Goal: Transaction & Acquisition: Purchase product/service

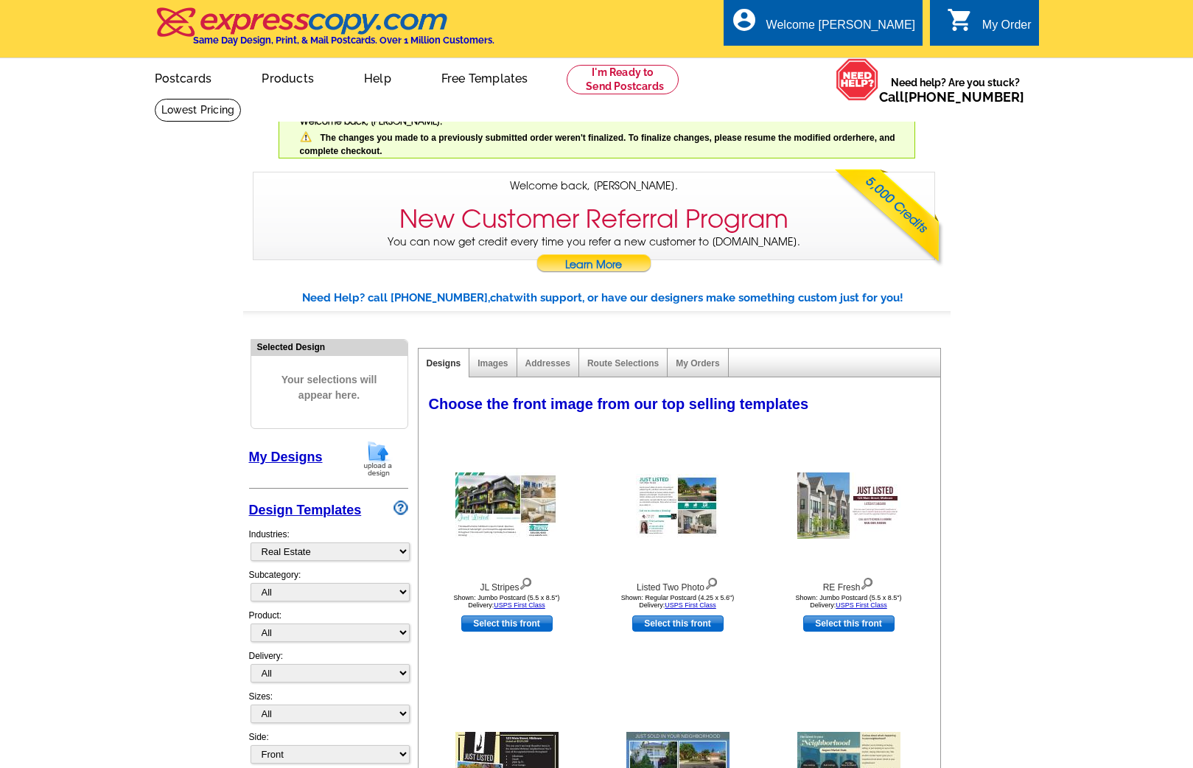
select select "785"
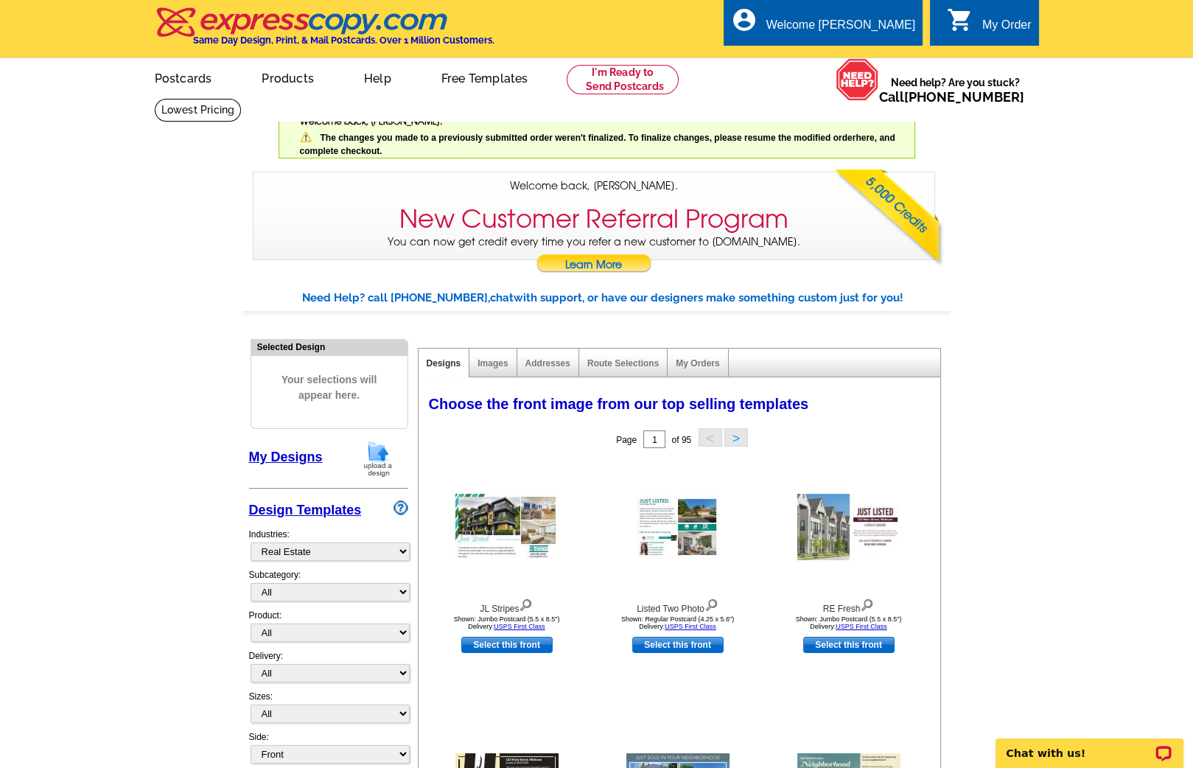
click at [380, 450] on img at bounding box center [378, 459] width 38 height 38
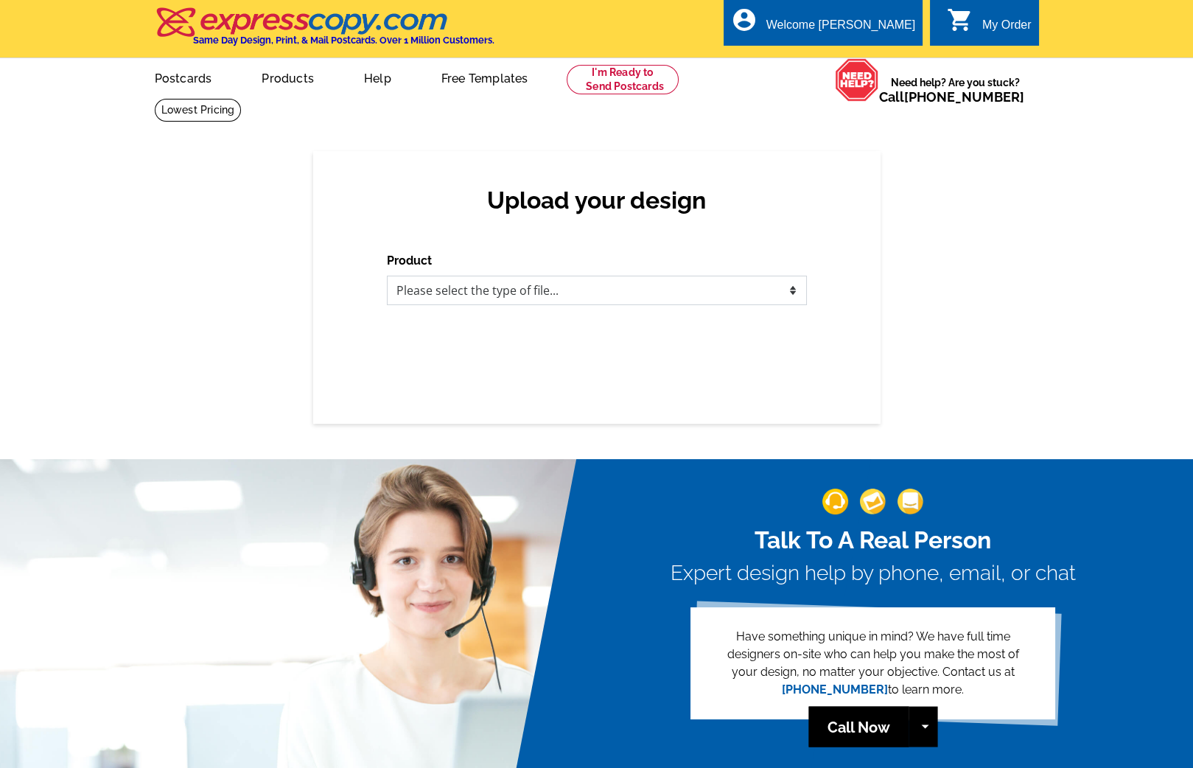
click at [493, 300] on select "Please select the type of file... Postcards Business Cards Letters and flyers G…" at bounding box center [597, 290] width 420 height 29
select select "1"
click at [387, 276] on select "Please select the type of file... Postcards Business Cards Letters and flyers G…" at bounding box center [597, 290] width 420 height 29
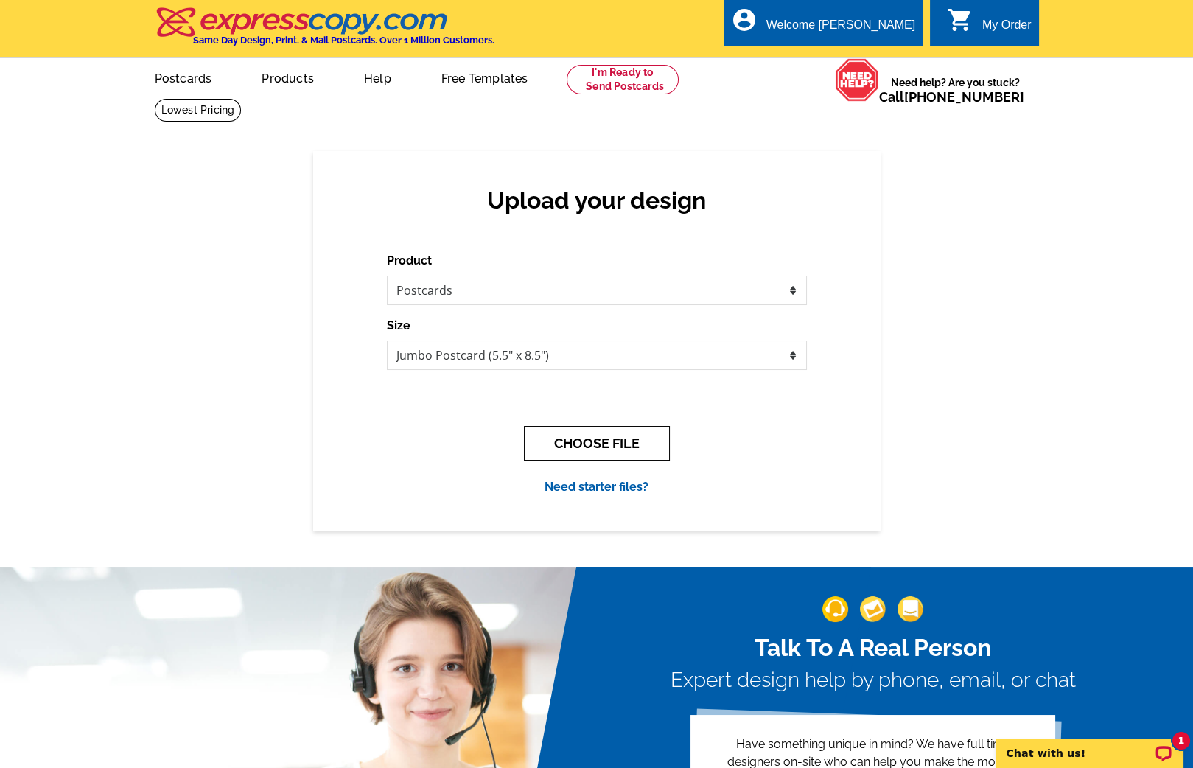
click at [560, 440] on button "CHOOSE FILE" at bounding box center [597, 443] width 146 height 35
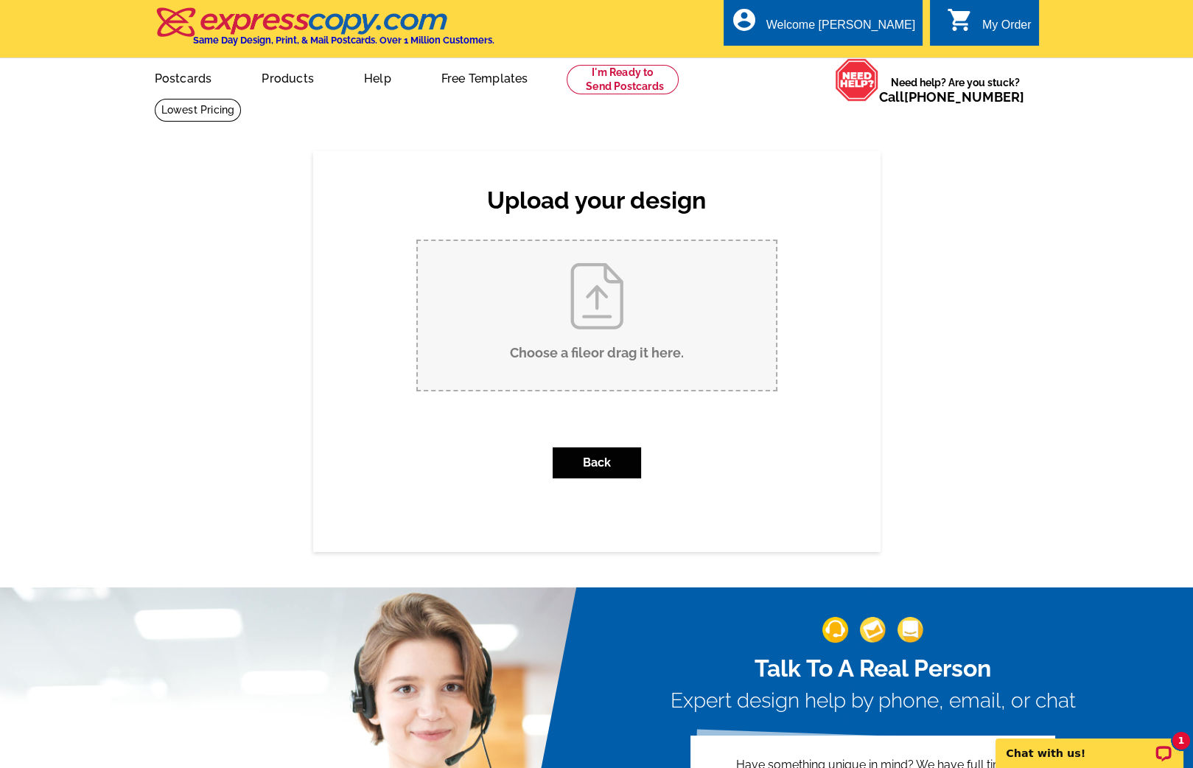
click at [570, 332] on input "Choose a file or drag it here ." at bounding box center [597, 315] width 358 height 149
type input "C:\fakepath\Monson_jumbo_farm_v3.pdf"
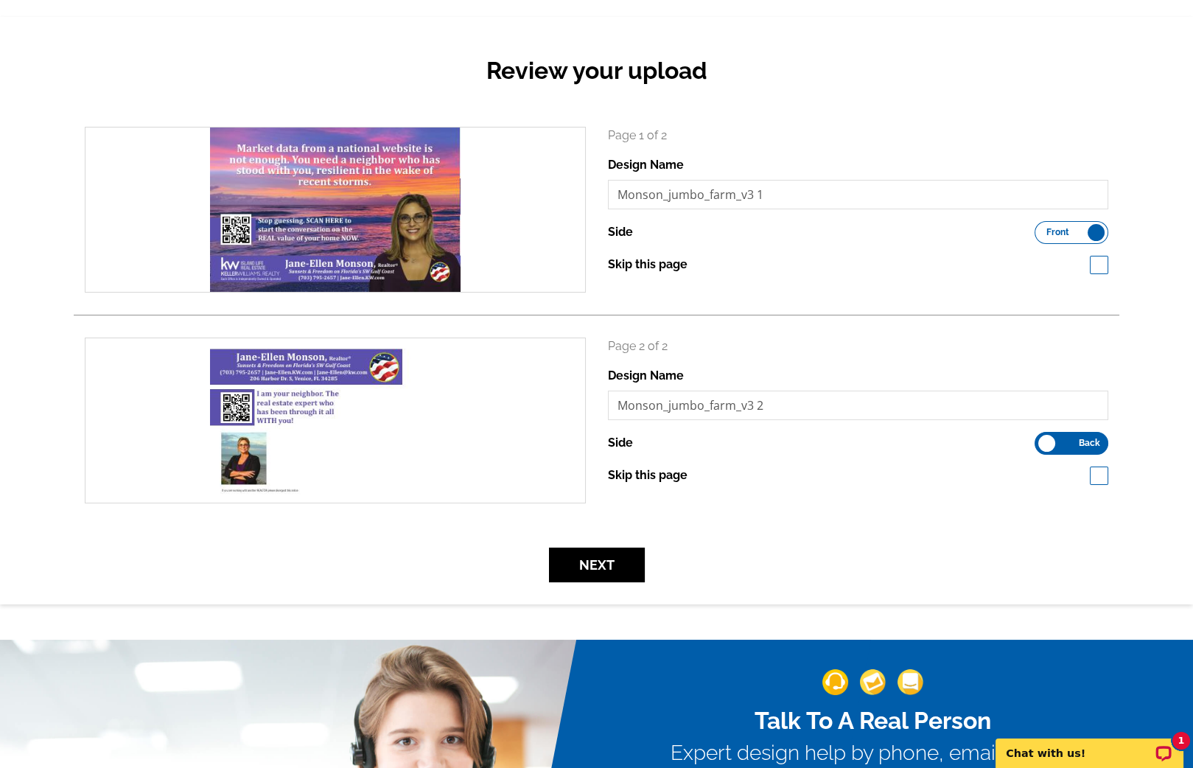
scroll to position [164, 0]
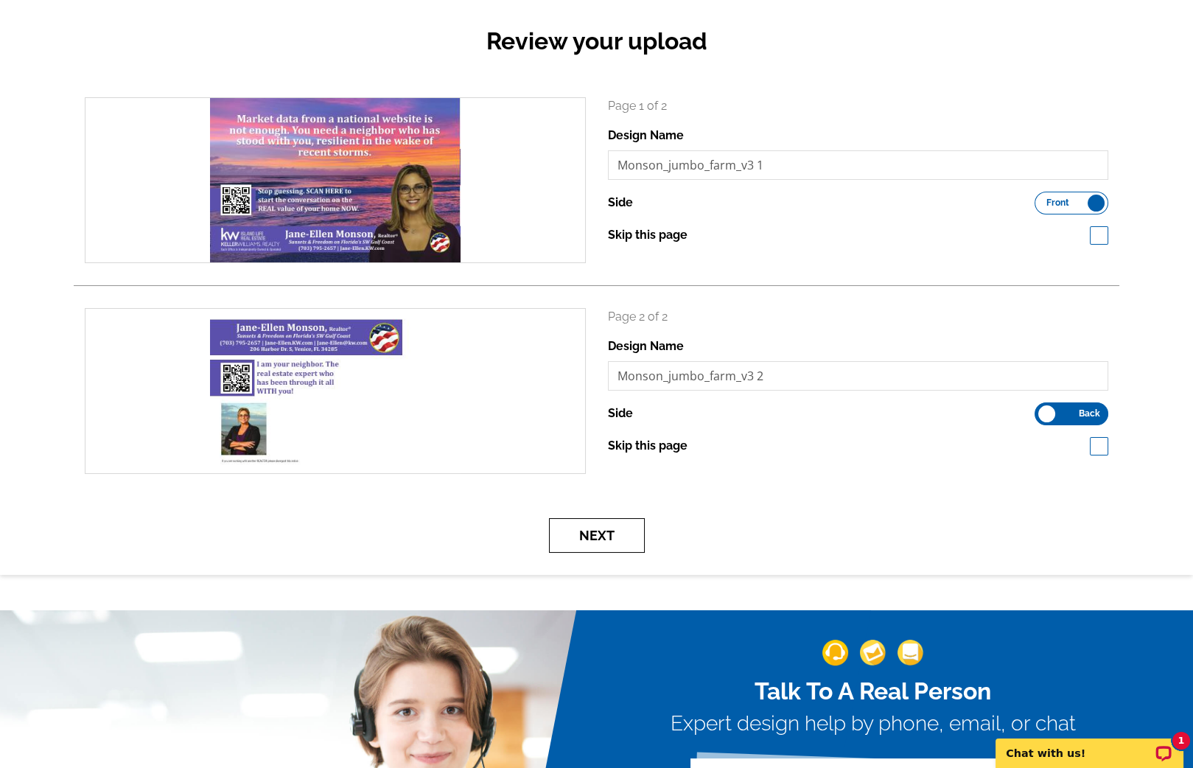
click at [607, 532] on button "Next" at bounding box center [597, 535] width 96 height 35
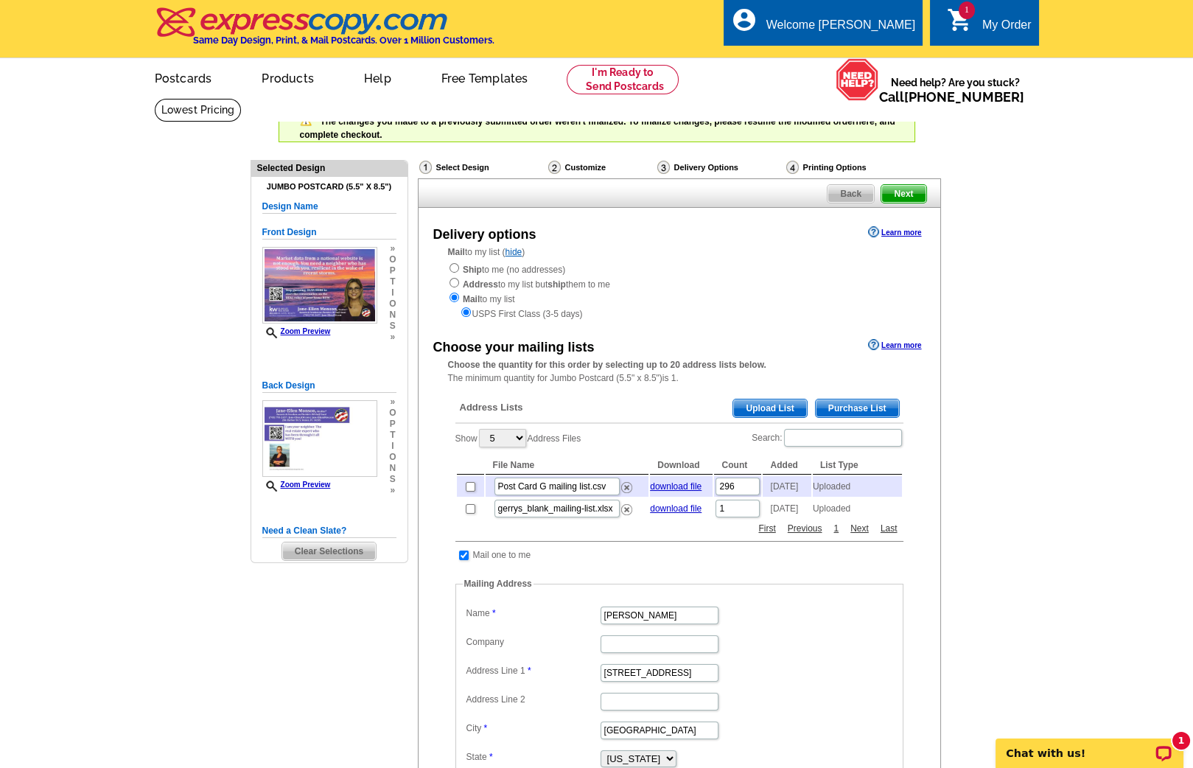
click at [343, 547] on span "Clear Selections" at bounding box center [329, 552] width 94 height 18
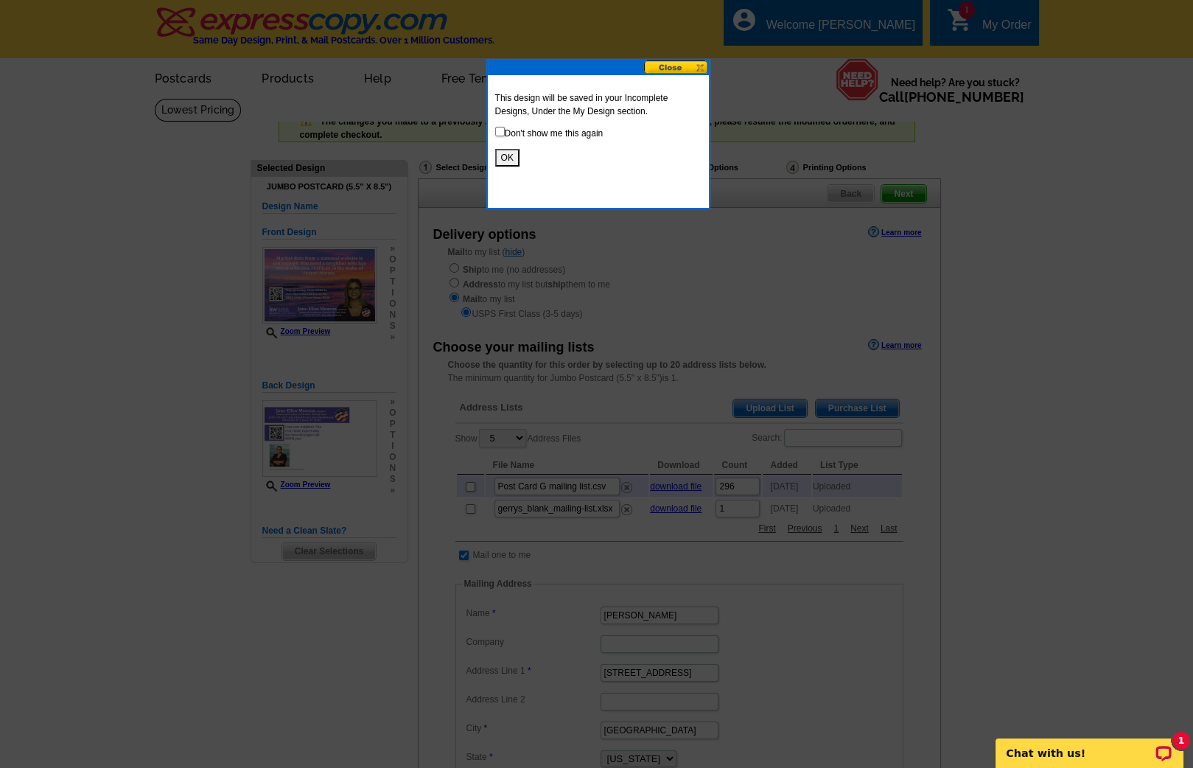
click at [505, 134] on p "Don't show me this again" at bounding box center [598, 133] width 206 height 13
click at [498, 133] on input "checkbox" at bounding box center [500, 132] width 10 height 10
checkbox input "true"
click at [501, 156] on button "OK" at bounding box center [507, 158] width 24 height 18
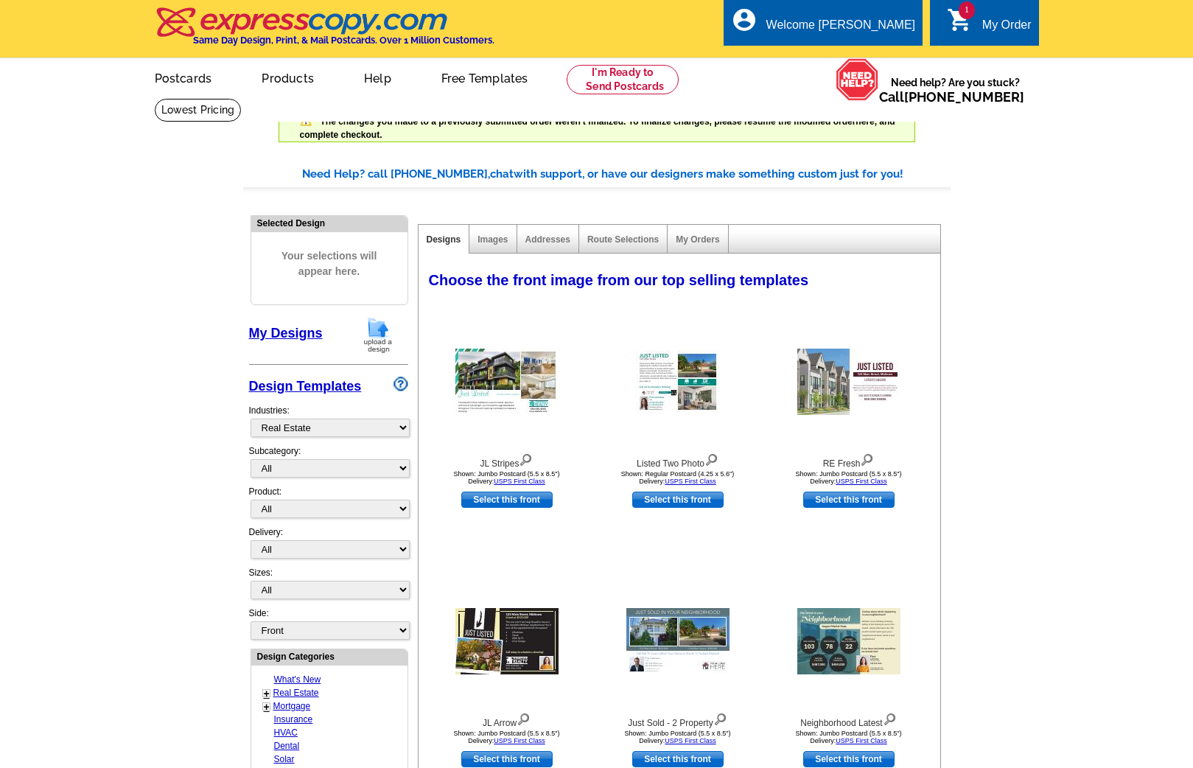
select select "785"
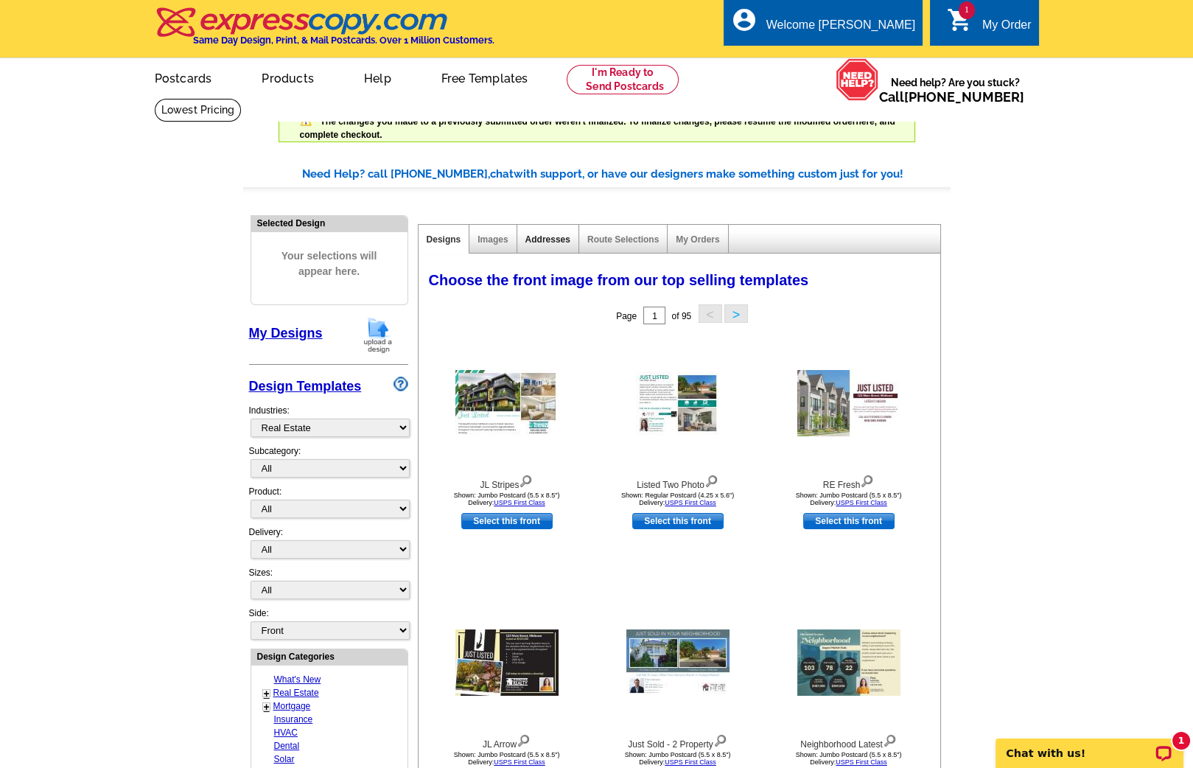
click at [559, 239] on link "Addresses" at bounding box center [548, 239] width 45 height 10
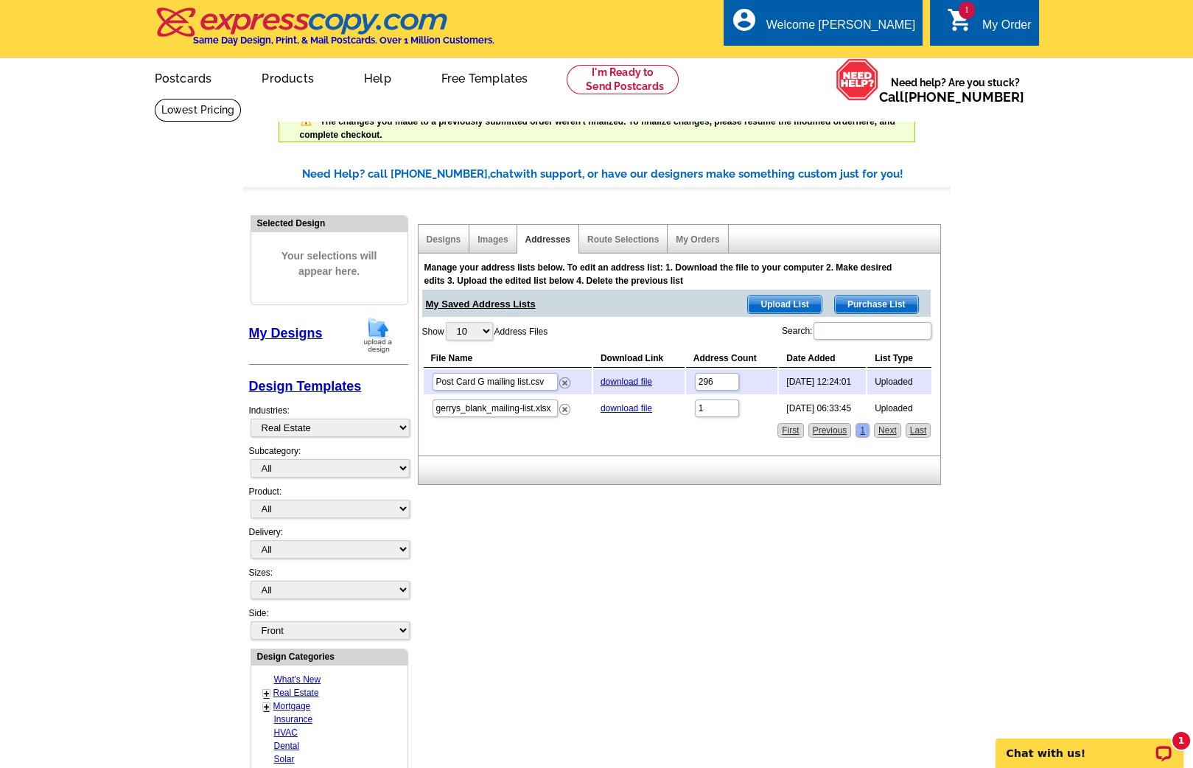
click at [785, 303] on span "Upload List" at bounding box center [784, 305] width 73 height 18
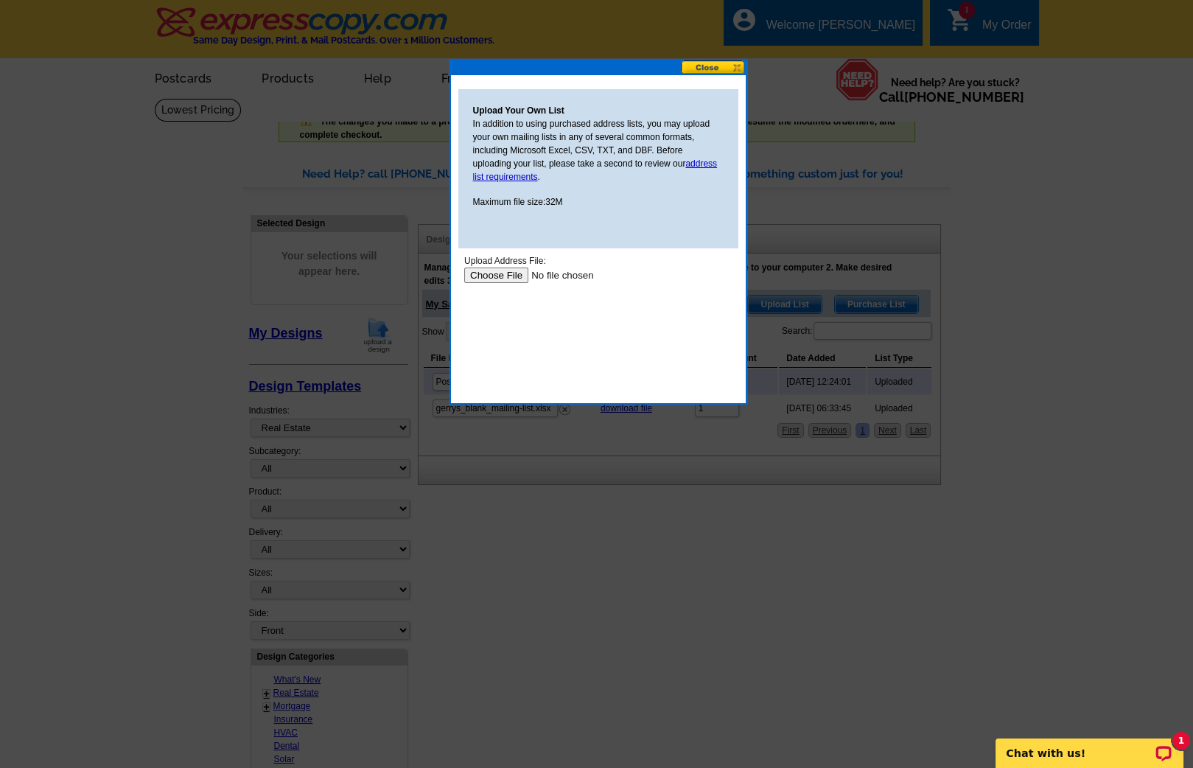
click at [500, 277] on input "file" at bounding box center [557, 275] width 186 height 15
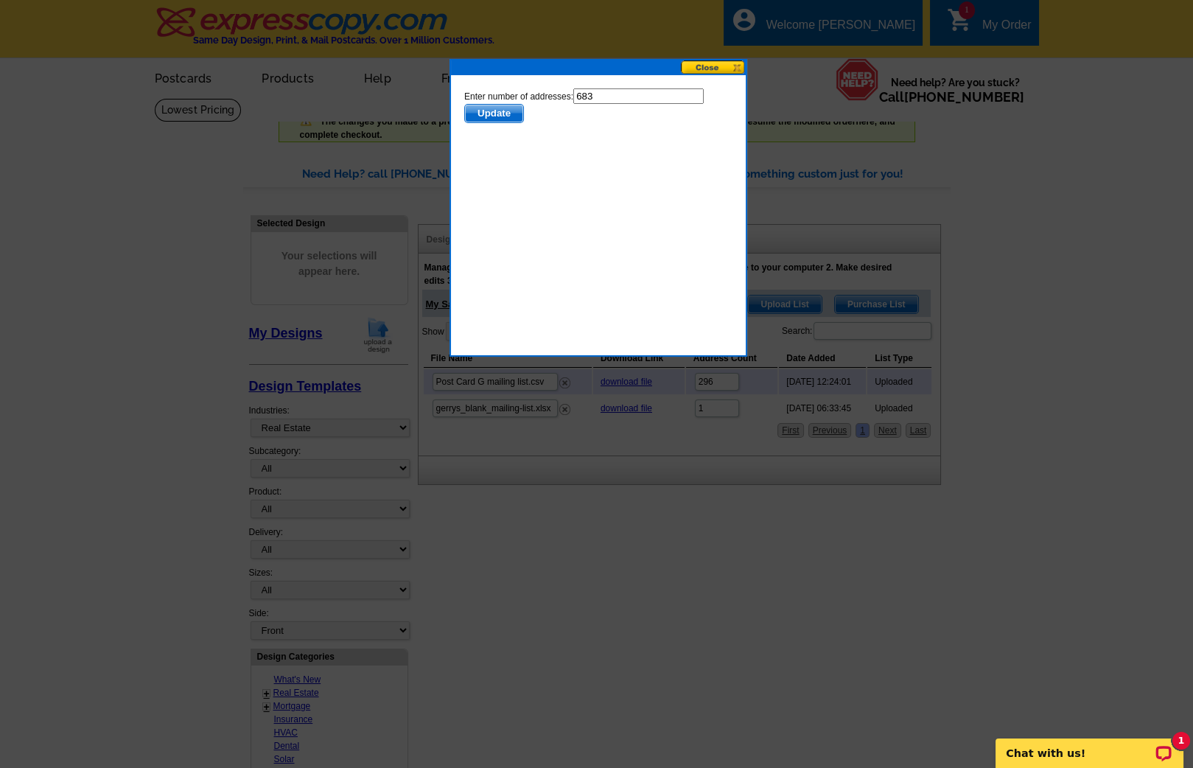
click at [509, 116] on span "Update" at bounding box center [493, 114] width 58 height 18
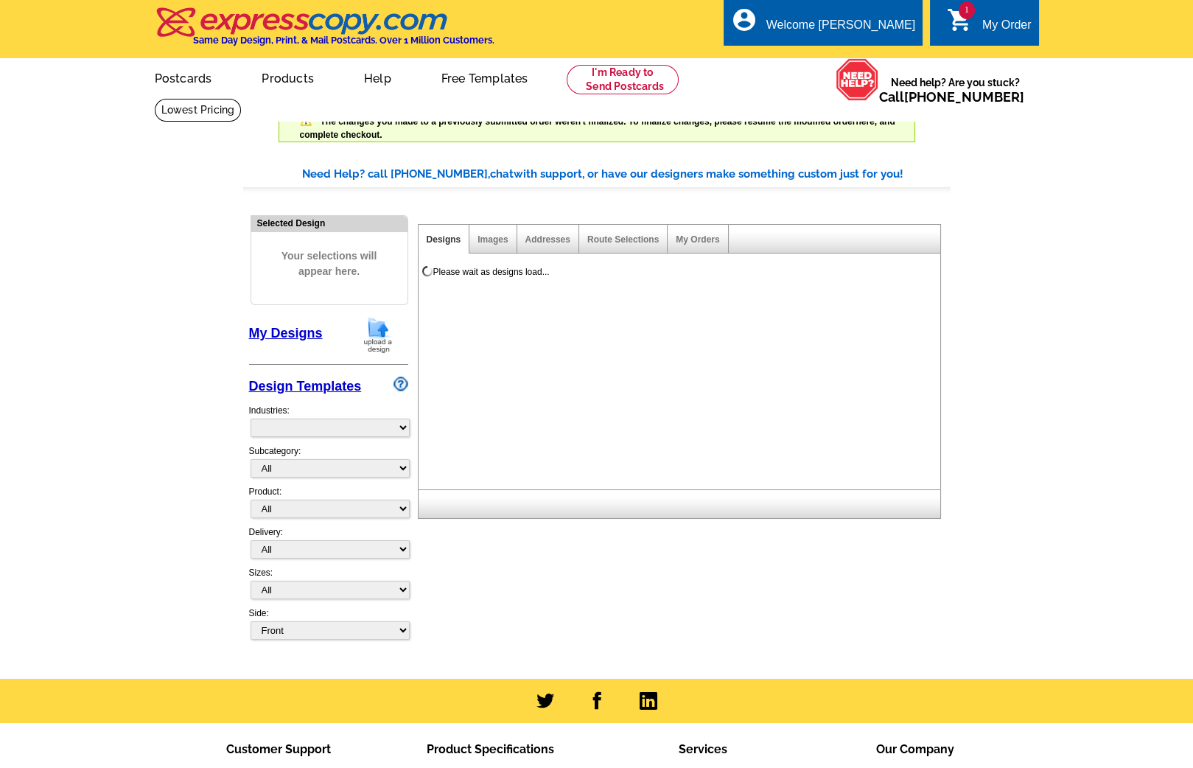
select select "785"
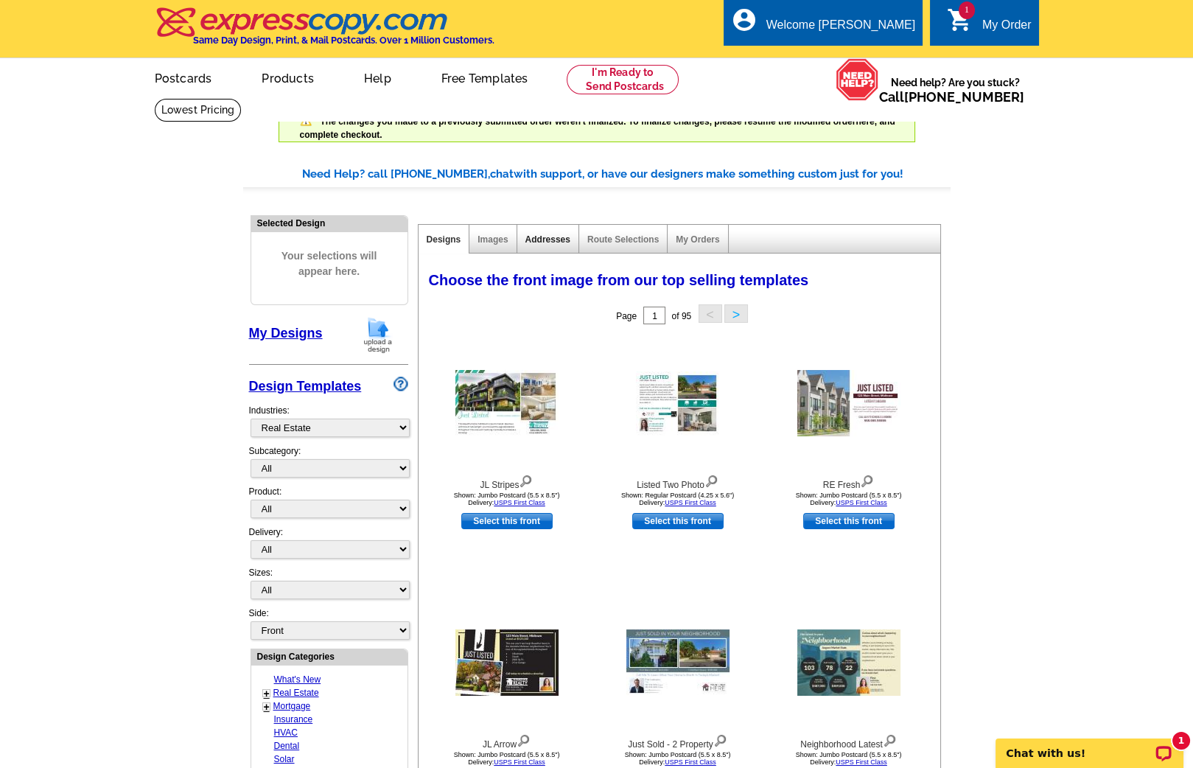
click at [557, 234] on link "Addresses" at bounding box center [548, 239] width 45 height 10
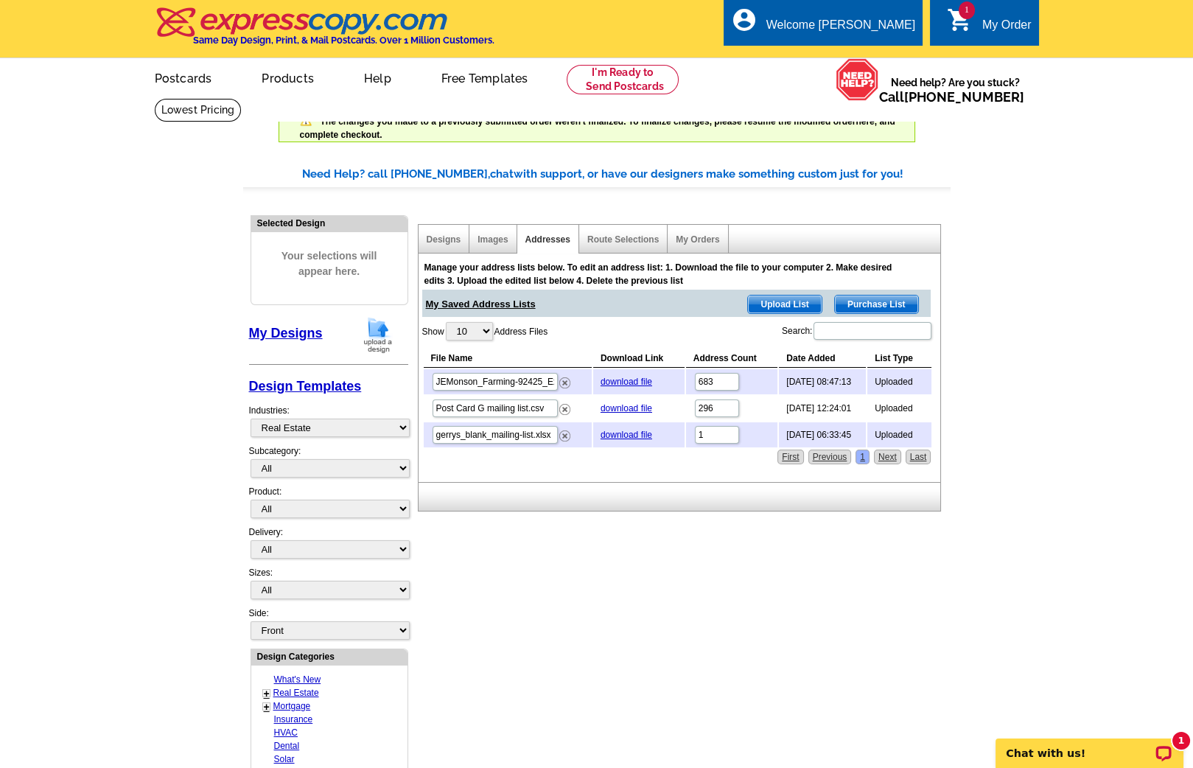
click at [792, 296] on span "Upload List" at bounding box center [784, 305] width 73 height 18
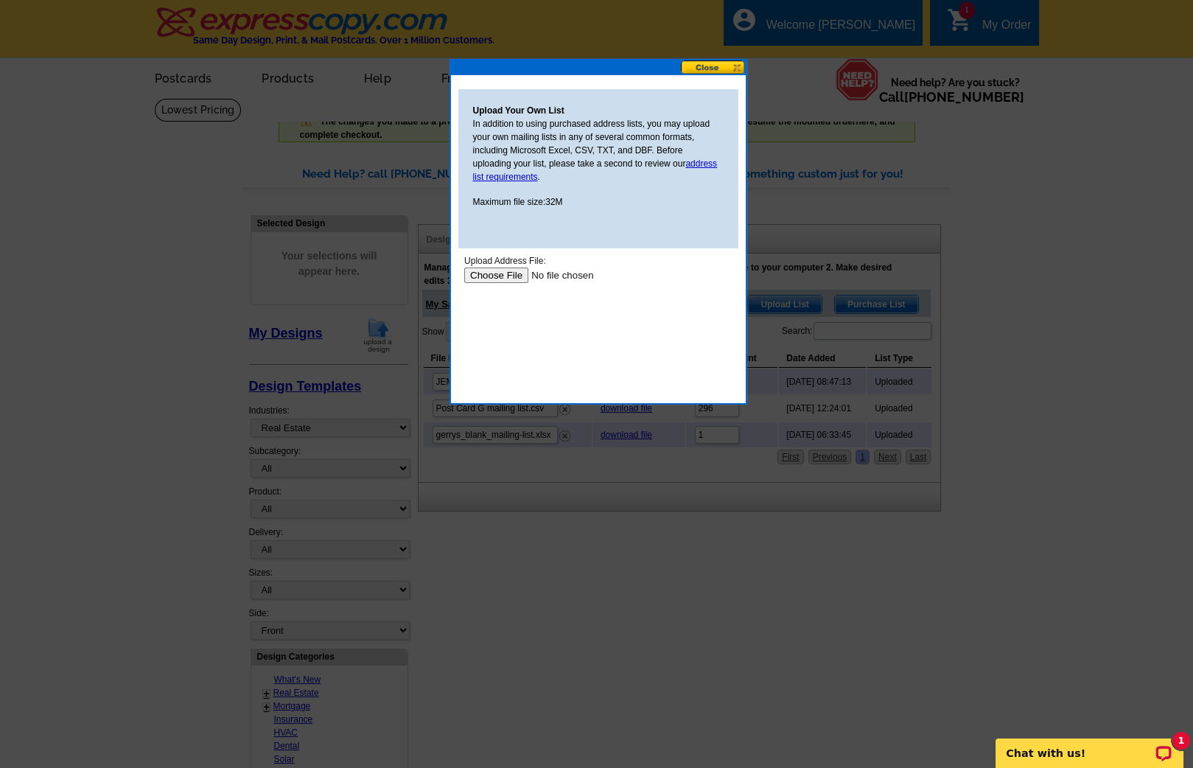
click at [498, 274] on input "file" at bounding box center [557, 275] width 186 height 15
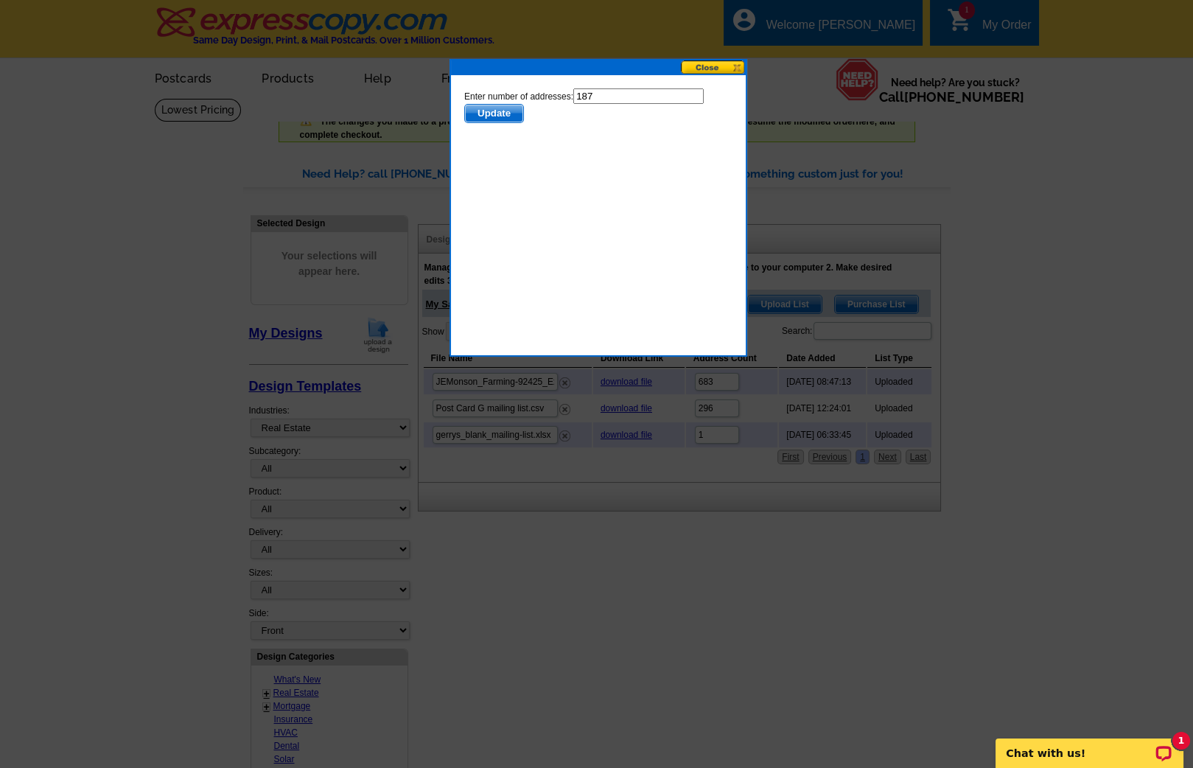
click at [484, 116] on span "Update" at bounding box center [493, 114] width 58 height 18
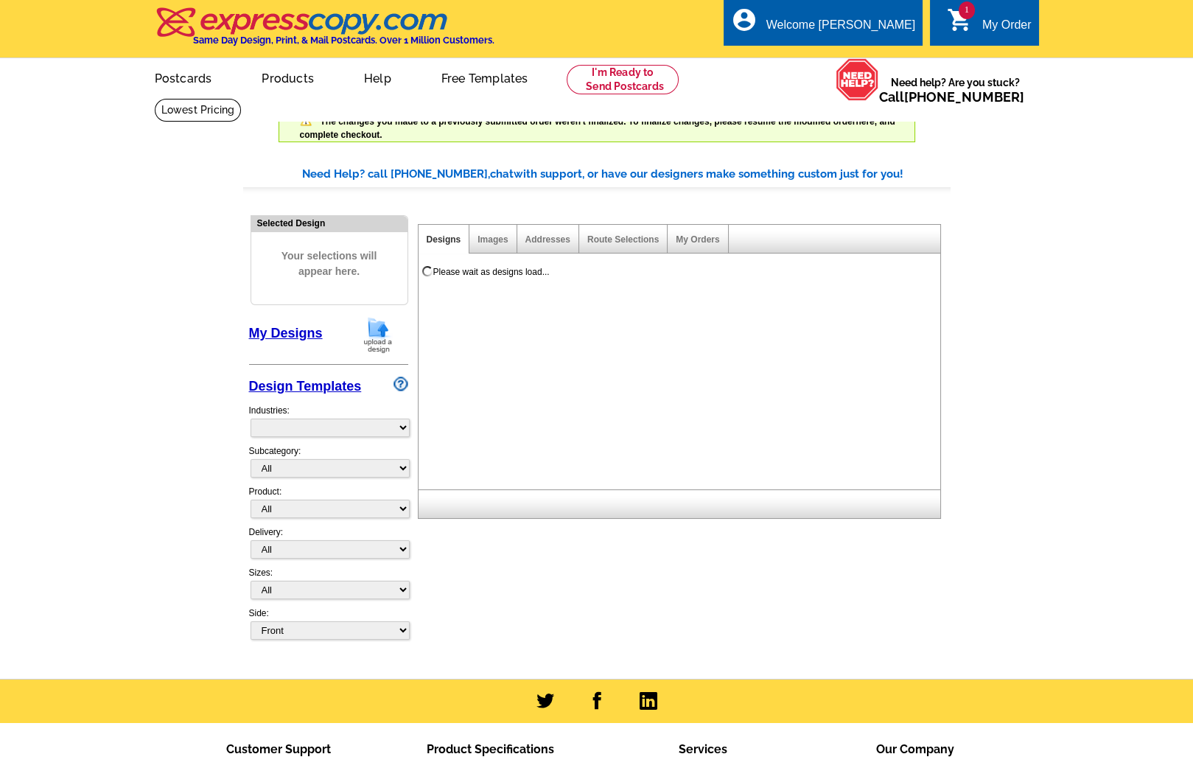
select select "785"
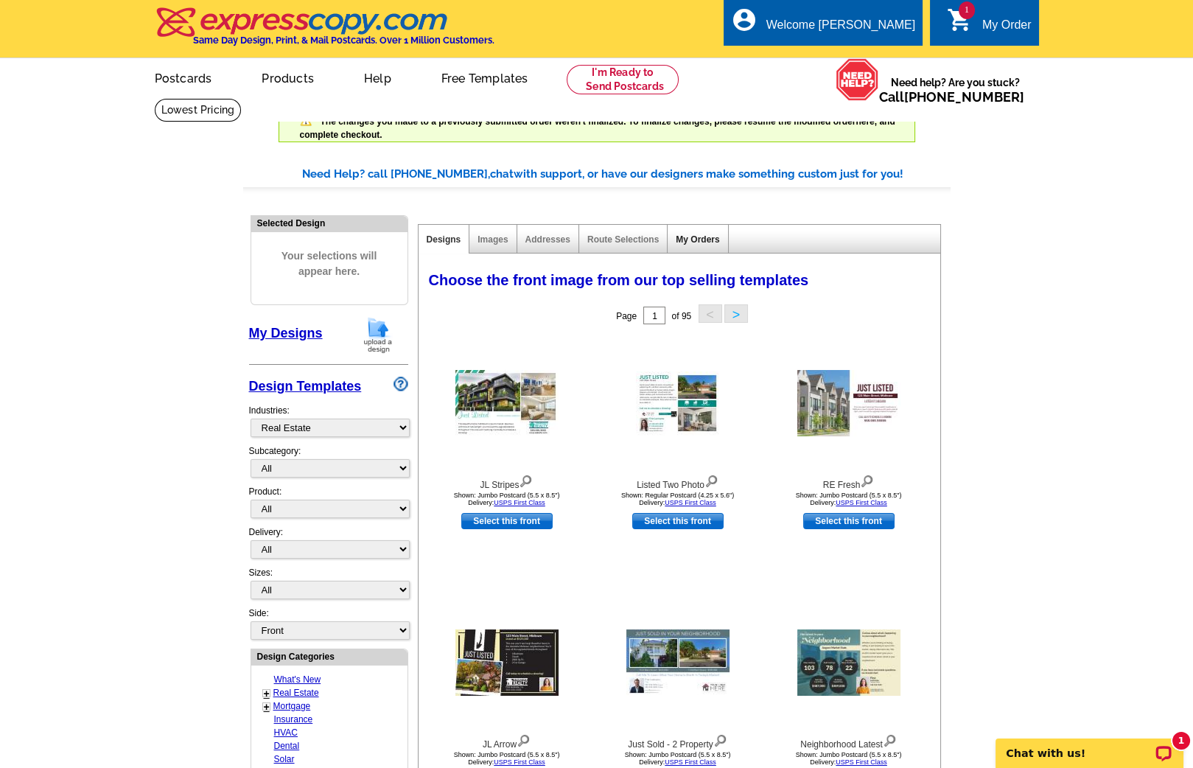
click at [702, 234] on link "My Orders" at bounding box center [697, 239] width 43 height 10
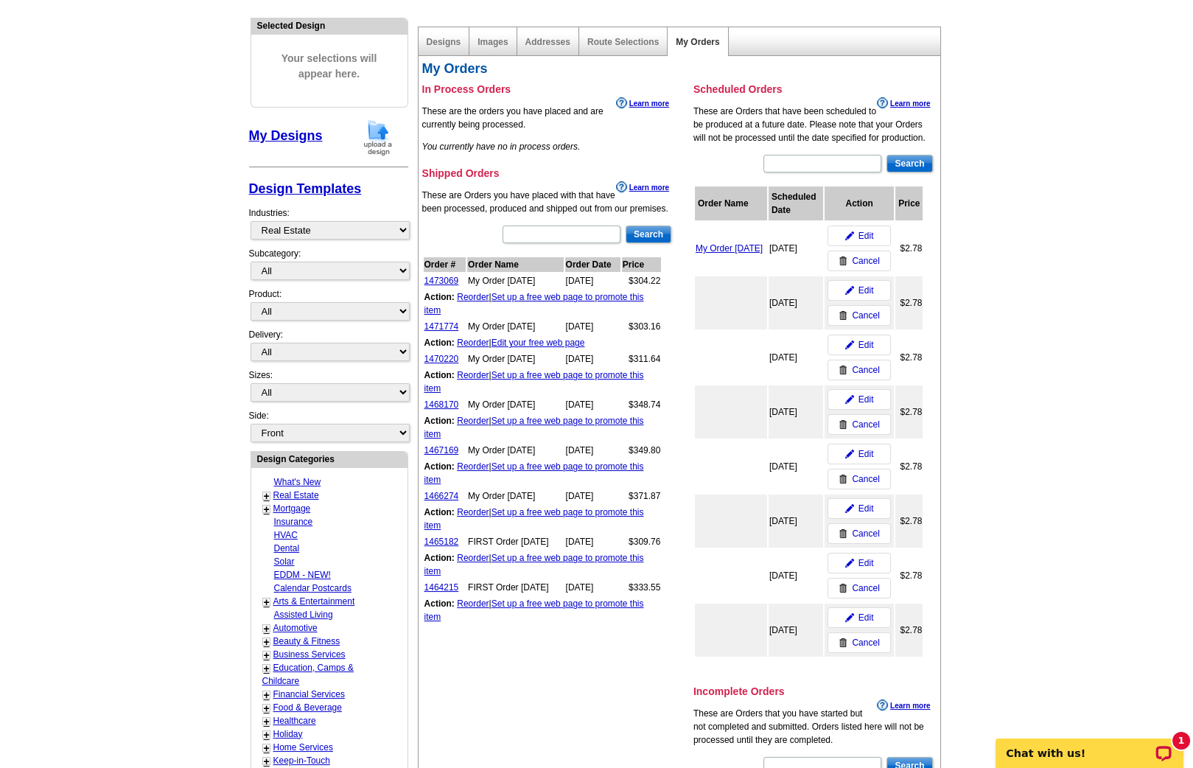
scroll to position [204, 0]
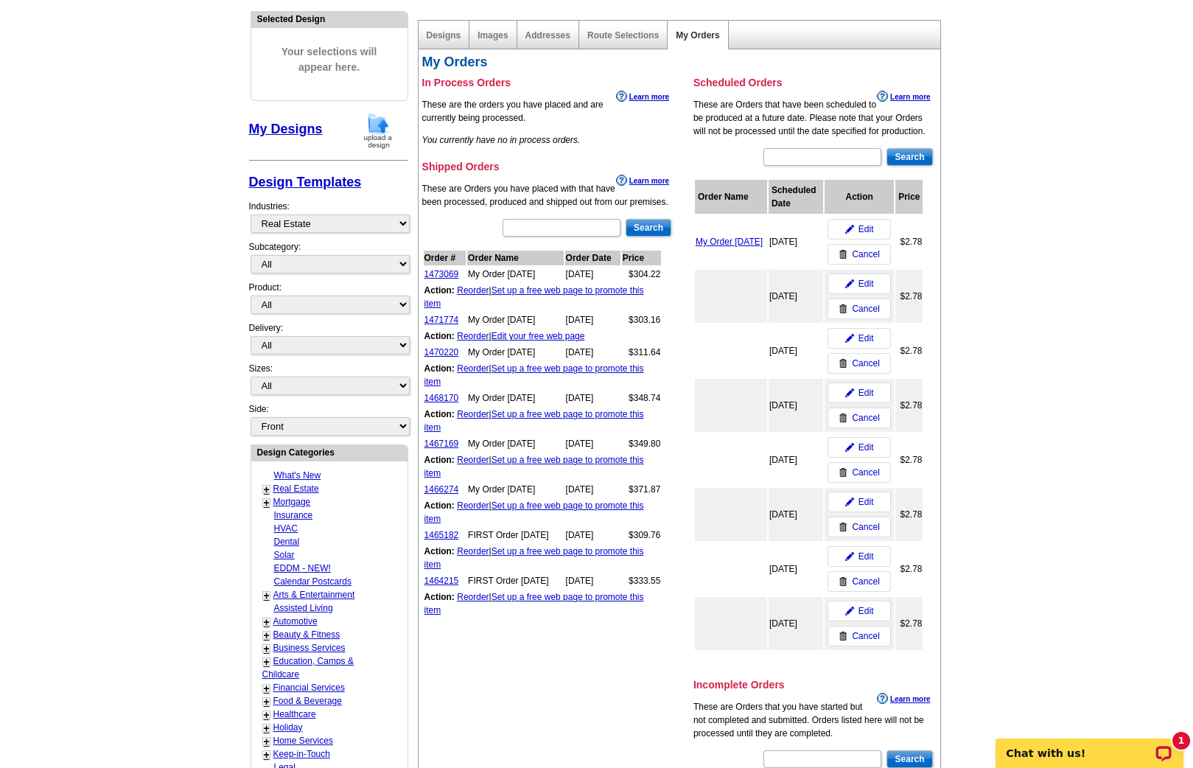
click at [871, 250] on span "Cancel" at bounding box center [865, 254] width 27 height 13
click at [872, 302] on span "Cancel" at bounding box center [865, 308] width 27 height 13
click at [871, 358] on span "Cancel" at bounding box center [865, 363] width 27 height 13
click at [870, 411] on span "Cancel" at bounding box center [865, 417] width 27 height 13
click at [870, 466] on span "Cancel" at bounding box center [865, 472] width 27 height 13
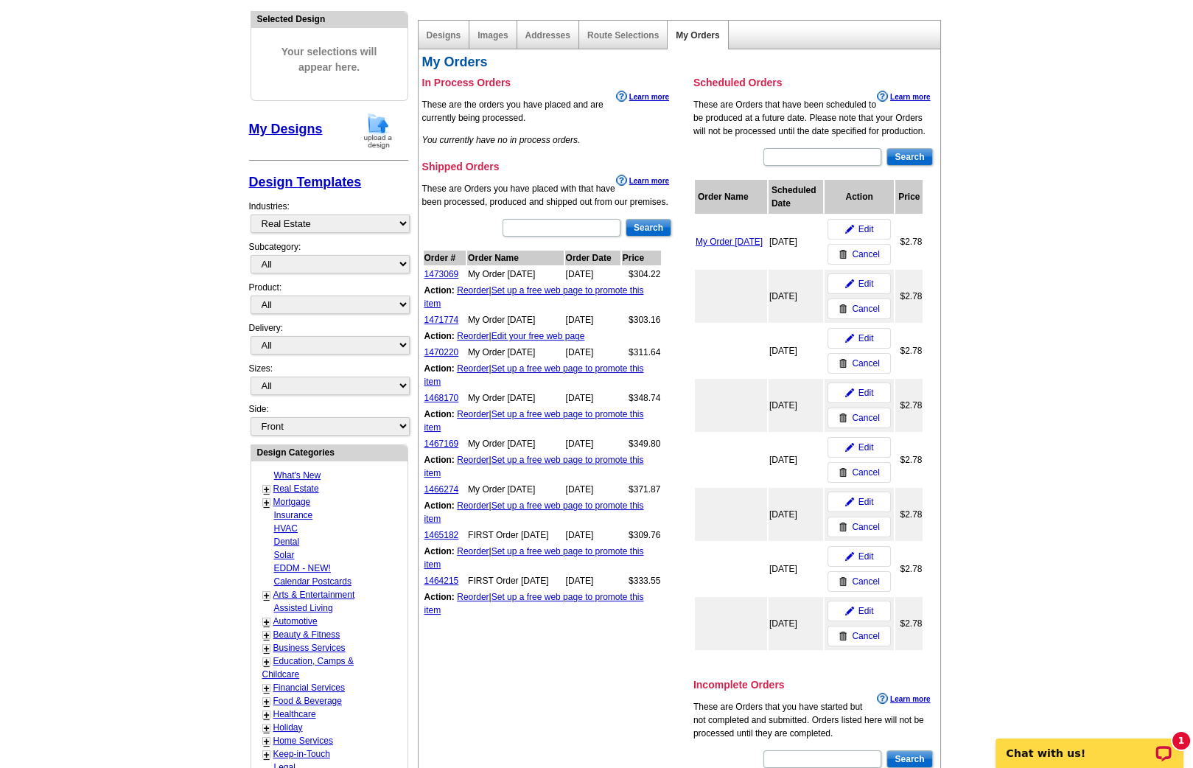
click at [867, 520] on span "Cancel" at bounding box center [865, 526] width 27 height 13
click at [870, 575] on span "Cancel" at bounding box center [865, 581] width 27 height 13
click at [867, 629] on span "Cancel" at bounding box center [865, 635] width 27 height 13
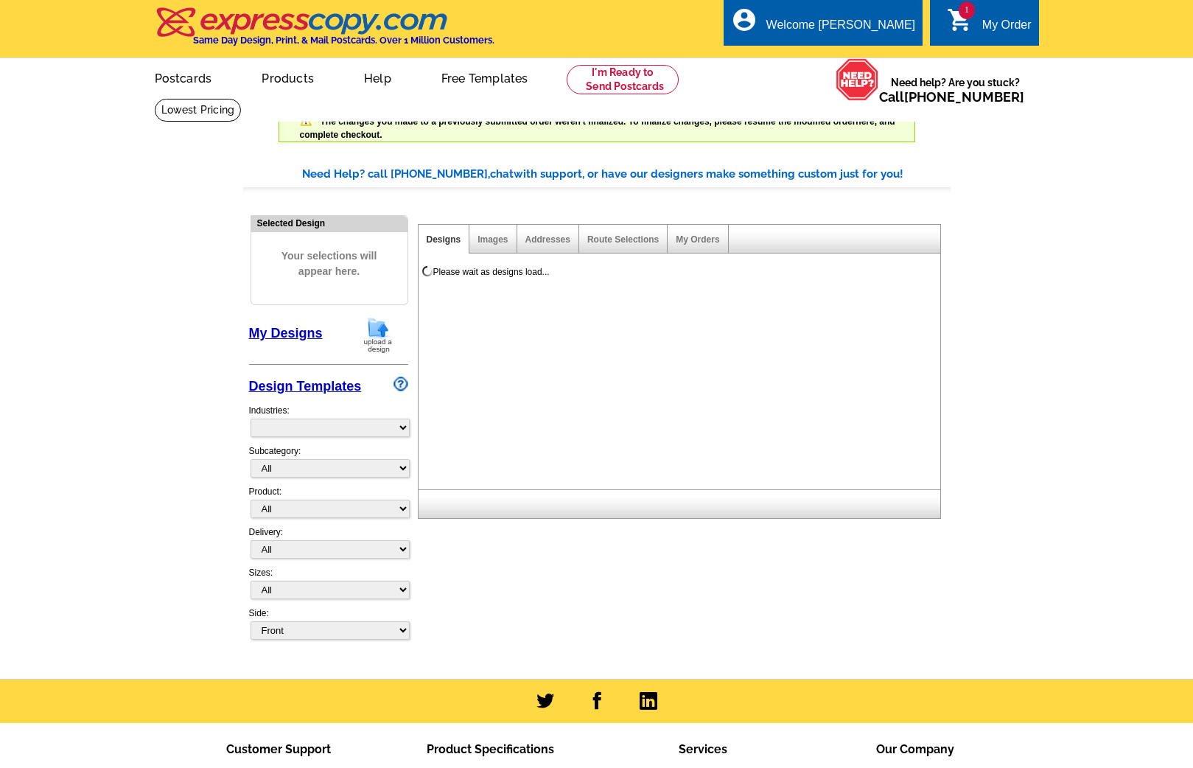
scroll to position [204, 0]
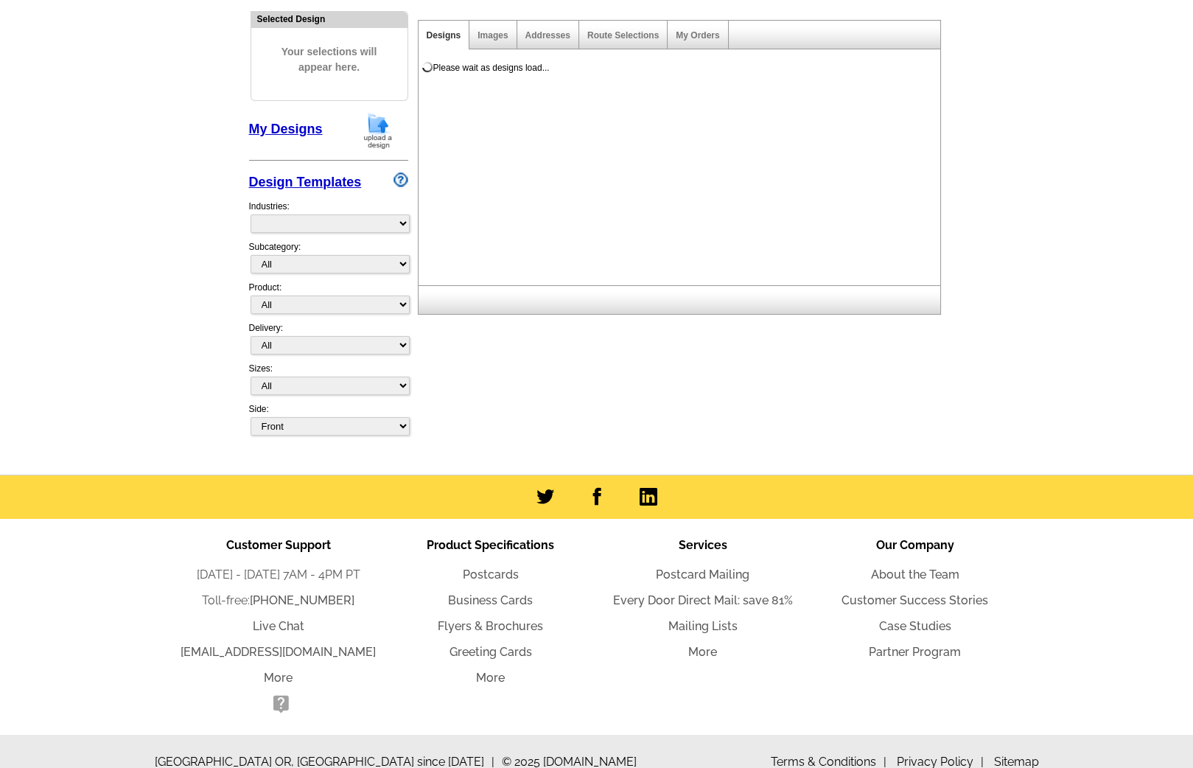
select select "785"
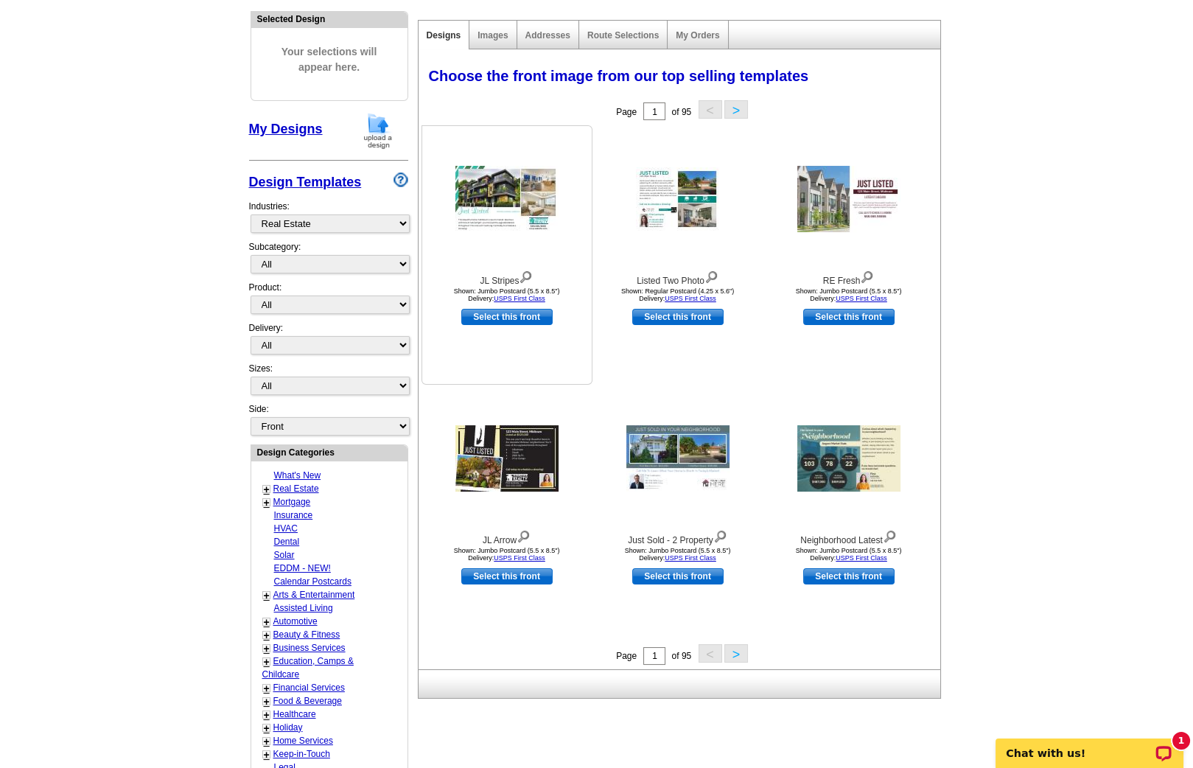
scroll to position [0, 0]
click at [688, 31] on link "My Orders" at bounding box center [697, 35] width 43 height 10
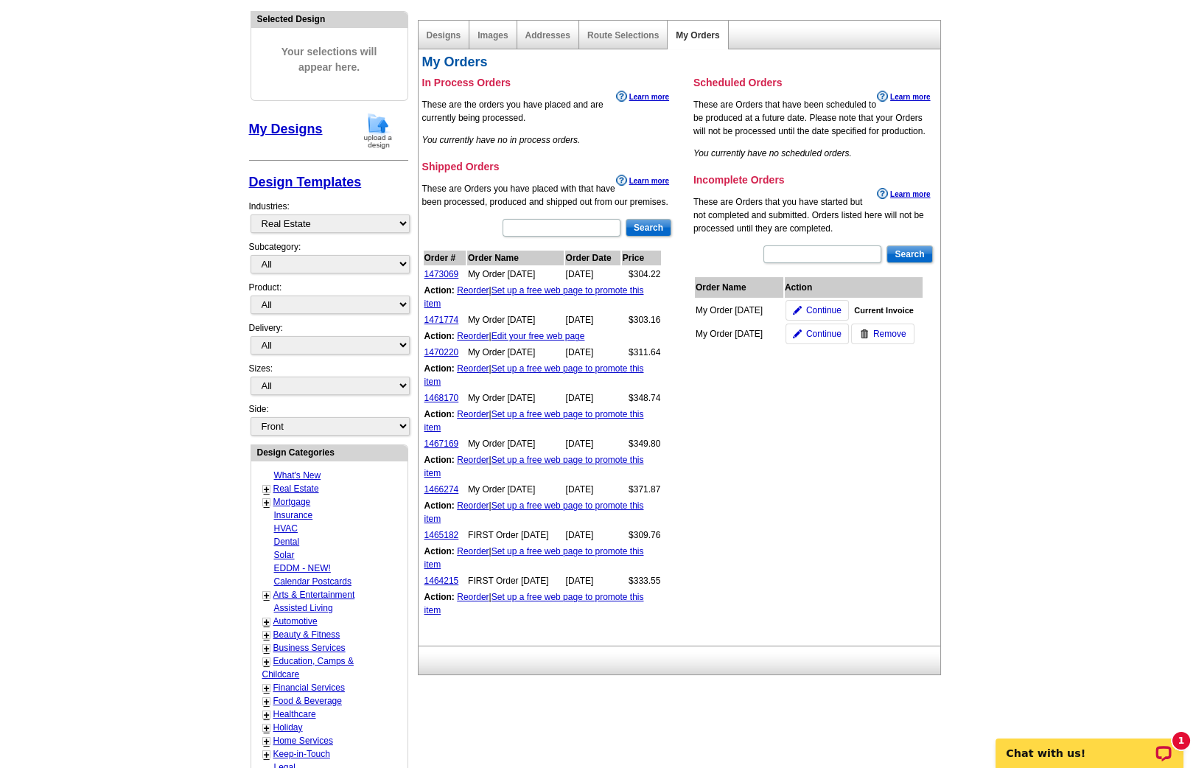
click at [879, 327] on span "Remove" at bounding box center [889, 333] width 33 height 13
click at [812, 305] on span "Continue" at bounding box center [823, 310] width 35 height 13
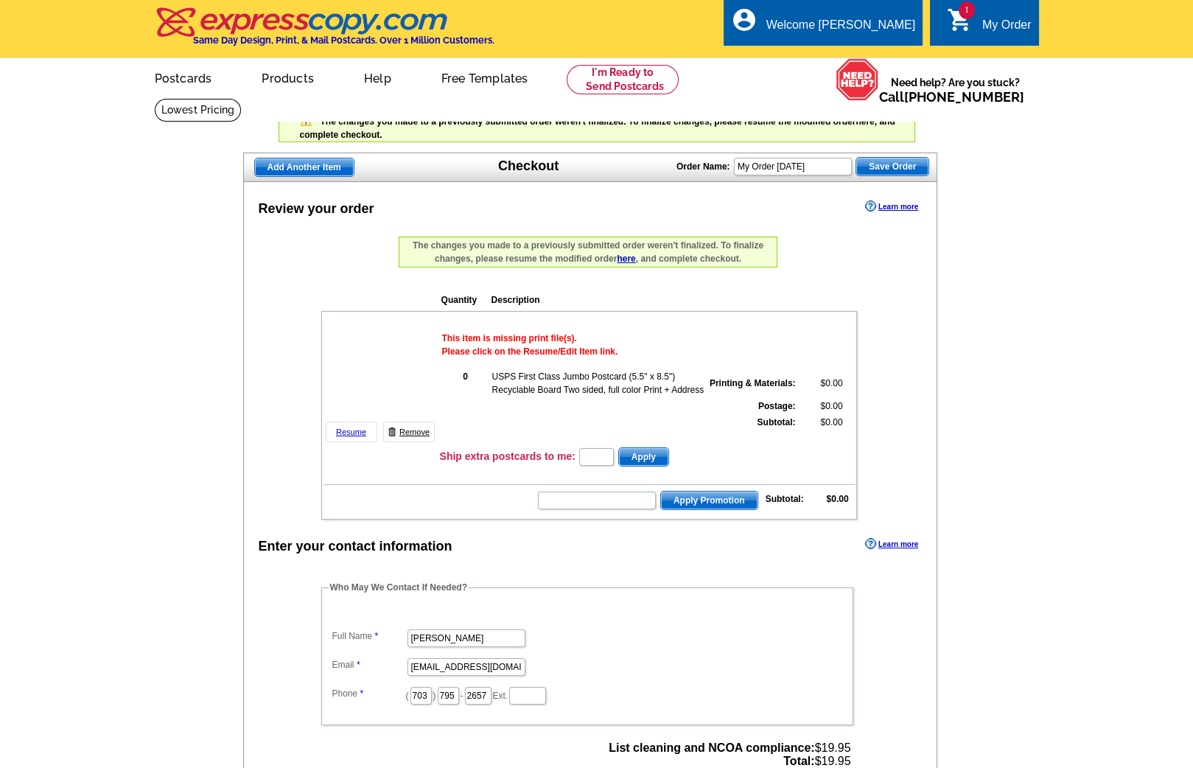
click at [414, 428] on link "Remove" at bounding box center [409, 432] width 52 height 21
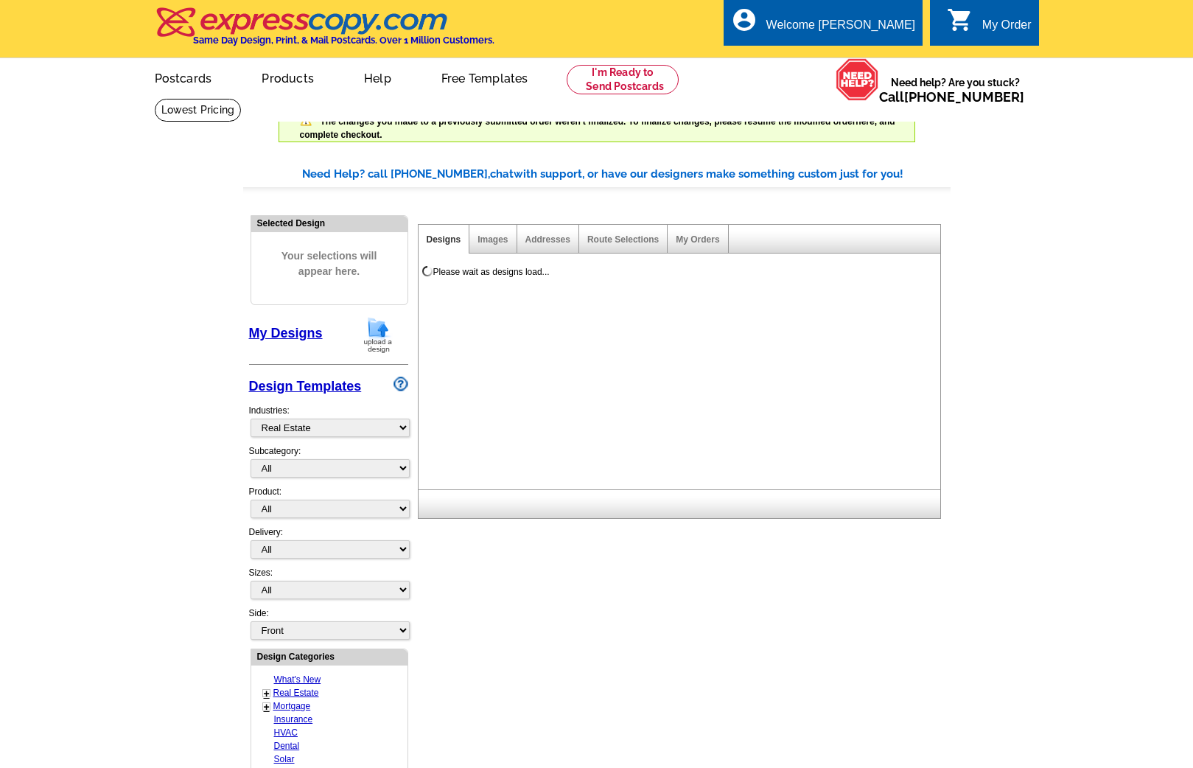
select select "785"
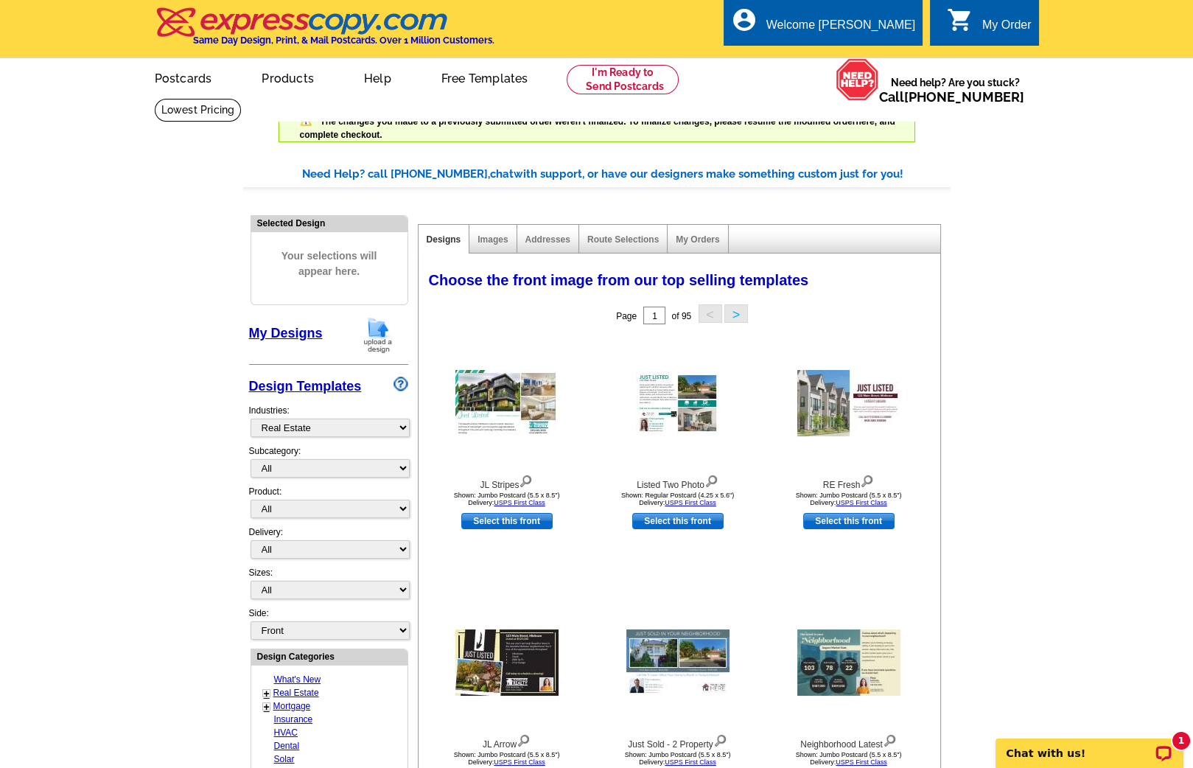
click at [282, 337] on link "My Designs" at bounding box center [286, 333] width 74 height 15
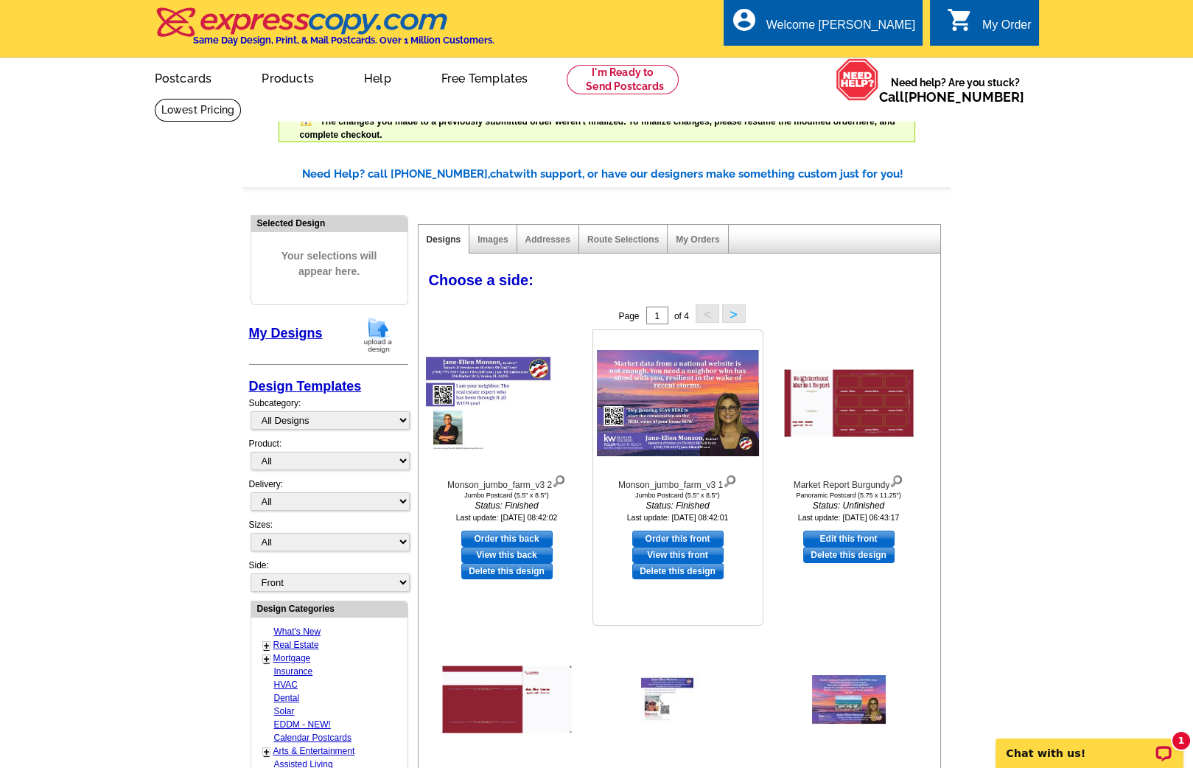
click at [658, 536] on link "Order this front" at bounding box center [677, 539] width 91 height 16
select select "2"
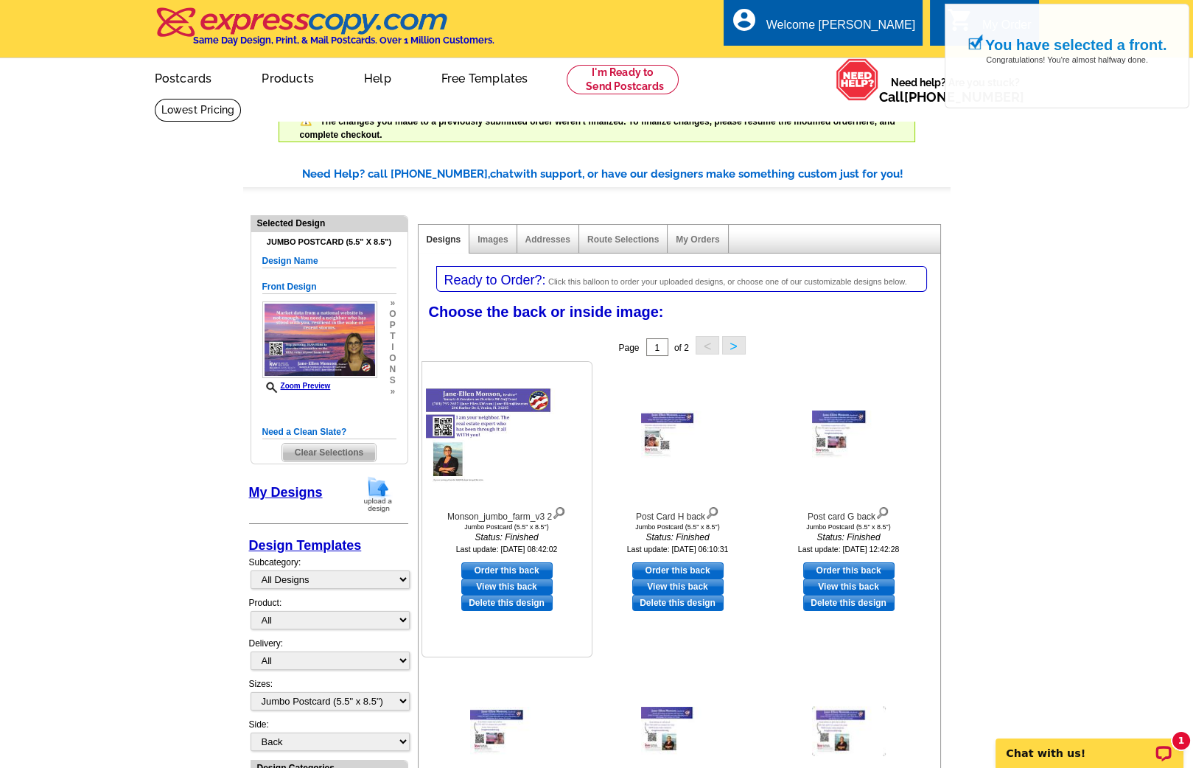
click at [508, 565] on link "Order this back" at bounding box center [506, 570] width 91 height 16
select select "front"
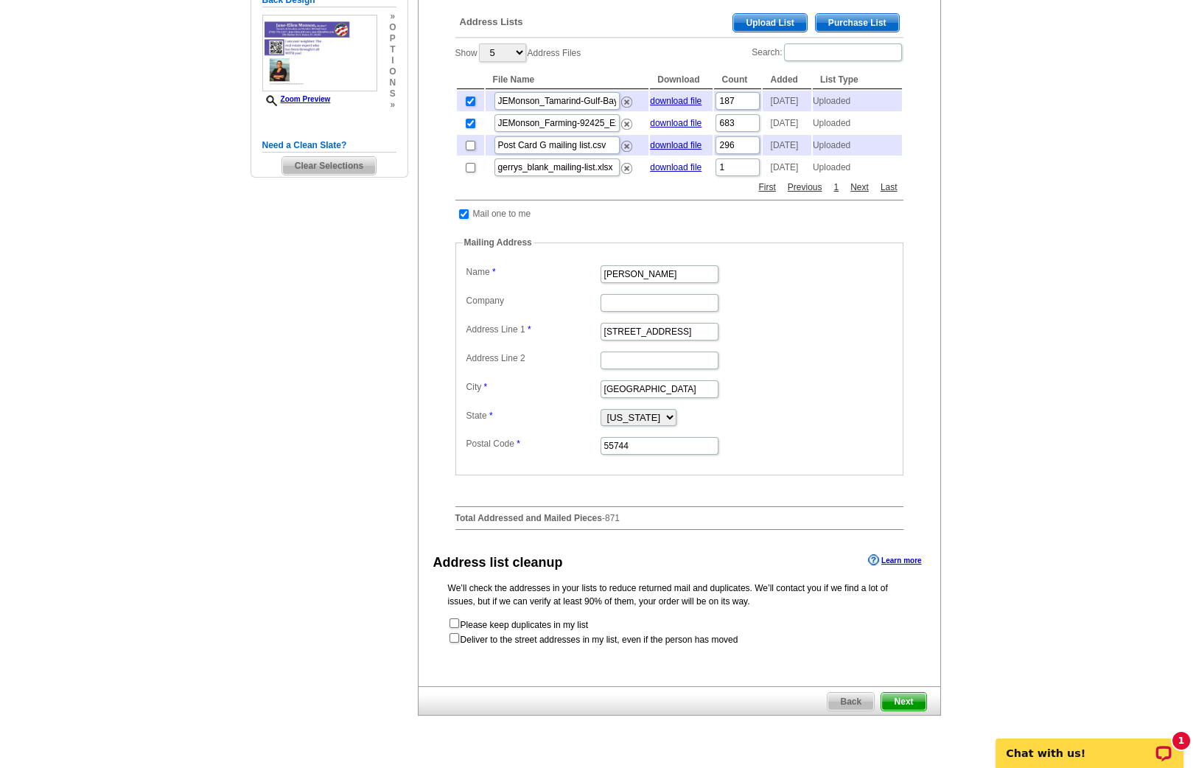
scroll to position [404, 0]
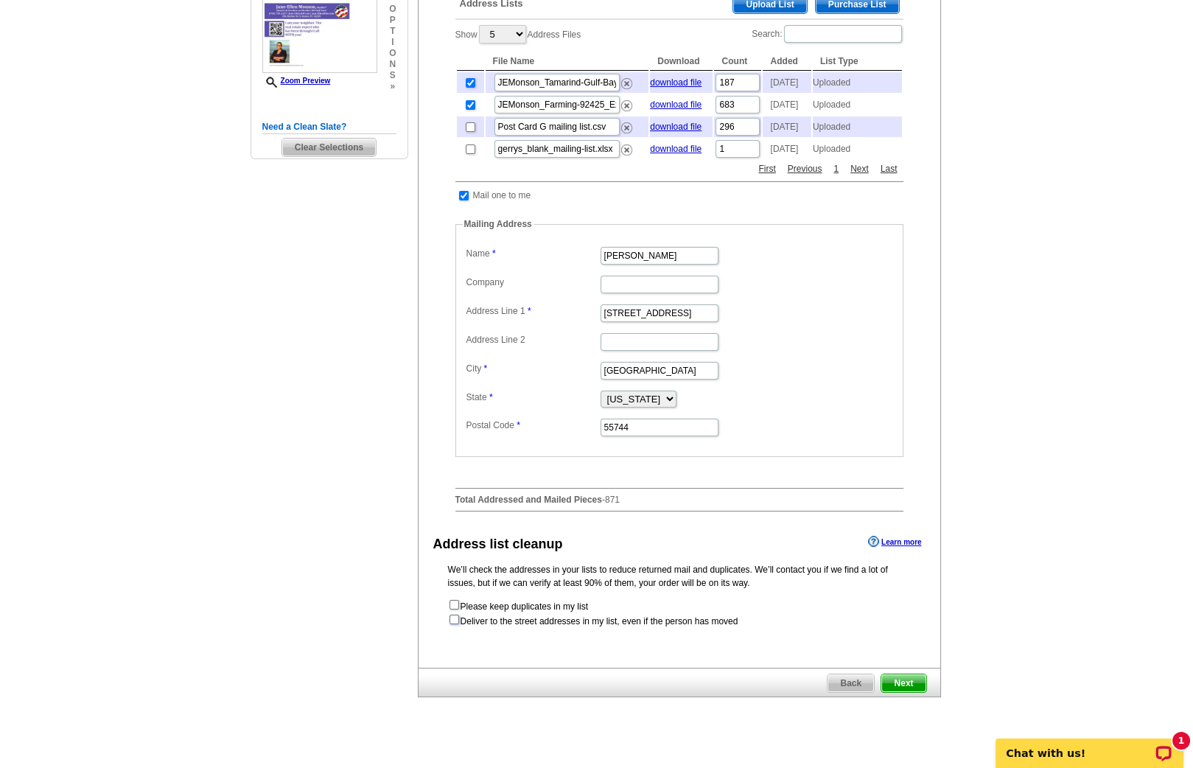
click at [454, 624] on input "checkbox" at bounding box center [455, 620] width 10 height 10
checkbox input "true"
radio input "true"
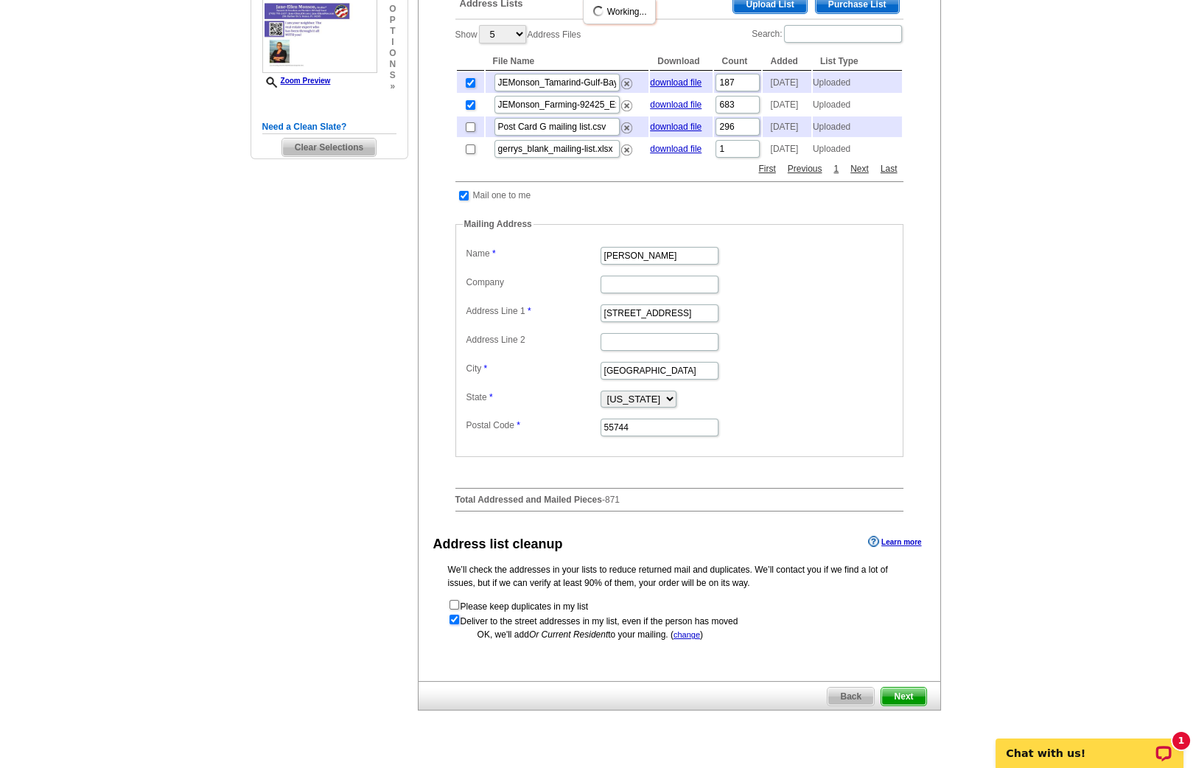
scroll to position [0, 0]
click at [899, 705] on span "Next" at bounding box center [904, 697] width 44 height 18
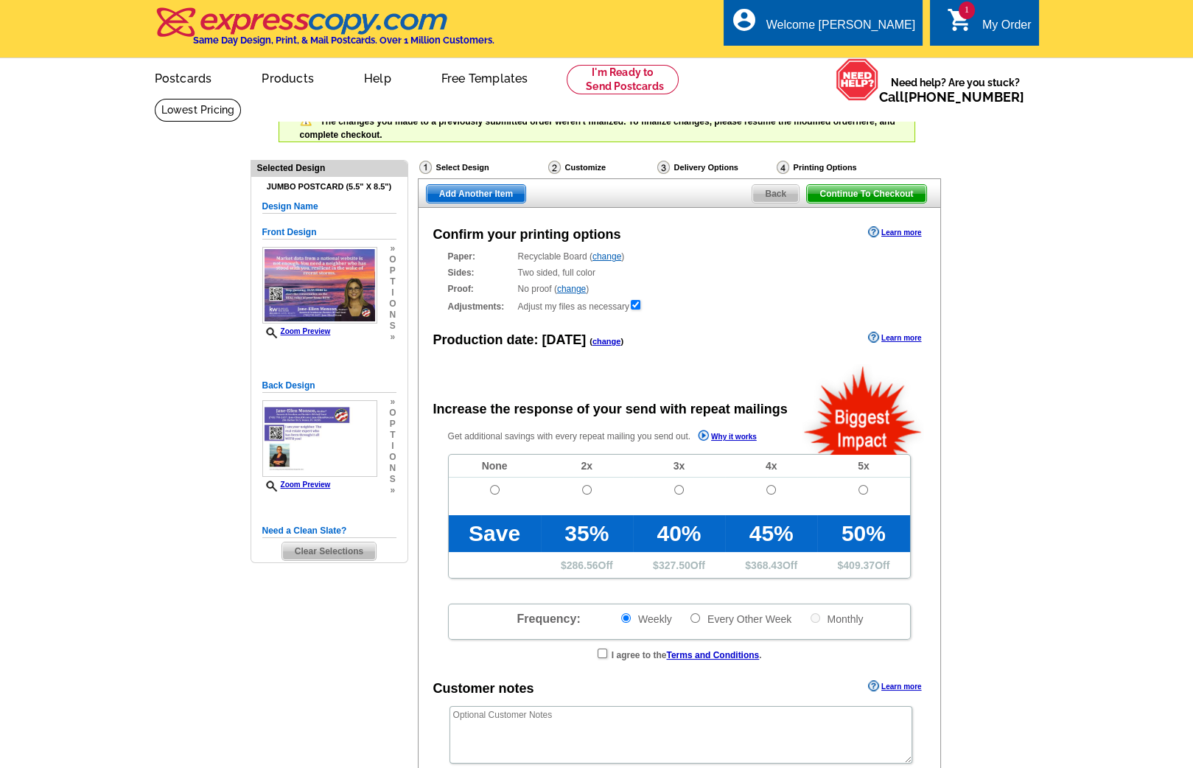
radio input "false"
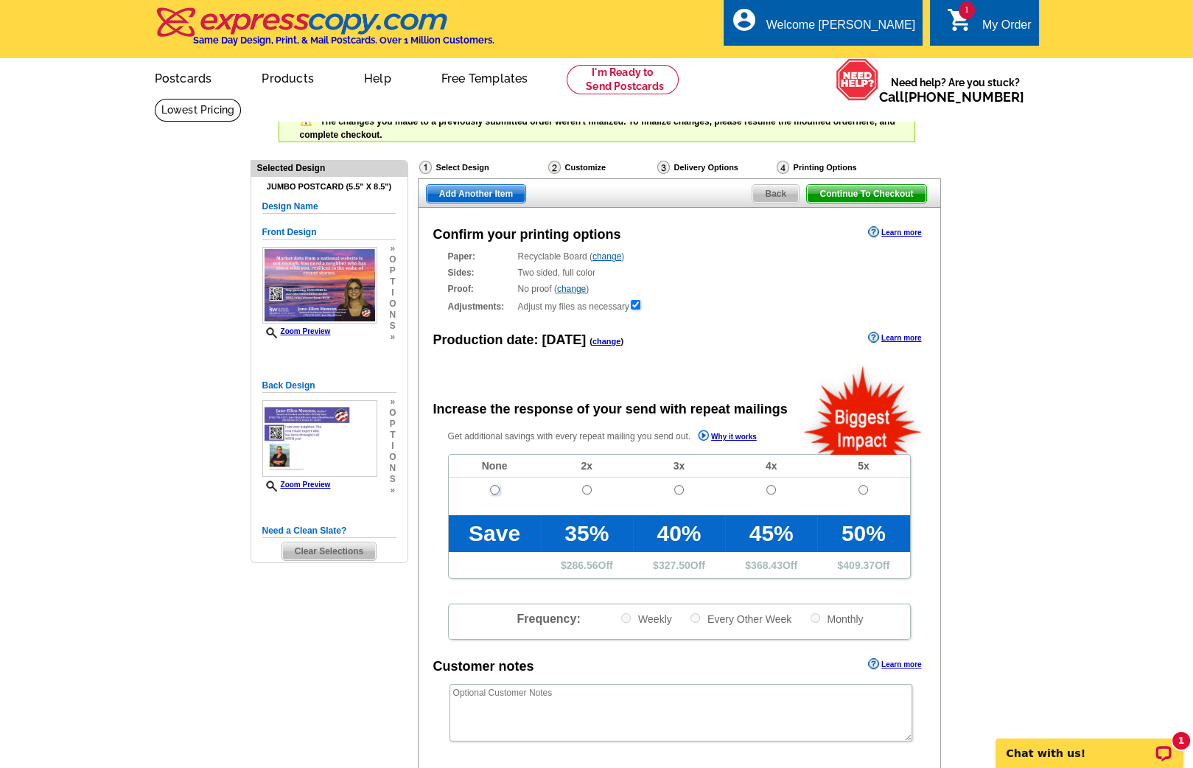
click at [493, 485] on input "radio" at bounding box center [495, 490] width 10 height 10
radio input "true"
click at [601, 338] on link "change" at bounding box center [607, 341] width 29 height 9
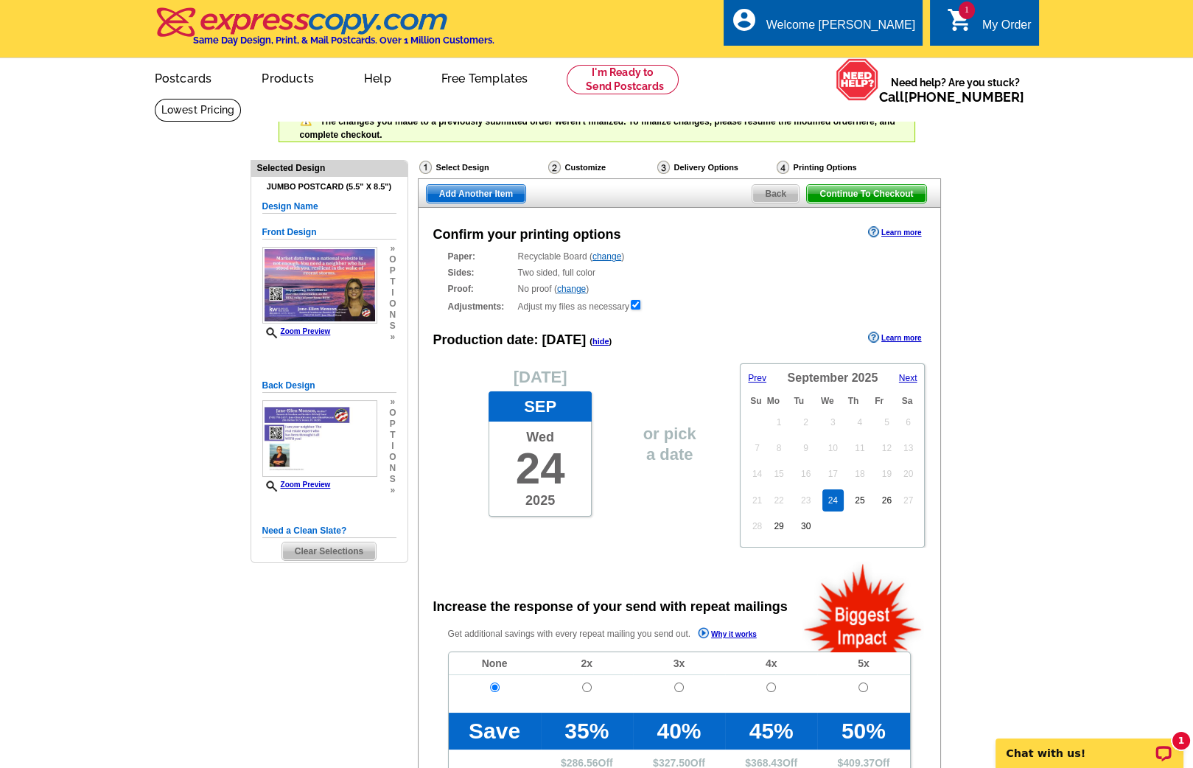
click at [481, 192] on span "Add Another Item" at bounding box center [476, 194] width 99 height 18
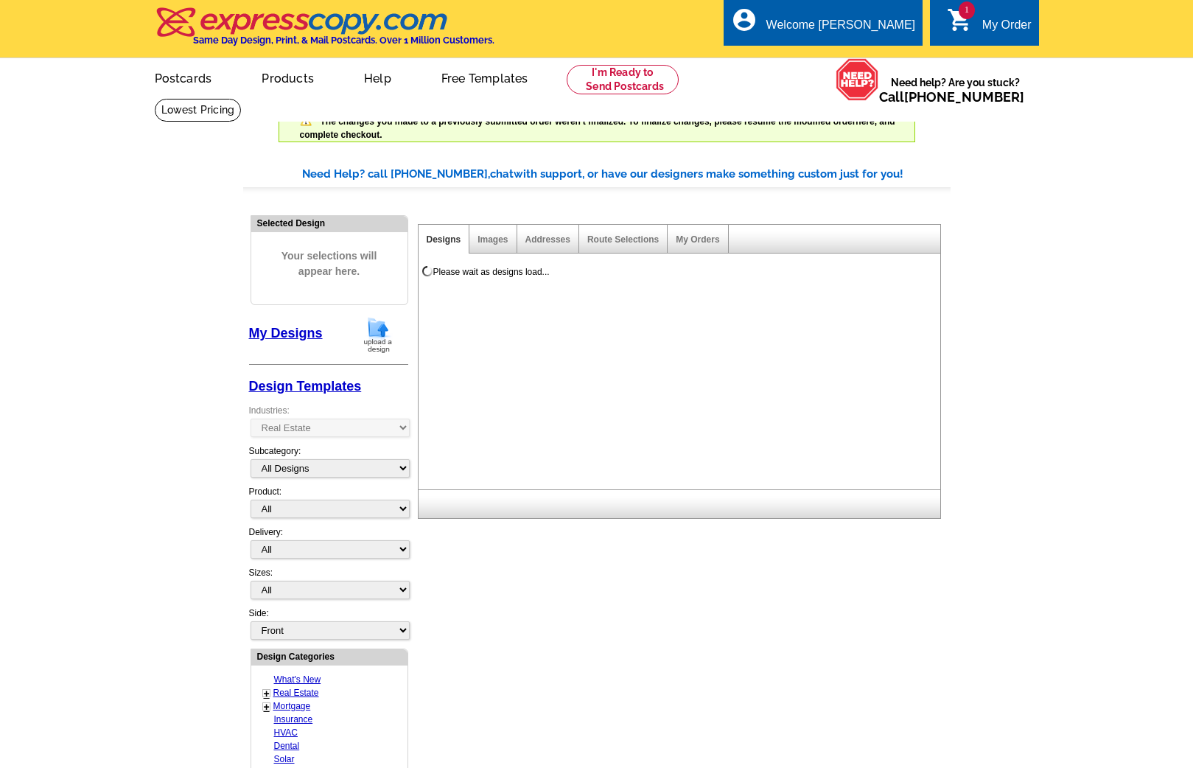
select select "785"
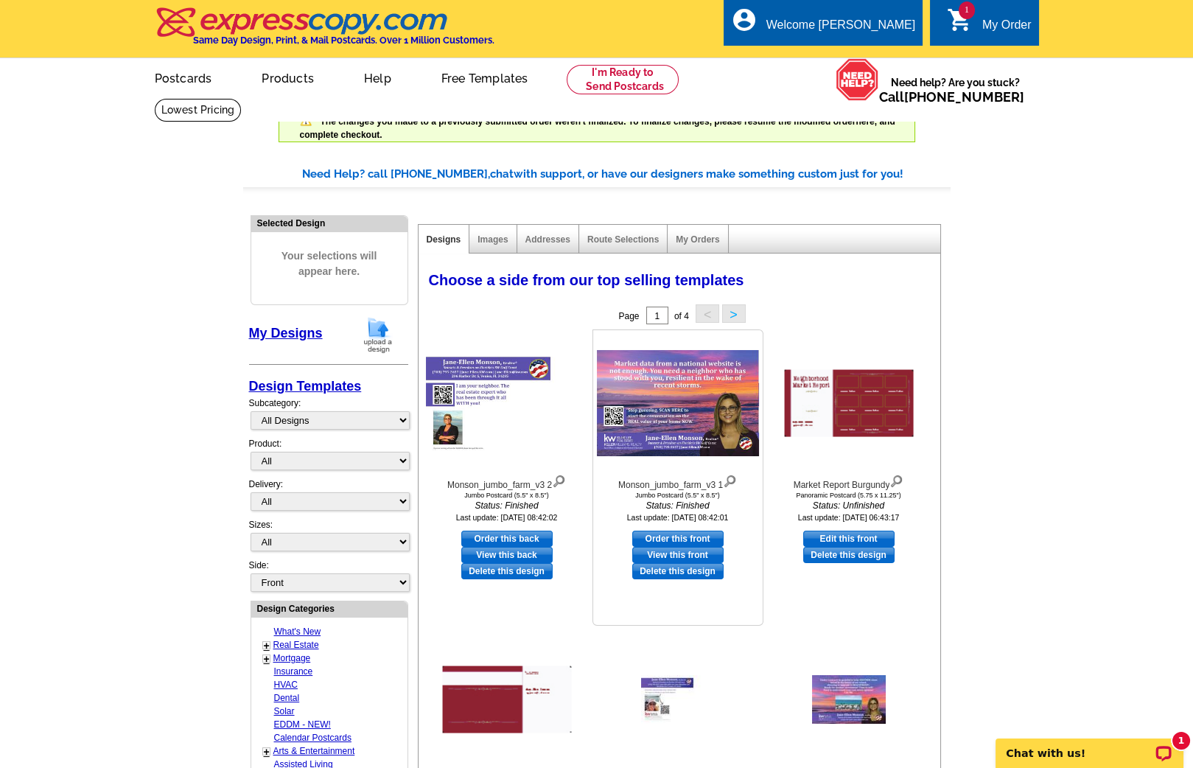
click at [661, 531] on link "Order this front" at bounding box center [677, 539] width 91 height 16
select select "2"
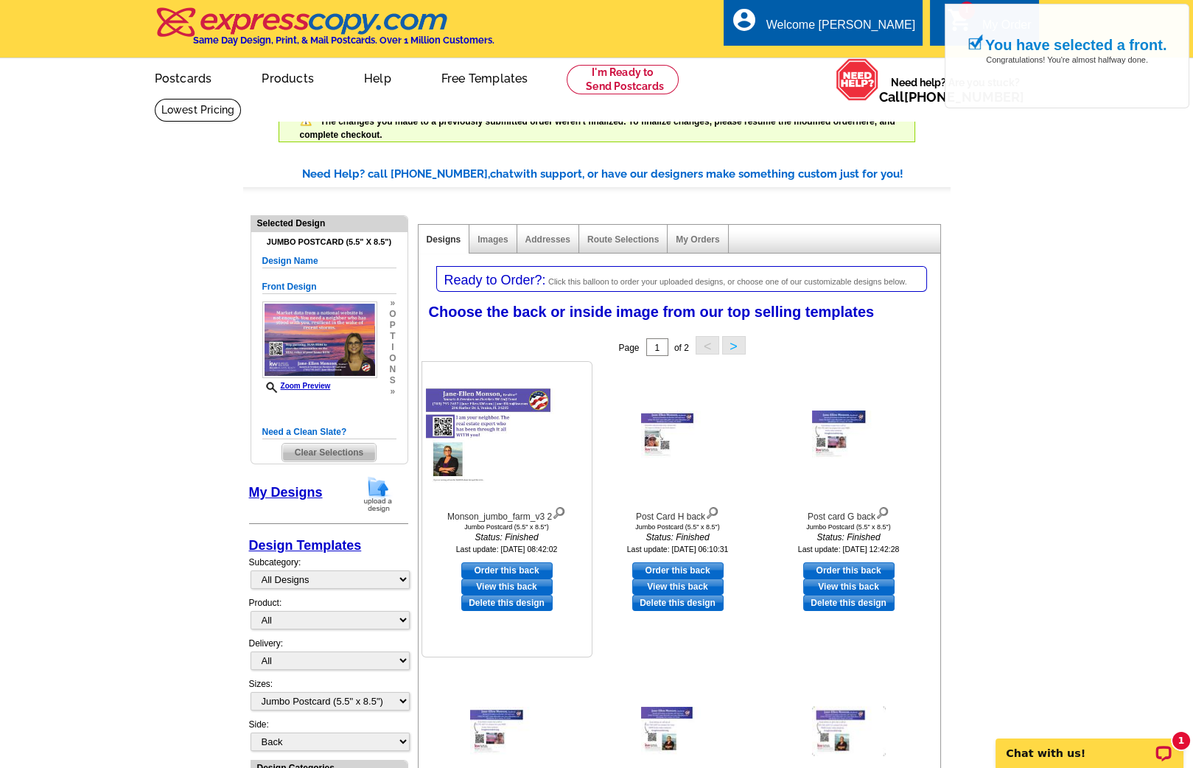
click at [501, 565] on link "Order this back" at bounding box center [506, 570] width 91 height 16
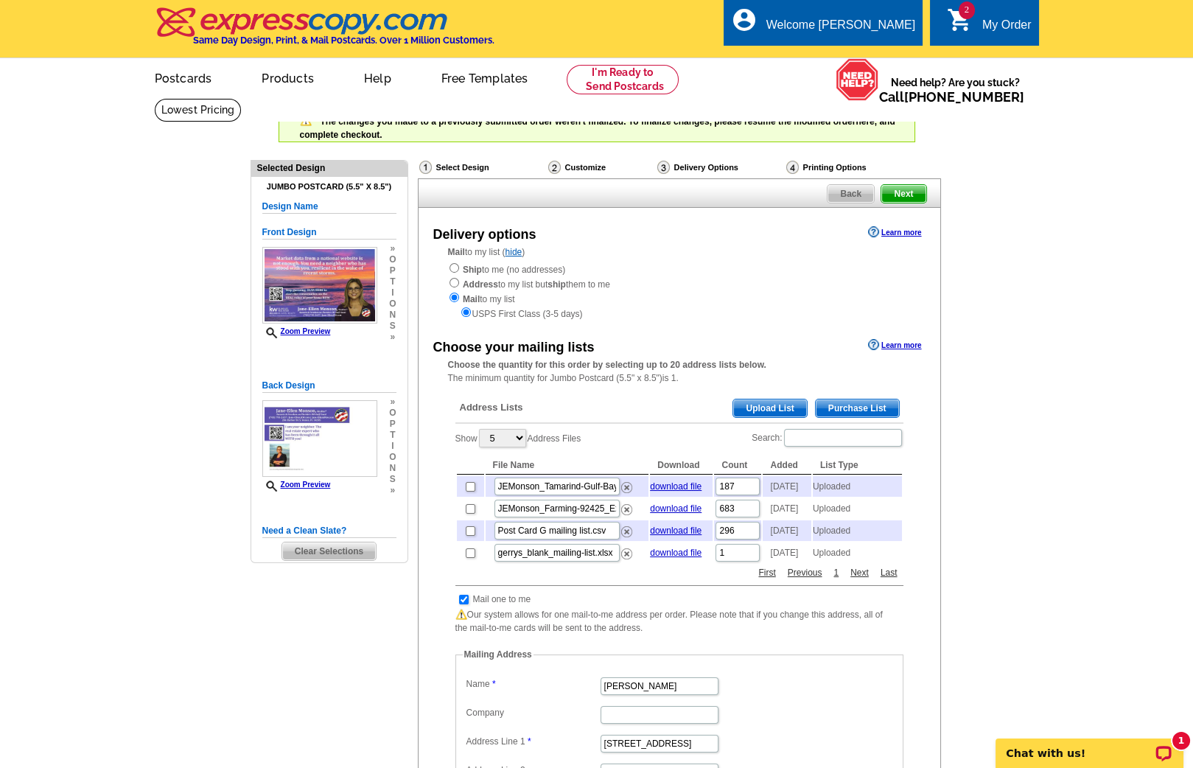
click at [464, 488] on td at bounding box center [470, 486] width 27 height 21
click at [470, 487] on input "checkbox" at bounding box center [471, 487] width 10 height 10
checkbox input "true"
click at [470, 511] on input "checkbox" at bounding box center [471, 509] width 10 height 10
checkbox input "true"
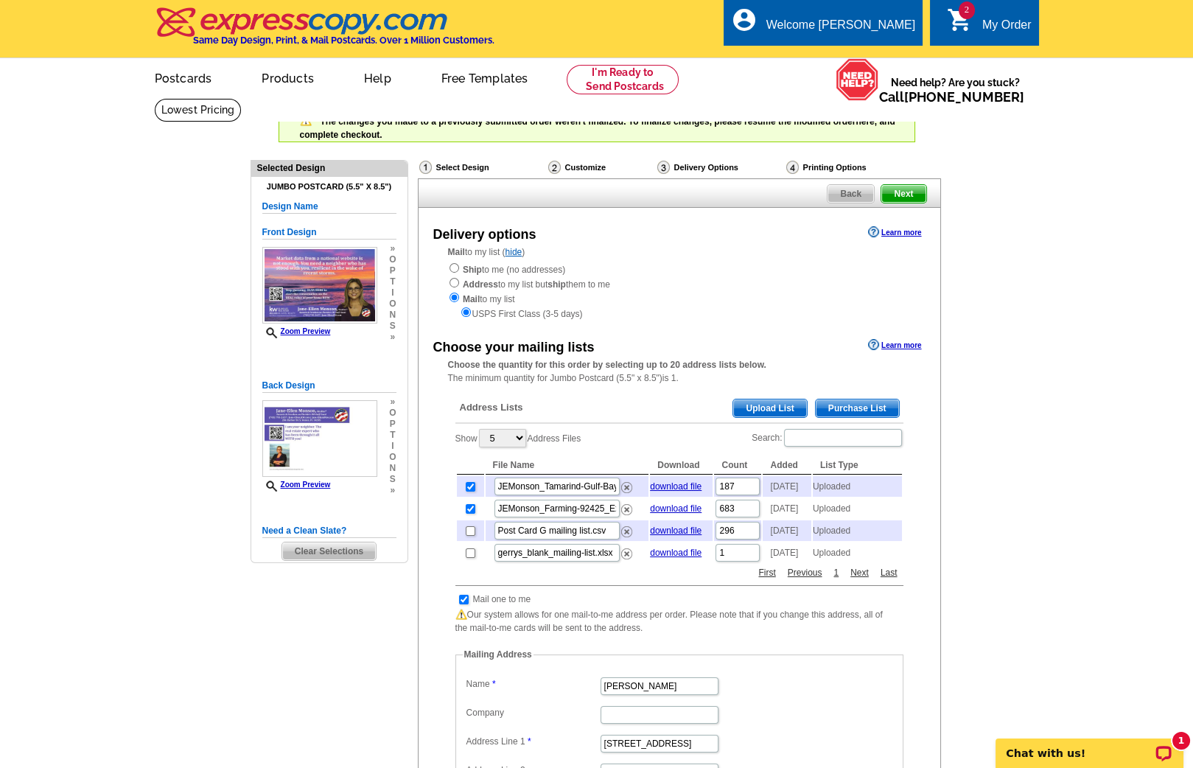
click at [906, 193] on span "Next" at bounding box center [904, 194] width 44 height 18
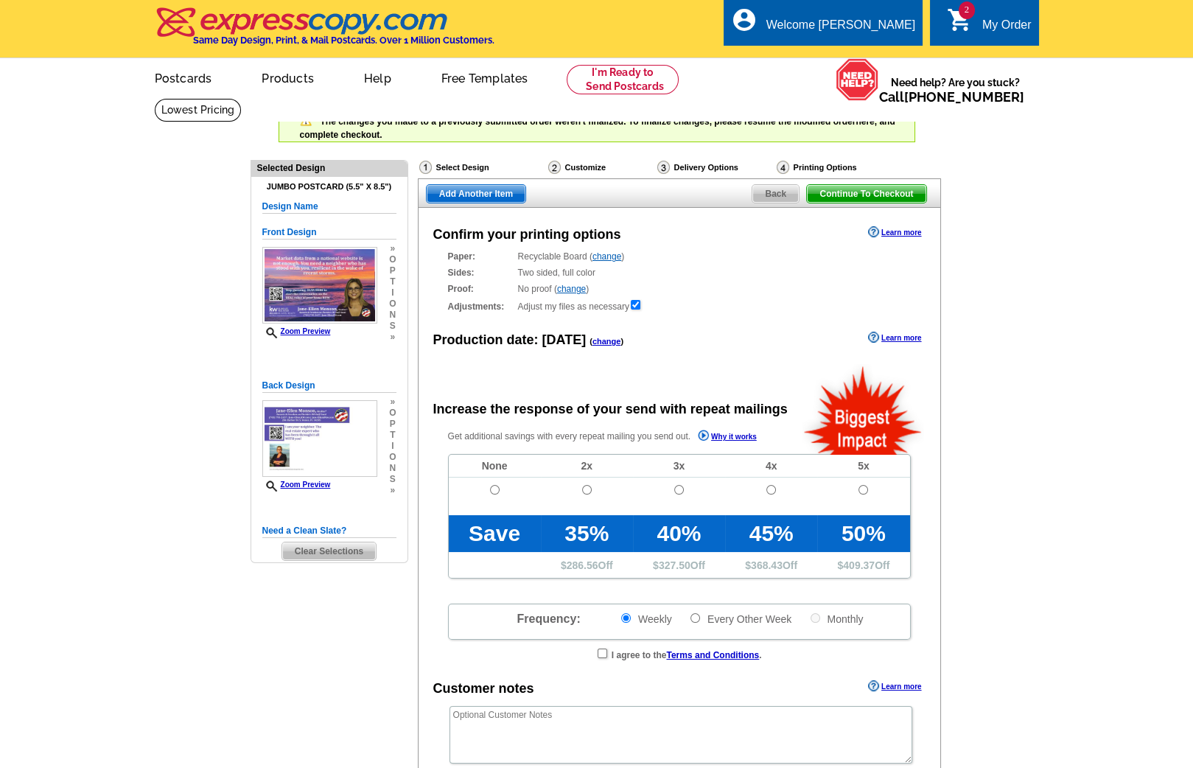
radio input "false"
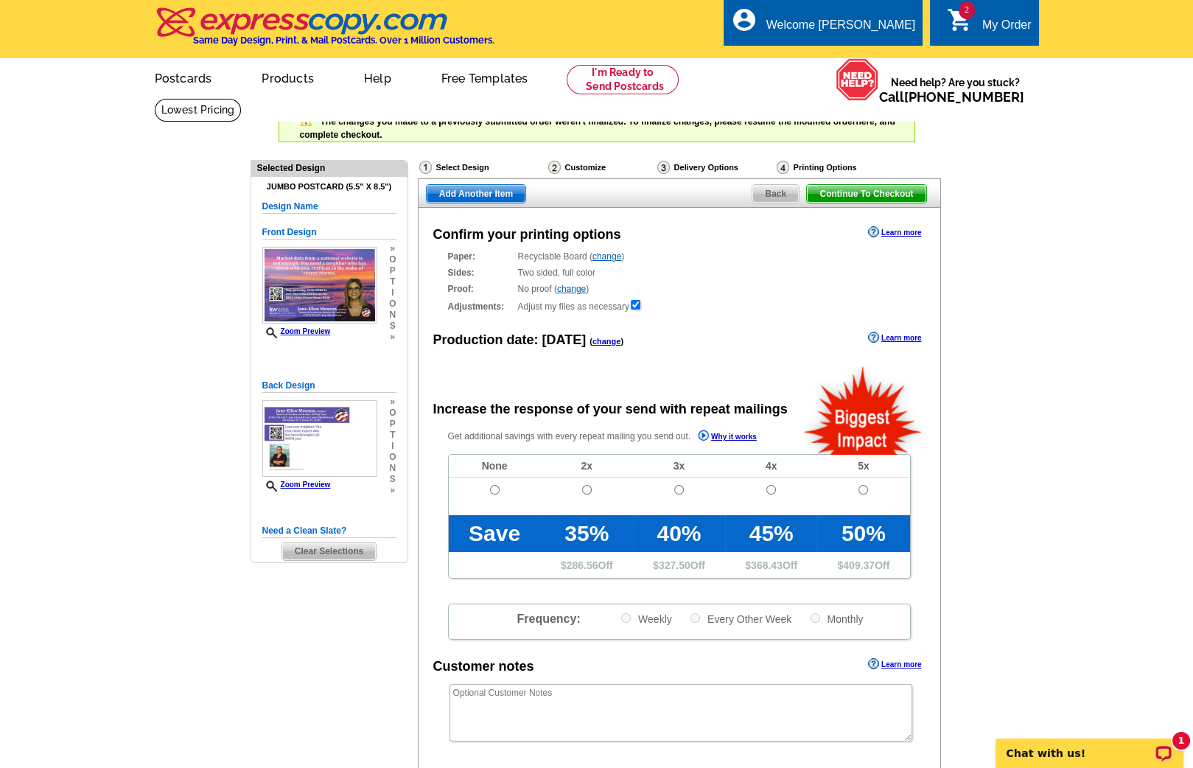
click at [595, 339] on link "change" at bounding box center [607, 341] width 29 height 9
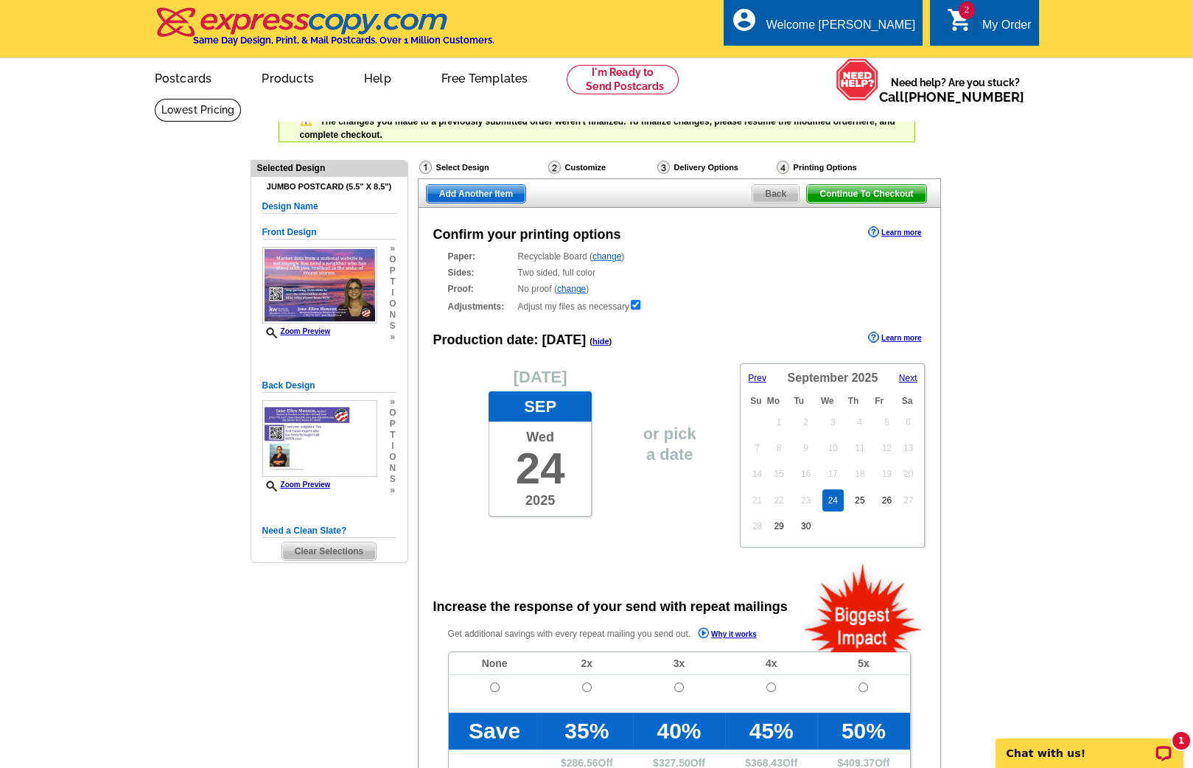
click at [909, 376] on span "Next" at bounding box center [908, 378] width 18 height 10
click at [836, 470] on link "15" at bounding box center [833, 474] width 21 height 22
click at [495, 683] on input "radio" at bounding box center [495, 688] width 10 height 10
radio input "true"
click at [494, 193] on span "Add Another Item" at bounding box center [476, 194] width 99 height 18
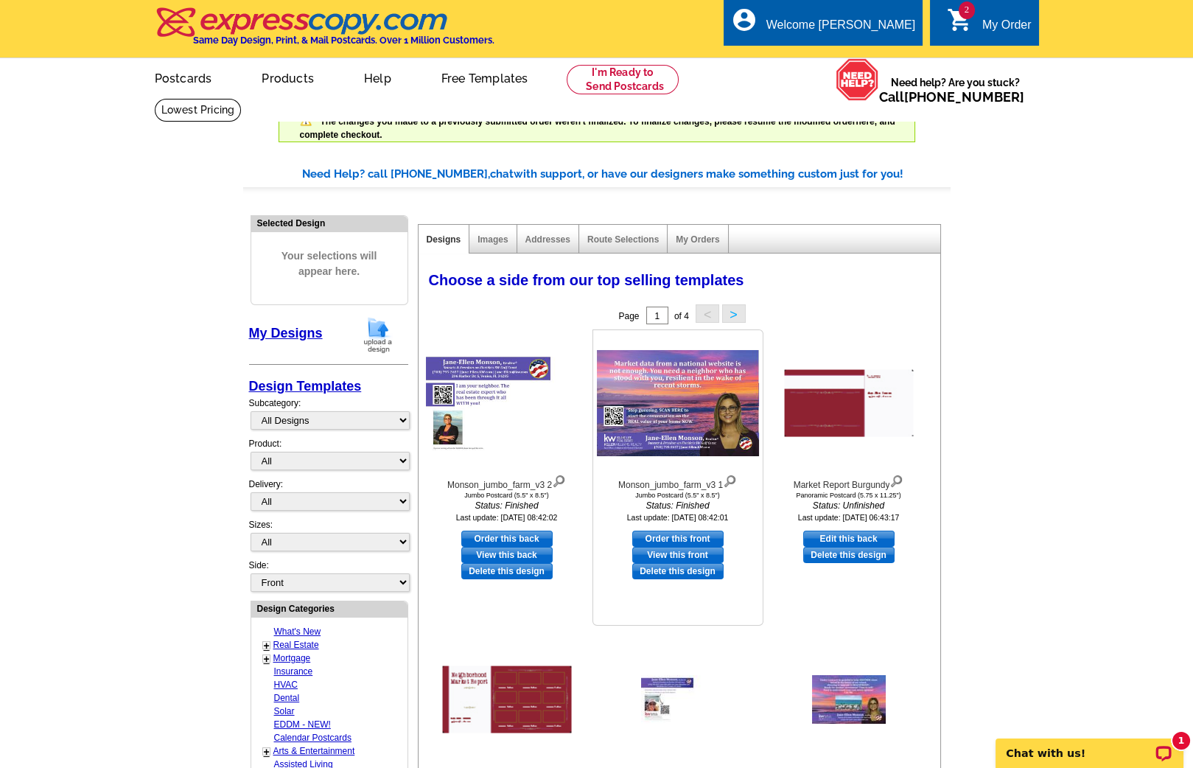
click at [663, 536] on link "Order this front" at bounding box center [677, 539] width 91 height 16
select select "2"
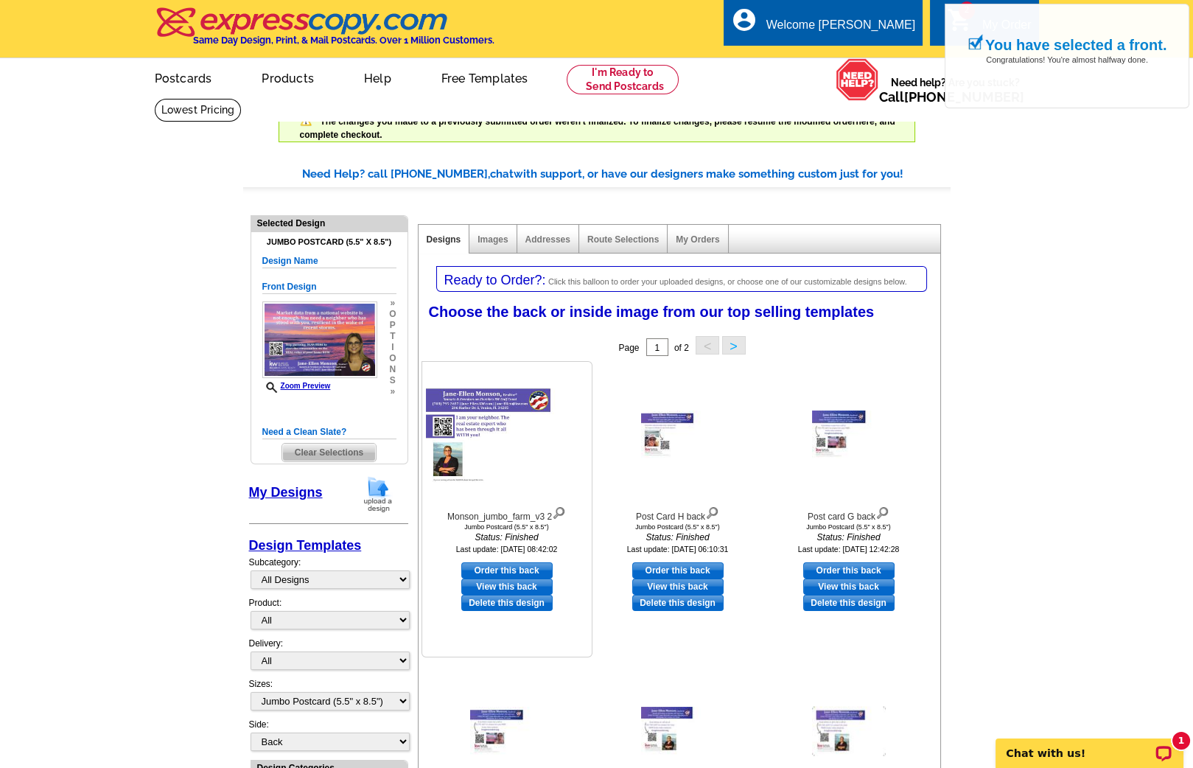
click at [492, 569] on link "Order this back" at bounding box center [506, 570] width 91 height 16
select select "front"
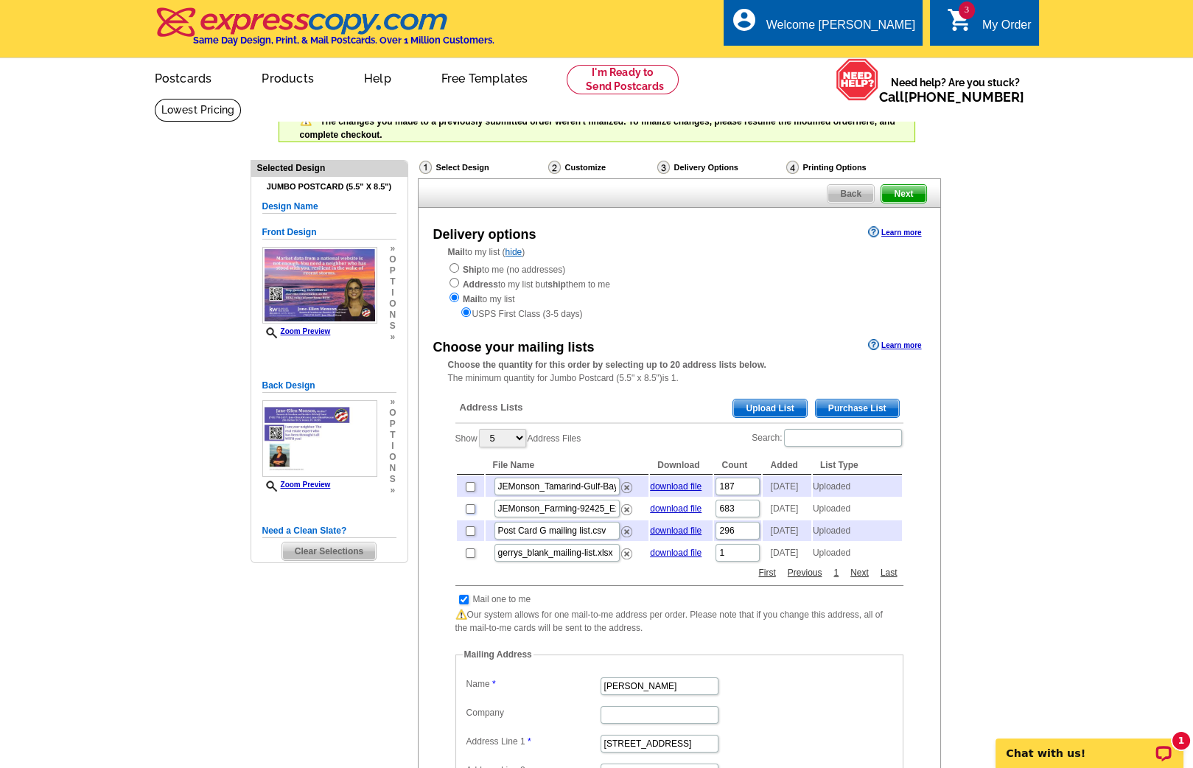
click at [468, 511] on input "checkbox" at bounding box center [471, 509] width 10 height 10
checkbox input "true"
click at [467, 486] on input "checkbox" at bounding box center [471, 487] width 10 height 10
checkbox input "true"
click at [897, 198] on span "Next" at bounding box center [904, 194] width 44 height 18
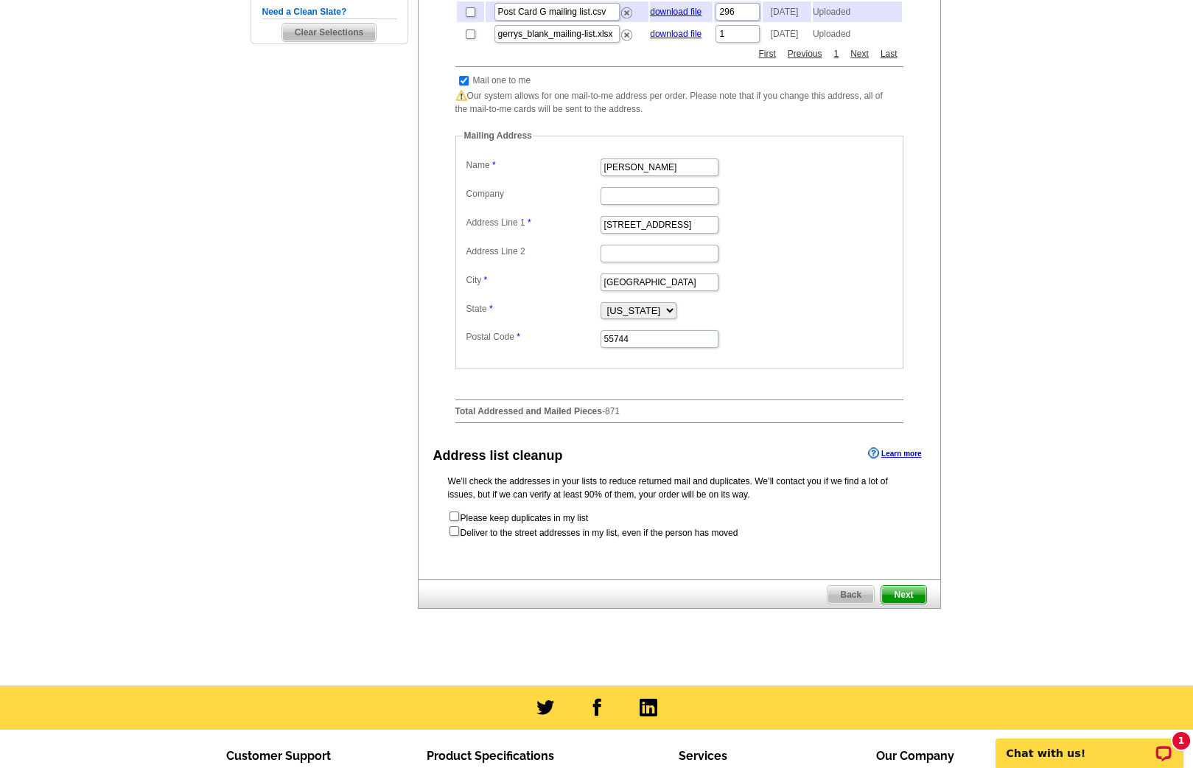
scroll to position [760, 0]
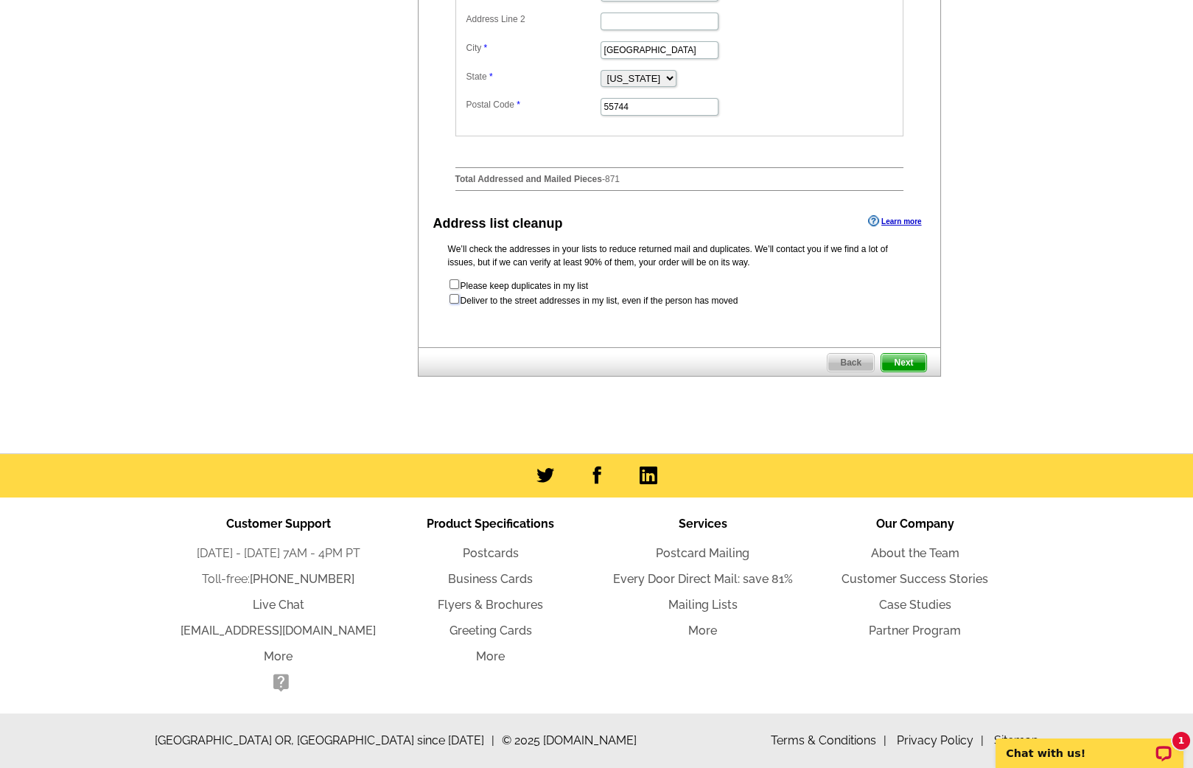
click at [453, 303] on input "checkbox" at bounding box center [455, 299] width 10 height 10
checkbox input "true"
radio input "true"
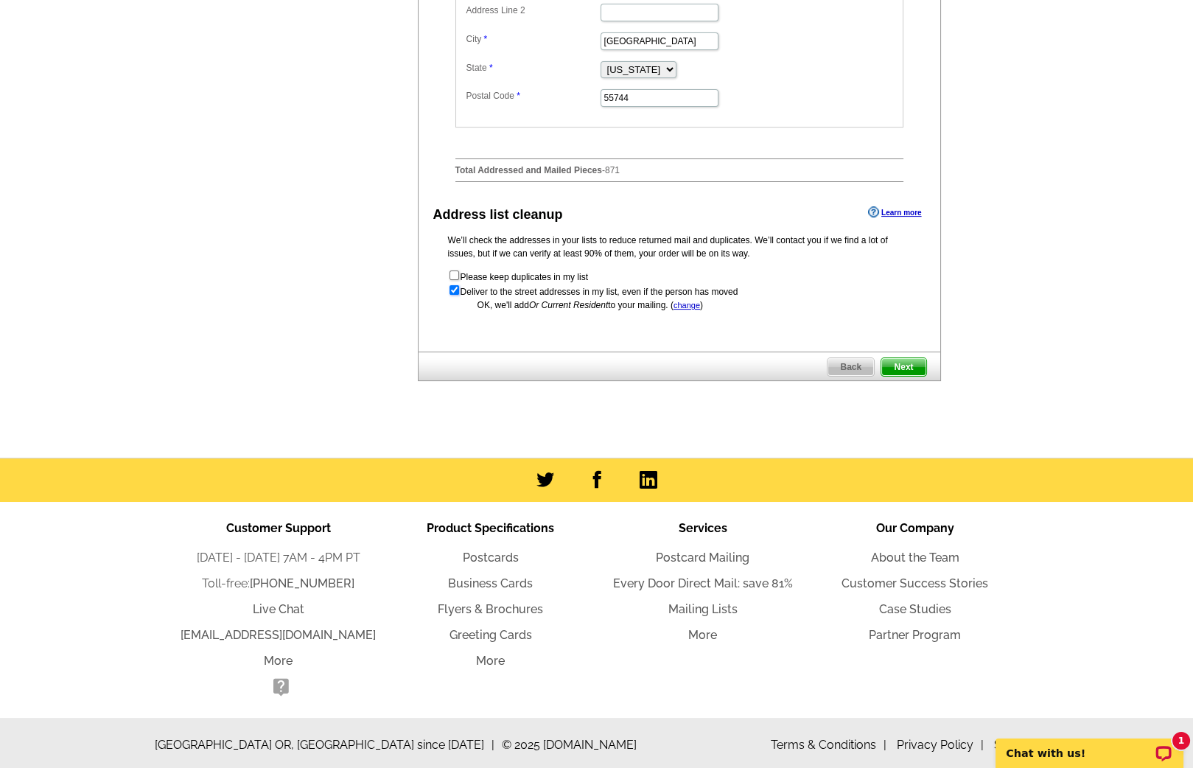
scroll to position [0, 0]
click at [902, 376] on span "Next" at bounding box center [904, 367] width 44 height 18
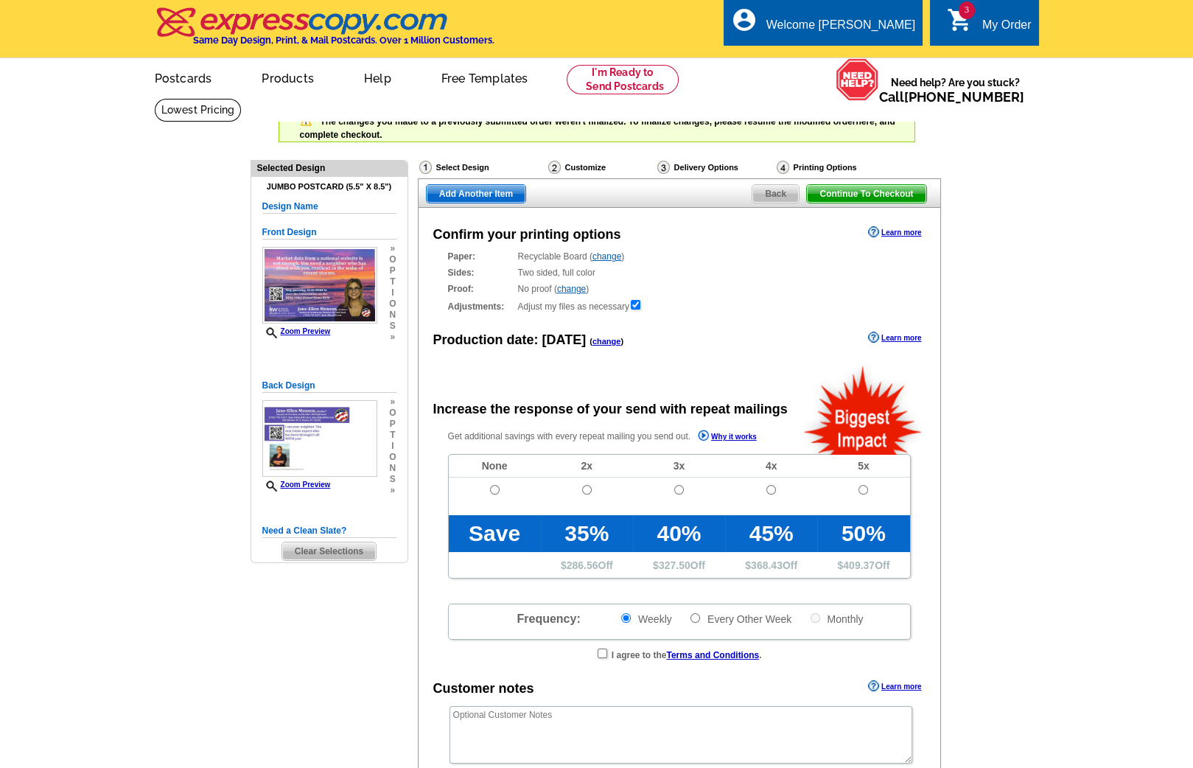
radio input "false"
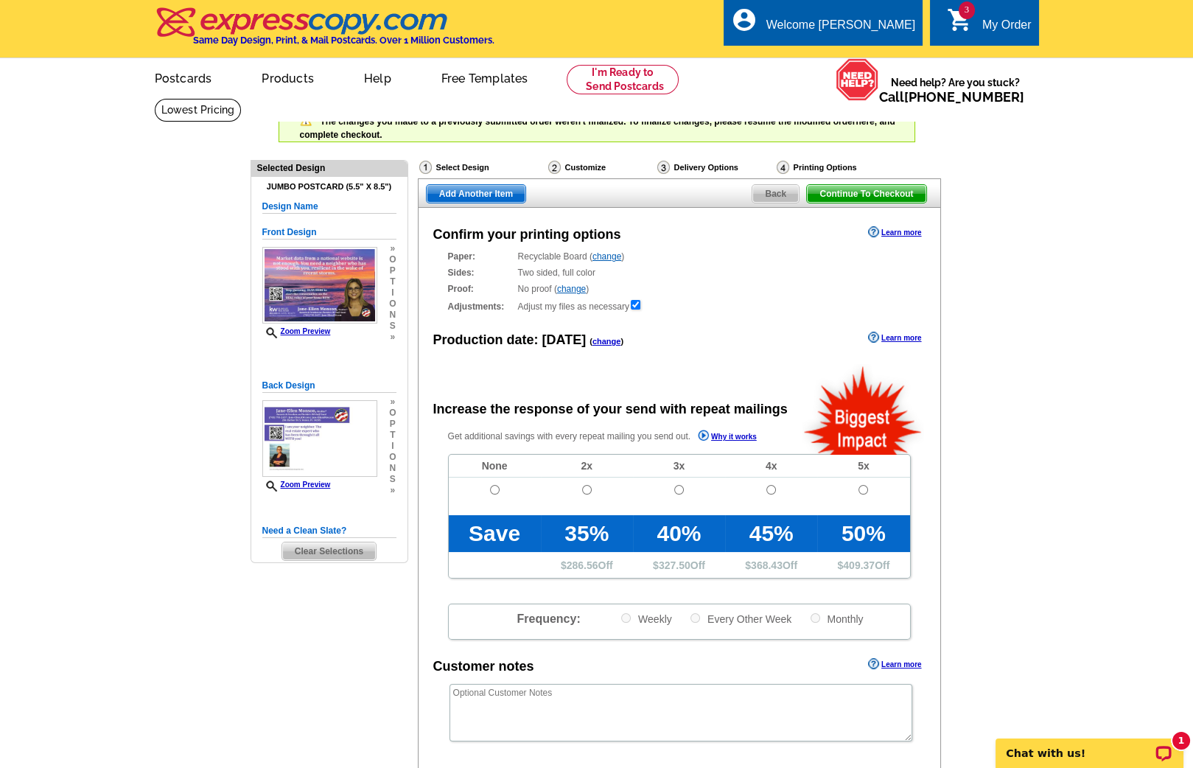
click at [593, 343] on link "change" at bounding box center [607, 341] width 29 height 9
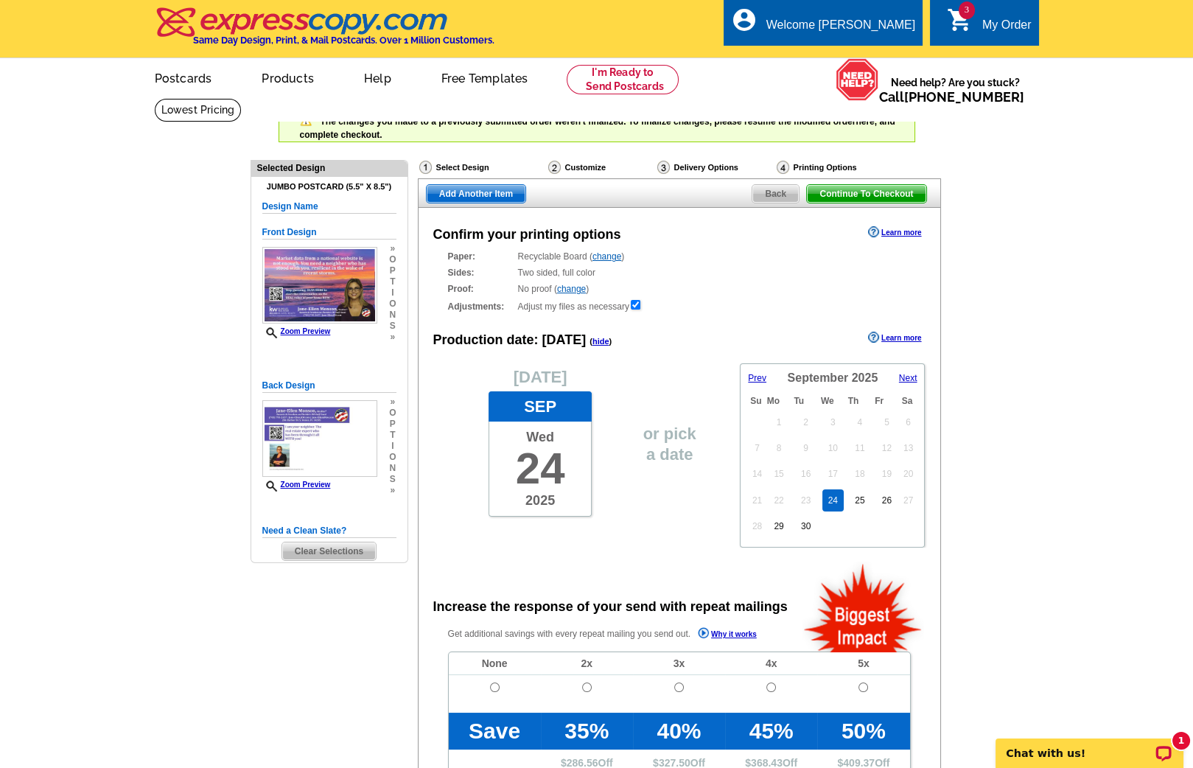
click at [909, 381] on link "Next" at bounding box center [901, 378] width 34 height 13
click at [916, 373] on span "Next" at bounding box center [908, 378] width 18 height 10
click at [835, 441] on link "5" at bounding box center [833, 441] width 17 height 22
click at [490, 683] on input "radio" at bounding box center [495, 688] width 10 height 10
radio input "true"
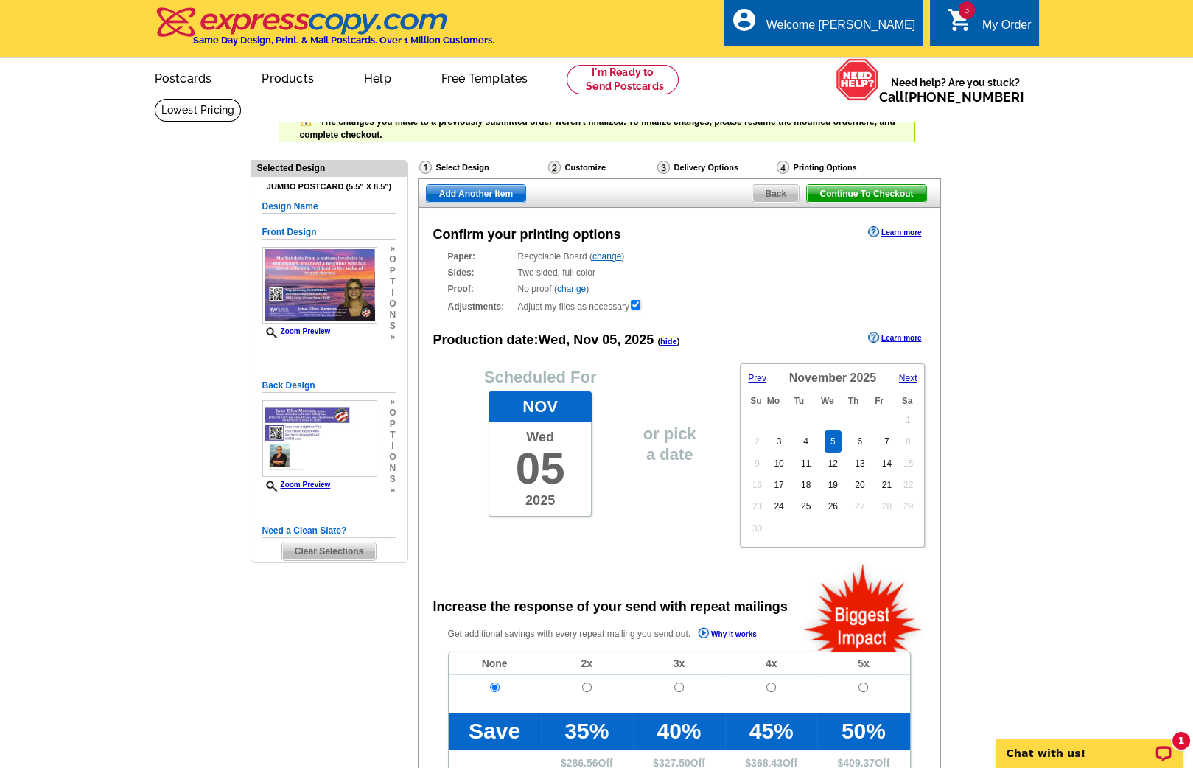
click at [483, 189] on span "Add Another Item" at bounding box center [476, 194] width 99 height 18
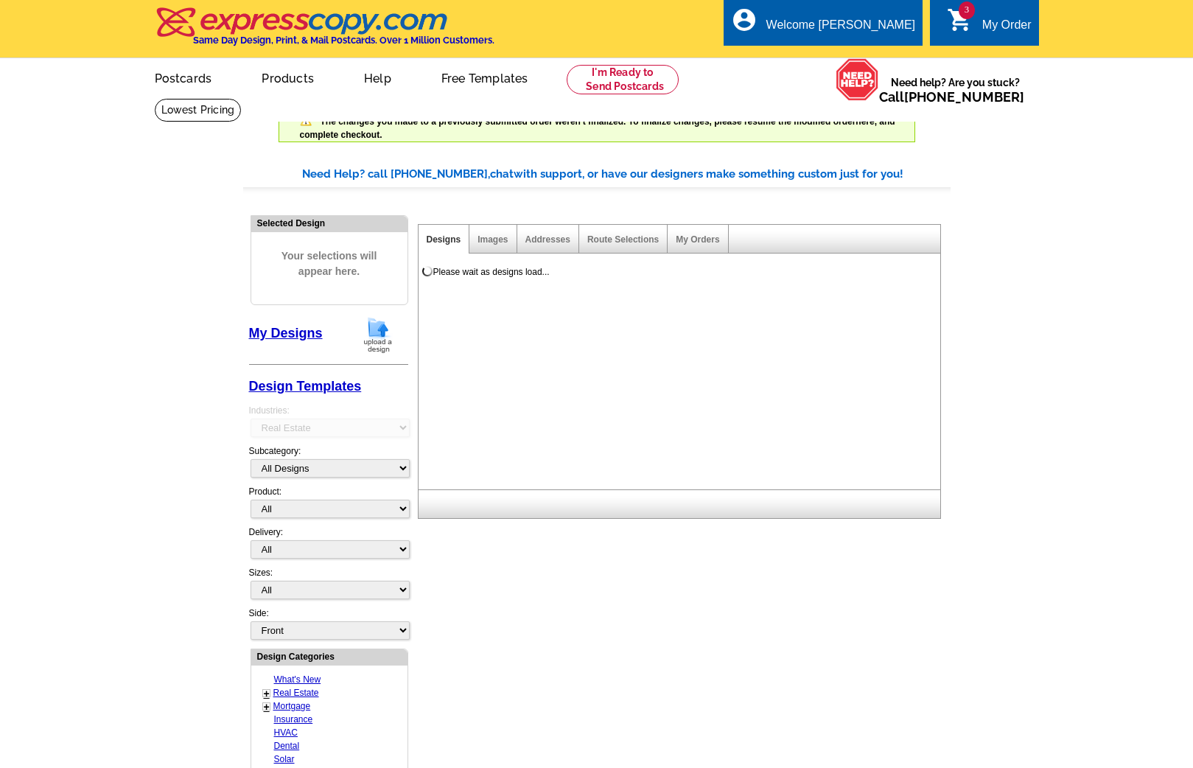
select select "785"
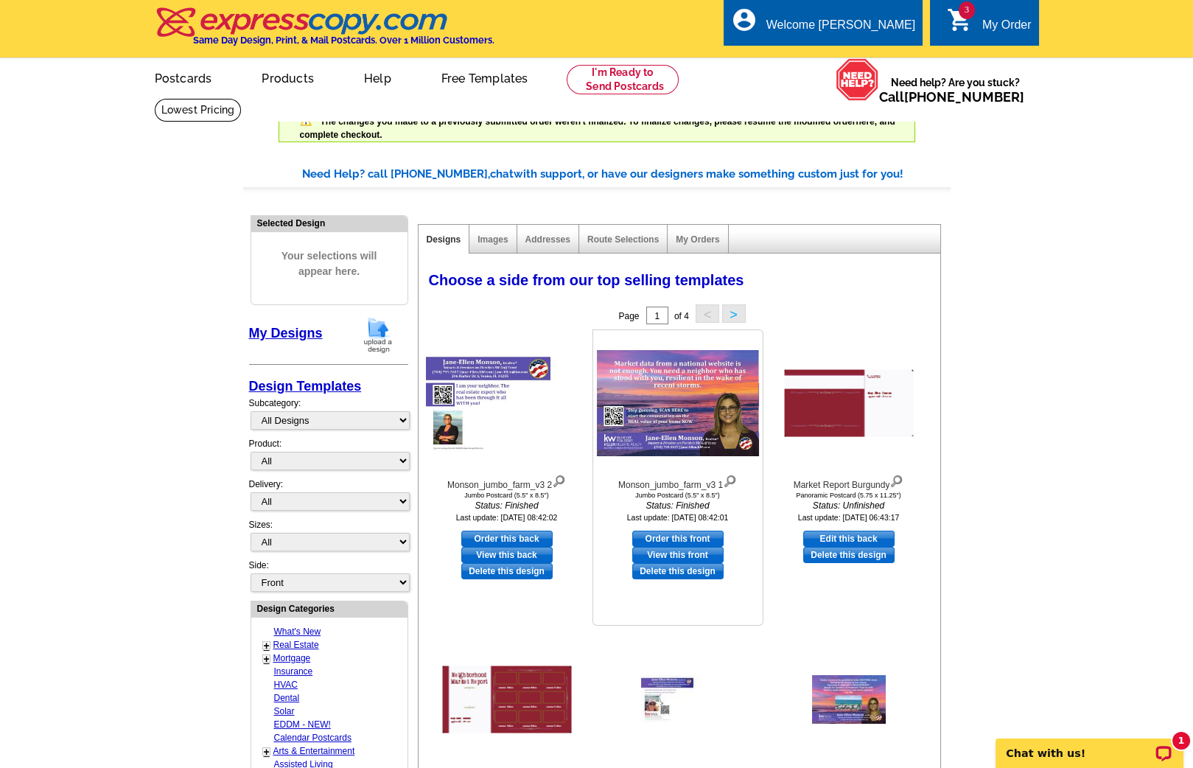
click at [669, 534] on link "Order this front" at bounding box center [677, 539] width 91 height 16
select select "2"
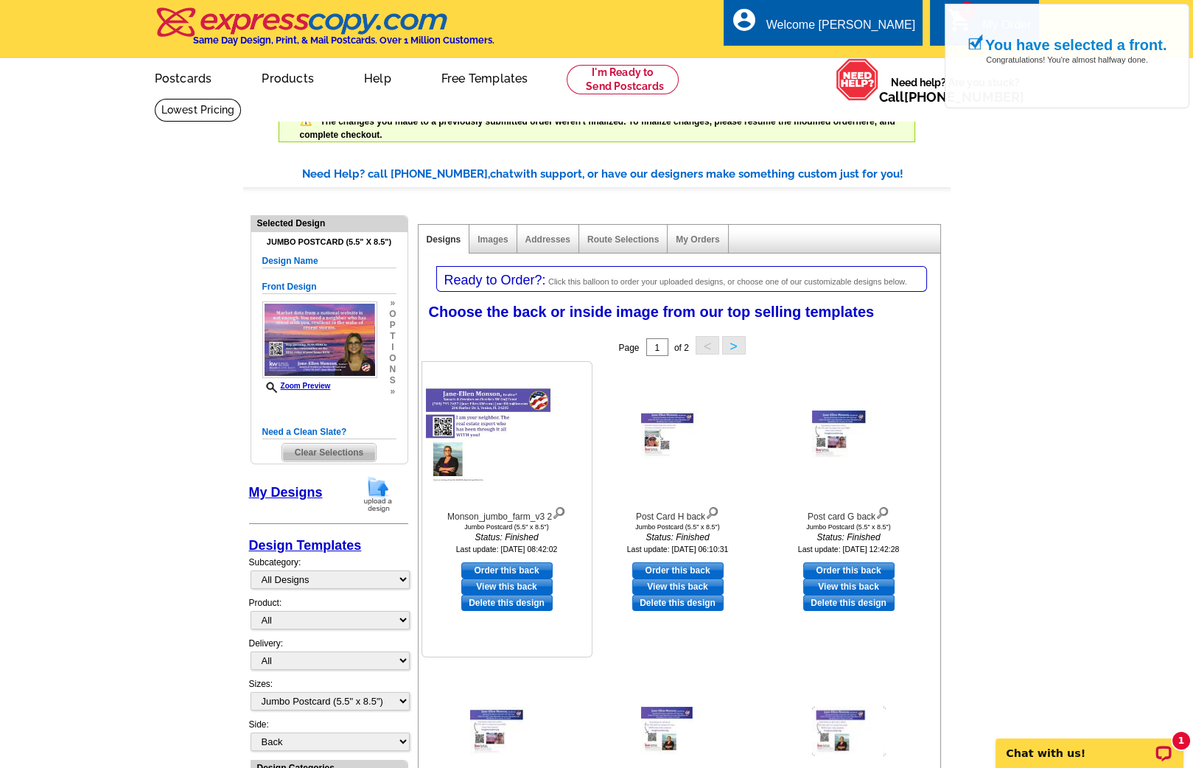
click at [529, 562] on link "Order this back" at bounding box center [506, 570] width 91 height 16
select select "front"
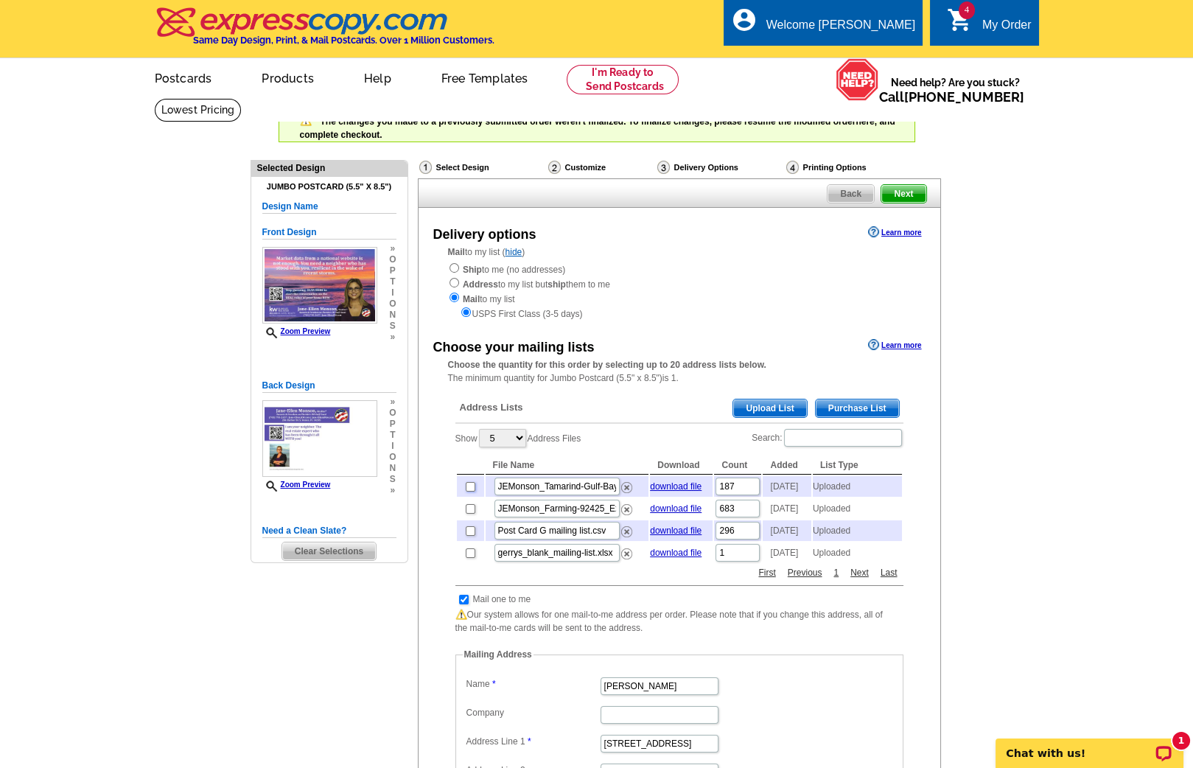
click at [470, 486] on input "checkbox" at bounding box center [471, 487] width 10 height 10
checkbox input "true"
click at [470, 512] on input "checkbox" at bounding box center [471, 509] width 10 height 10
checkbox input "true"
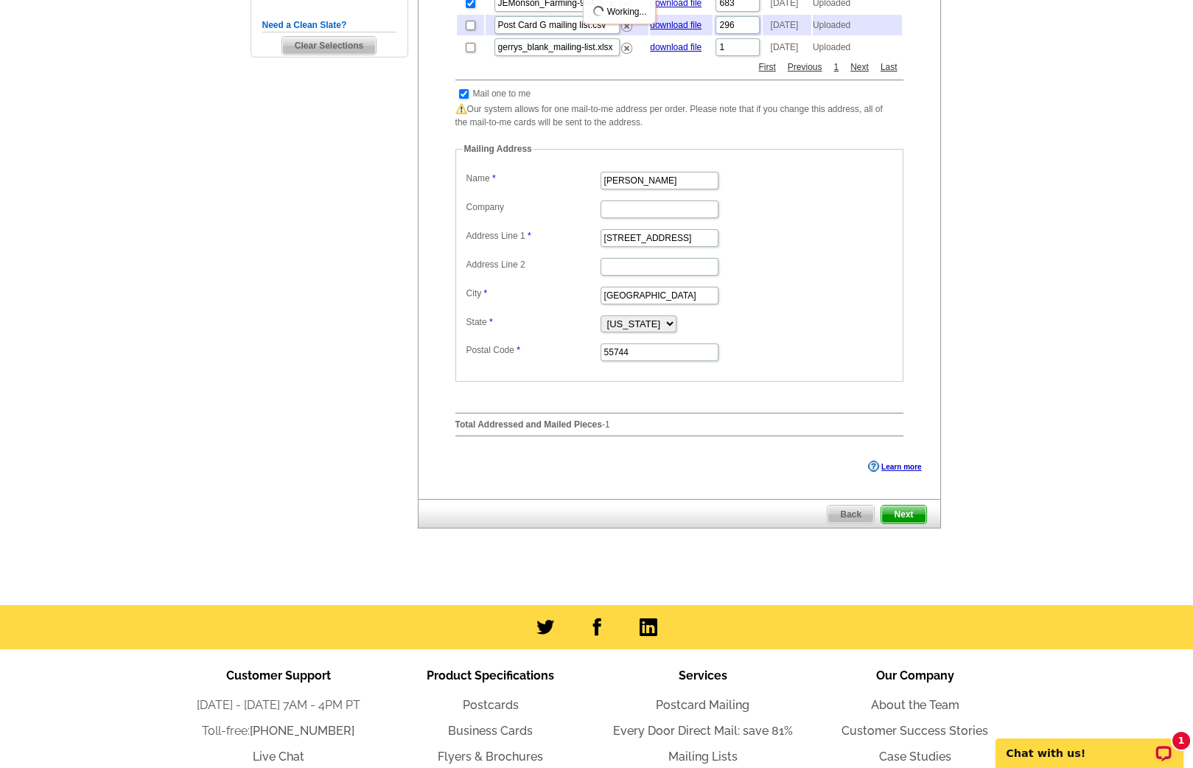
scroll to position [534, 0]
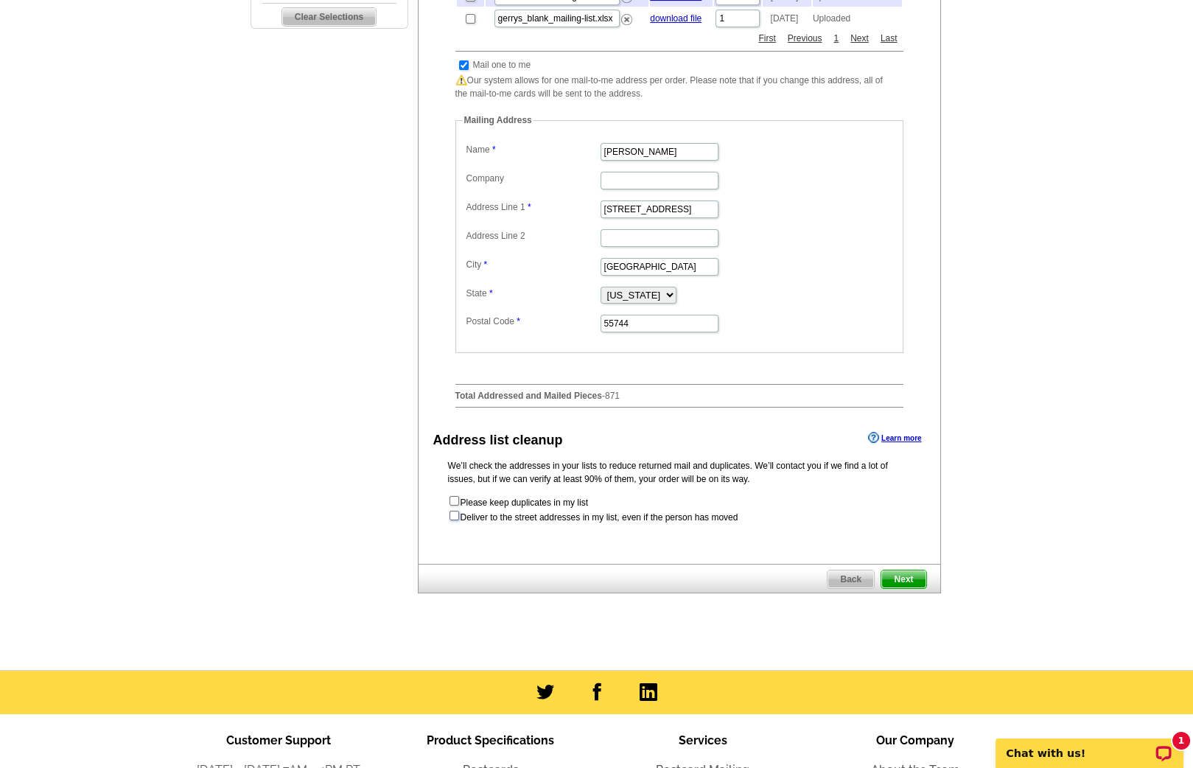
click at [453, 520] on input "checkbox" at bounding box center [455, 516] width 10 height 10
checkbox input "true"
radio input "true"
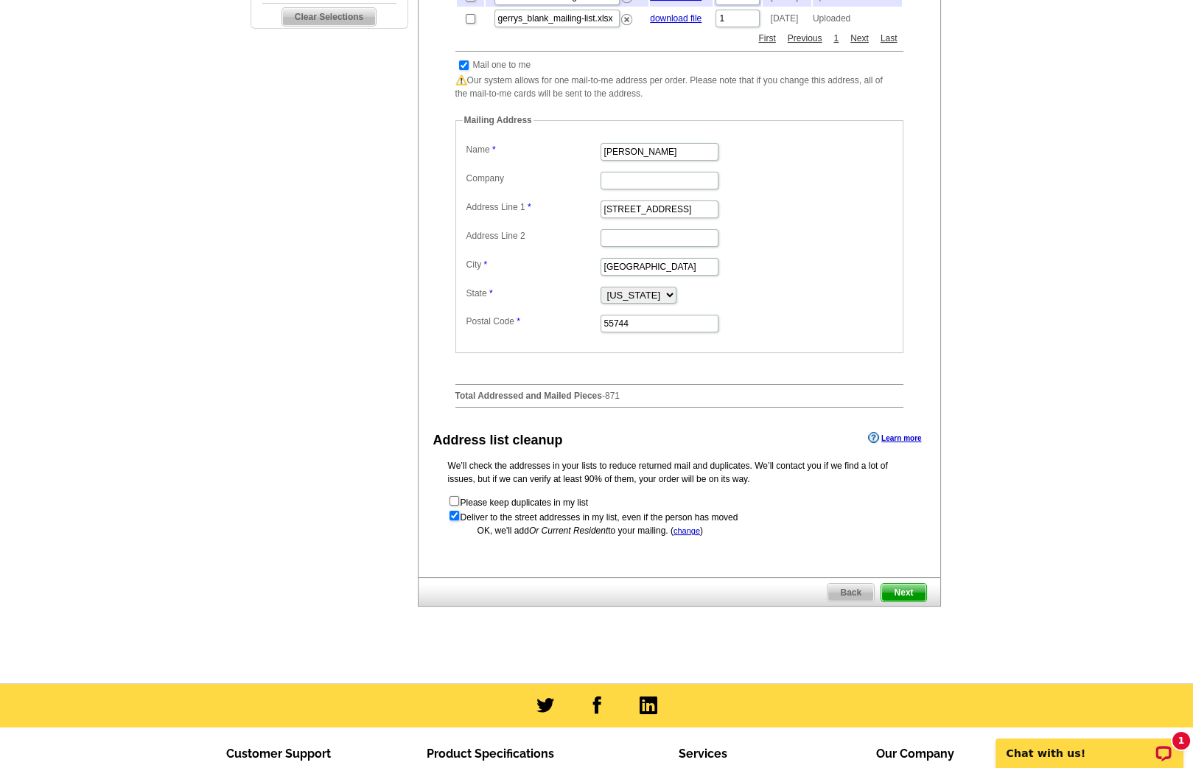
scroll to position [0, 0]
click at [906, 601] on span "Next" at bounding box center [904, 593] width 44 height 18
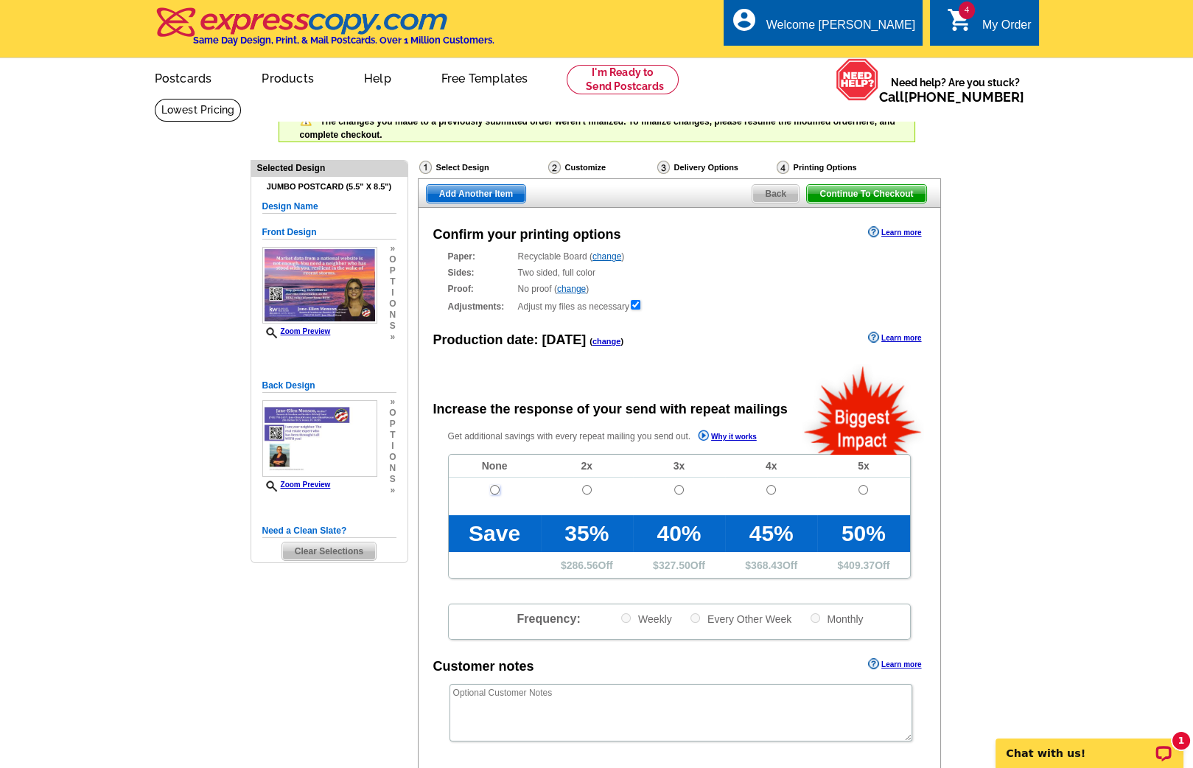
click at [495, 486] on input "radio" at bounding box center [495, 490] width 10 height 10
radio input "true"
click at [601, 339] on link "change" at bounding box center [607, 341] width 29 height 9
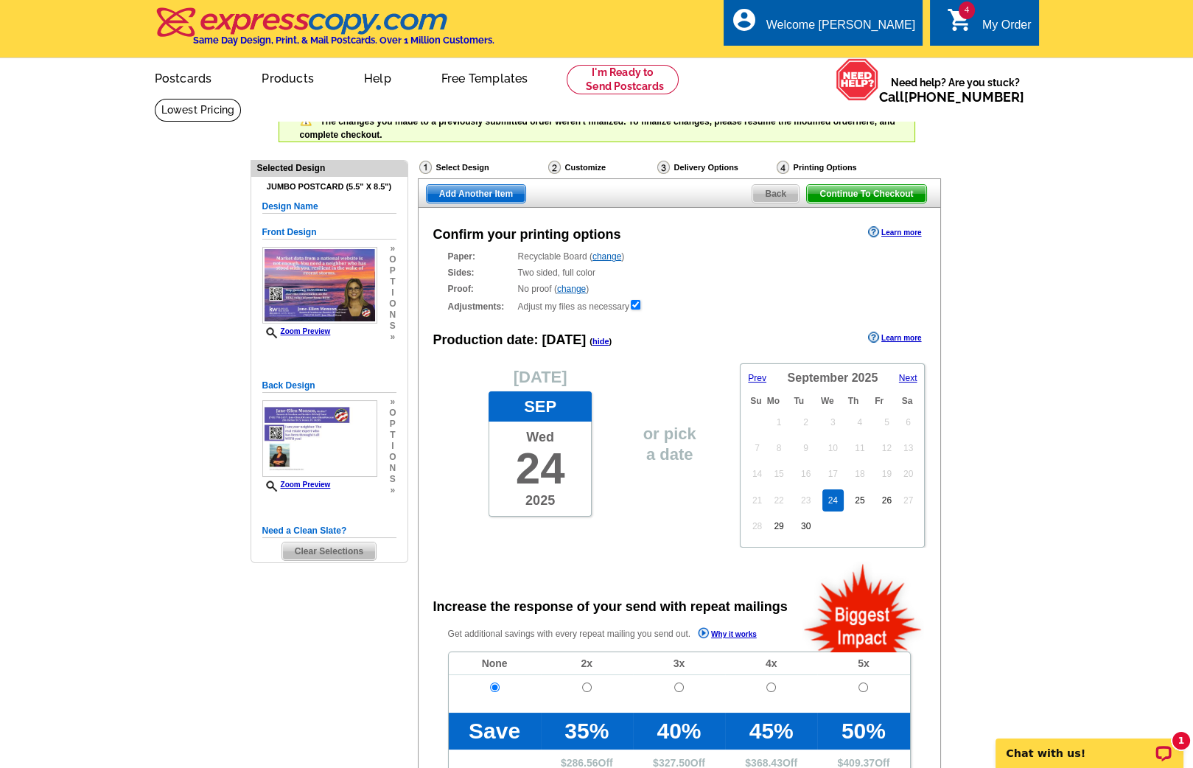
click at [907, 378] on span "Next" at bounding box center [908, 378] width 18 height 10
click at [834, 506] on link "26" at bounding box center [833, 506] width 21 height 22
click at [498, 191] on span "Add Another Item" at bounding box center [476, 194] width 99 height 18
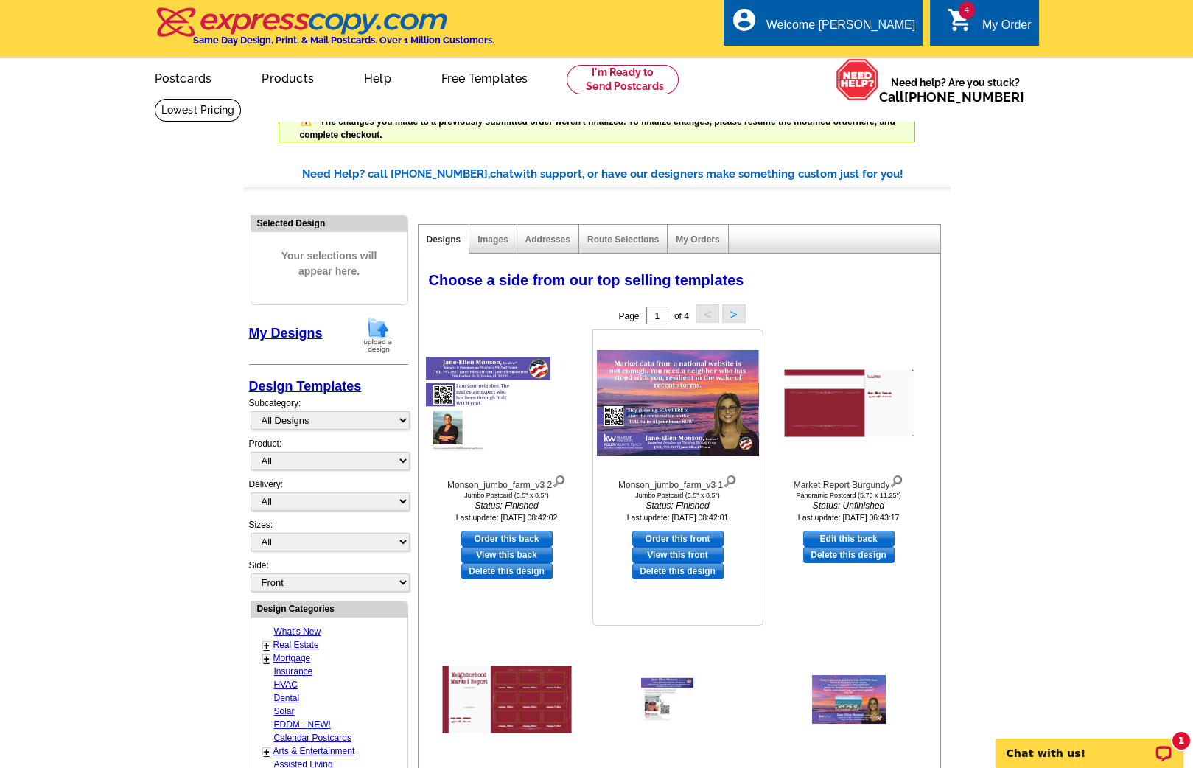
click at [678, 533] on link "Order this front" at bounding box center [677, 539] width 91 height 16
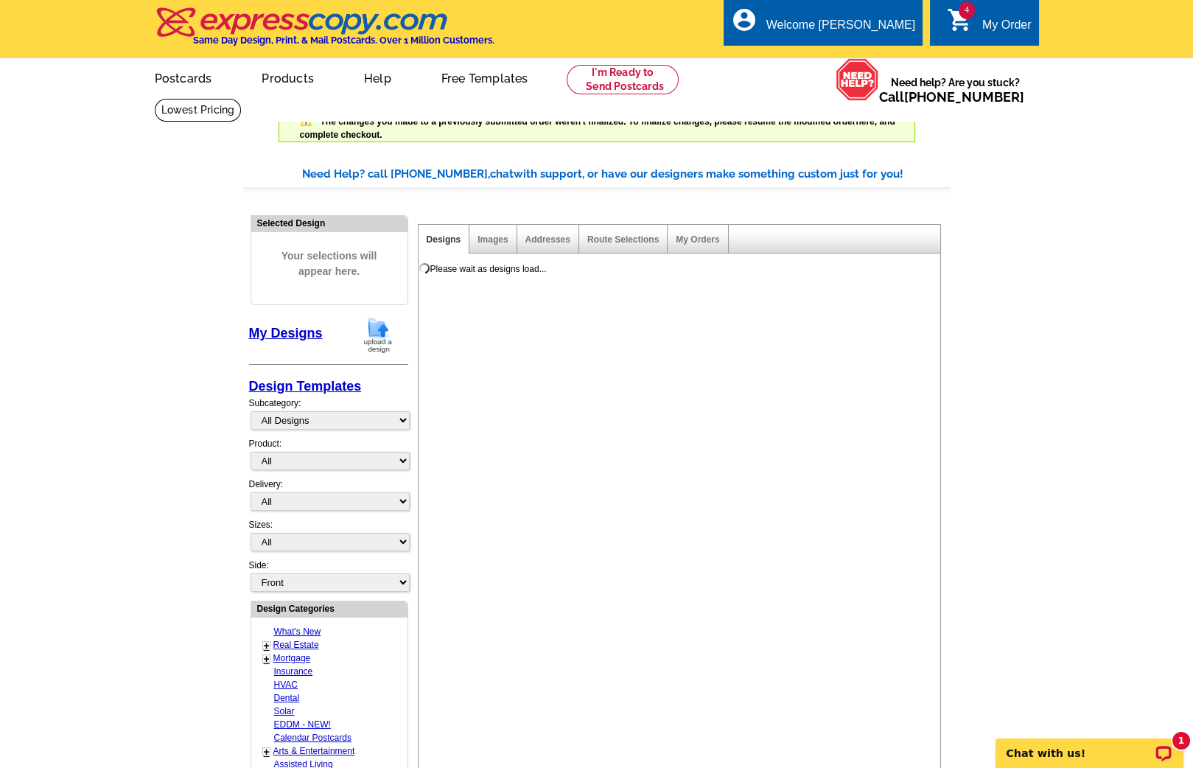
select select "2"
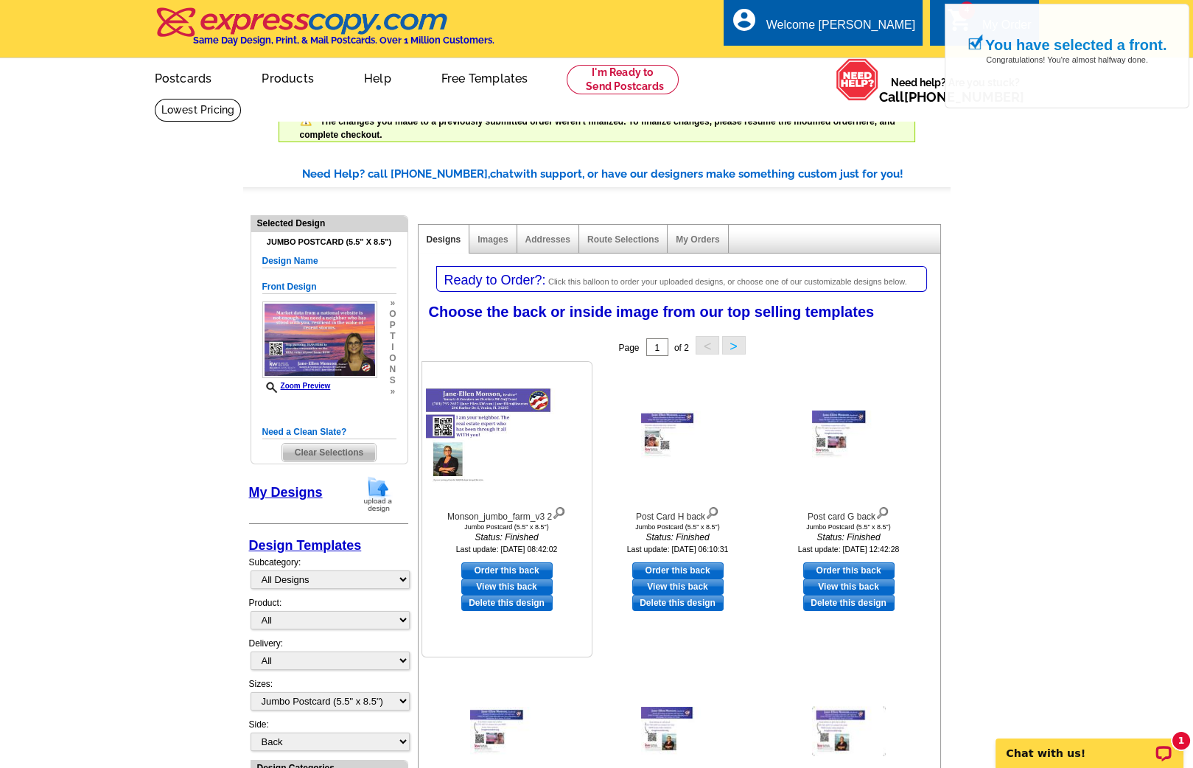
click at [492, 566] on link "Order this back" at bounding box center [506, 570] width 91 height 16
select select "front"
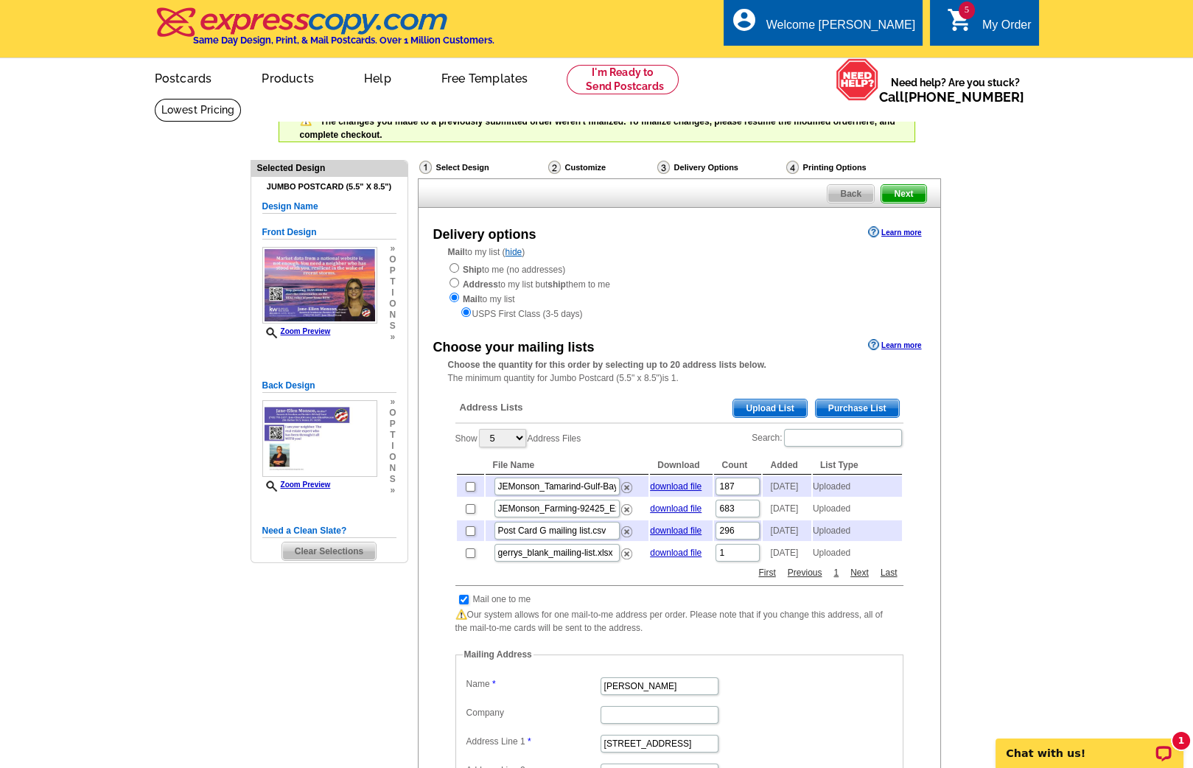
click at [464, 484] on td at bounding box center [470, 486] width 27 height 21
click at [469, 514] on input "checkbox" at bounding box center [471, 509] width 10 height 10
checkbox input "true"
click at [468, 487] on input "checkbox" at bounding box center [471, 487] width 10 height 10
checkbox input "true"
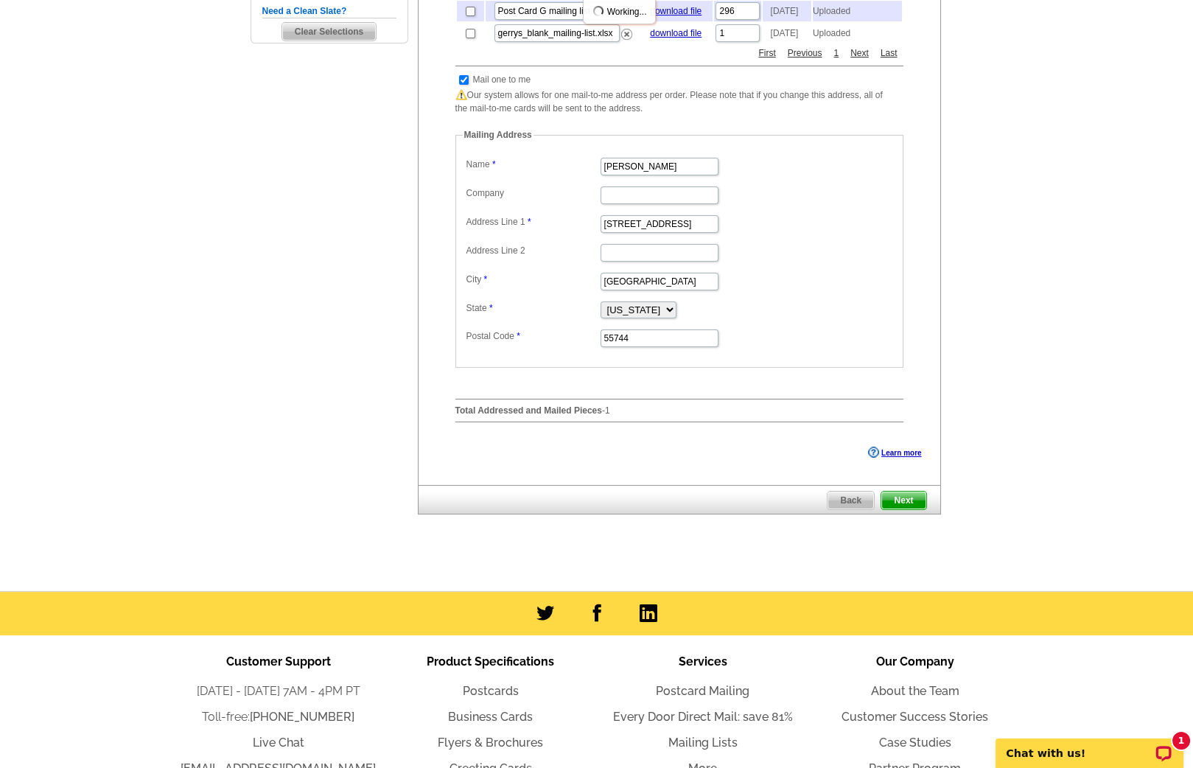
scroll to position [666, 0]
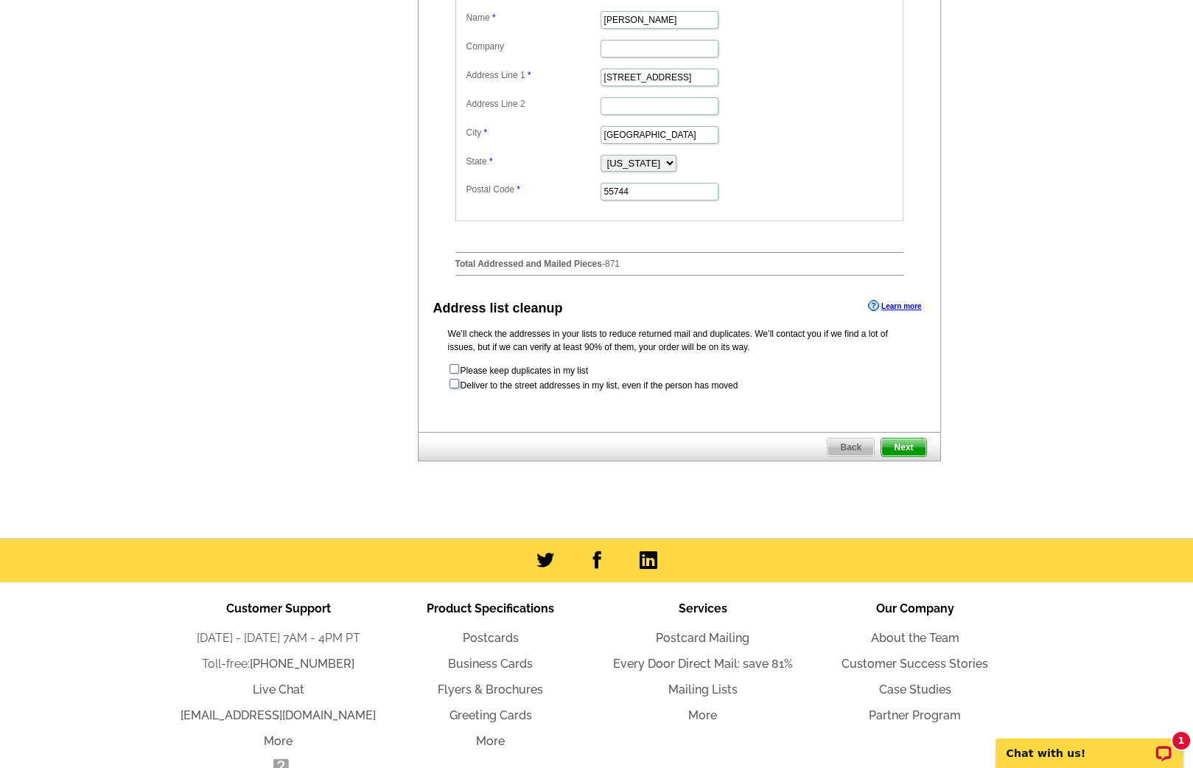
click at [454, 388] on input "checkbox" at bounding box center [455, 384] width 10 height 10
checkbox input "true"
radio input "true"
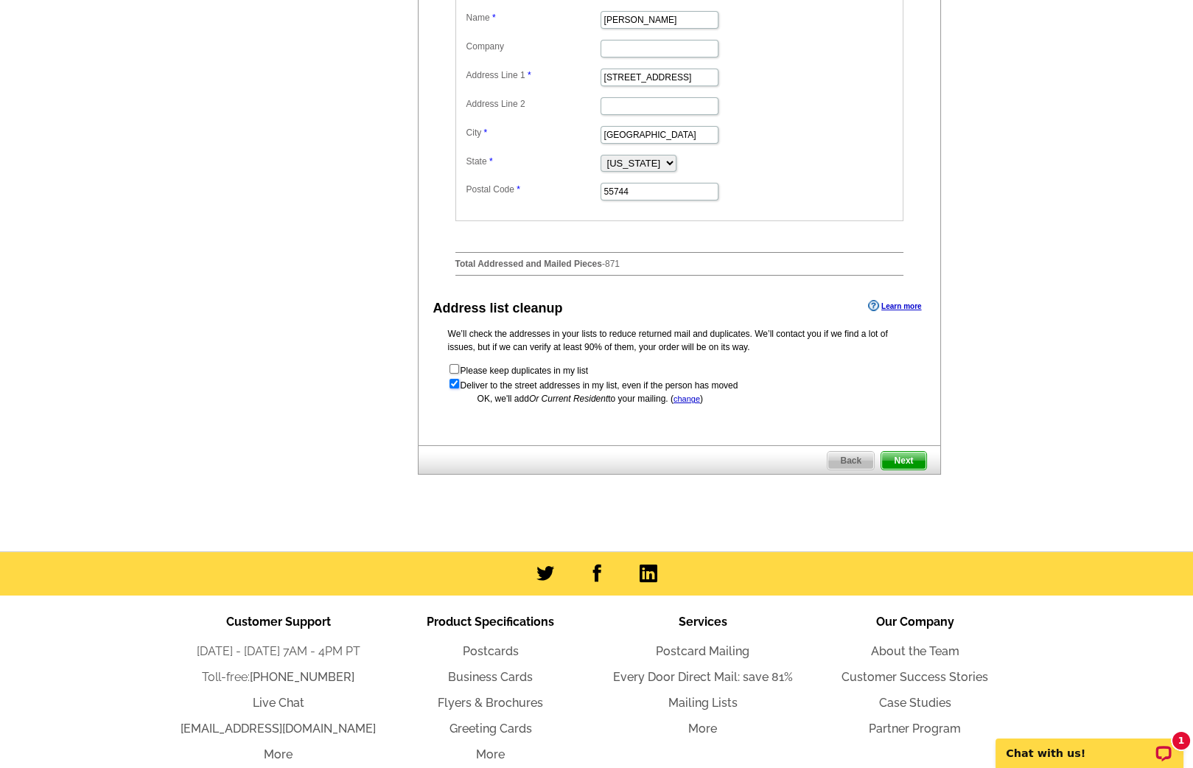
scroll to position [0, 0]
click at [904, 463] on span "Next" at bounding box center [904, 461] width 44 height 18
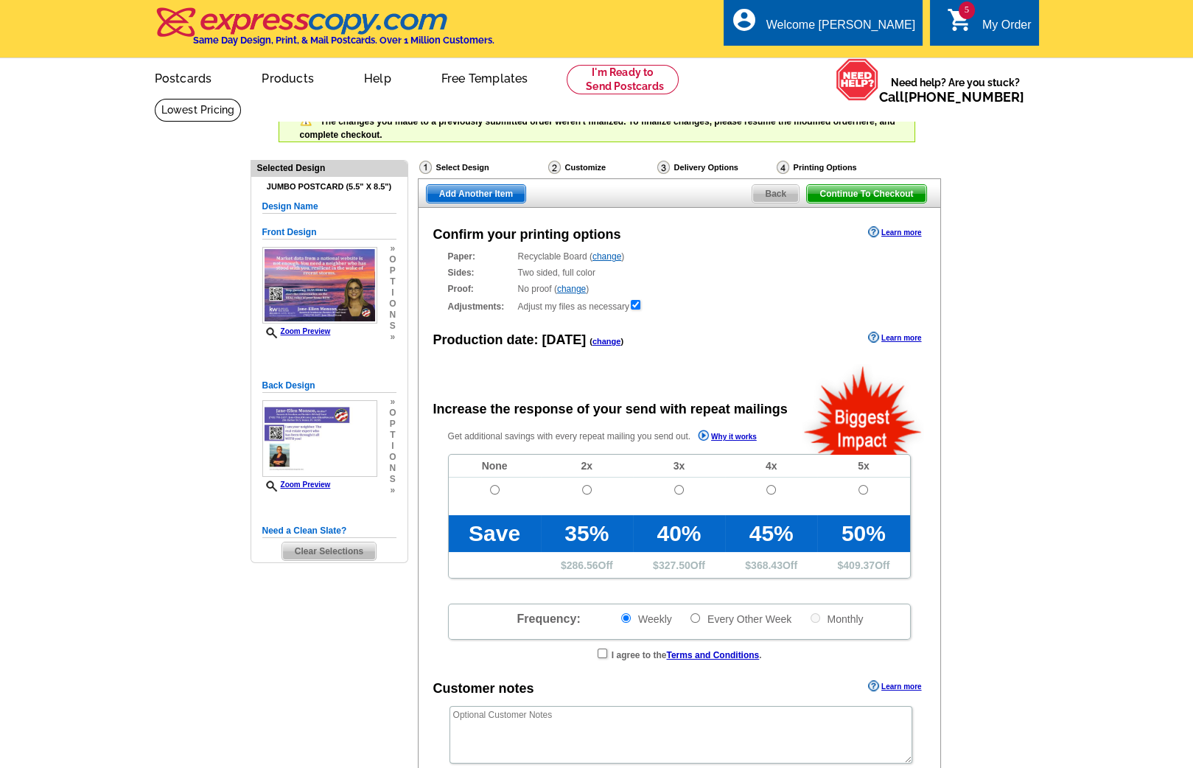
radio input "false"
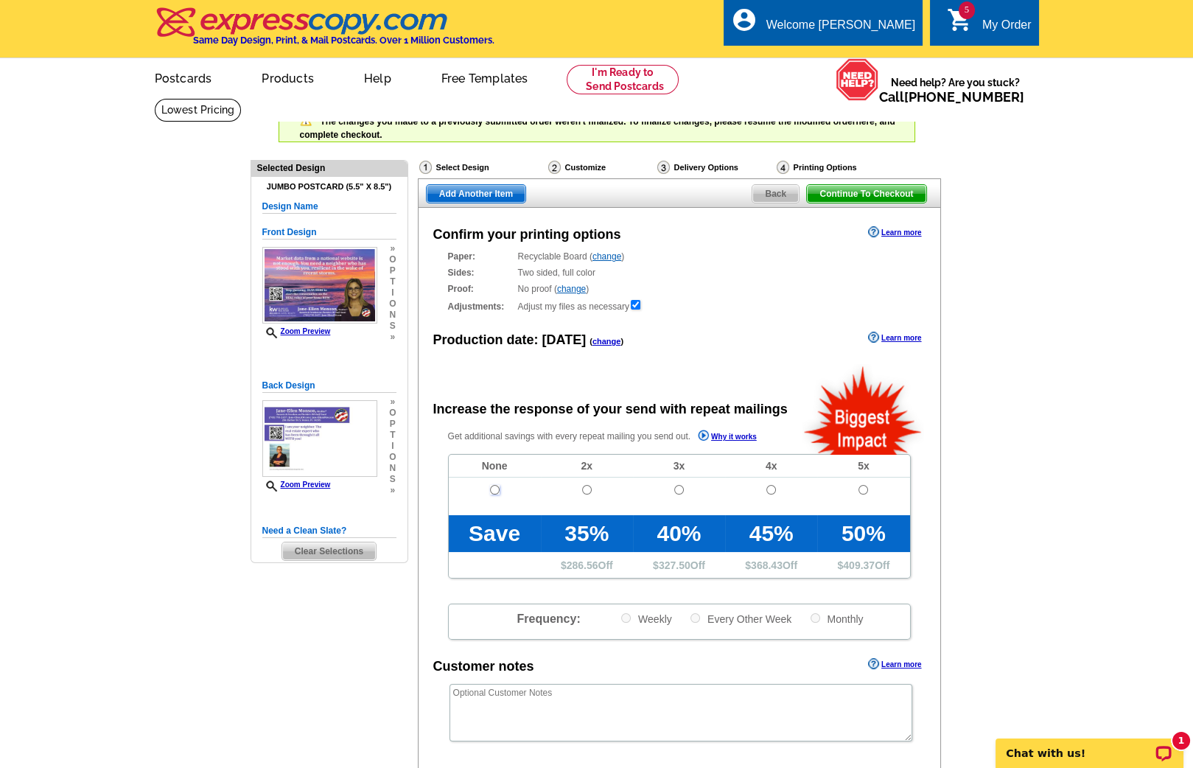
click at [495, 490] on input "radio" at bounding box center [495, 490] width 10 height 10
radio input "true"
click at [598, 344] on link "change" at bounding box center [607, 341] width 29 height 9
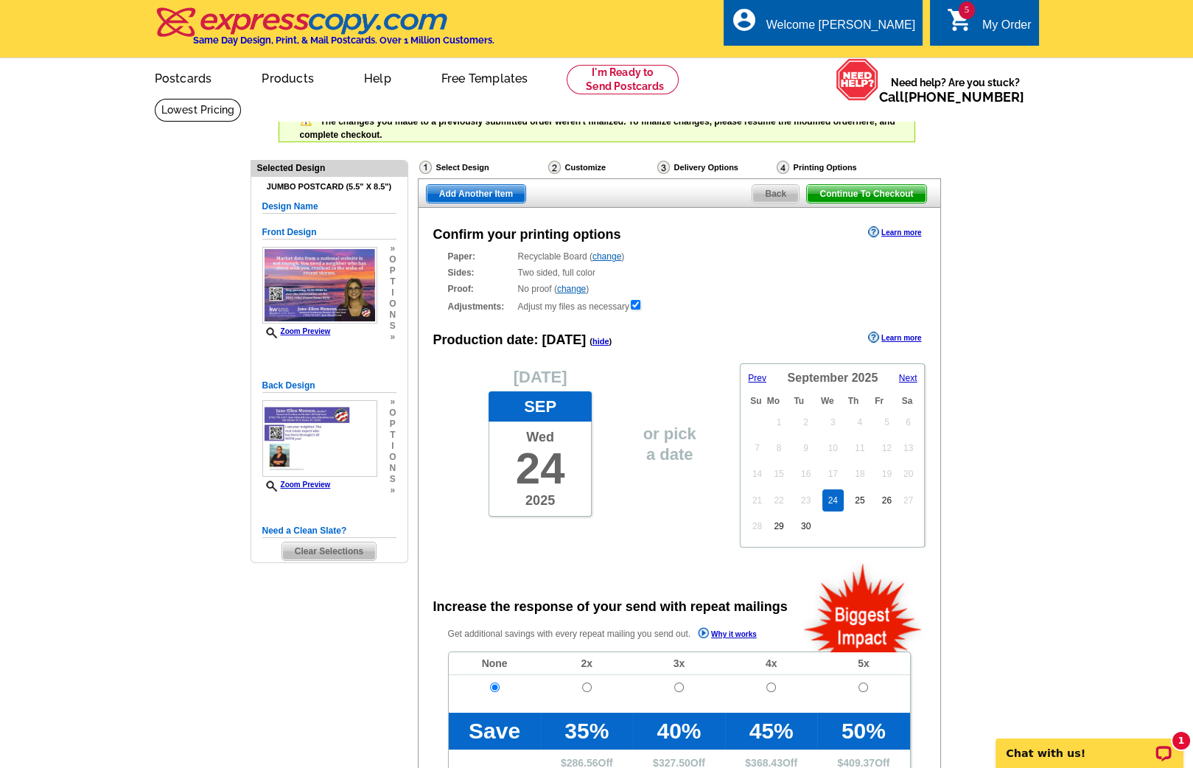
click at [914, 380] on span "Next" at bounding box center [908, 378] width 18 height 10
click at [835, 471] on link "17" at bounding box center [833, 474] width 21 height 22
click at [500, 189] on span "Add Another Item" at bounding box center [476, 194] width 99 height 18
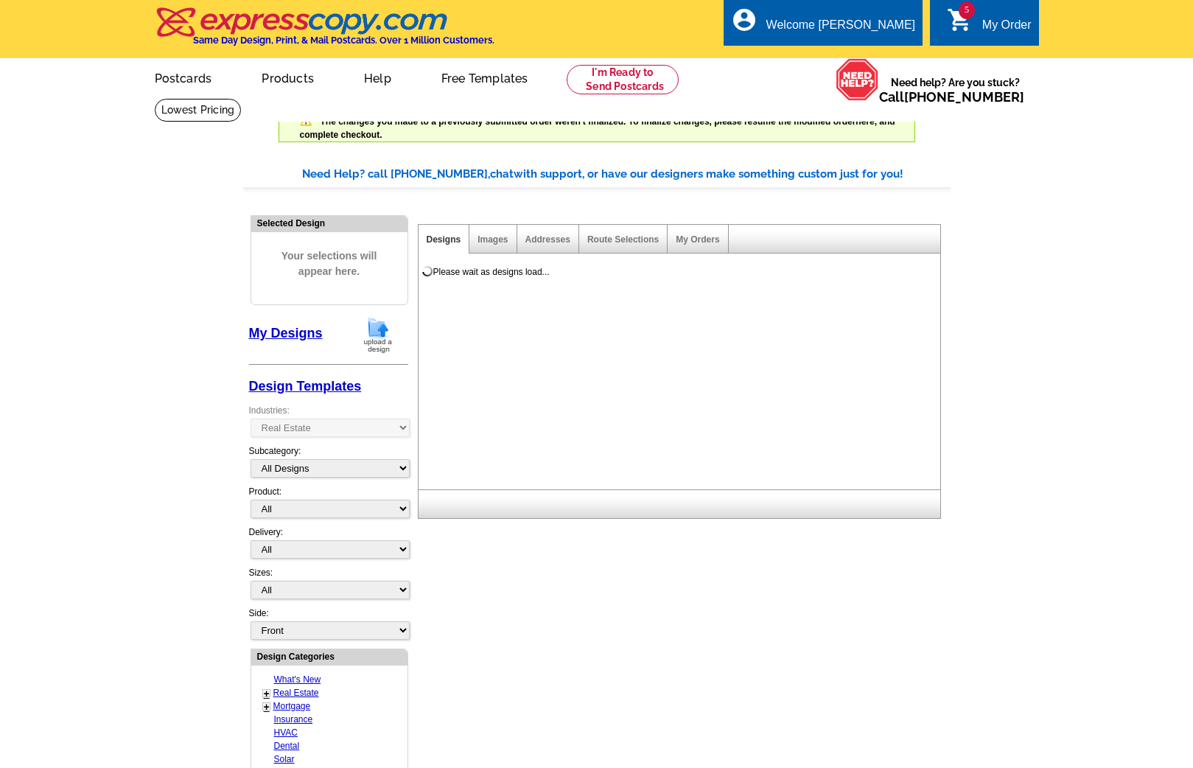
select select "785"
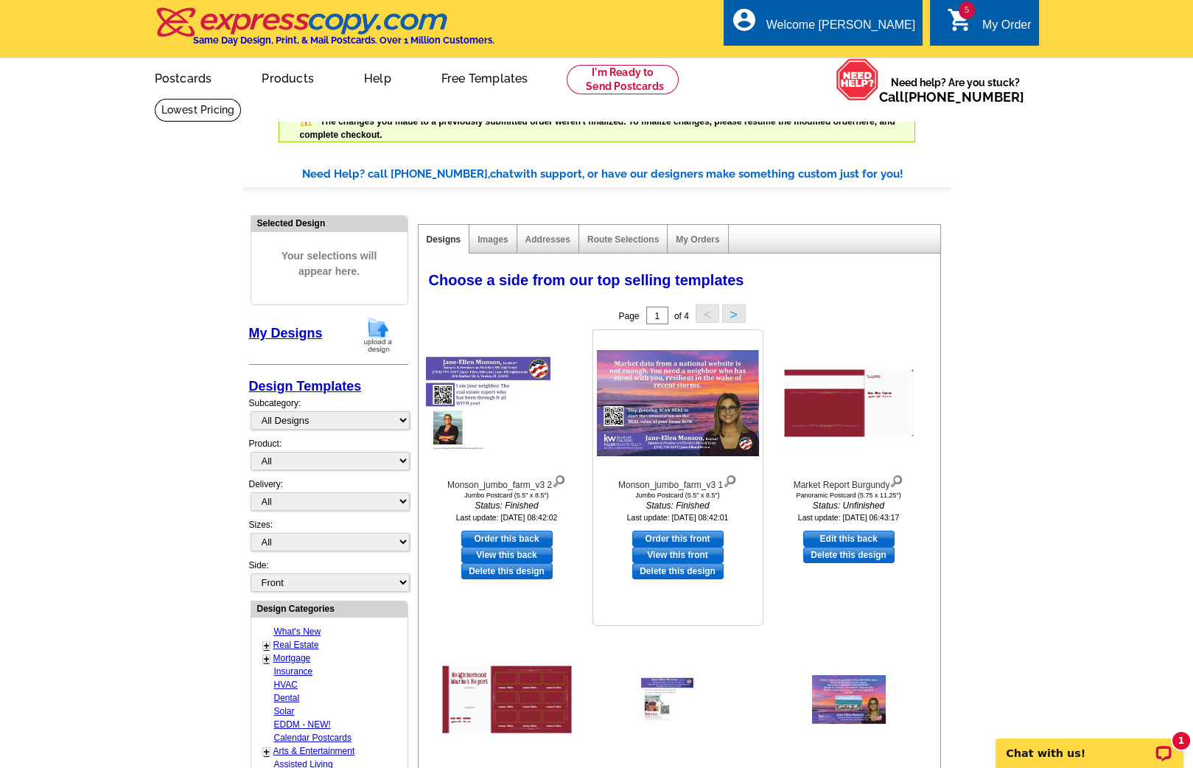
click at [654, 536] on link "Order this front" at bounding box center [677, 539] width 91 height 16
select select "2"
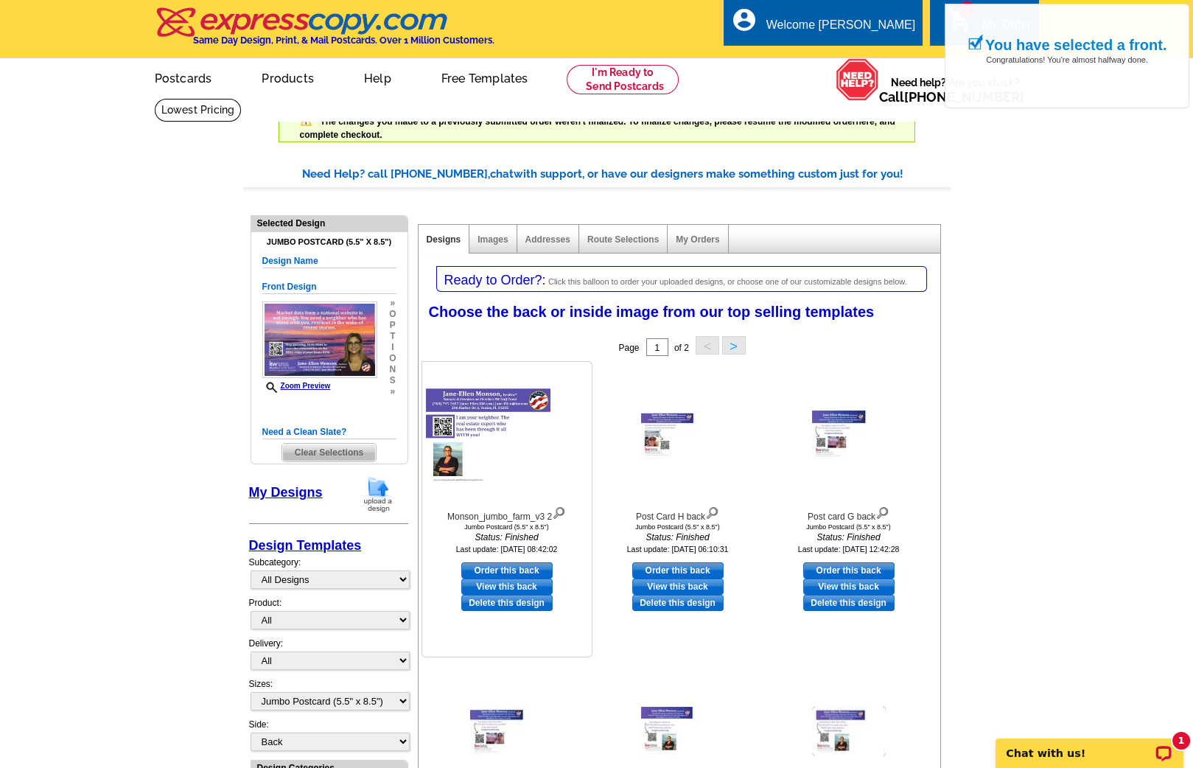
click at [493, 571] on link "Order this back" at bounding box center [506, 570] width 91 height 16
select select "front"
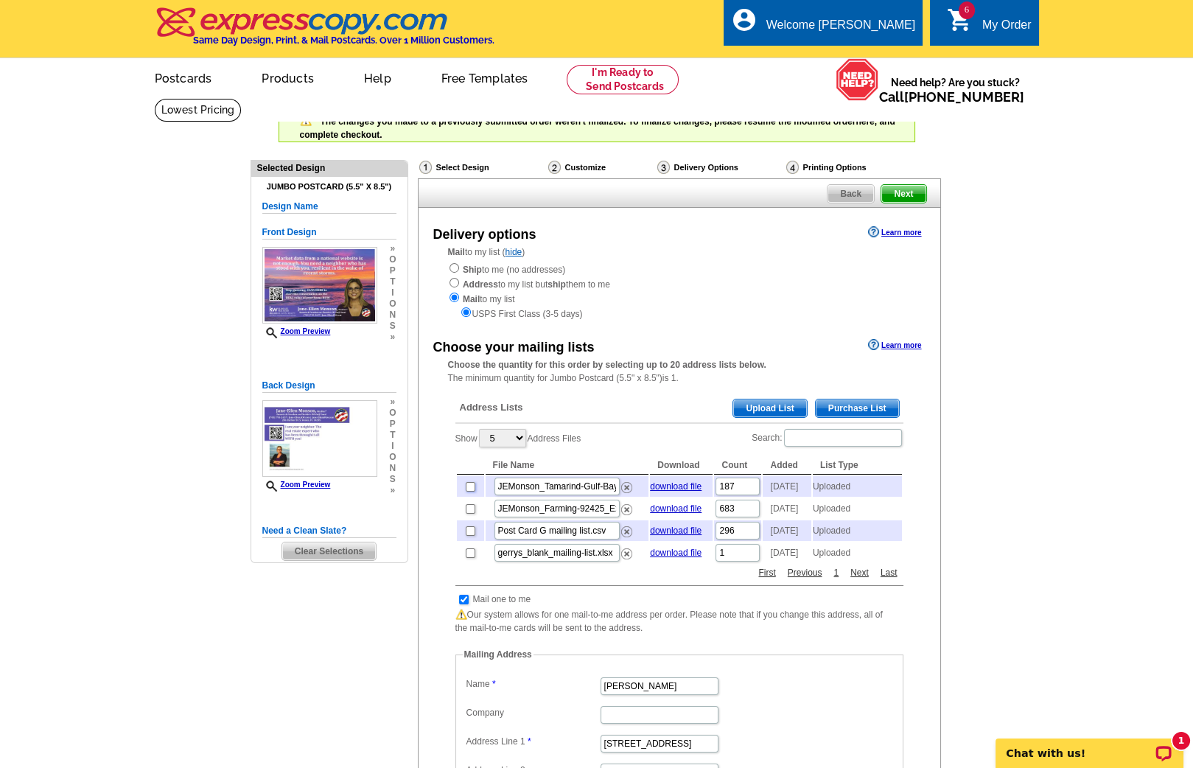
click at [470, 487] on input "checkbox" at bounding box center [471, 487] width 10 height 10
checkbox input "true"
click at [470, 513] on input "checkbox" at bounding box center [471, 509] width 10 height 10
checkbox input "true"
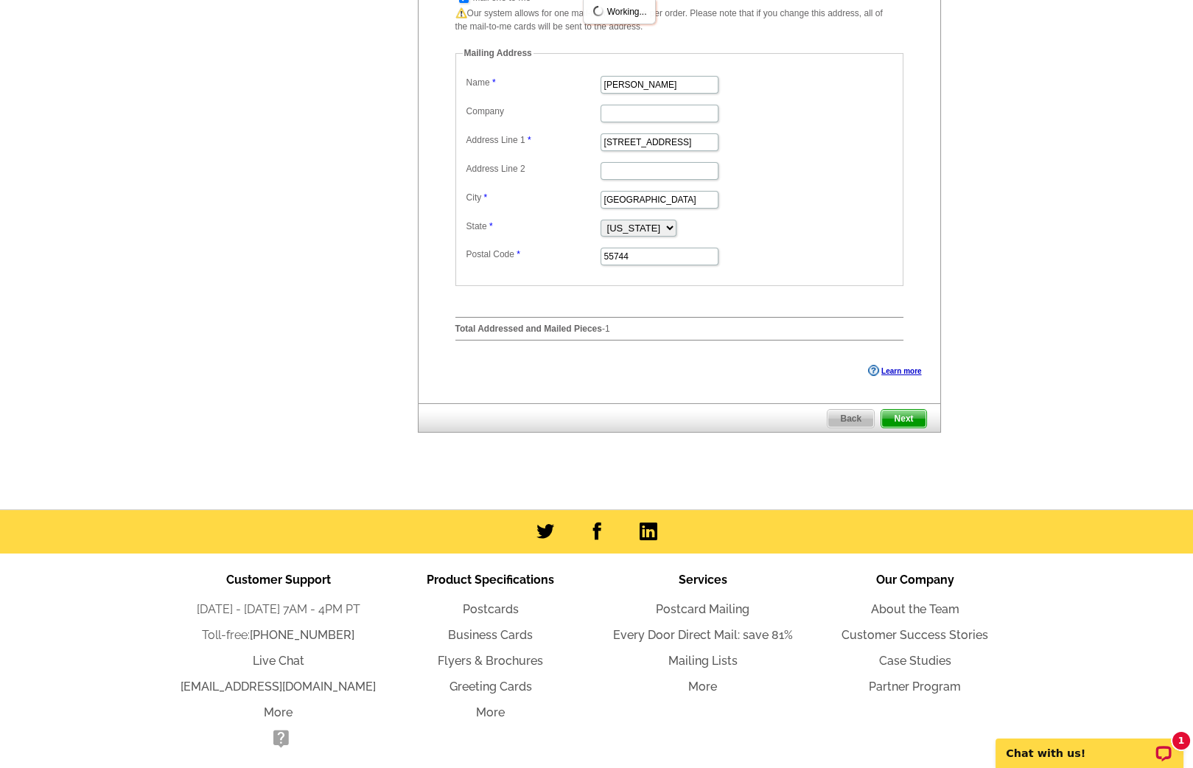
scroll to position [666, 0]
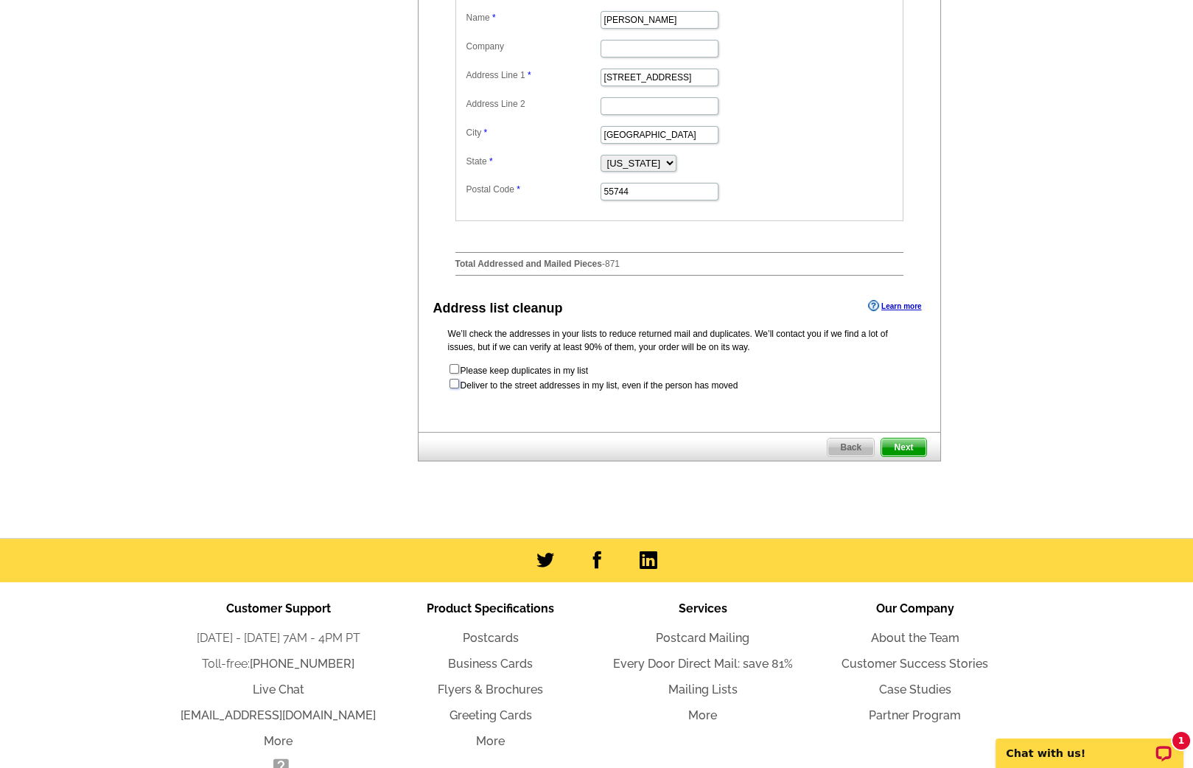
click at [453, 388] on input "checkbox" at bounding box center [455, 384] width 10 height 10
checkbox input "true"
radio input "true"
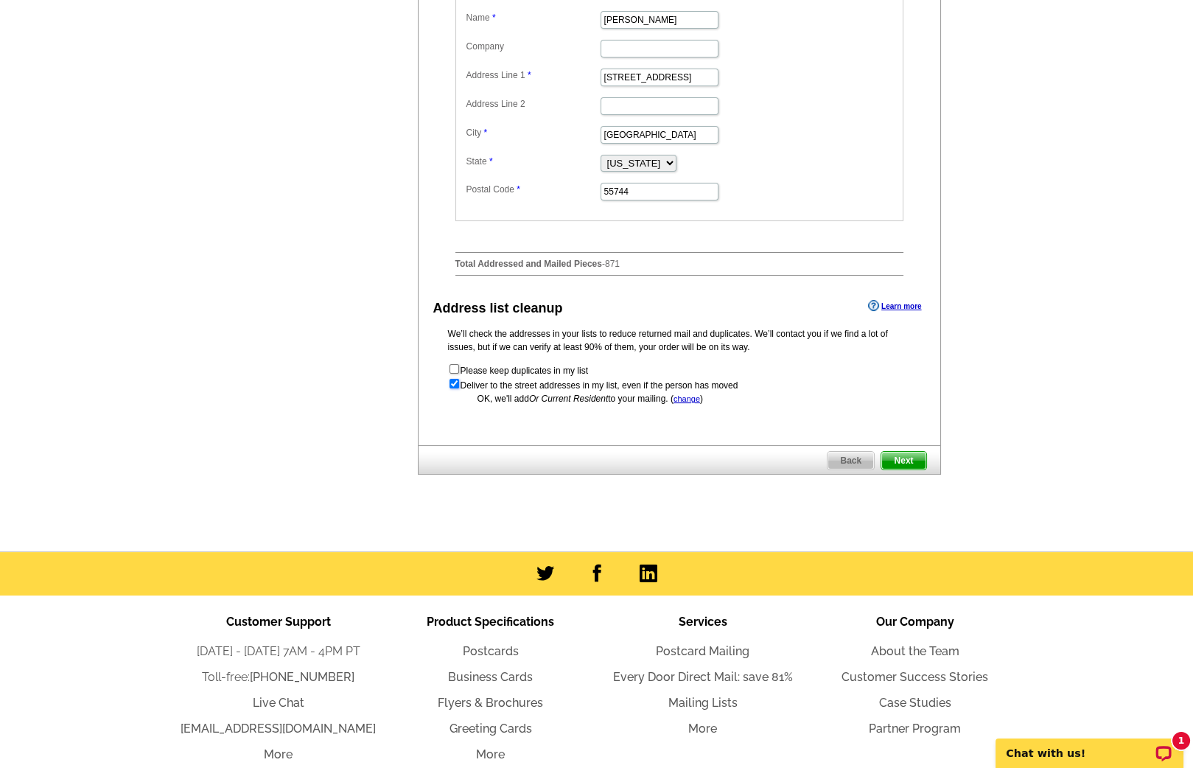
scroll to position [0, 0]
click at [905, 470] on span "Next" at bounding box center [904, 461] width 44 height 18
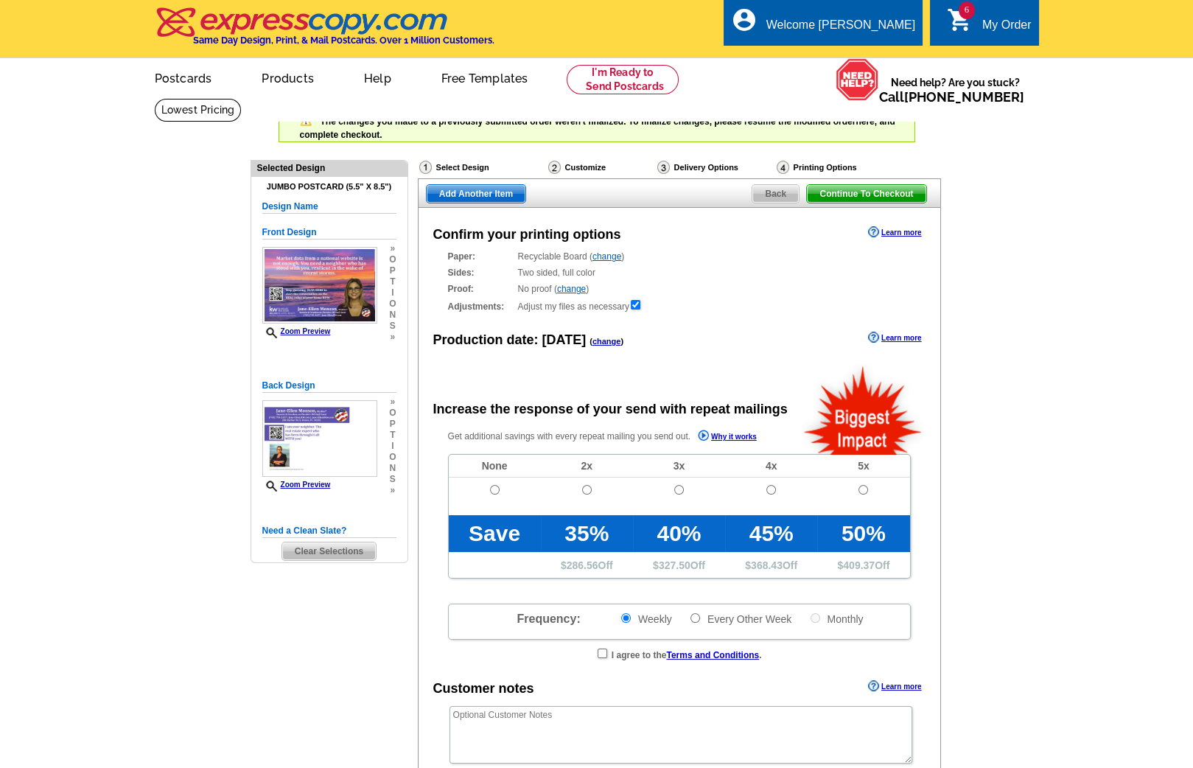
radio input "false"
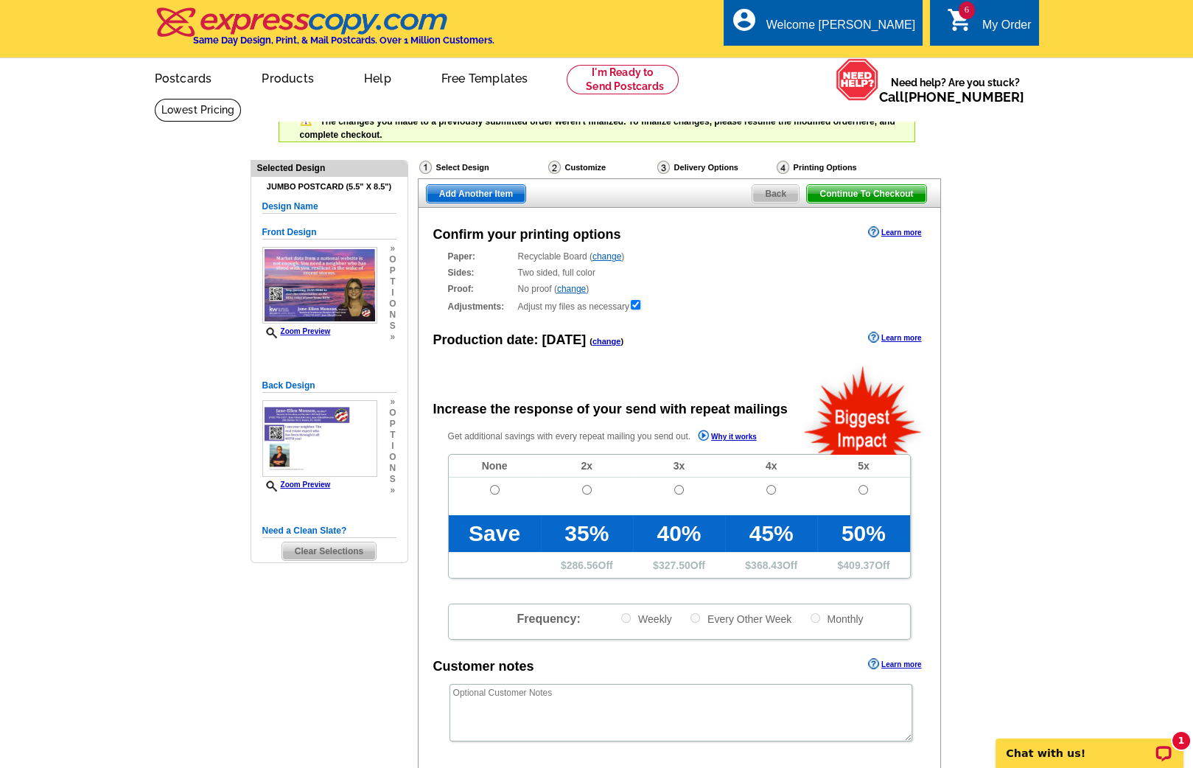
click at [608, 338] on link "change" at bounding box center [607, 341] width 29 height 9
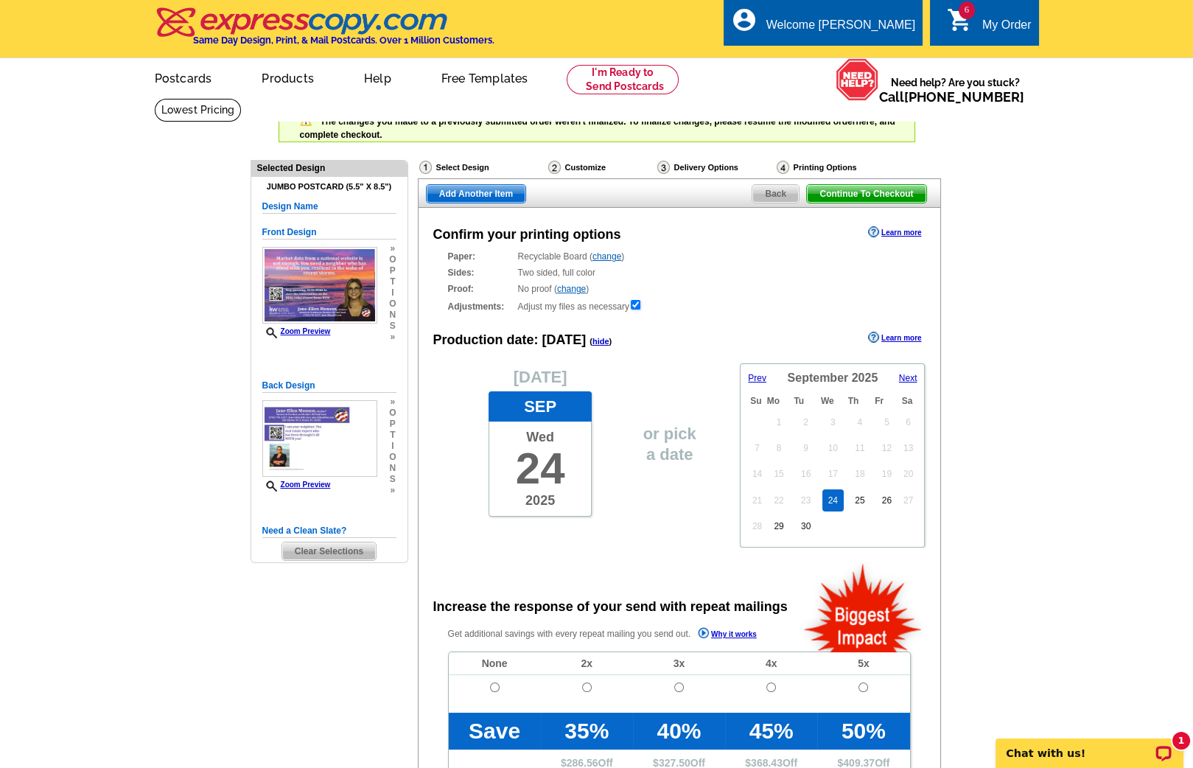
click at [913, 380] on span "Next" at bounding box center [908, 378] width 18 height 10
click at [836, 473] on link "14" at bounding box center [833, 474] width 21 height 22
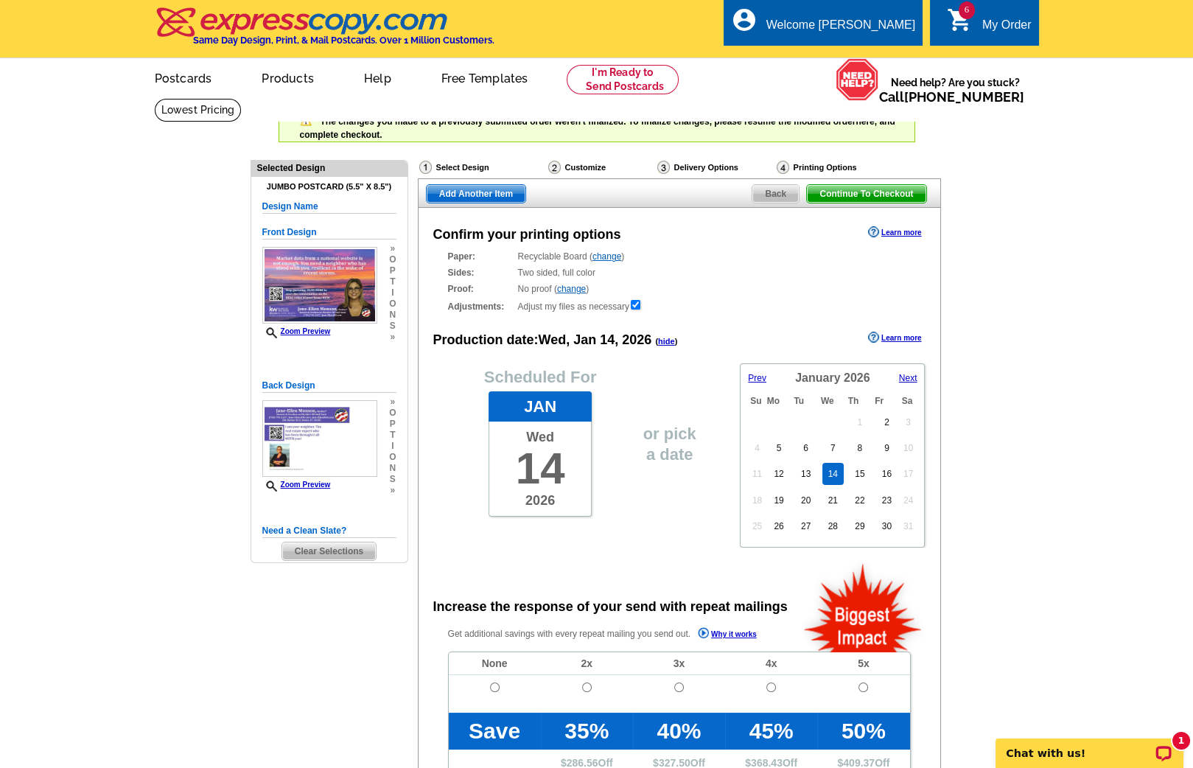
click at [487, 193] on span "Add Another Item" at bounding box center [476, 194] width 99 height 18
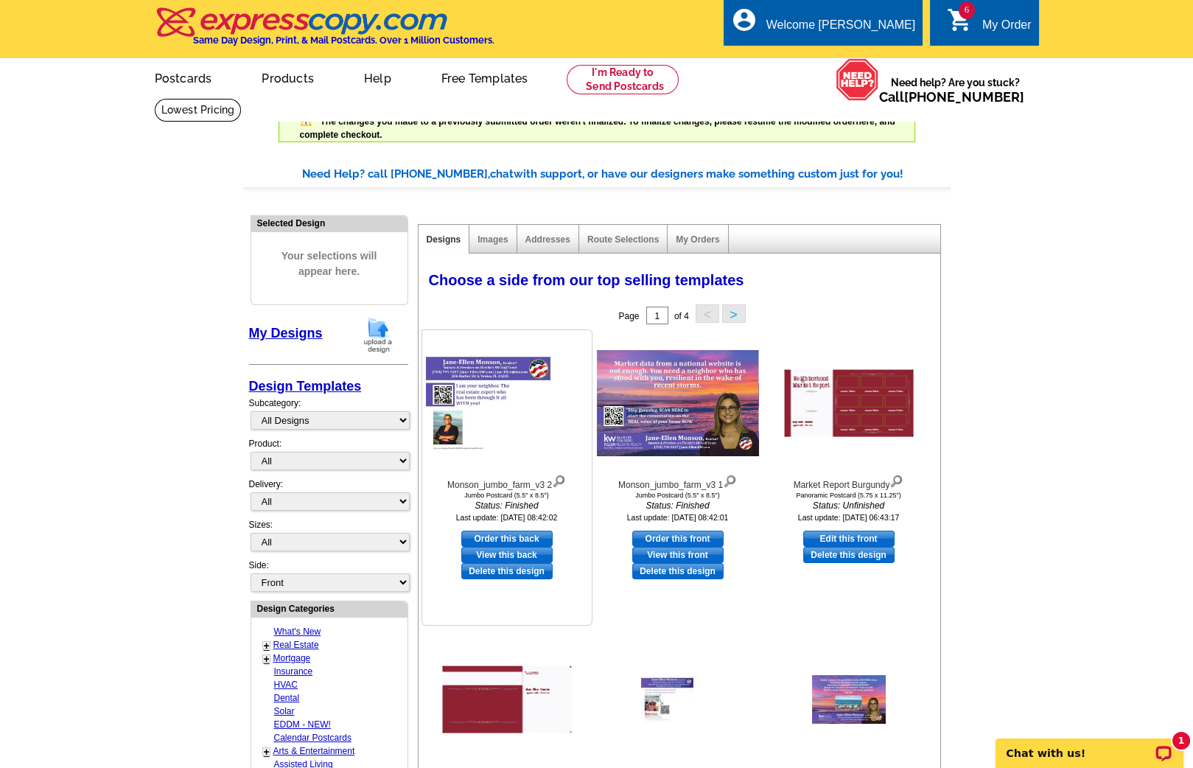
click at [526, 534] on link "Order this back" at bounding box center [506, 539] width 91 height 16
select select "2"
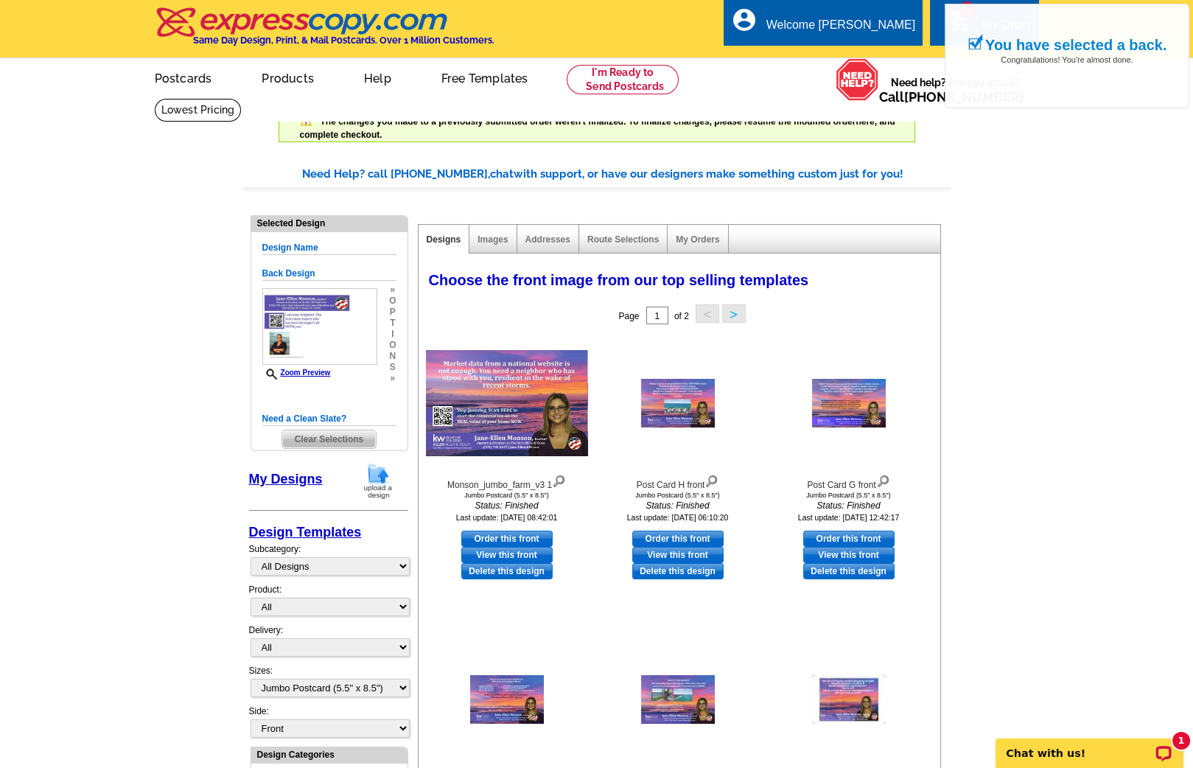
click at [526, 534] on link "Order this front" at bounding box center [506, 539] width 91 height 16
select select "back"
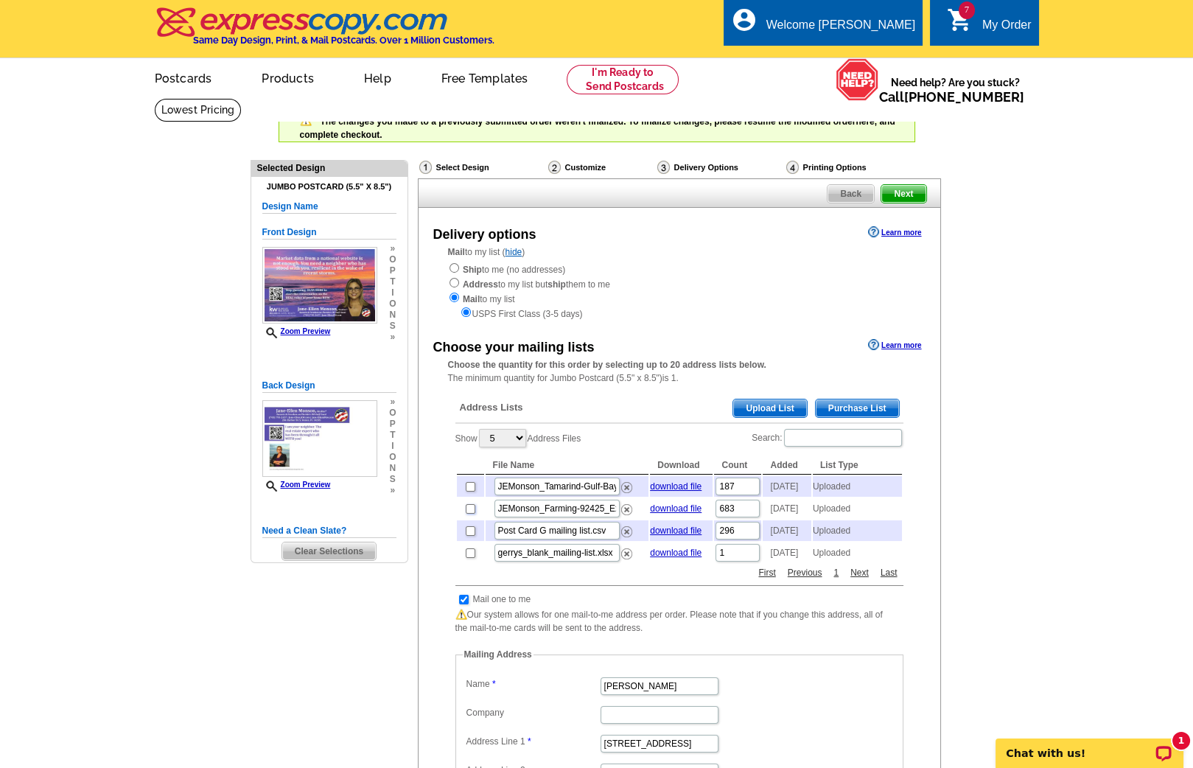
click at [470, 514] on input "checkbox" at bounding box center [471, 509] width 10 height 10
checkbox input "true"
click at [469, 486] on input "checkbox" at bounding box center [471, 487] width 10 height 10
checkbox input "true"
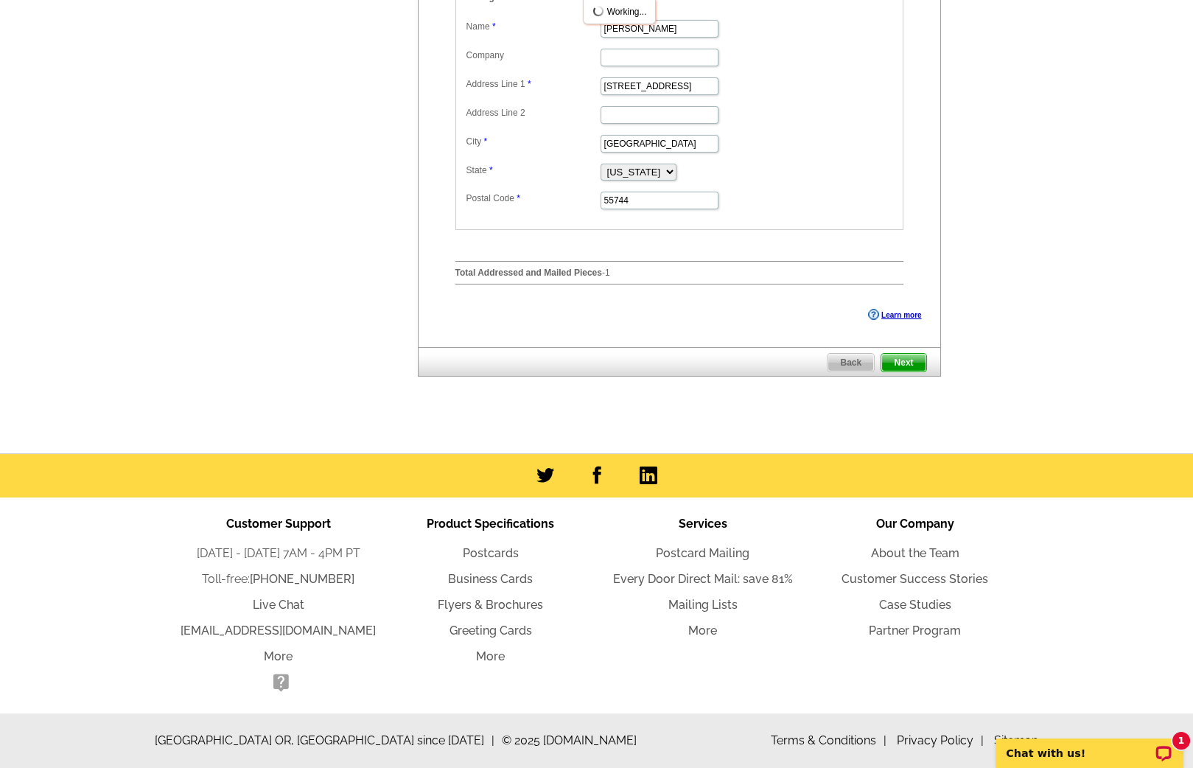
scroll to position [666, 0]
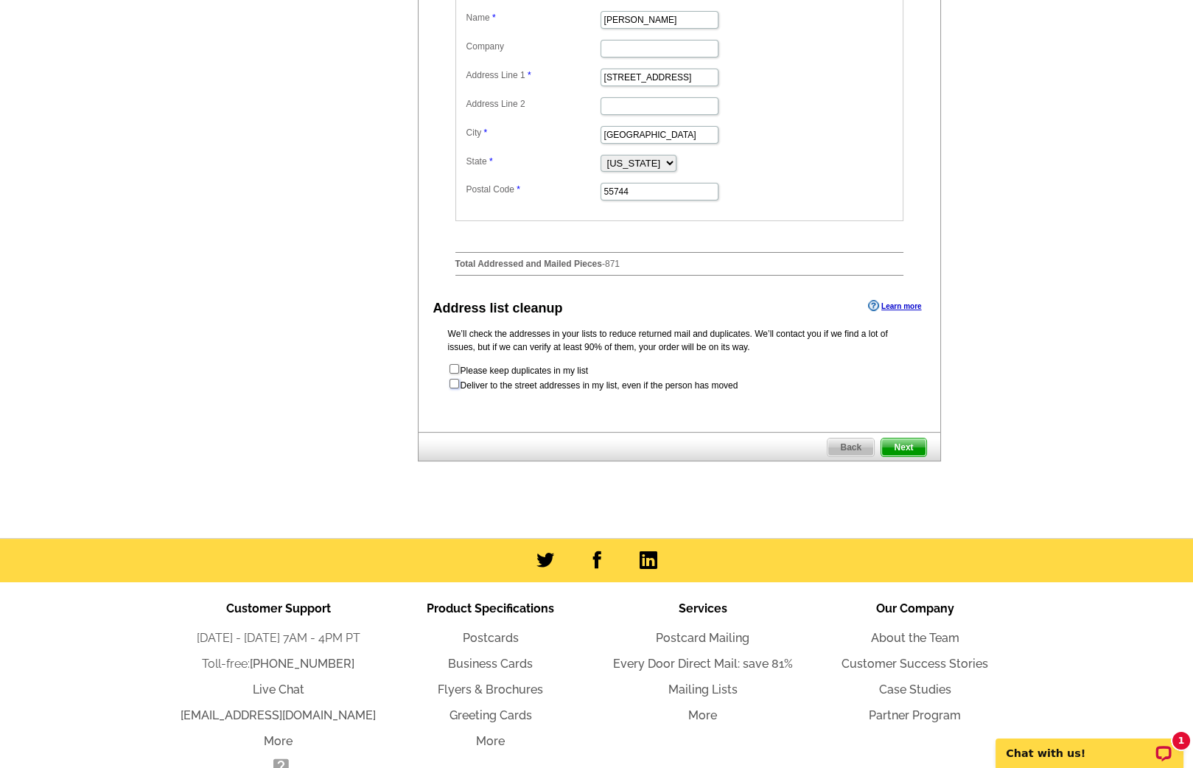
click at [452, 388] on input "checkbox" at bounding box center [455, 384] width 10 height 10
checkbox input "true"
radio input "true"
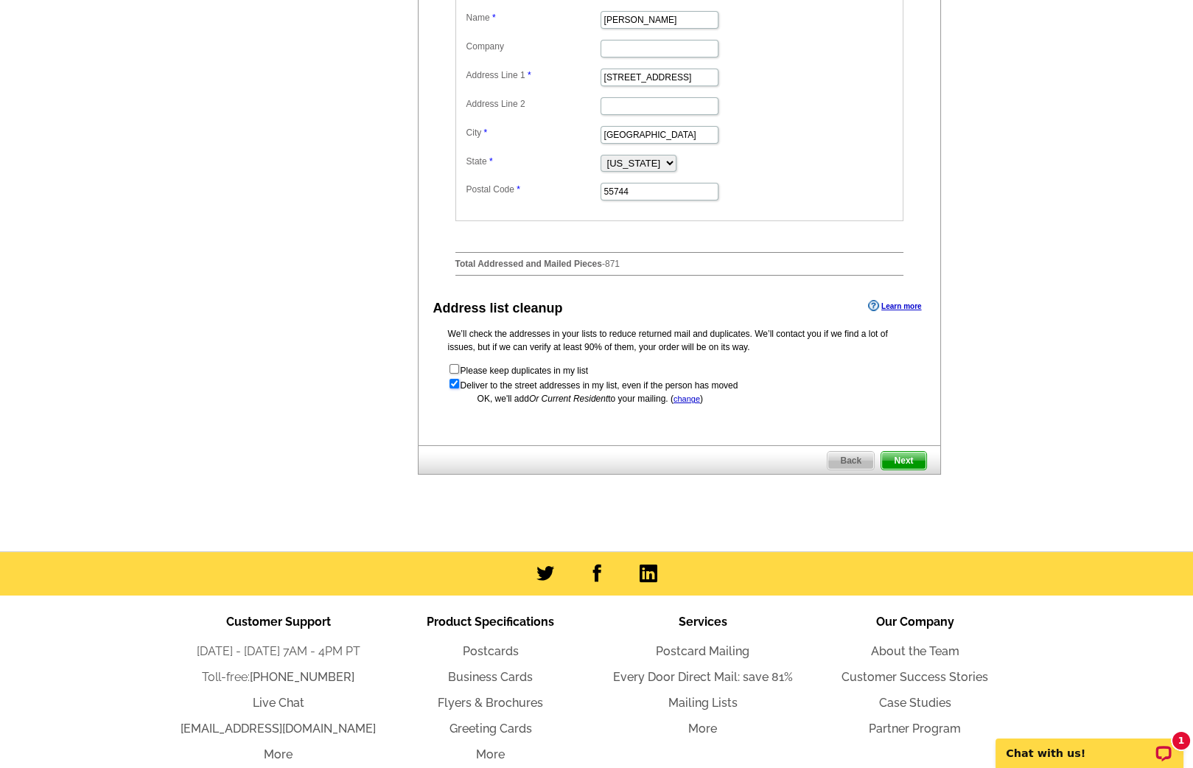
scroll to position [0, 0]
click at [904, 470] on span "Next" at bounding box center [904, 461] width 44 height 18
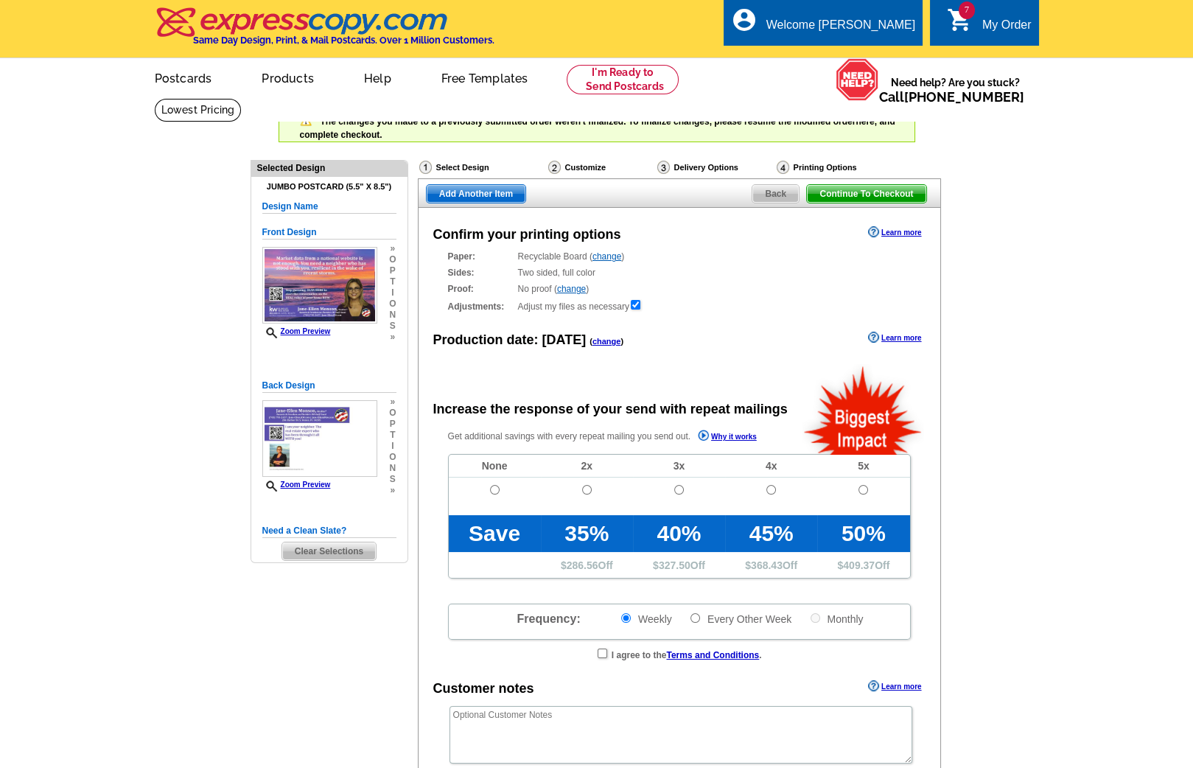
radio input "false"
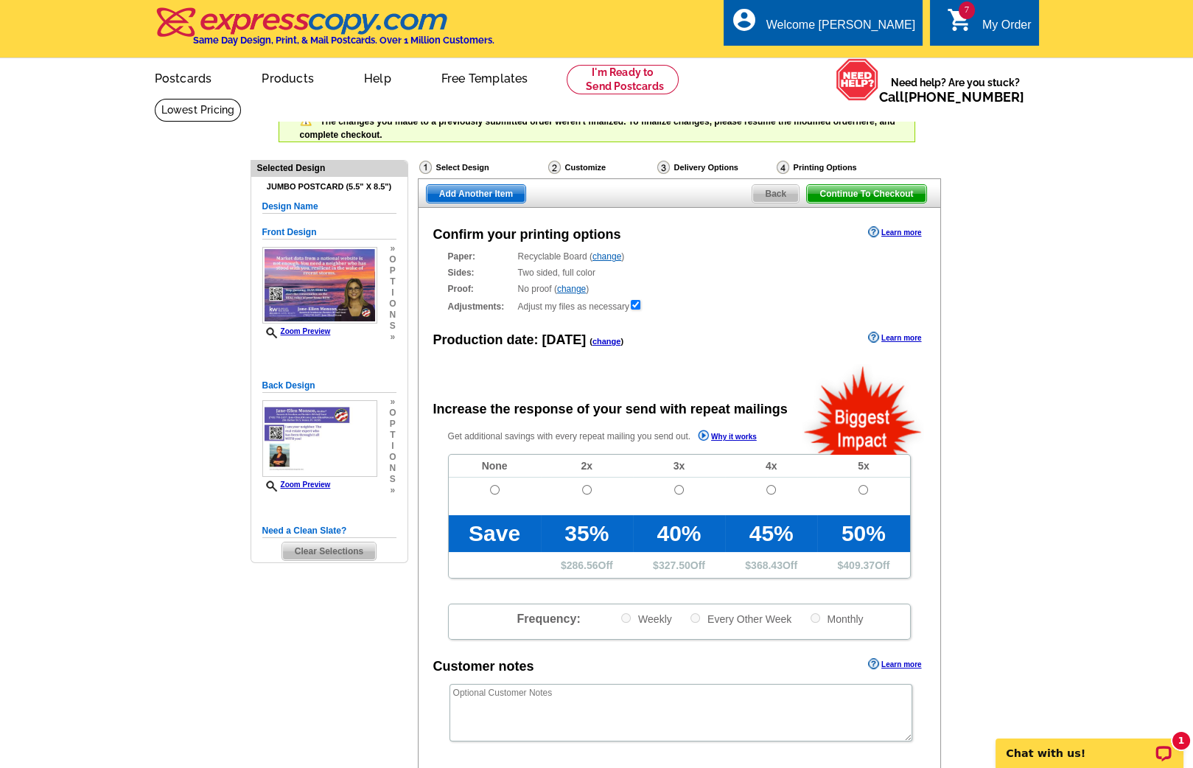
click at [607, 340] on link "change" at bounding box center [607, 341] width 29 height 9
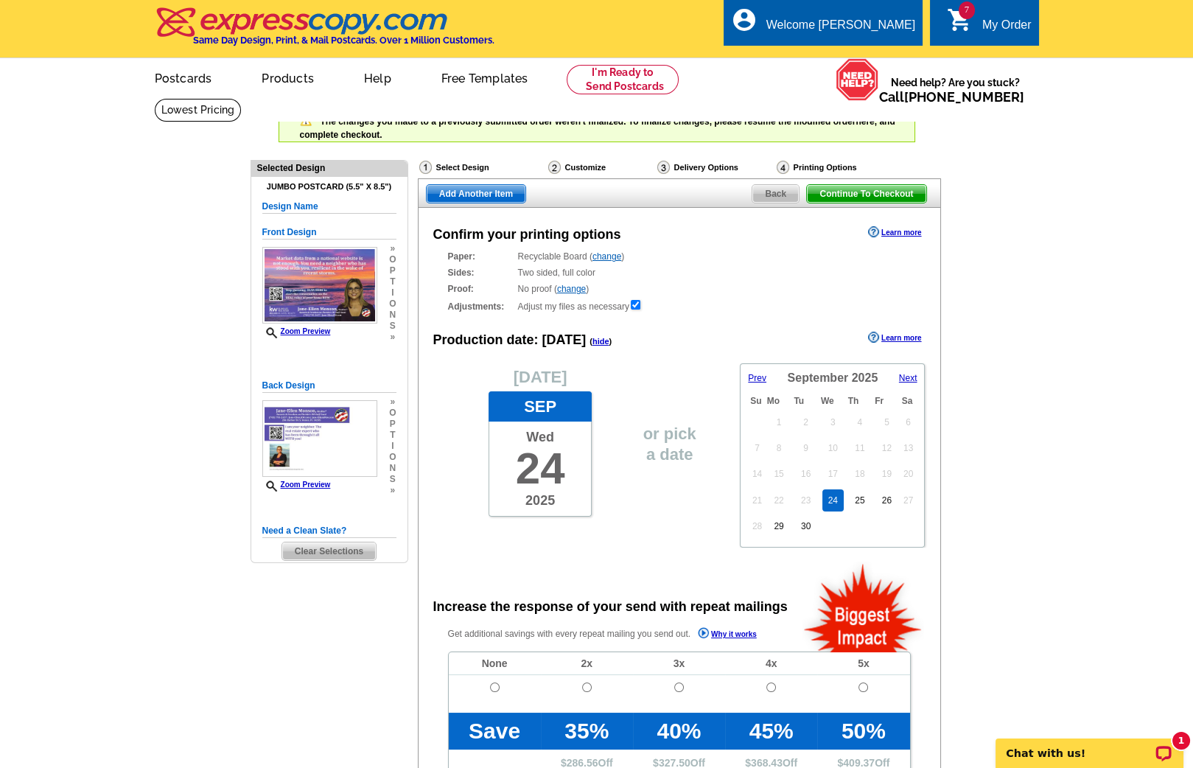
click at [904, 375] on span "Next" at bounding box center [908, 378] width 18 height 10
click at [830, 461] on link "11" at bounding box center [833, 458] width 21 height 22
click at [456, 198] on span "Add Another Item" at bounding box center [476, 194] width 99 height 18
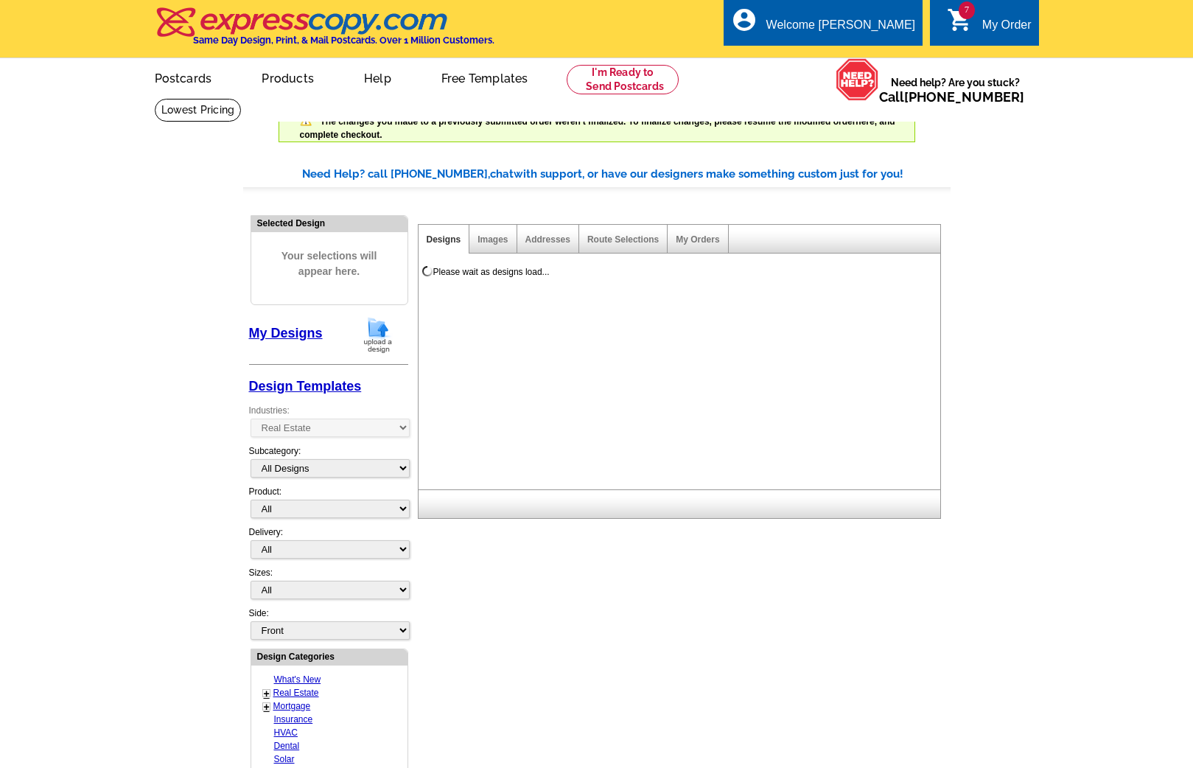
select select "785"
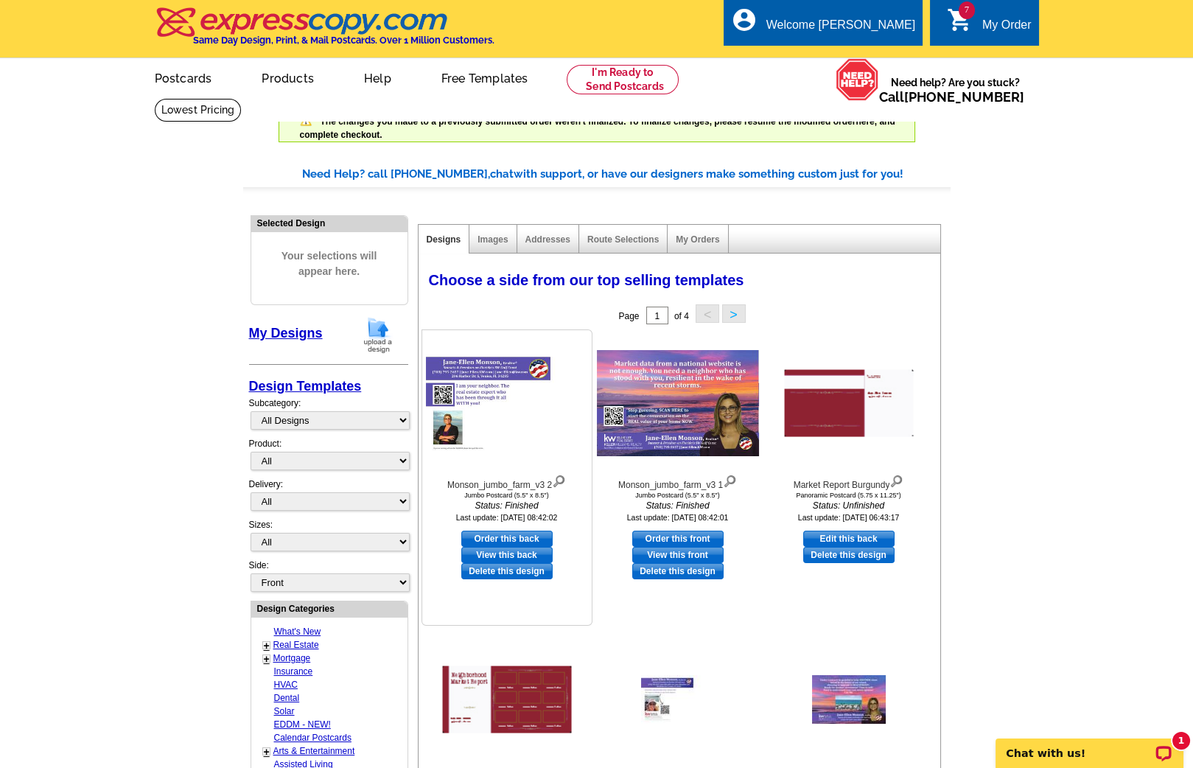
click at [501, 534] on link "Order this back" at bounding box center [506, 539] width 91 height 16
select select "2"
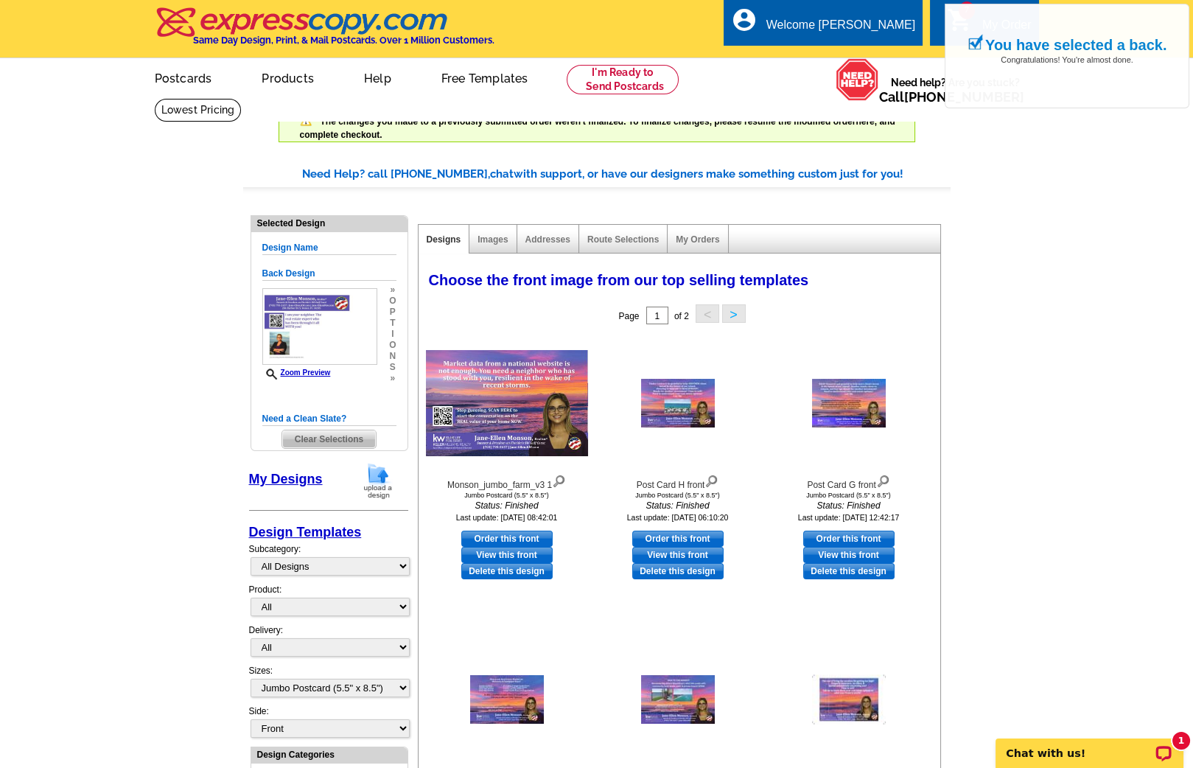
click at [501, 534] on link "Order this front" at bounding box center [506, 539] width 91 height 16
select select "back"
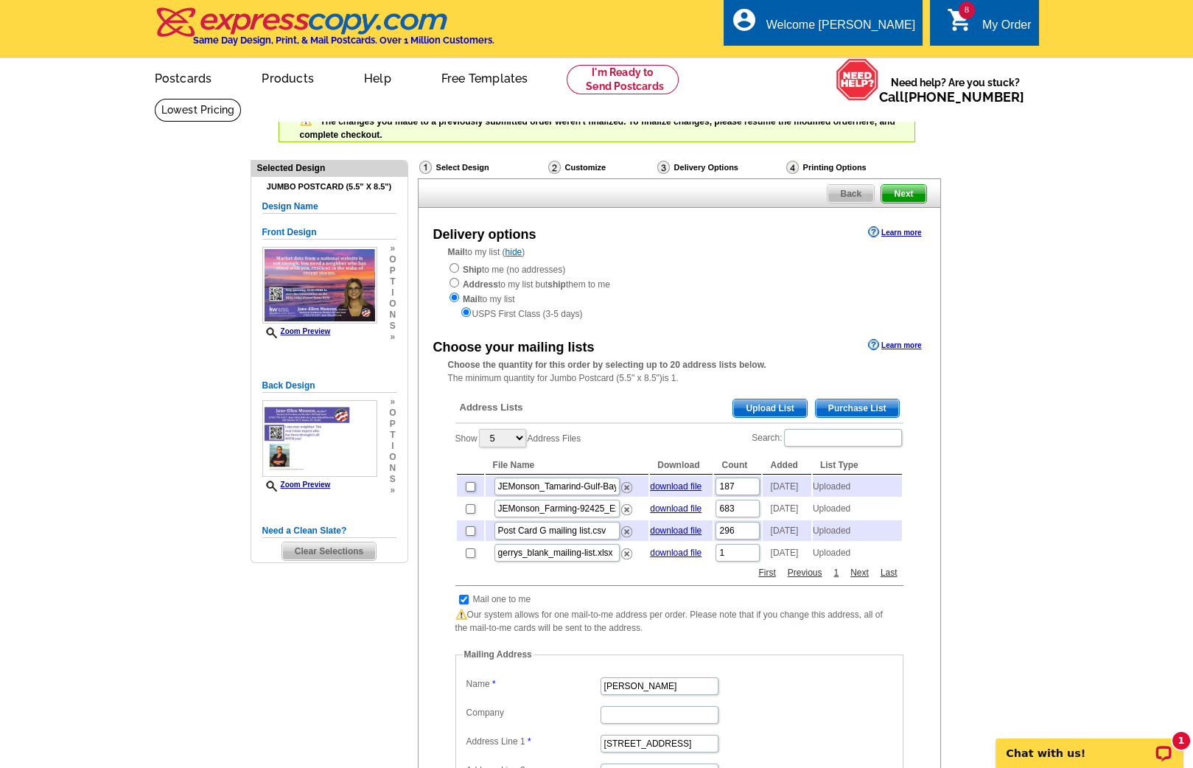
click at [470, 486] on input "checkbox" at bounding box center [471, 487] width 10 height 10
checkbox input "true"
click at [470, 512] on input "checkbox" at bounding box center [471, 509] width 10 height 10
checkbox input "true"
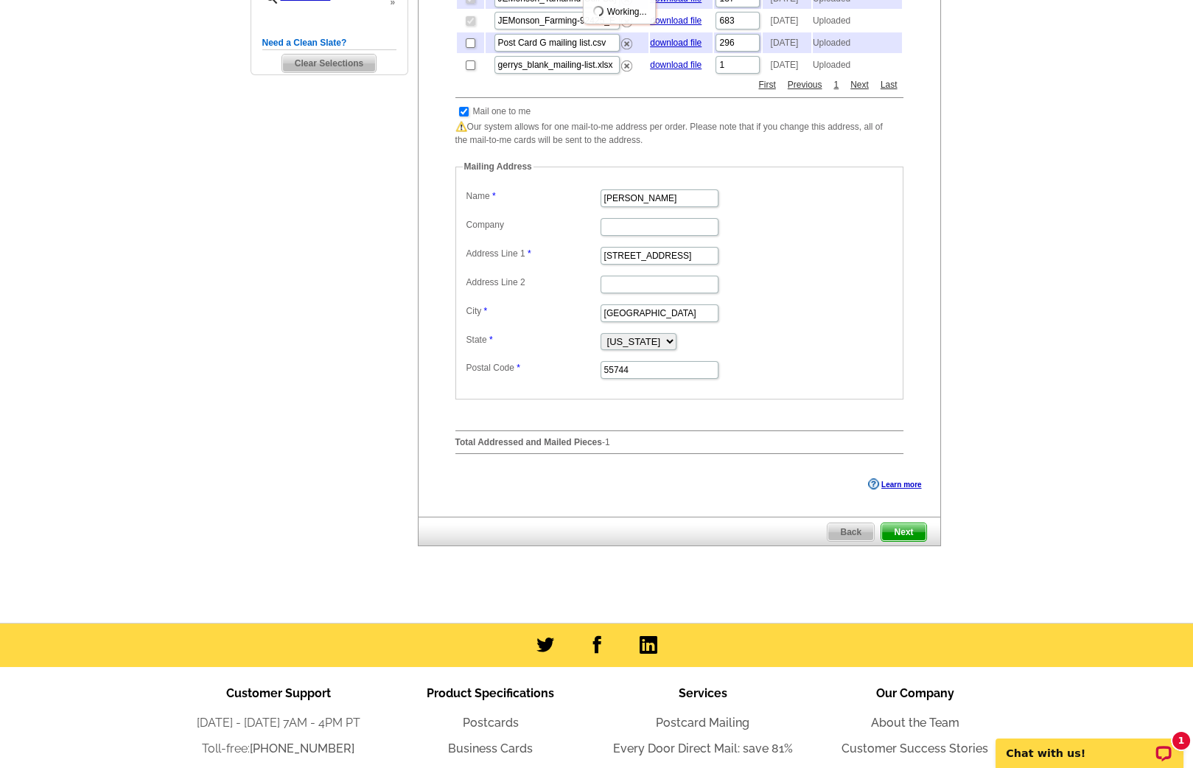
scroll to position [666, 0]
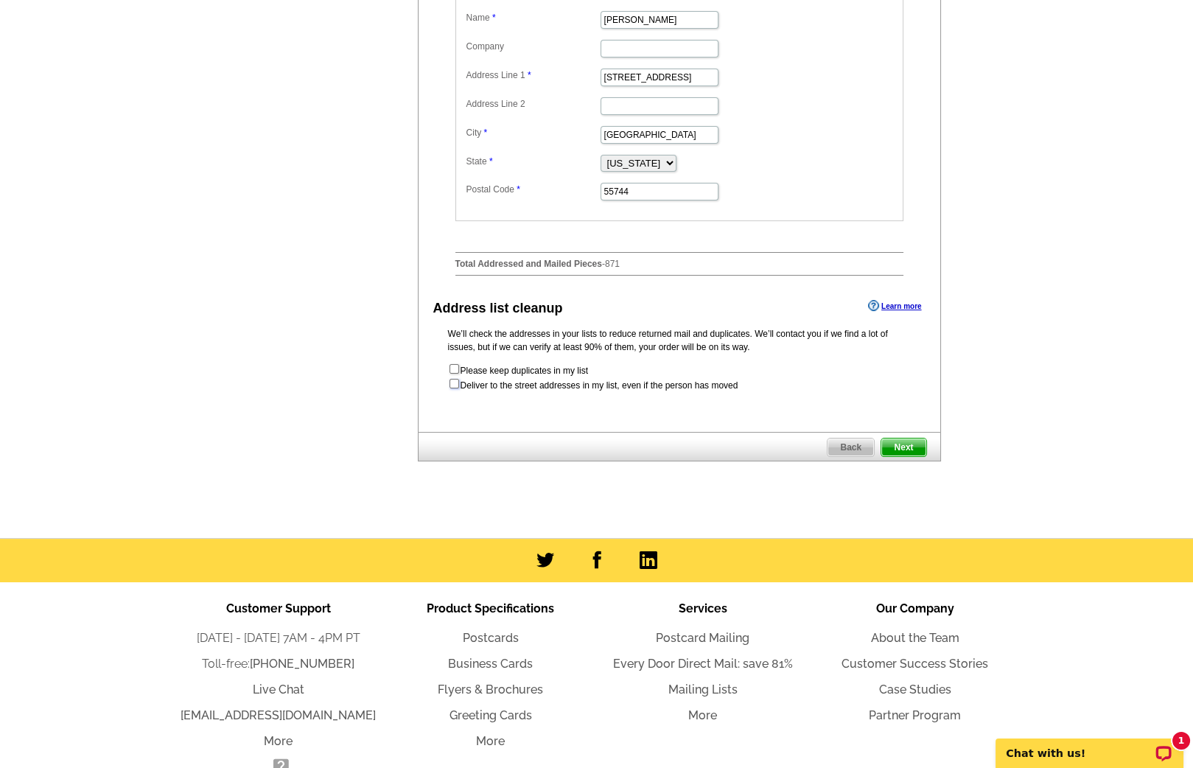
click at [453, 388] on input "checkbox" at bounding box center [455, 384] width 10 height 10
checkbox input "true"
radio input "true"
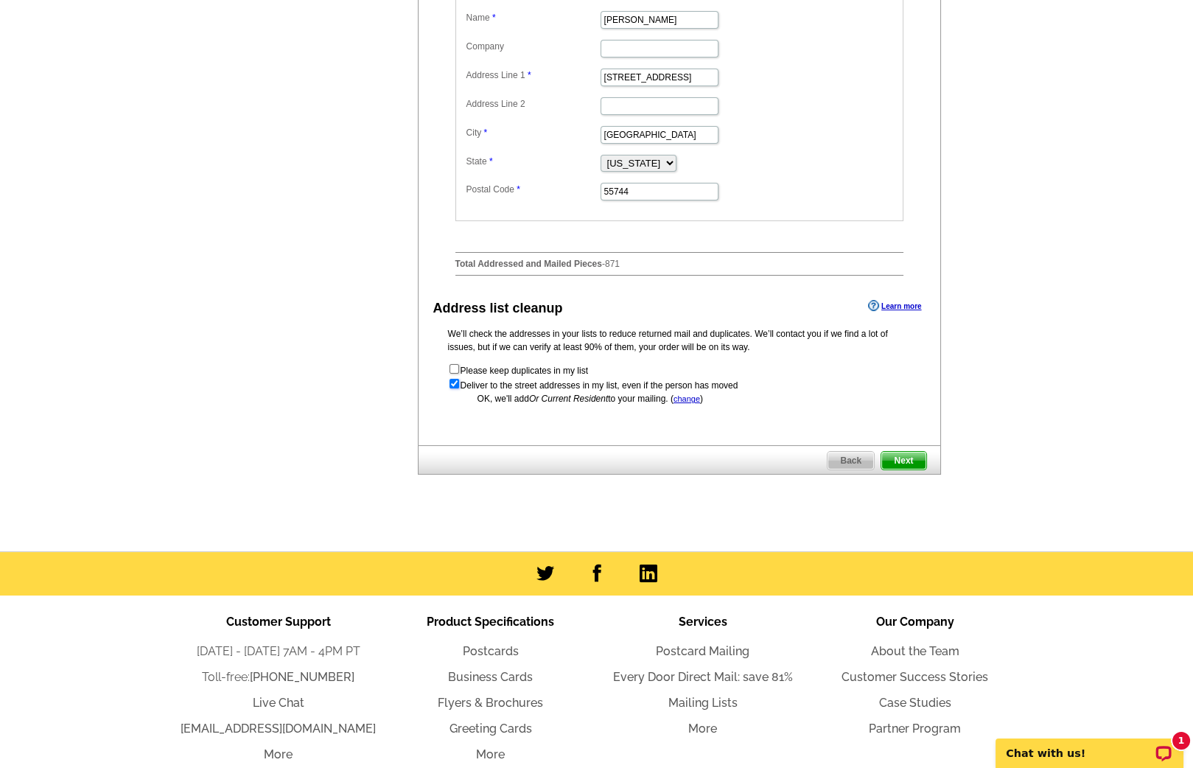
scroll to position [0, 0]
click at [897, 470] on span "Next" at bounding box center [904, 461] width 44 height 18
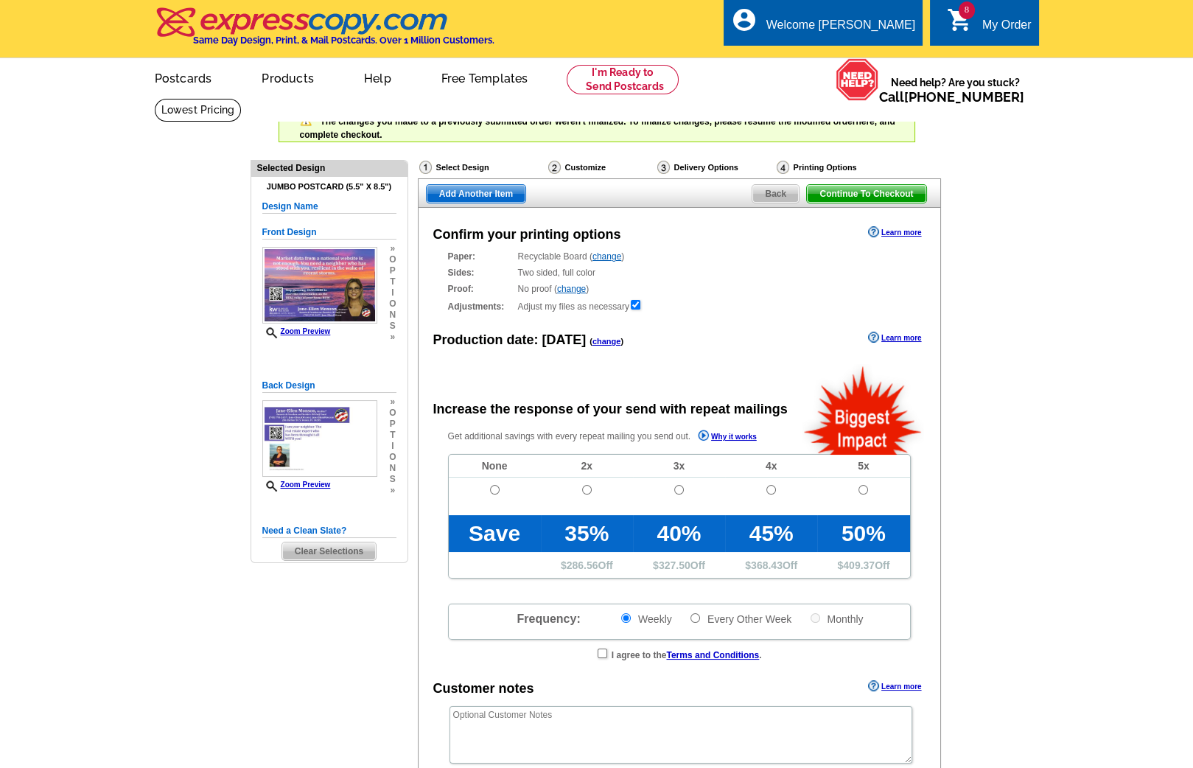
radio input "false"
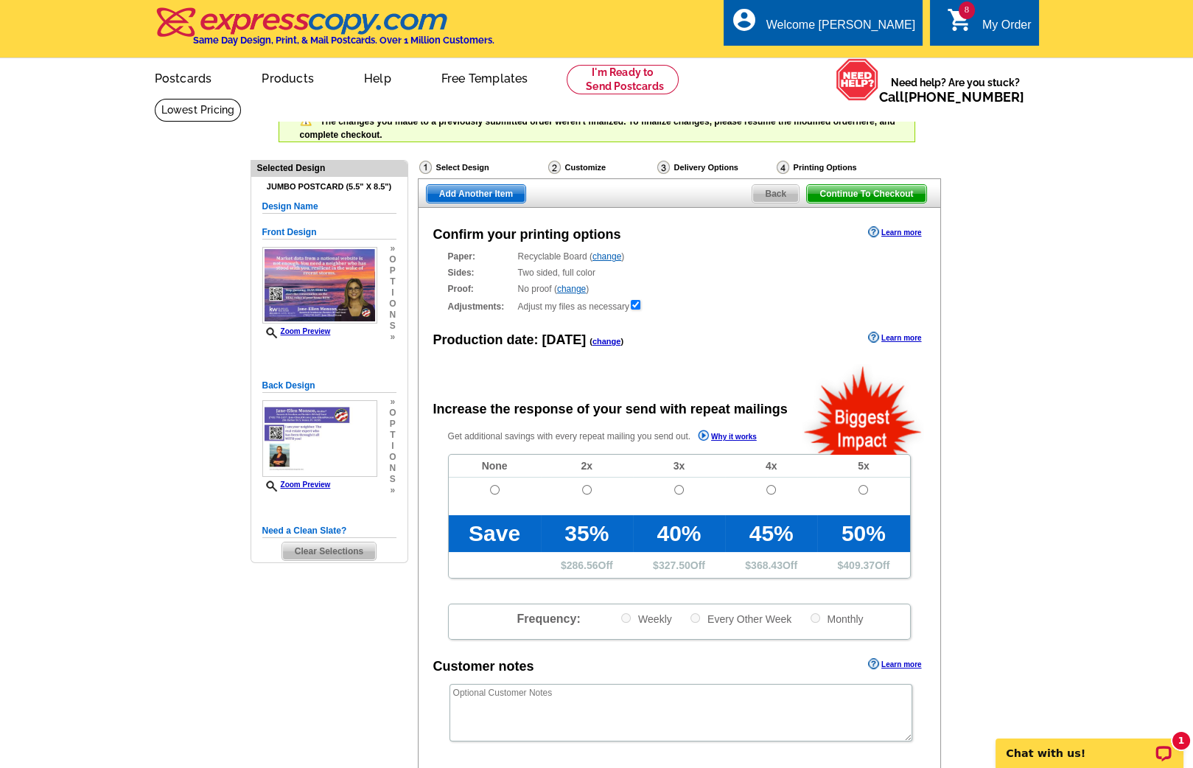
click at [601, 338] on link "change" at bounding box center [607, 341] width 29 height 9
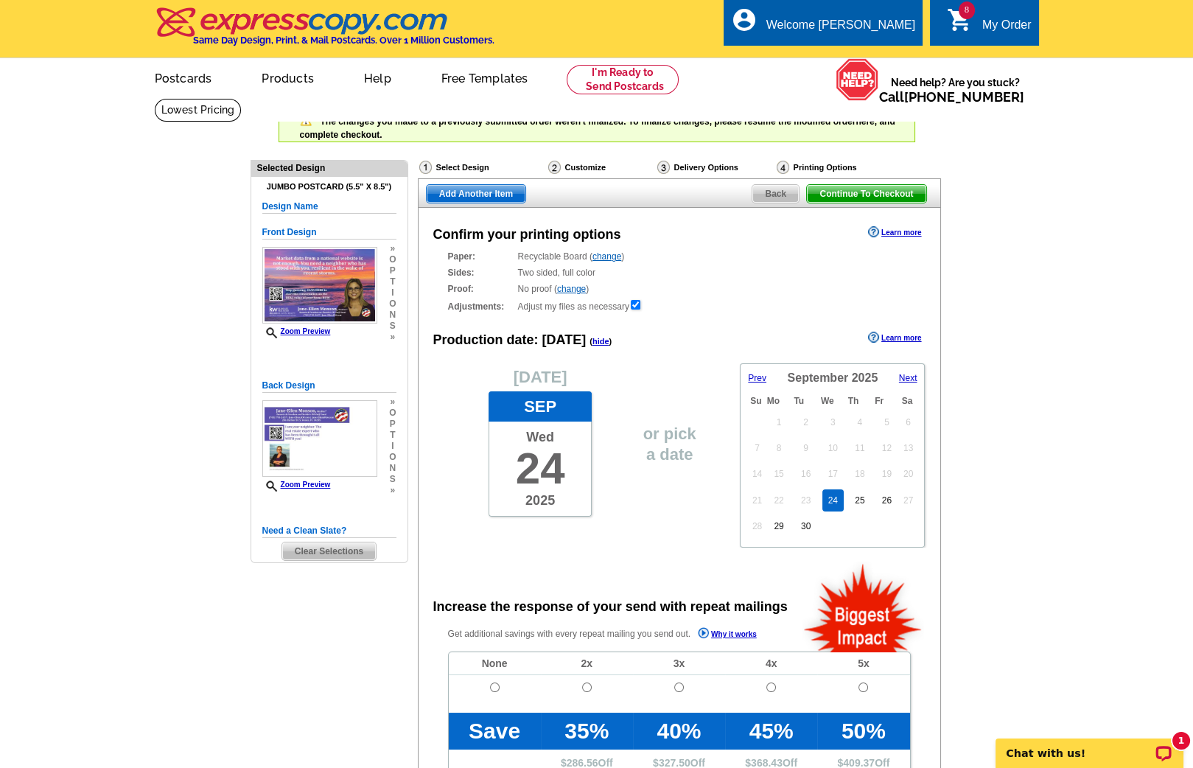
click at [905, 372] on link "Next" at bounding box center [901, 378] width 34 height 13
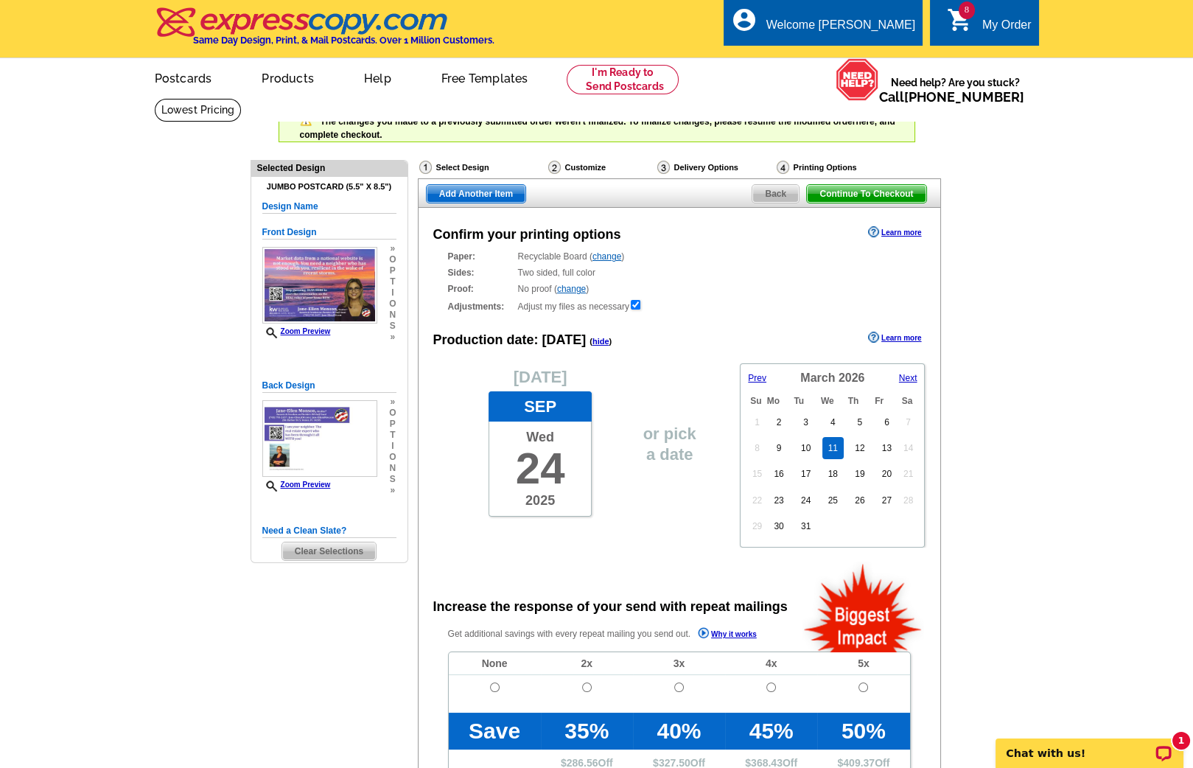
click at [829, 439] on link "11" at bounding box center [833, 448] width 21 height 22
click at [487, 186] on span "Add Another Item" at bounding box center [476, 194] width 99 height 18
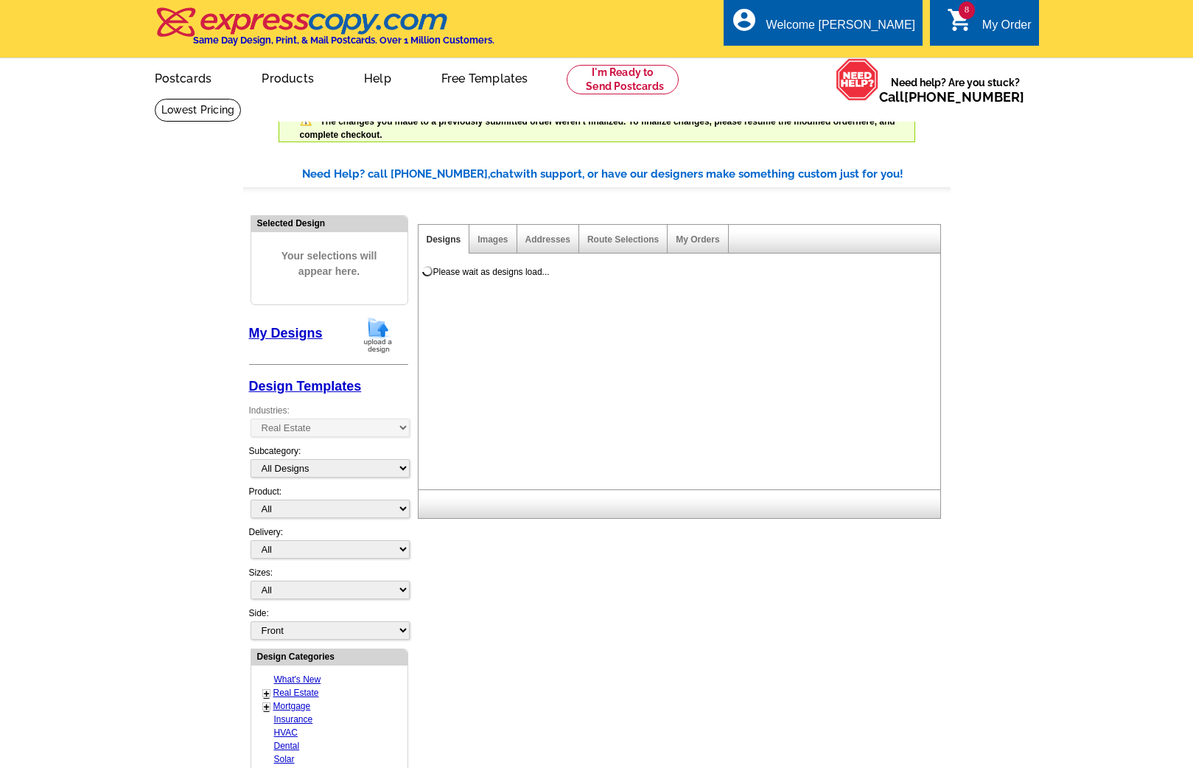
select select "785"
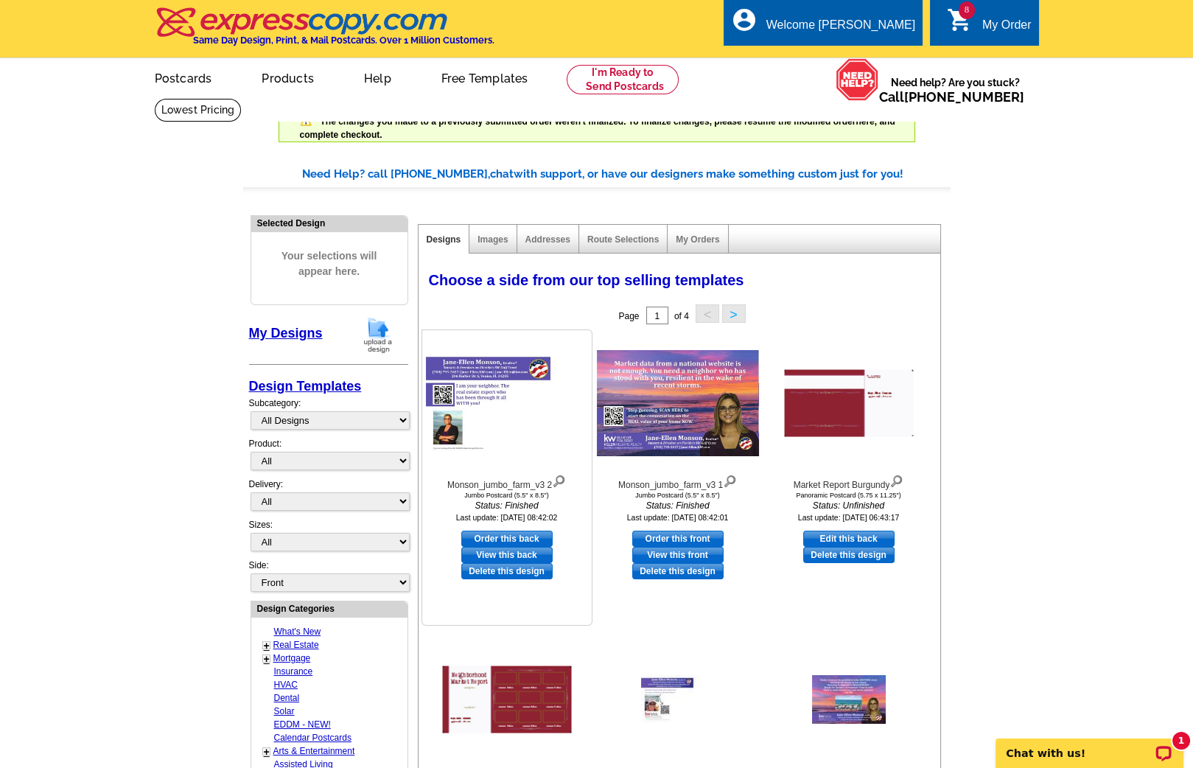
click at [509, 534] on link "Order this back" at bounding box center [506, 539] width 91 height 16
select select "2"
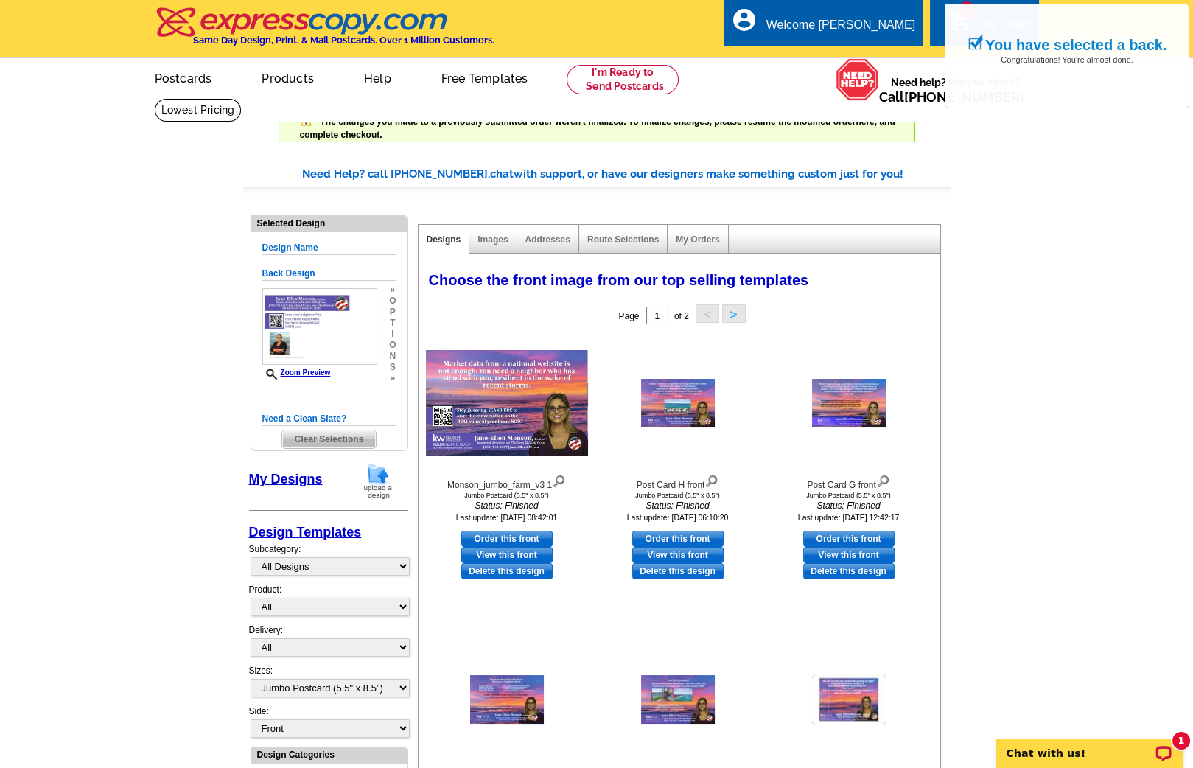
click at [509, 534] on link "Order this front" at bounding box center [506, 539] width 91 height 16
select select "back"
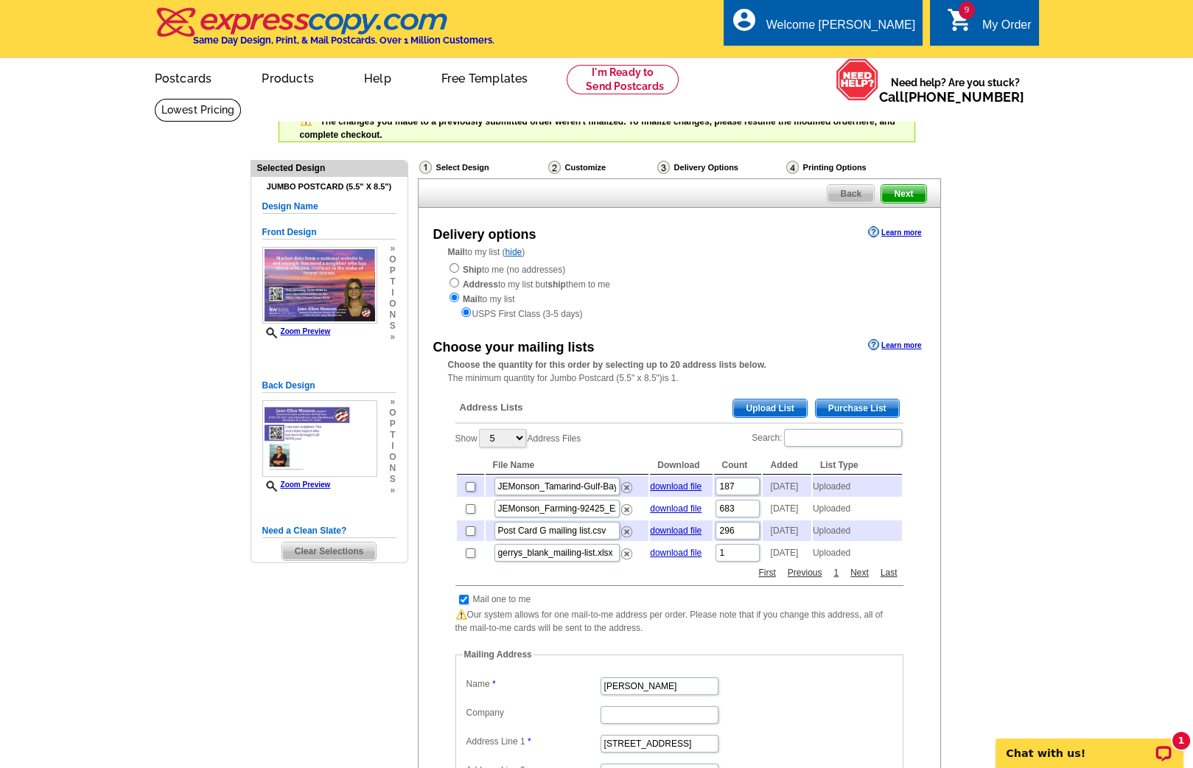
click at [473, 487] on input "checkbox" at bounding box center [471, 487] width 10 height 10
checkbox input "true"
click at [472, 510] on input "checkbox" at bounding box center [471, 509] width 10 height 10
checkbox input "true"
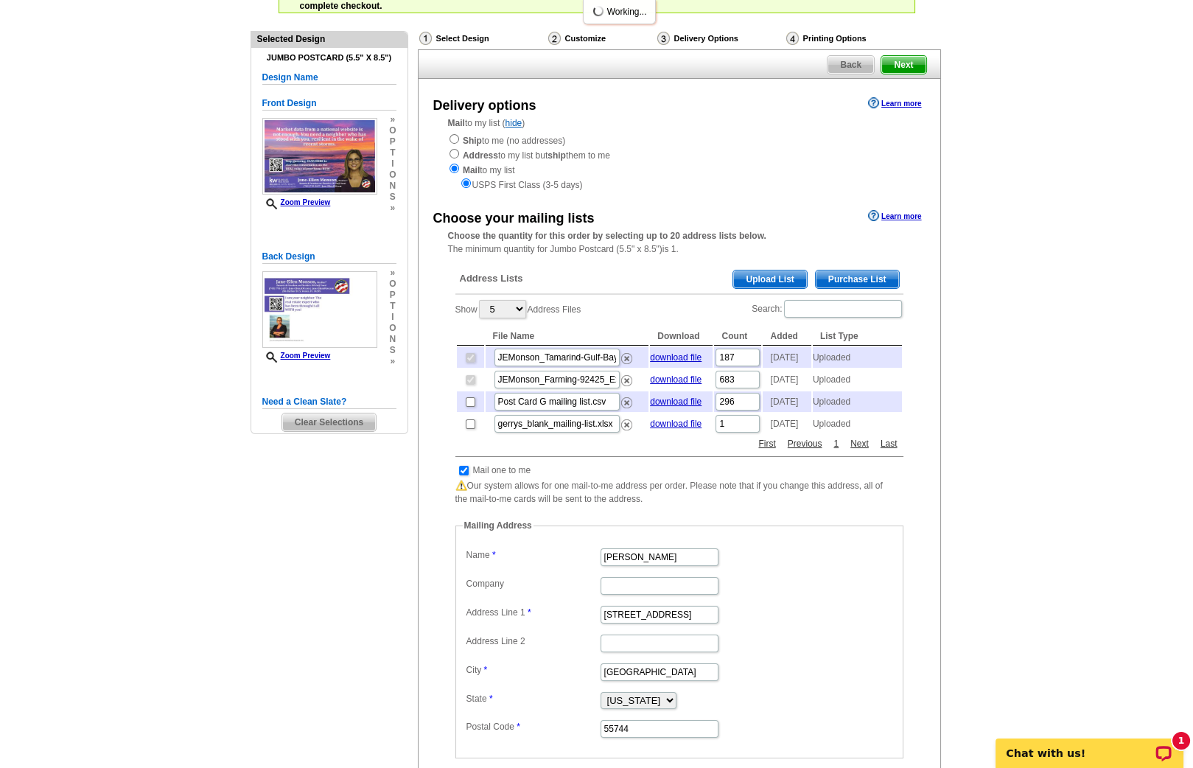
scroll to position [666, 0]
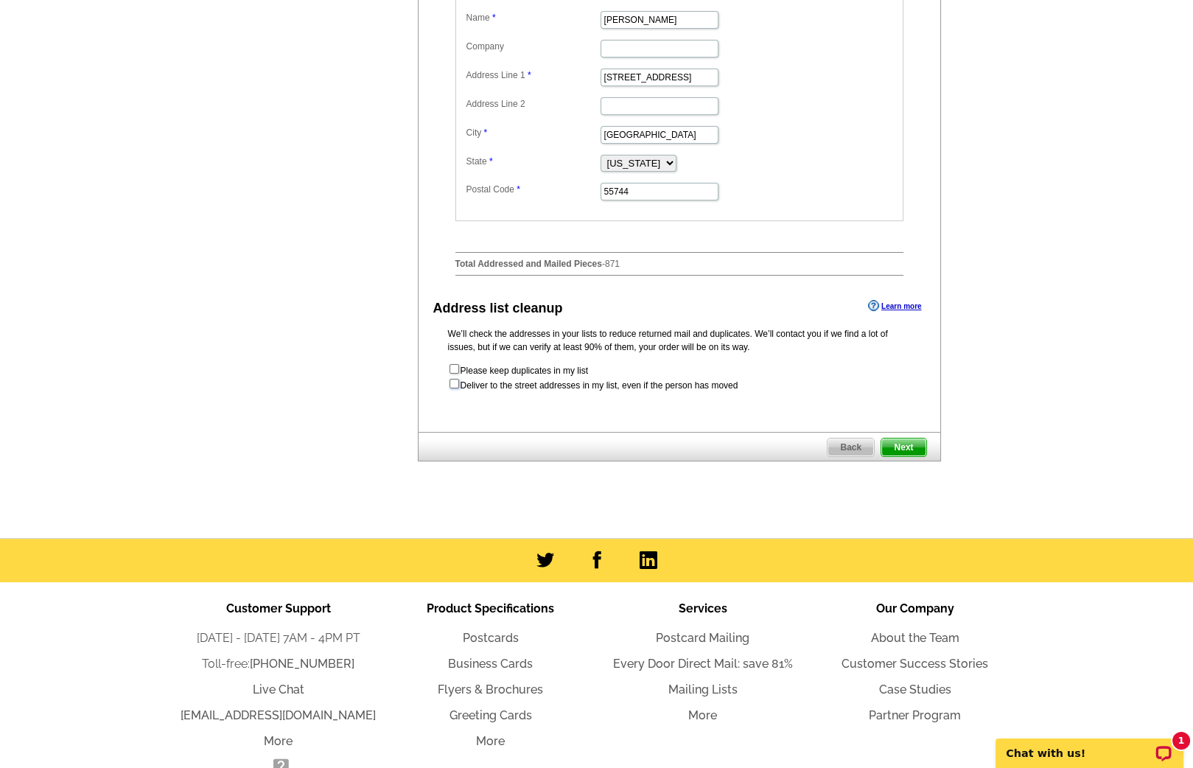
click at [453, 388] on input "checkbox" at bounding box center [455, 384] width 10 height 10
checkbox input "true"
radio input "true"
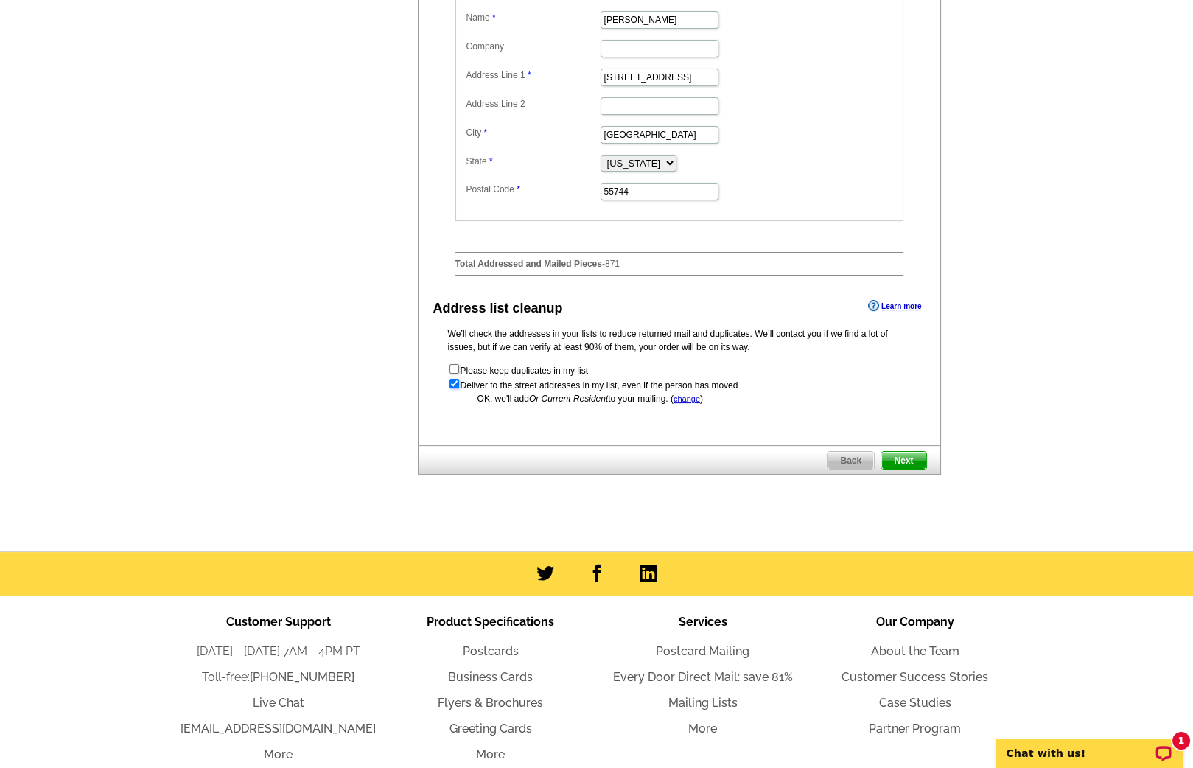
scroll to position [0, 0]
click at [916, 470] on span "Next" at bounding box center [904, 461] width 44 height 18
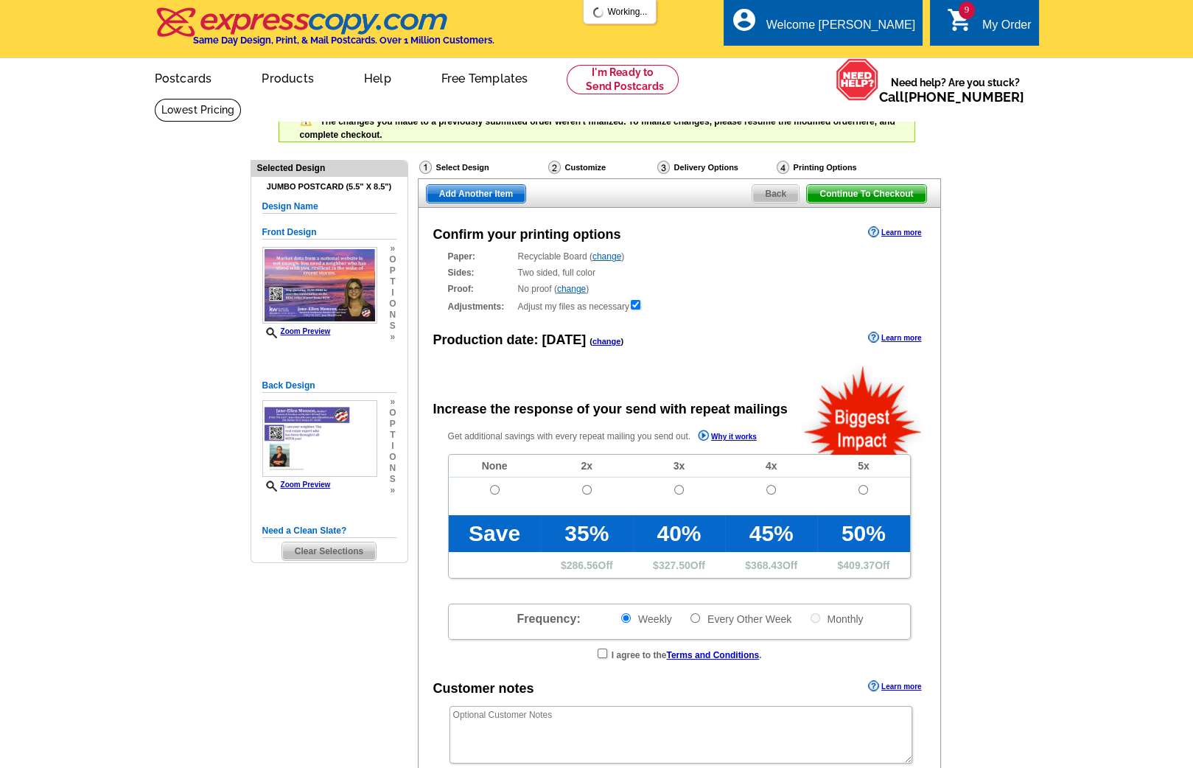
radio input "false"
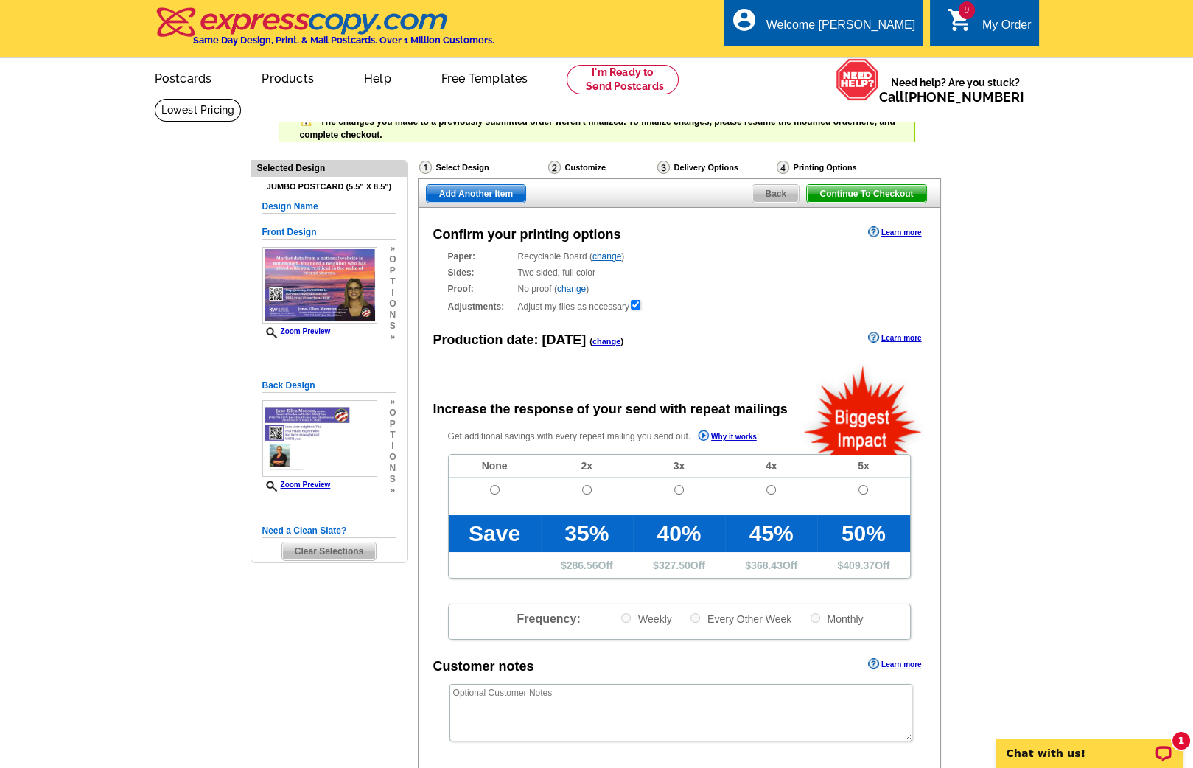
click at [599, 342] on link "change" at bounding box center [607, 341] width 29 height 9
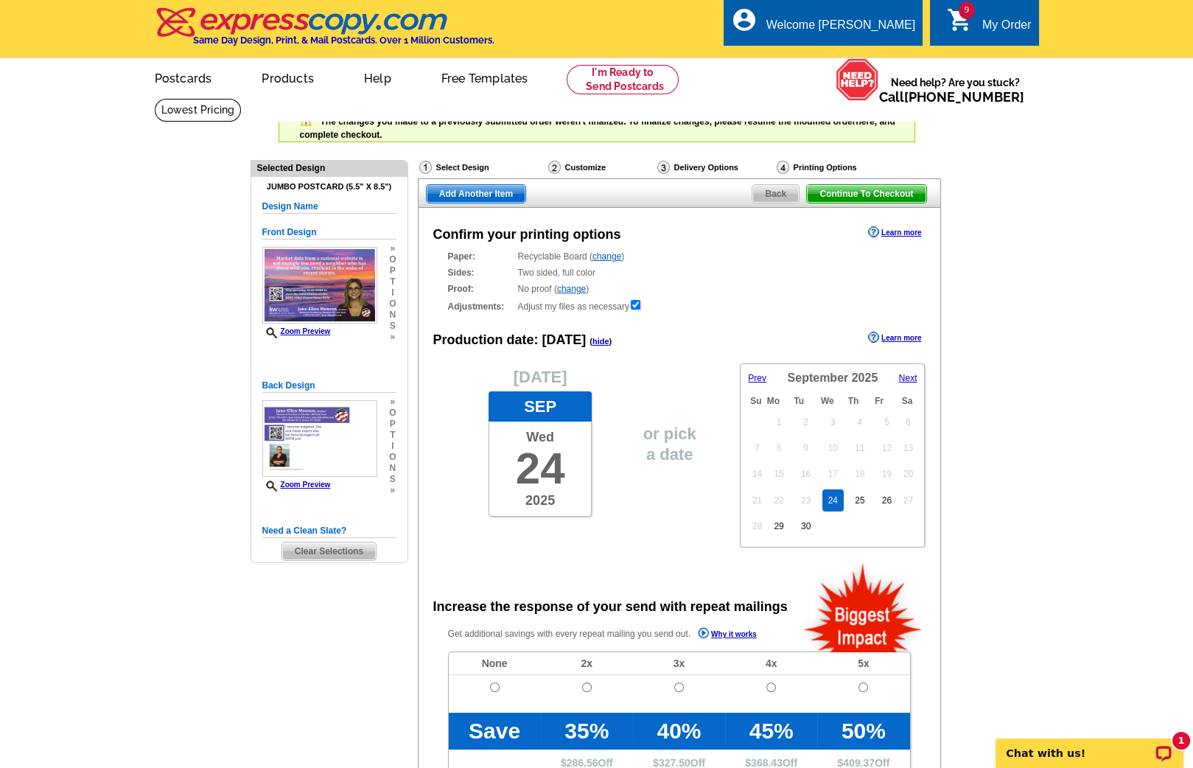
click at [907, 377] on span "Next" at bounding box center [908, 378] width 18 height 10
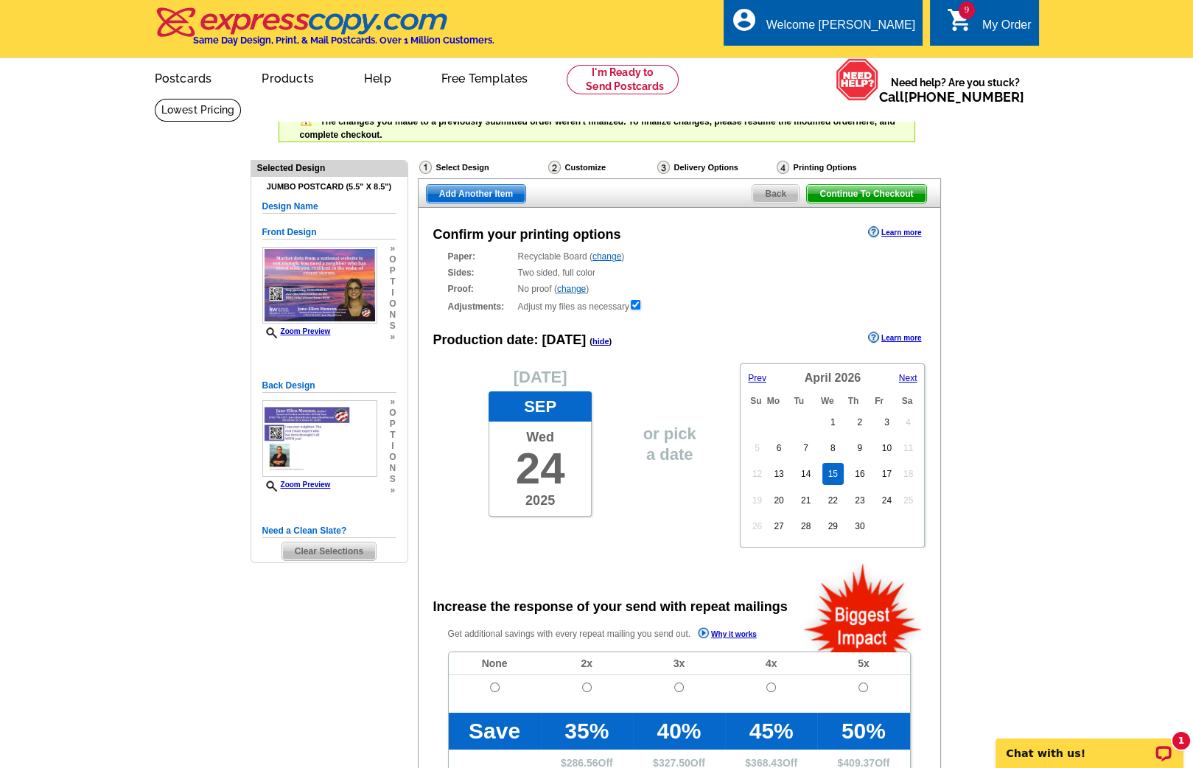
click at [823, 470] on link "15" at bounding box center [833, 474] width 21 height 22
click at [455, 195] on span "Add Another Item" at bounding box center [476, 194] width 99 height 18
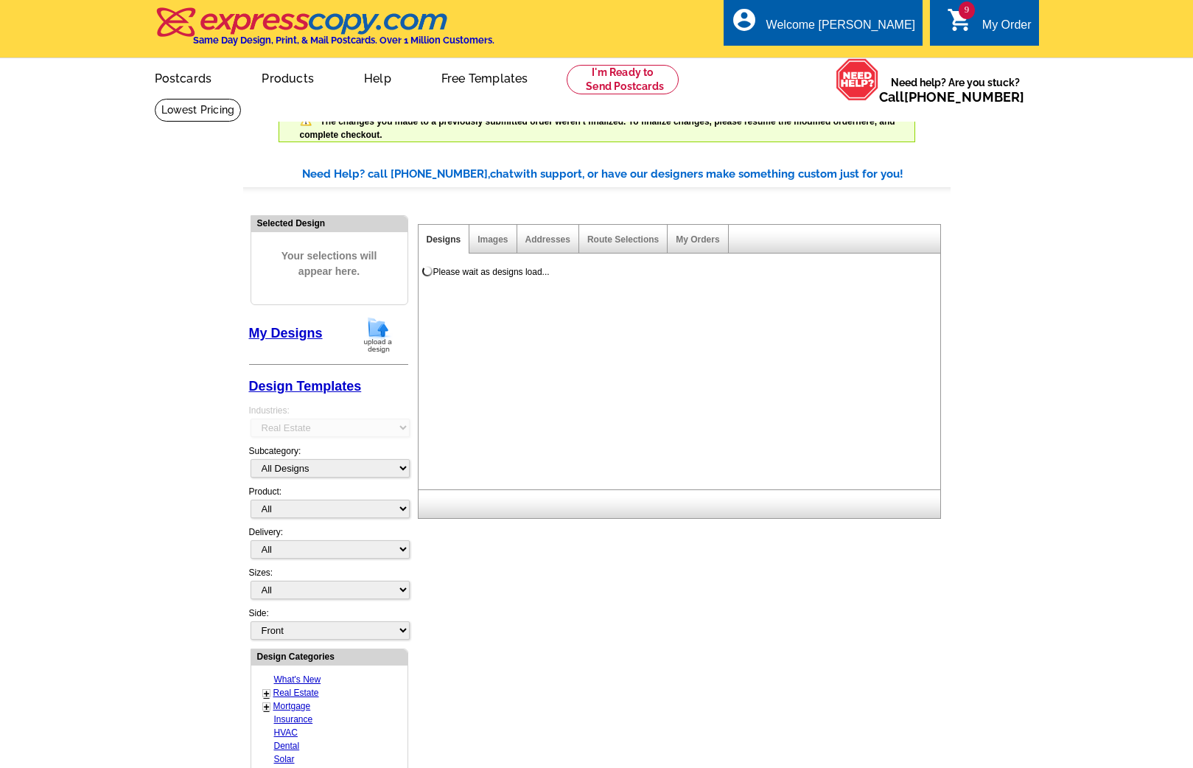
select select "785"
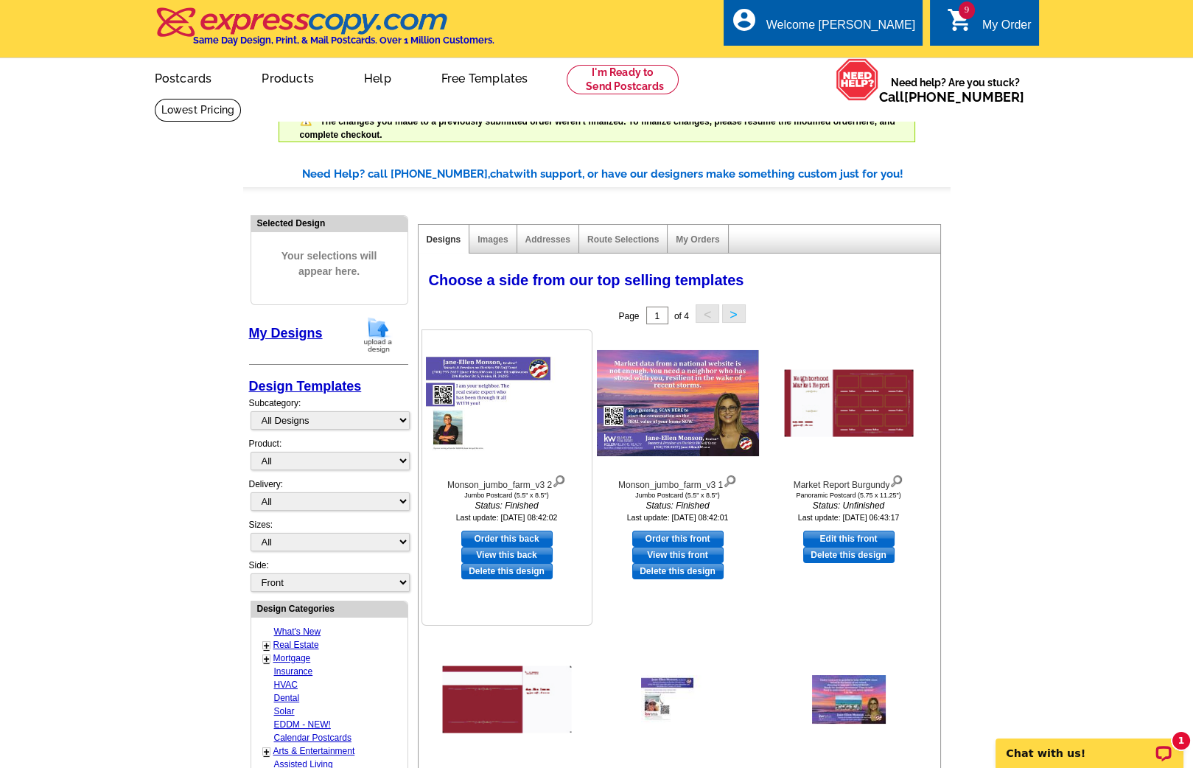
click at [534, 531] on link "Order this back" at bounding box center [506, 539] width 91 height 16
select select "2"
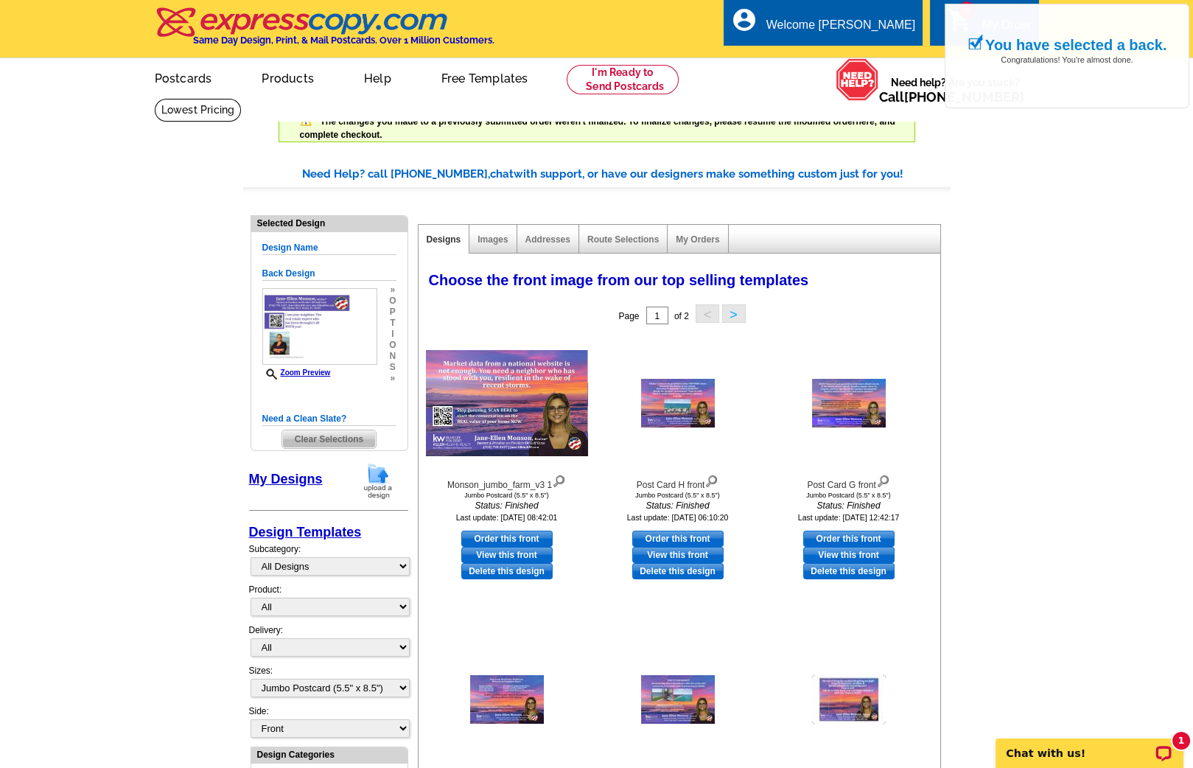
click at [534, 531] on link "Order this front" at bounding box center [506, 539] width 91 height 16
select select "back"
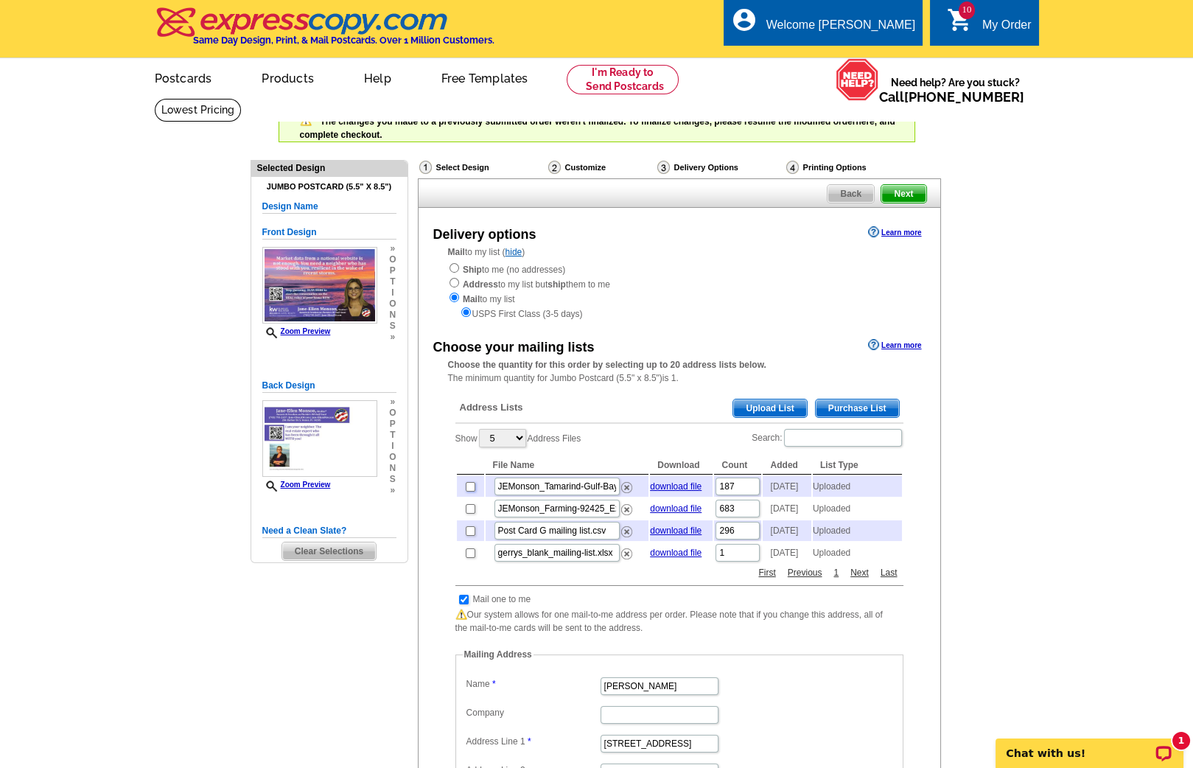
click at [471, 483] on input "checkbox" at bounding box center [471, 487] width 10 height 10
checkbox input "true"
click at [467, 519] on td at bounding box center [470, 508] width 27 height 21
click at [468, 514] on input "checkbox" at bounding box center [471, 509] width 10 height 10
checkbox input "true"
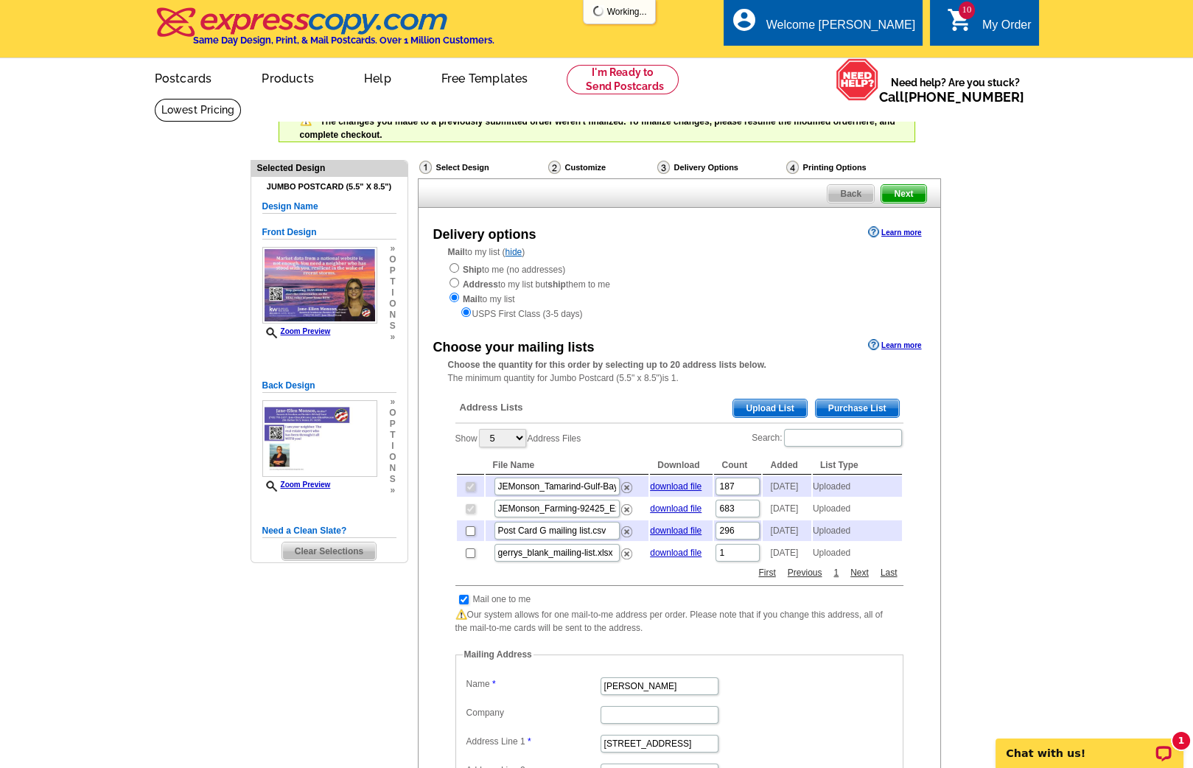
scroll to position [666, 0]
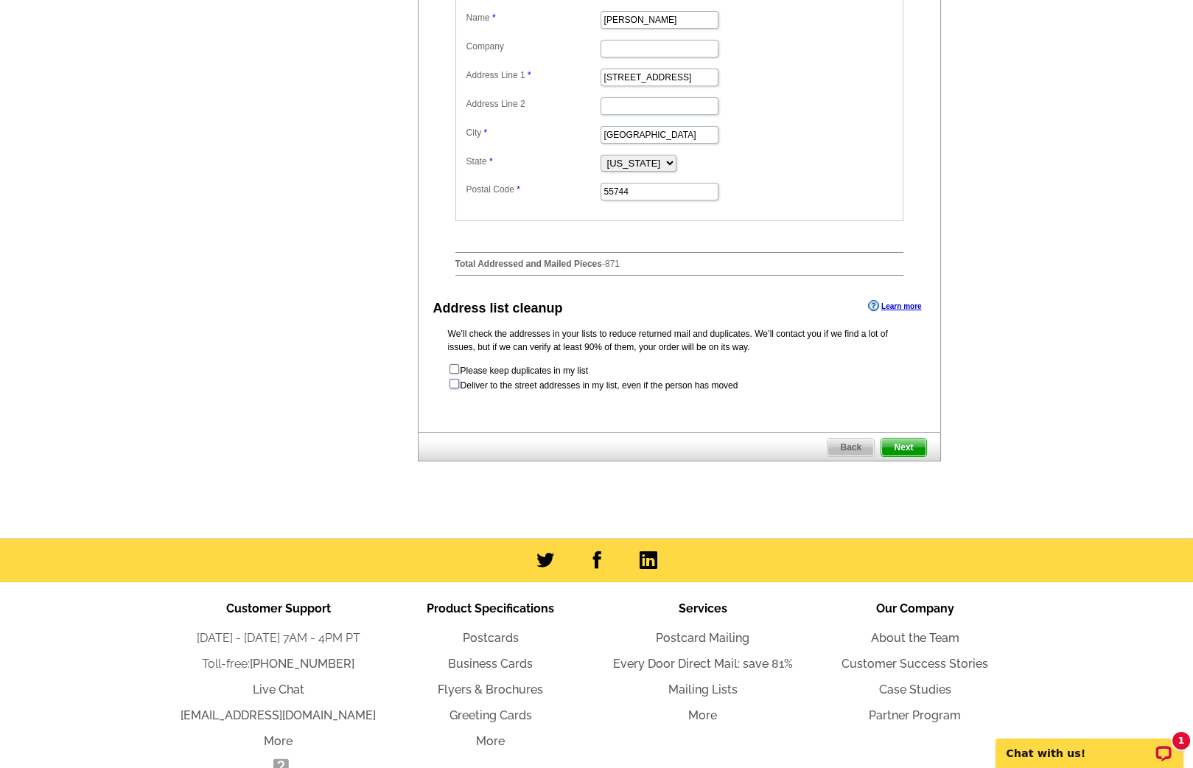
click at [455, 388] on input "checkbox" at bounding box center [455, 384] width 10 height 10
checkbox input "true"
radio input "true"
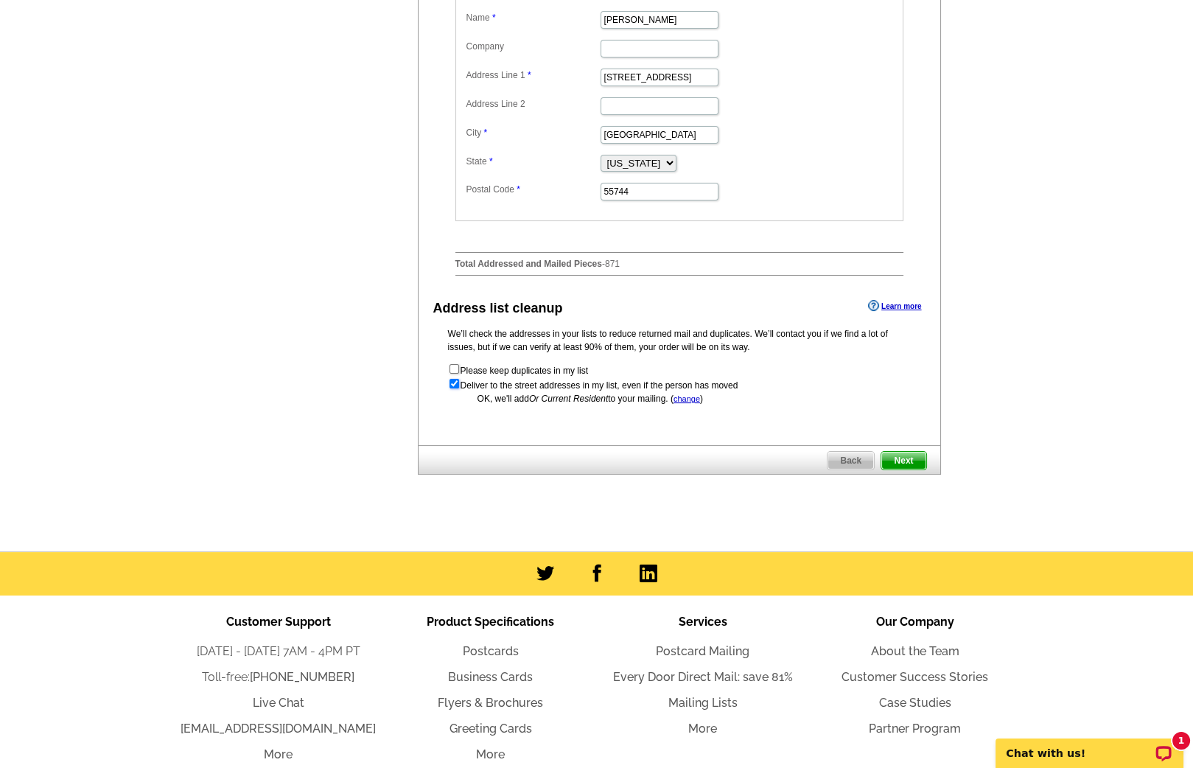
scroll to position [0, 0]
click at [906, 470] on span "Next" at bounding box center [904, 461] width 44 height 18
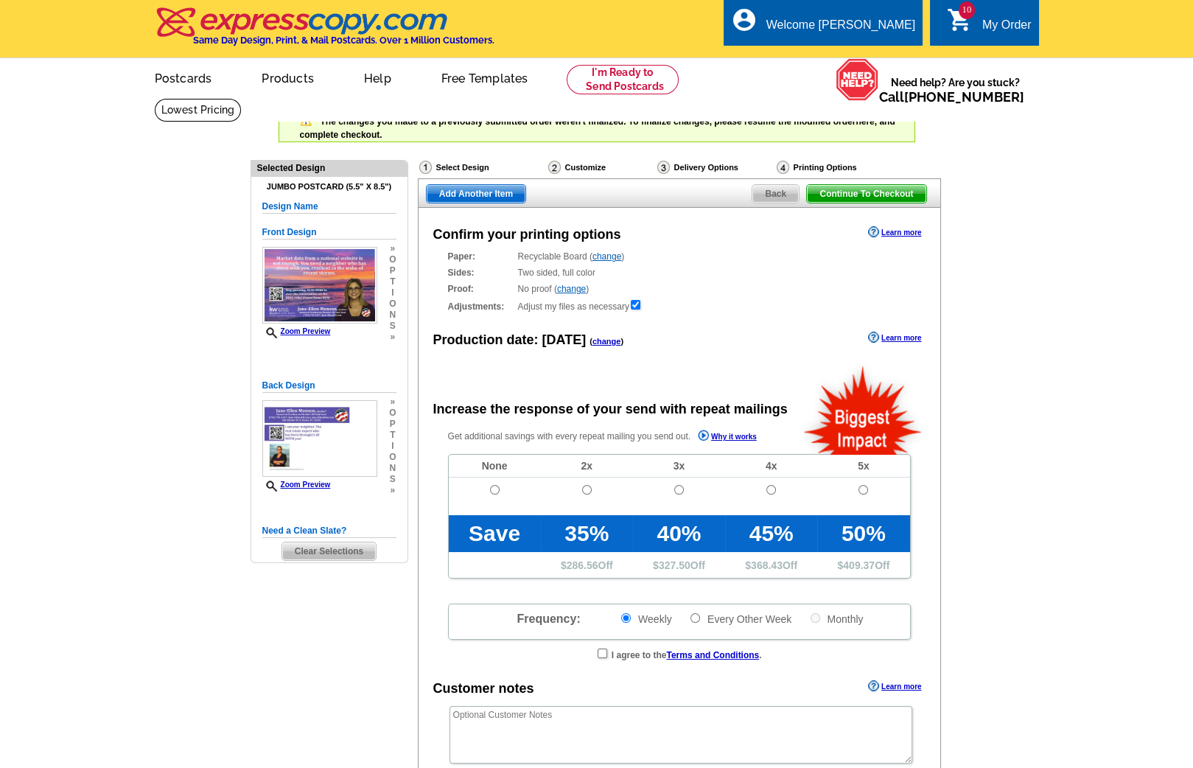
radio input "false"
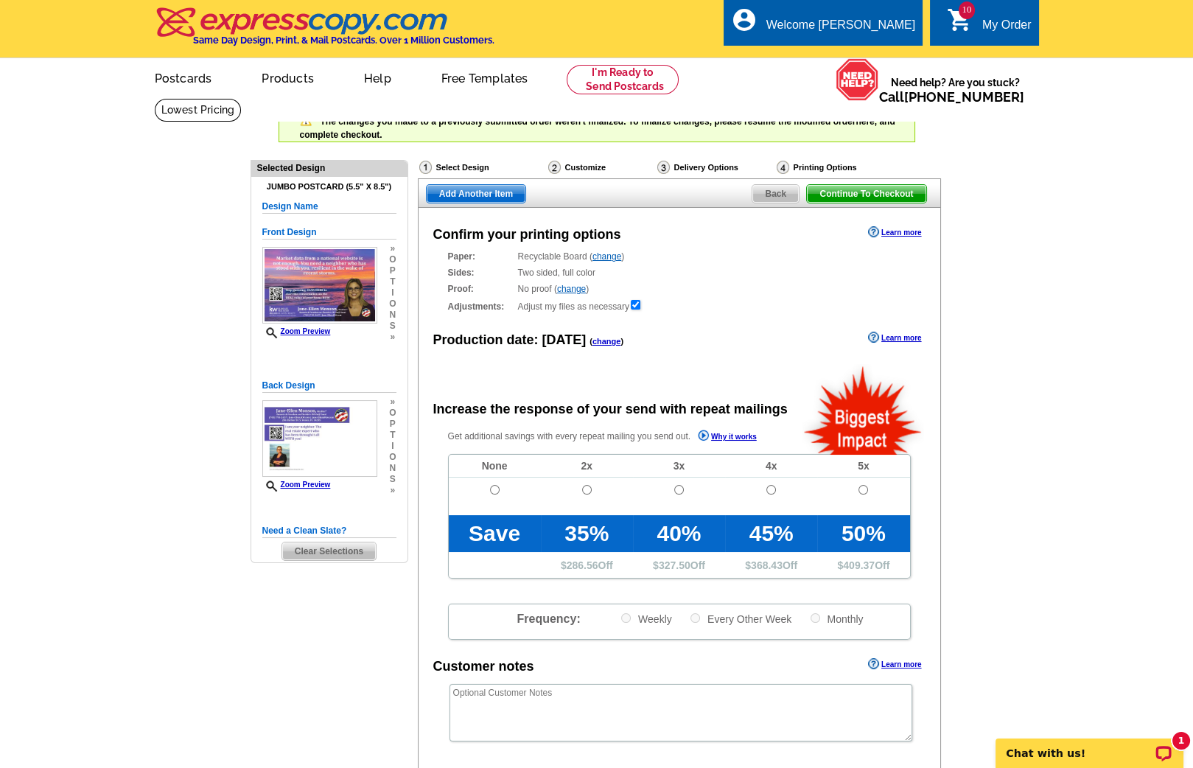
click at [599, 337] on link "change" at bounding box center [607, 341] width 29 height 9
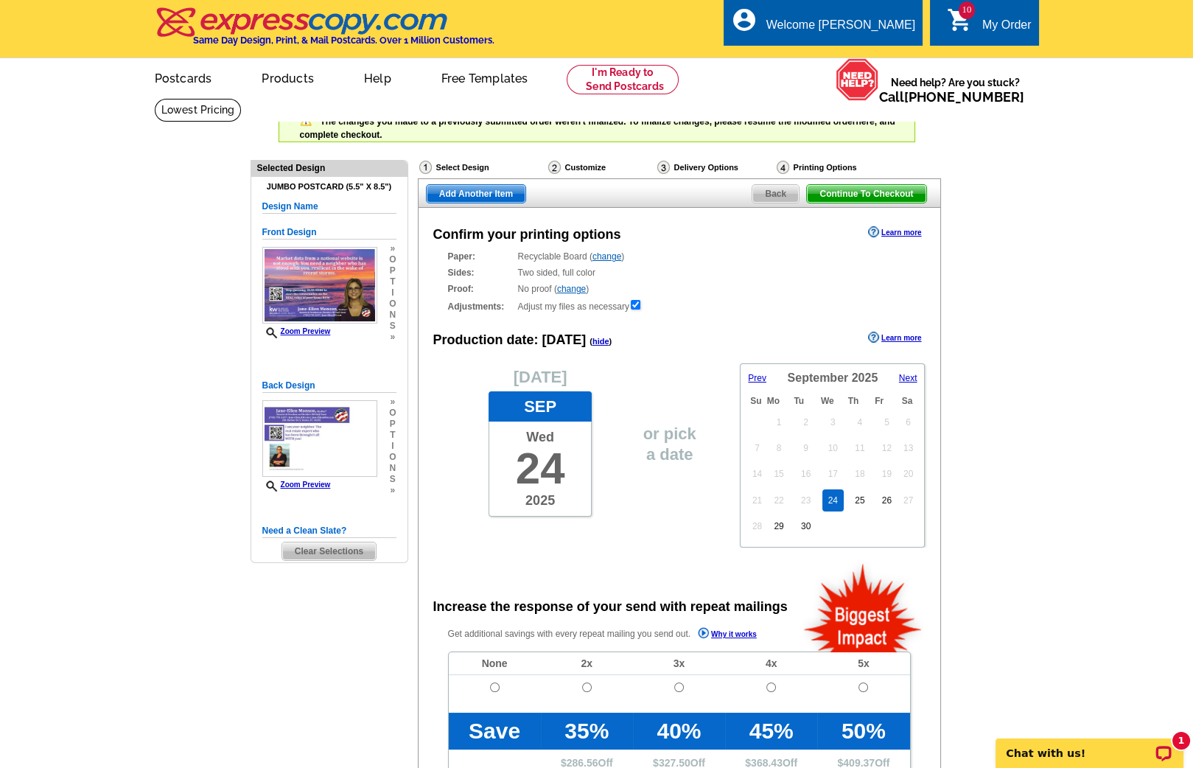
click at [913, 374] on span "Next" at bounding box center [908, 378] width 18 height 10
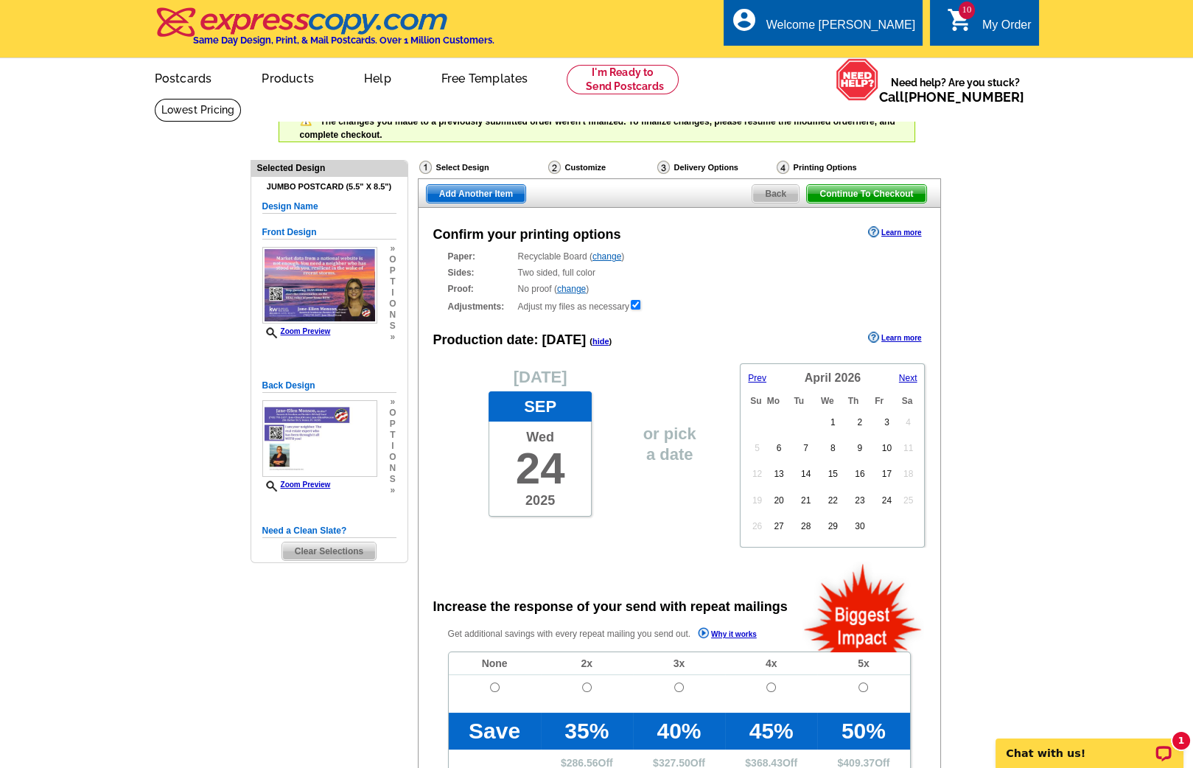
click at [913, 374] on span "Next" at bounding box center [908, 378] width 18 height 10
click at [831, 457] on link "13" at bounding box center [833, 464] width 21 height 22
click at [498, 192] on span "Add Another Item" at bounding box center [476, 194] width 99 height 18
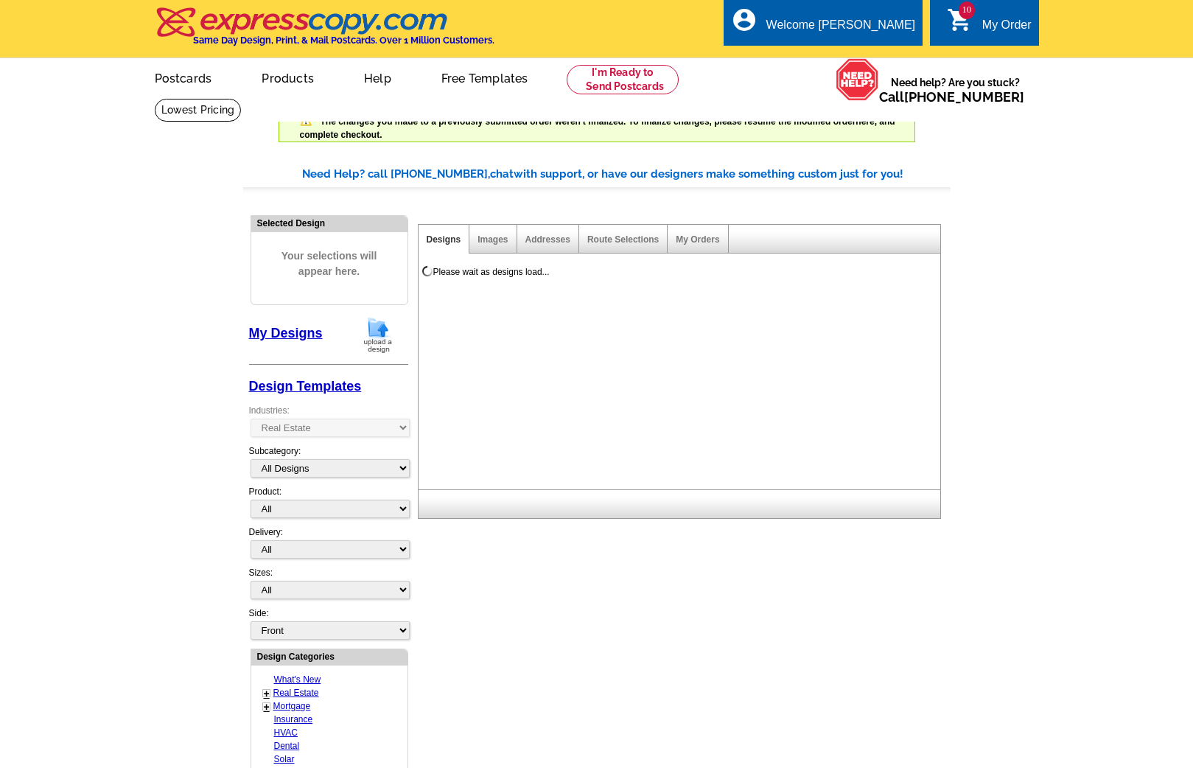
select select "785"
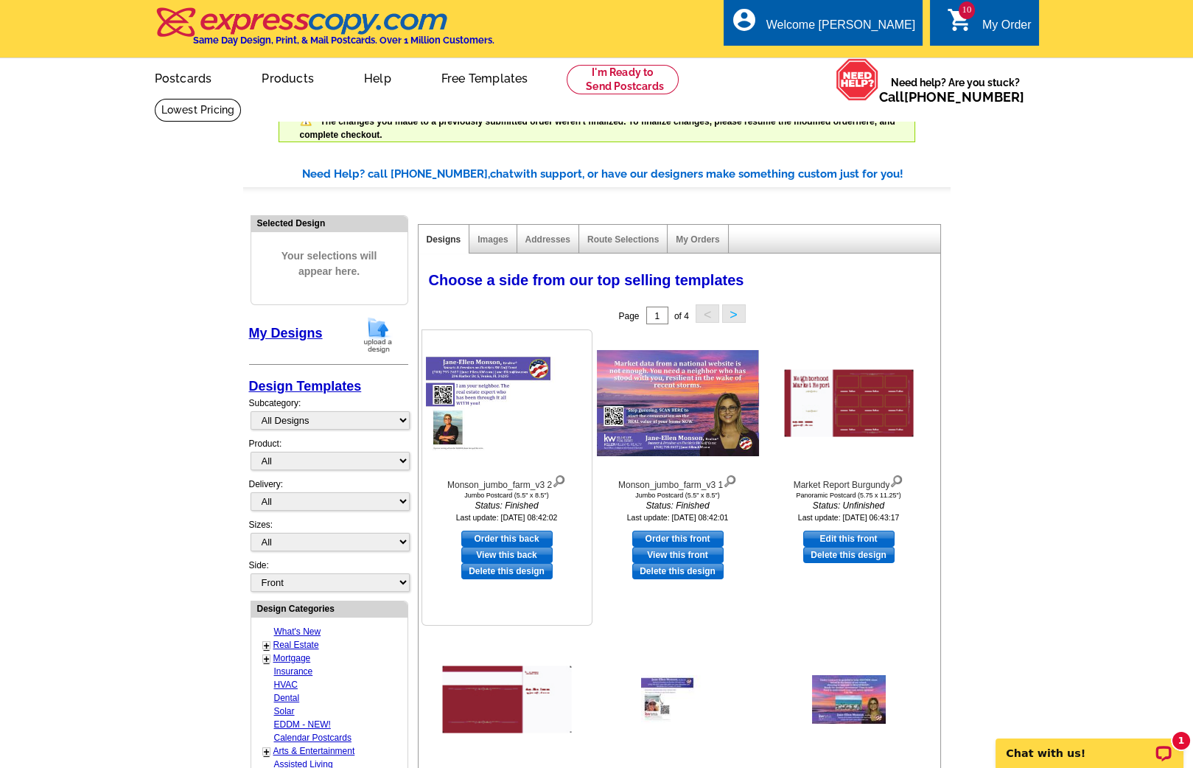
click at [517, 531] on link "Order this back" at bounding box center [506, 539] width 91 height 16
select select "2"
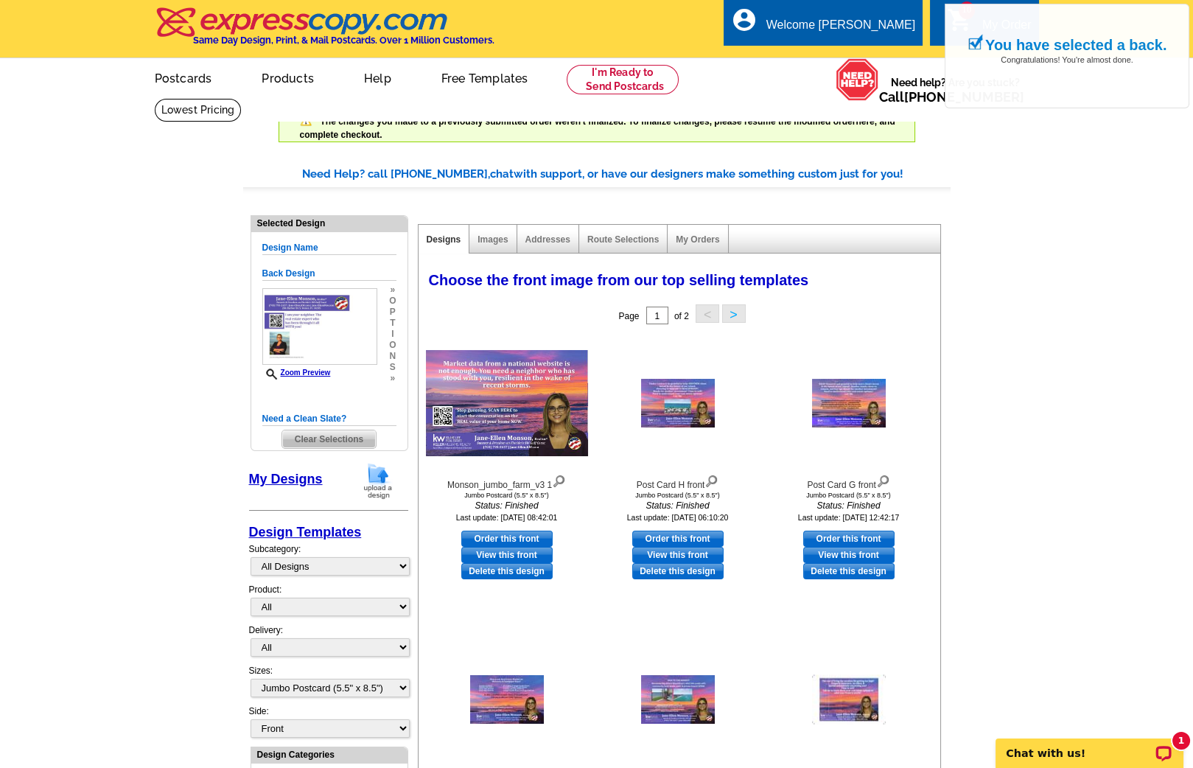
click at [517, 531] on link "Order this front" at bounding box center [506, 539] width 91 height 16
select select "back"
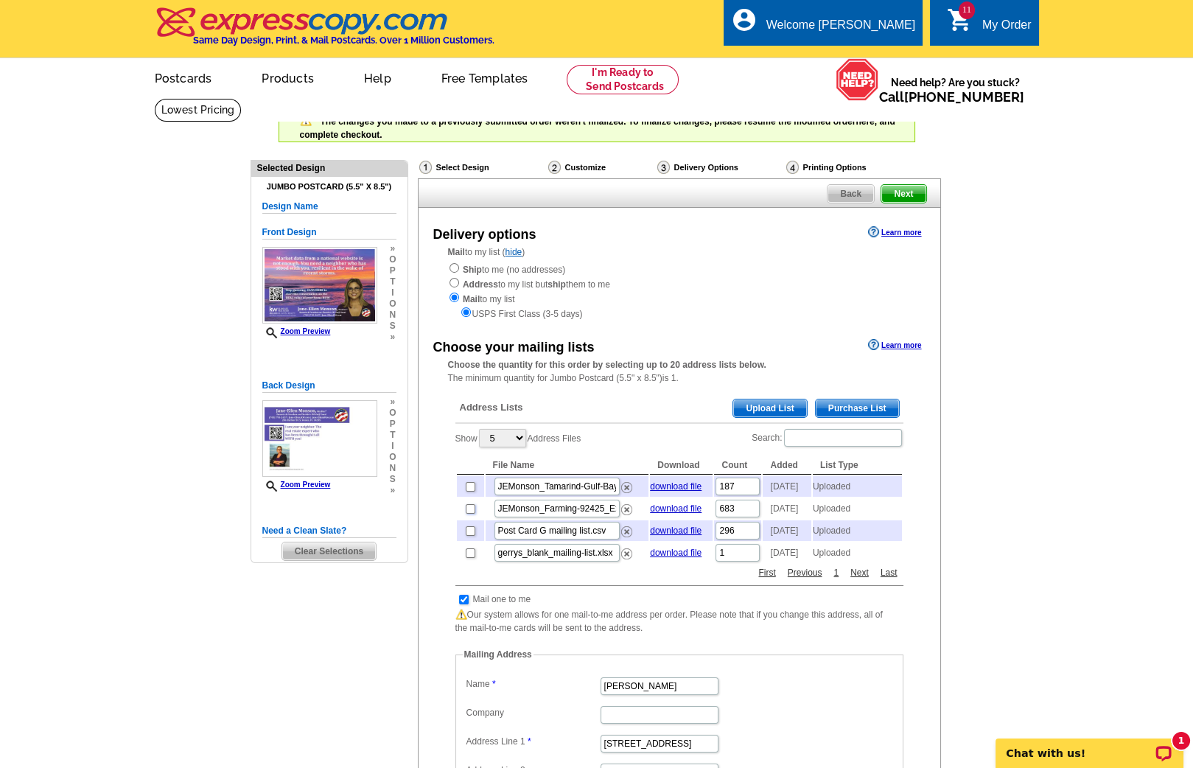
click at [470, 514] on input "checkbox" at bounding box center [471, 509] width 10 height 10
checkbox input "true"
click at [469, 486] on input "checkbox" at bounding box center [471, 487] width 10 height 10
checkbox input "true"
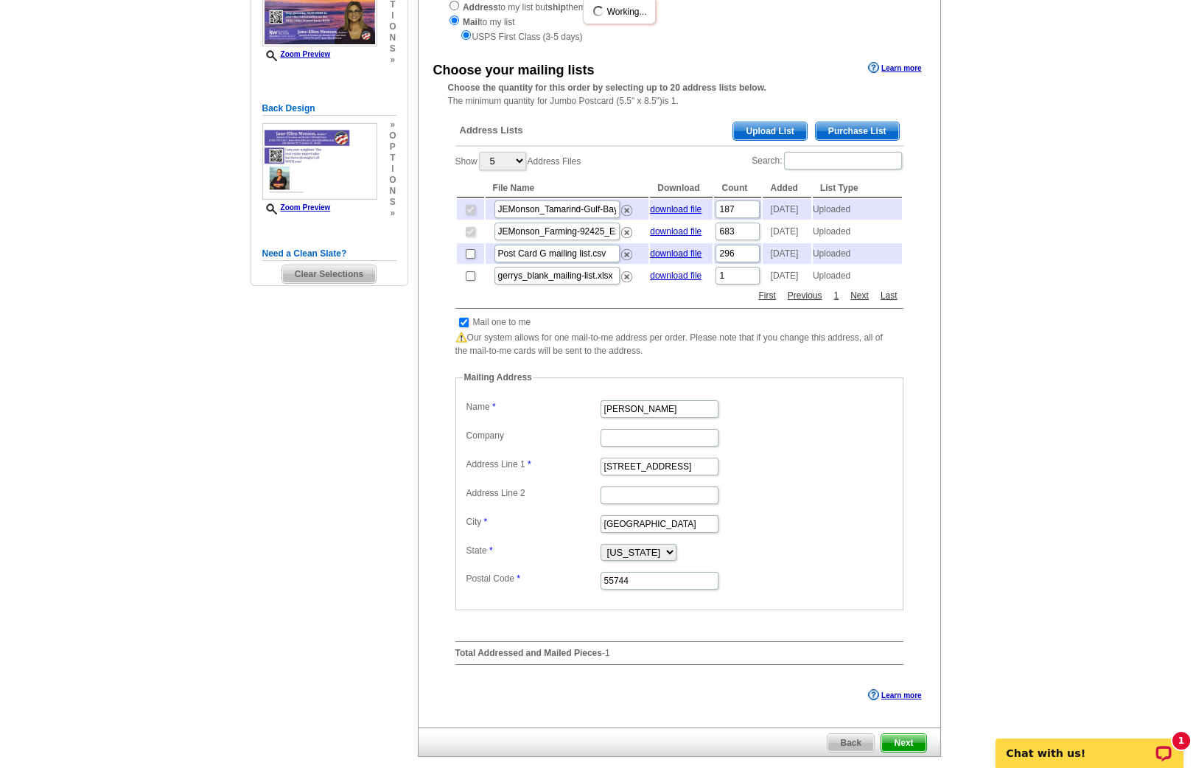
scroll to position [666, 0]
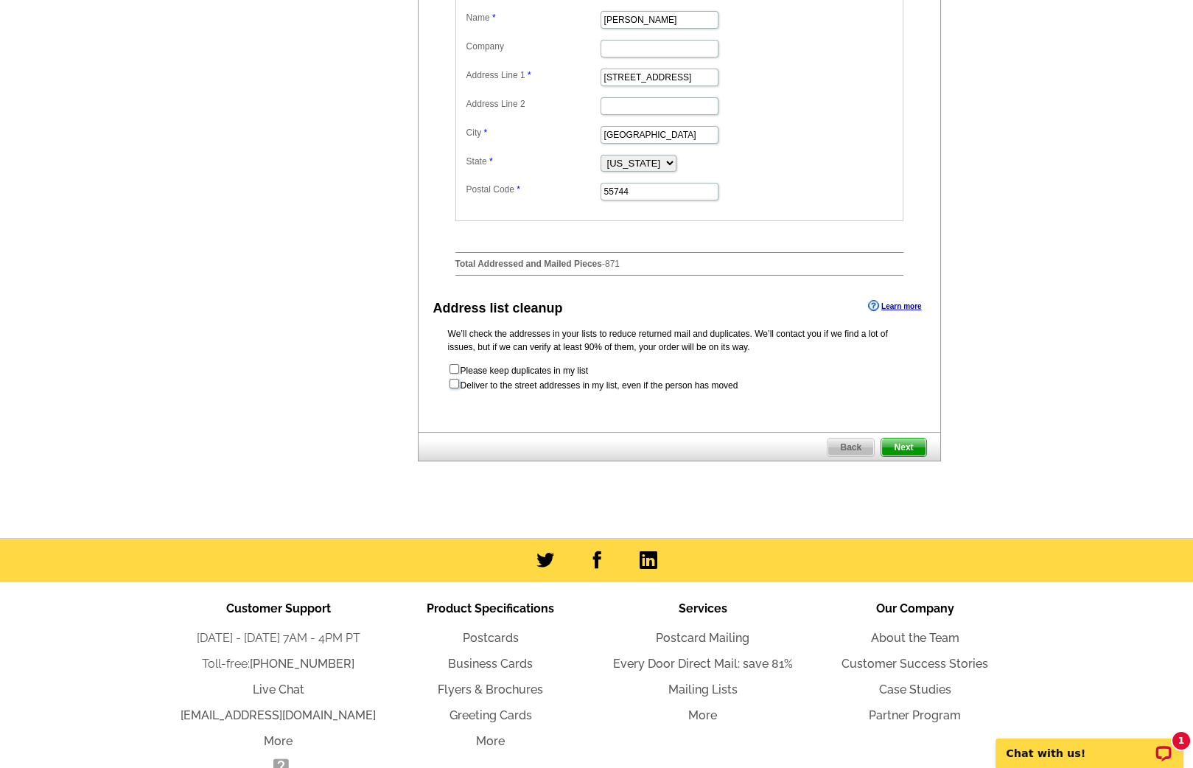
click at [451, 388] on input "checkbox" at bounding box center [455, 384] width 10 height 10
checkbox input "true"
radio input "true"
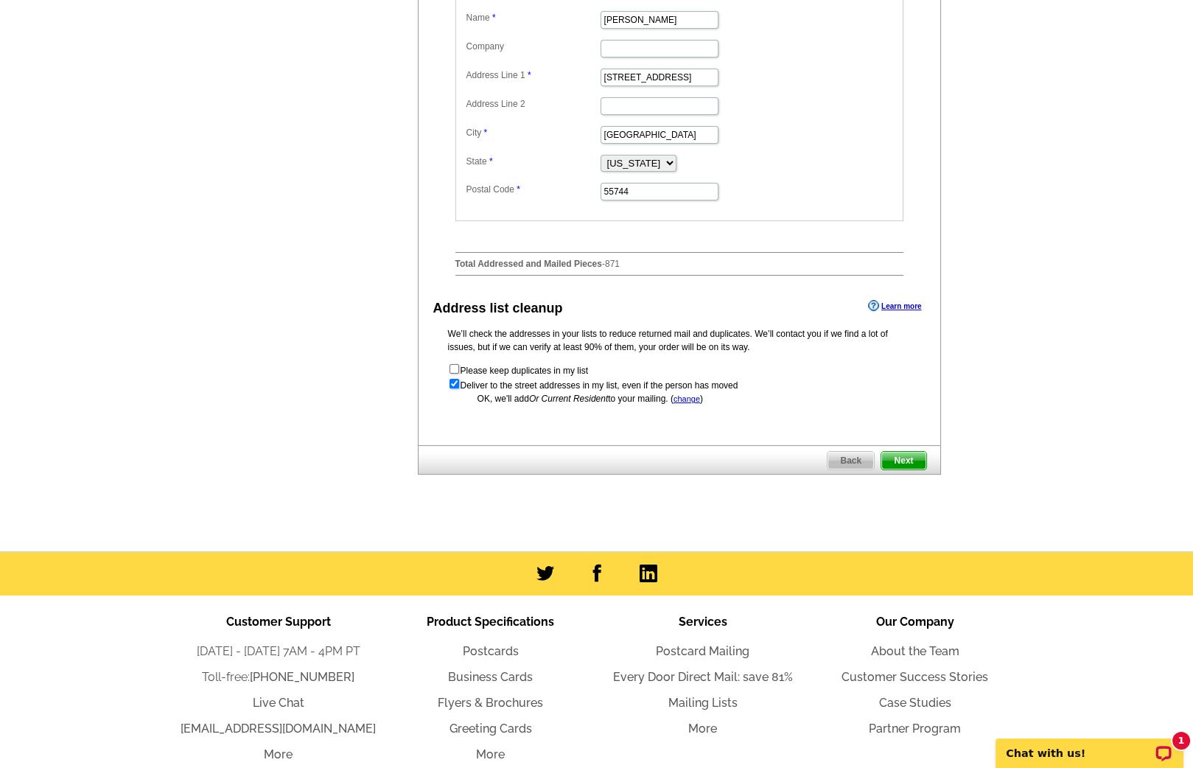
scroll to position [0, 0]
click at [896, 470] on span "Next" at bounding box center [904, 461] width 44 height 18
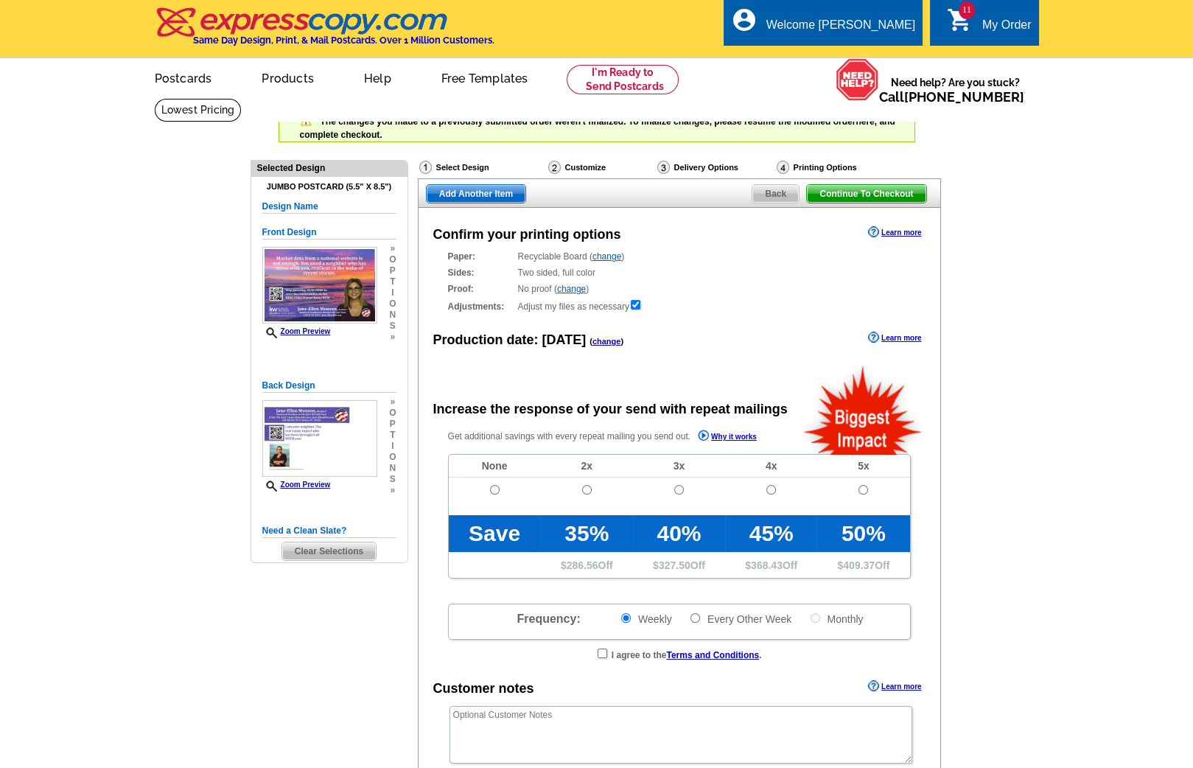
radio input "false"
click at [597, 338] on link "change" at bounding box center [607, 341] width 29 height 9
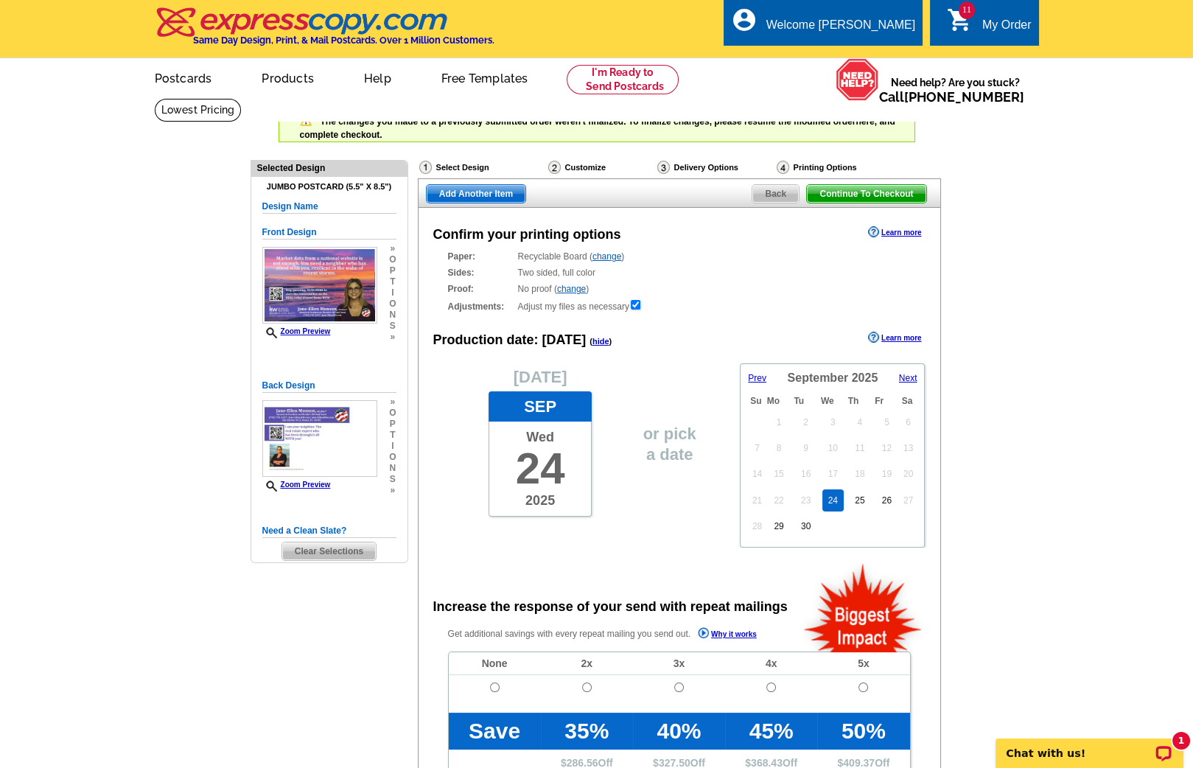
click at [912, 375] on span "Next" at bounding box center [908, 378] width 18 height 10
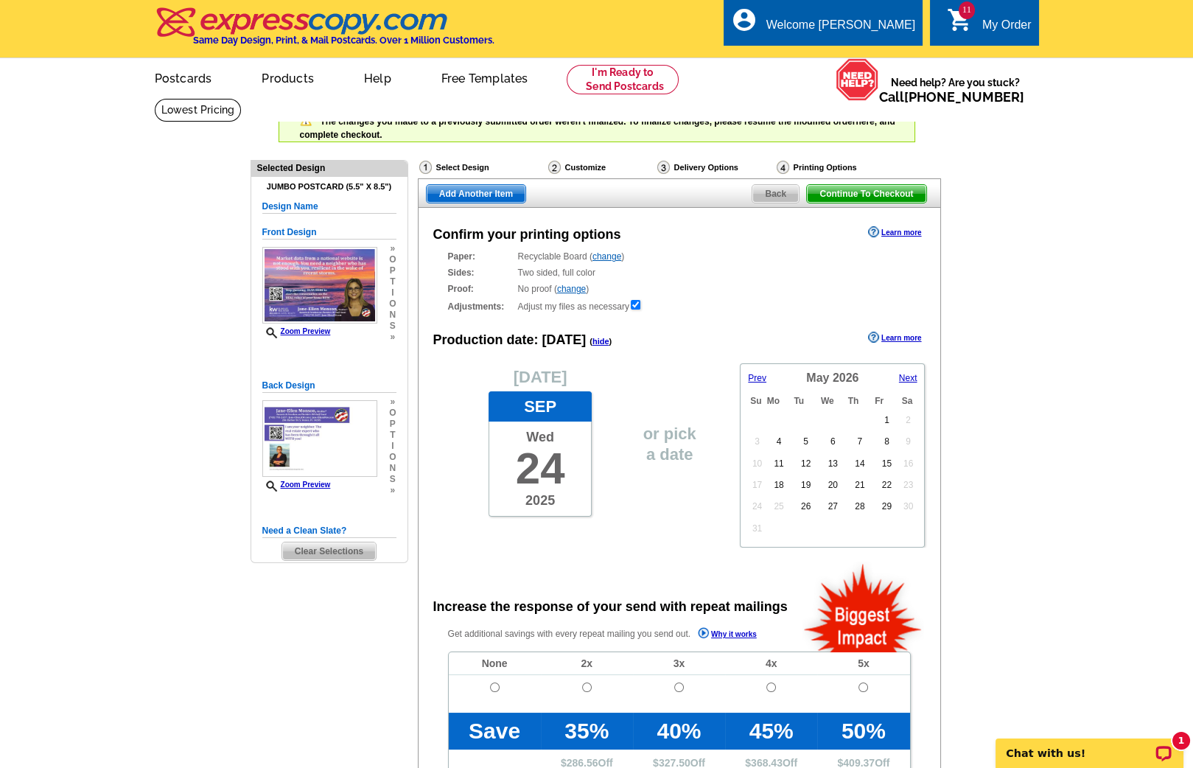
click at [912, 375] on span "Next" at bounding box center [908, 378] width 18 height 10
click at [830, 423] on link "3" at bounding box center [833, 422] width 17 height 22
click at [484, 190] on span "Add Another Item" at bounding box center [476, 194] width 99 height 18
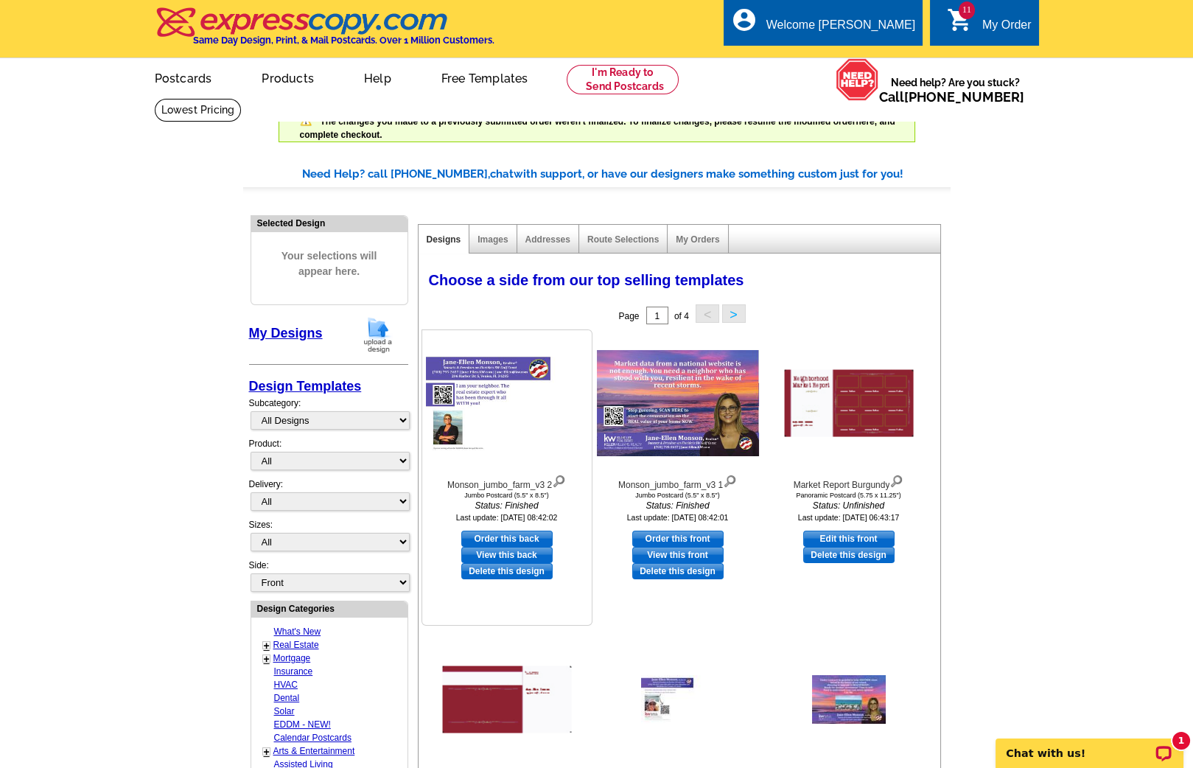
click at [502, 533] on link "Order this back" at bounding box center [506, 539] width 91 height 16
select select "2"
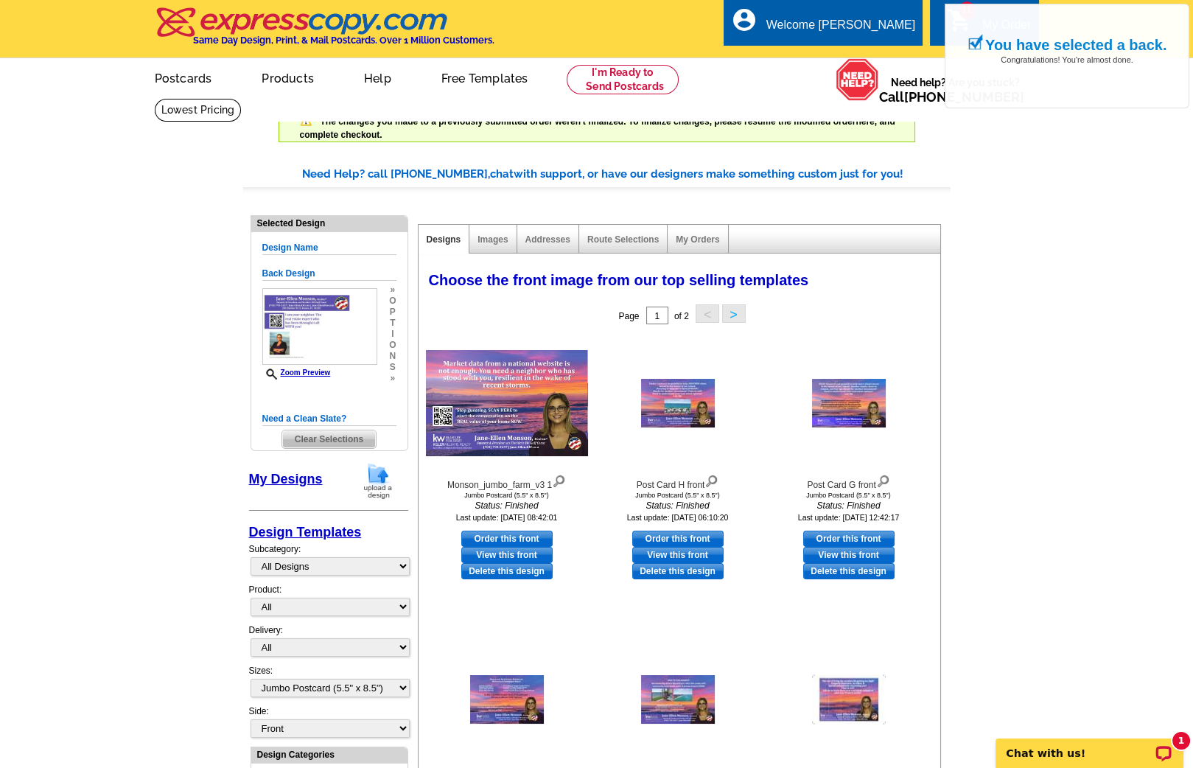
click at [502, 533] on link "Order this front" at bounding box center [506, 539] width 91 height 16
select select "back"
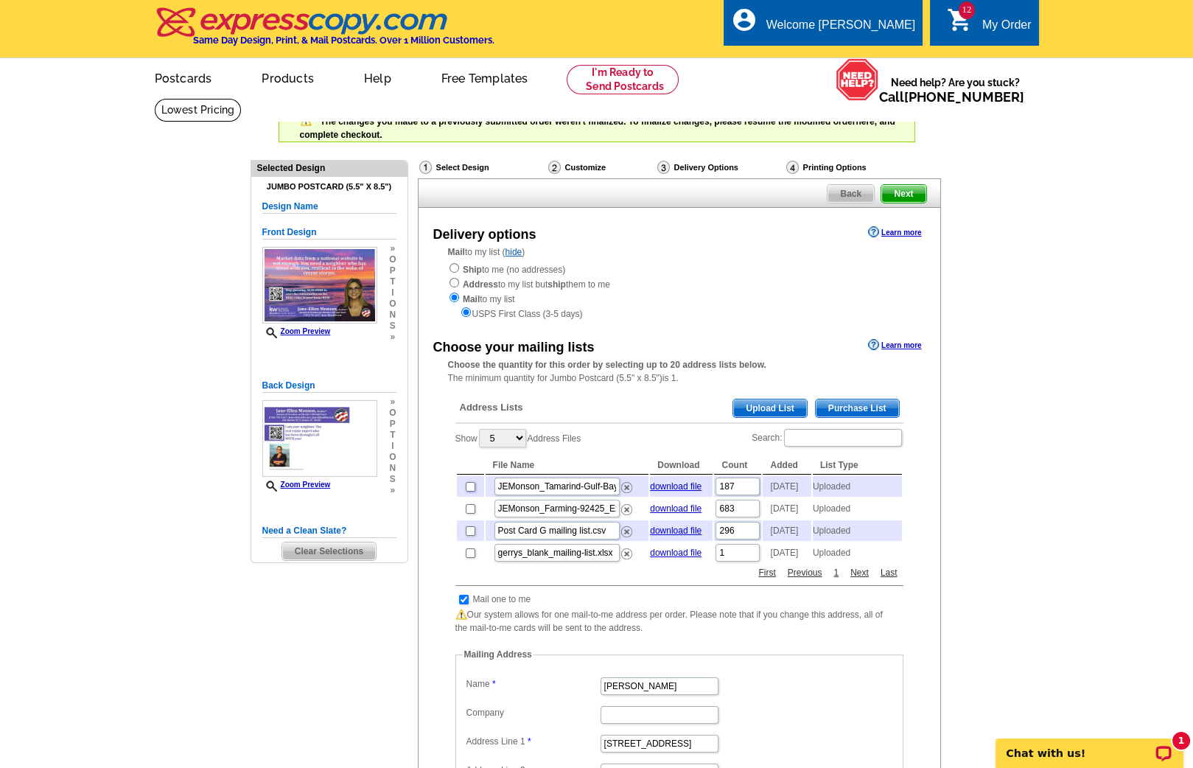
click at [468, 486] on input "checkbox" at bounding box center [471, 487] width 10 height 10
checkbox input "true"
click at [468, 514] on input "checkbox" at bounding box center [471, 509] width 10 height 10
checkbox input "true"
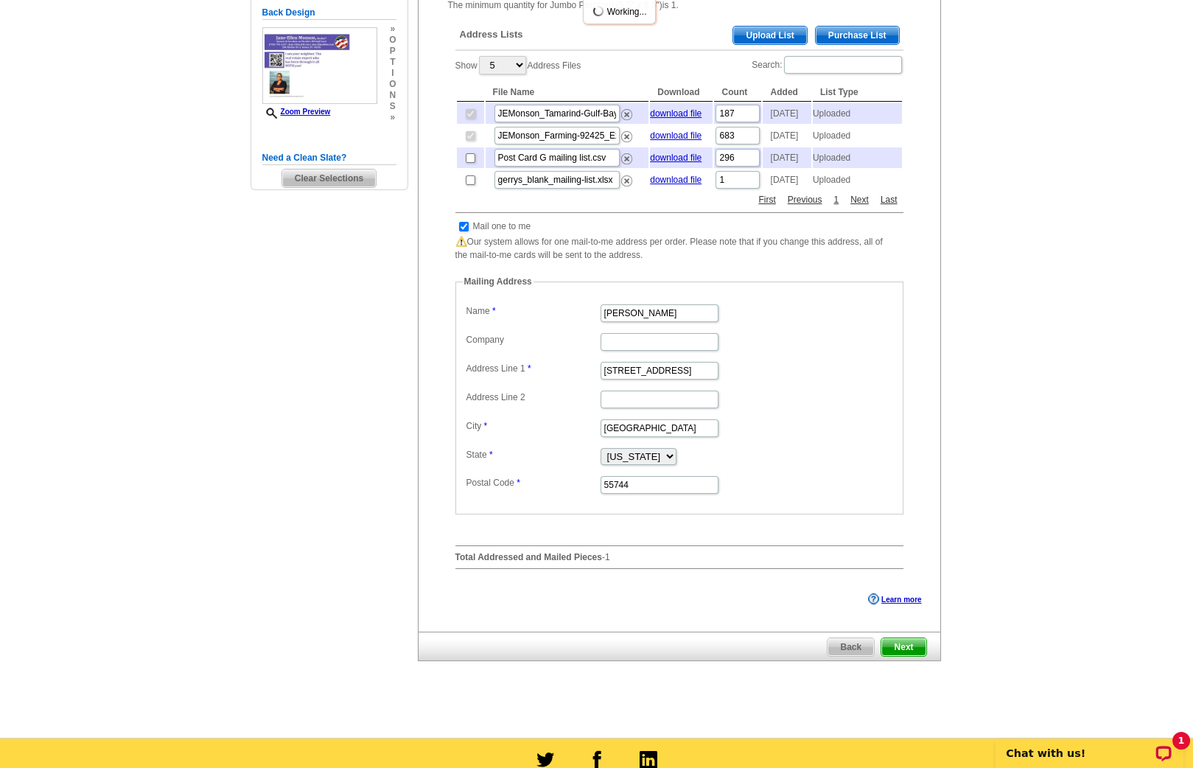
scroll to position [666, 0]
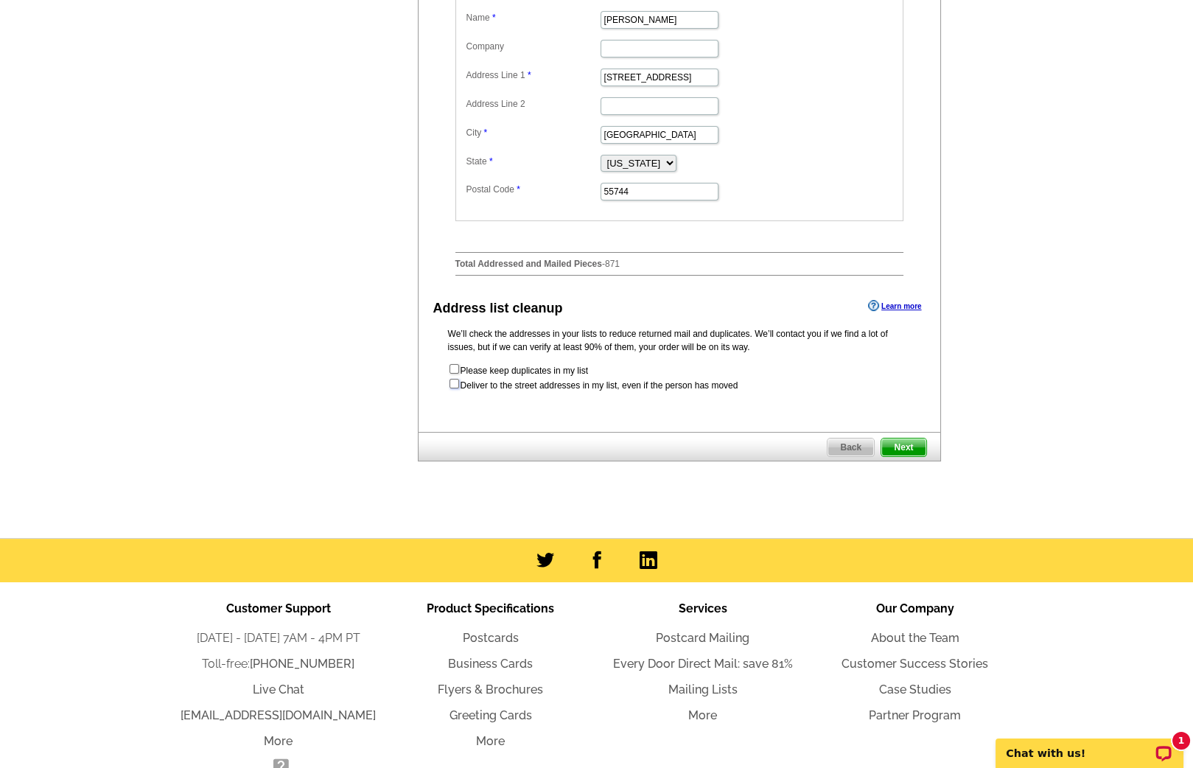
click at [451, 388] on input "checkbox" at bounding box center [455, 384] width 10 height 10
checkbox input "true"
radio input "true"
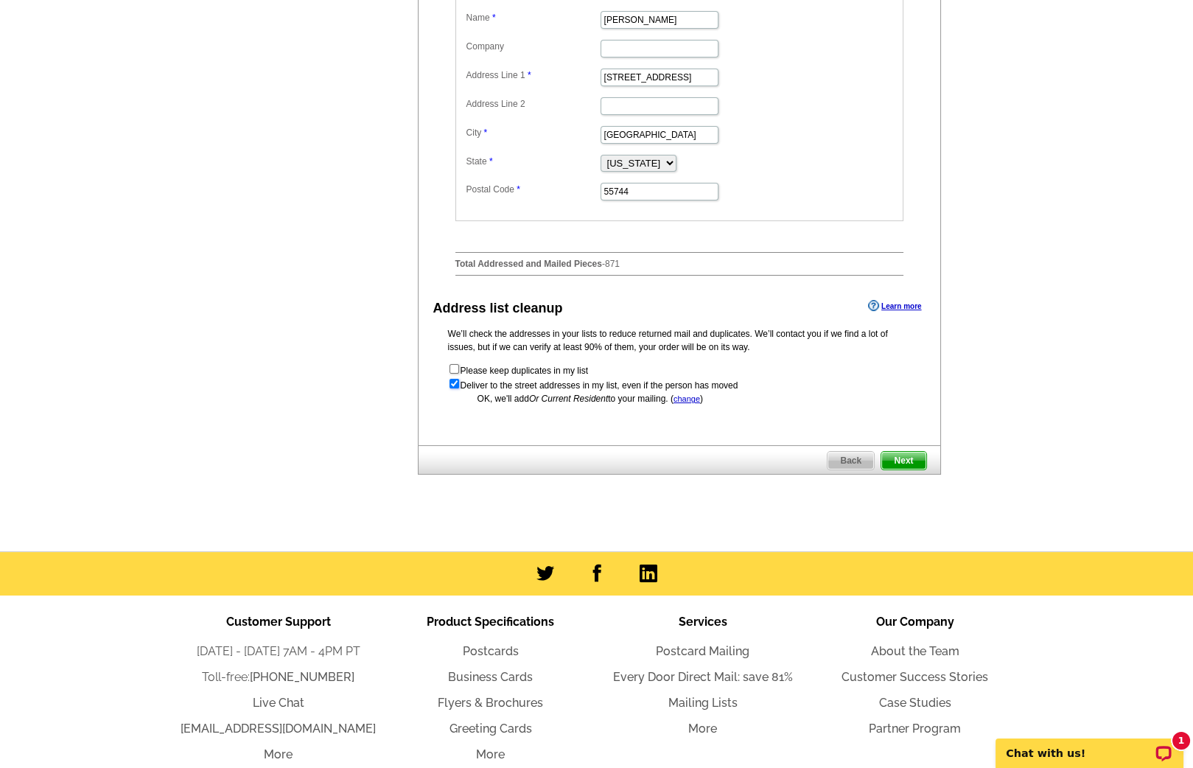
scroll to position [0, 0]
click at [915, 470] on span "Next" at bounding box center [904, 461] width 44 height 18
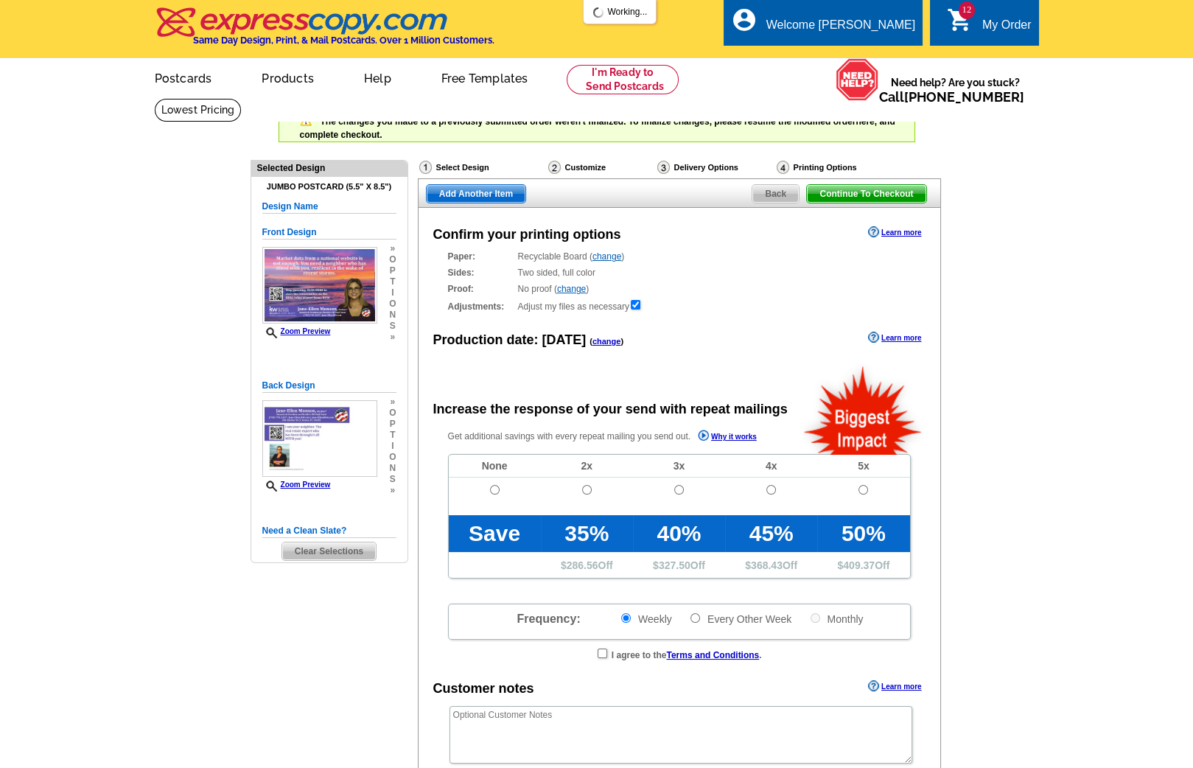
radio input "false"
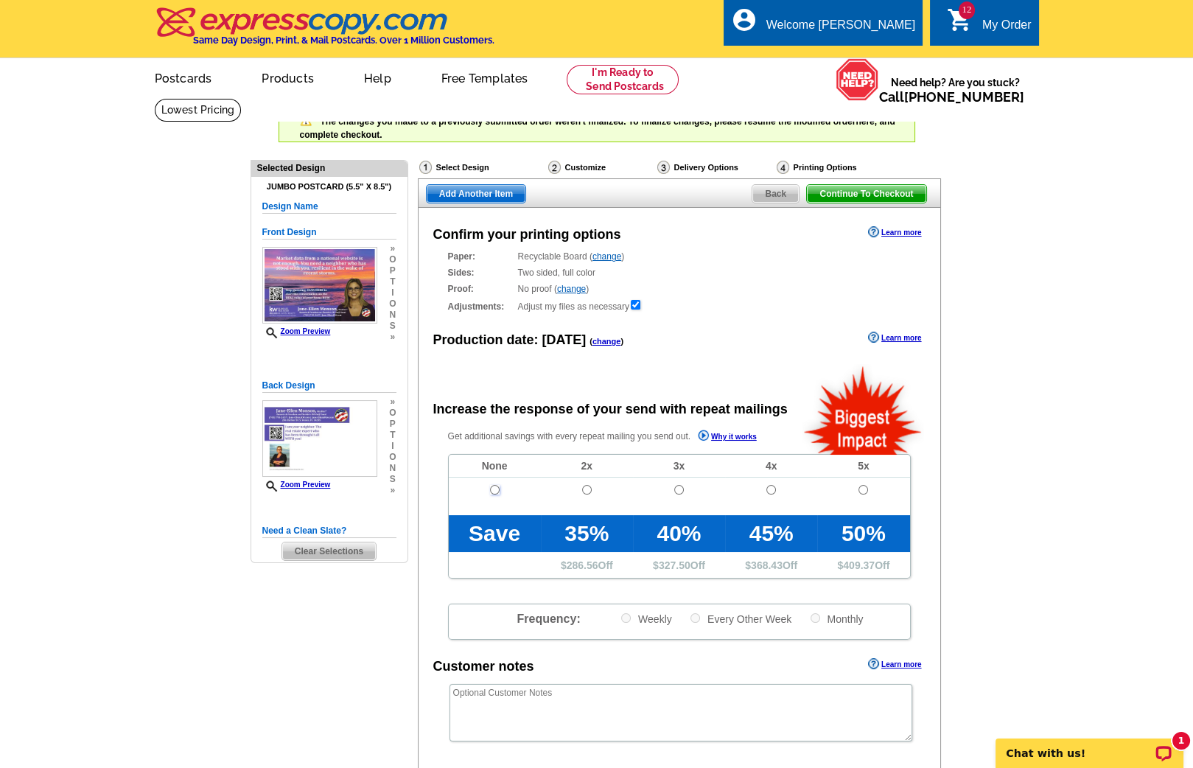
click at [492, 489] on input "radio" at bounding box center [495, 490] width 10 height 10
radio input "true"
click at [602, 339] on link "change" at bounding box center [607, 341] width 29 height 9
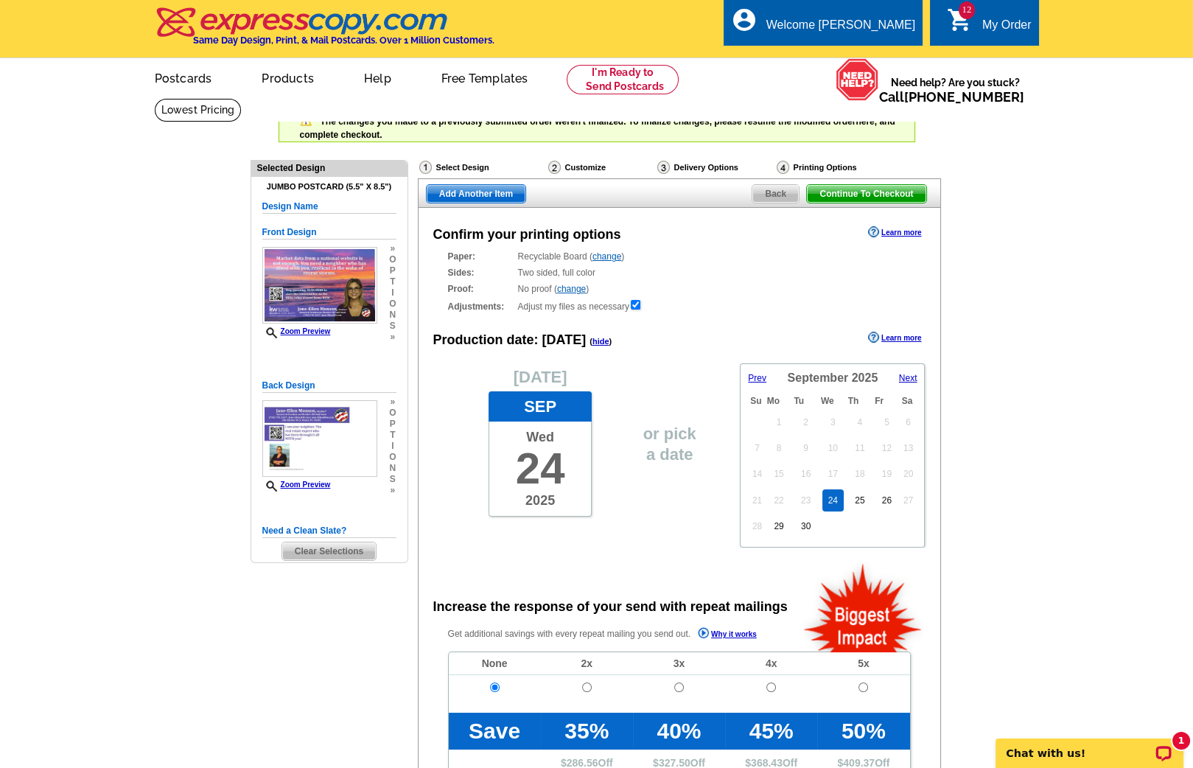
click at [912, 379] on span "Next" at bounding box center [908, 378] width 18 height 10
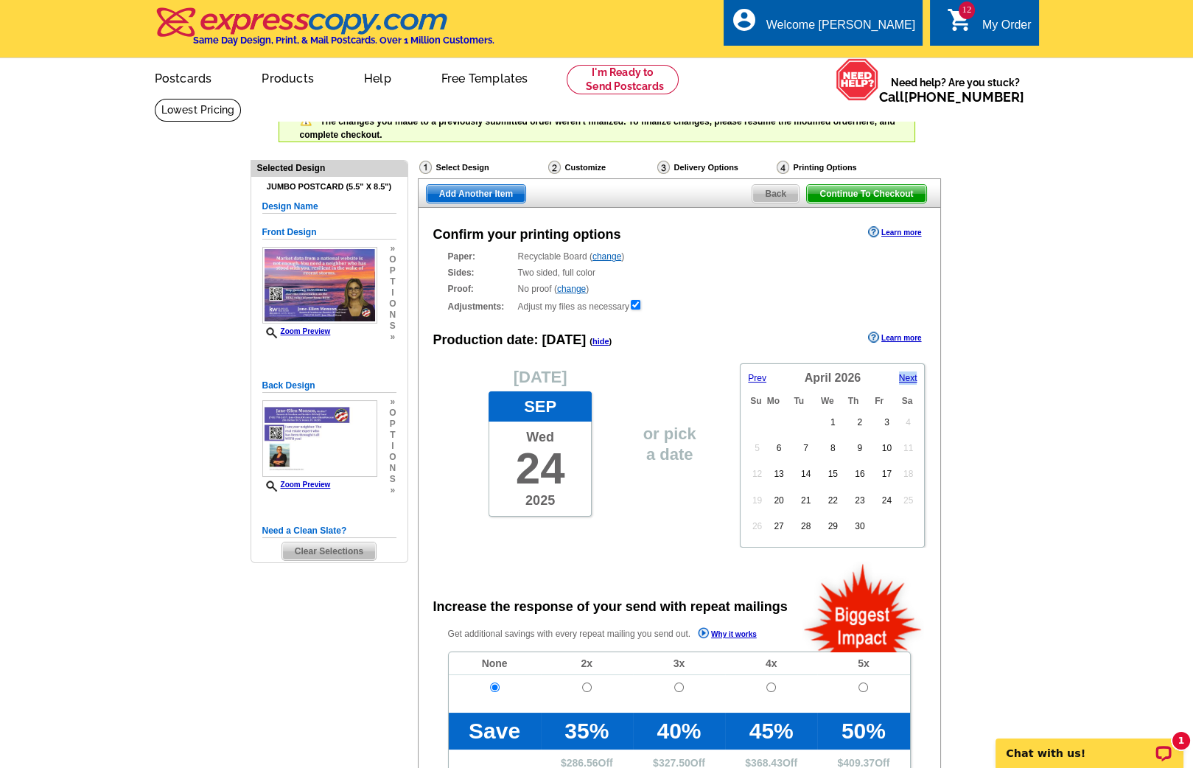
click at [912, 379] on span "Next" at bounding box center [908, 378] width 18 height 10
click at [831, 503] on link "24" at bounding box center [833, 500] width 21 height 22
click at [484, 191] on span "Add Another Item" at bounding box center [476, 194] width 99 height 18
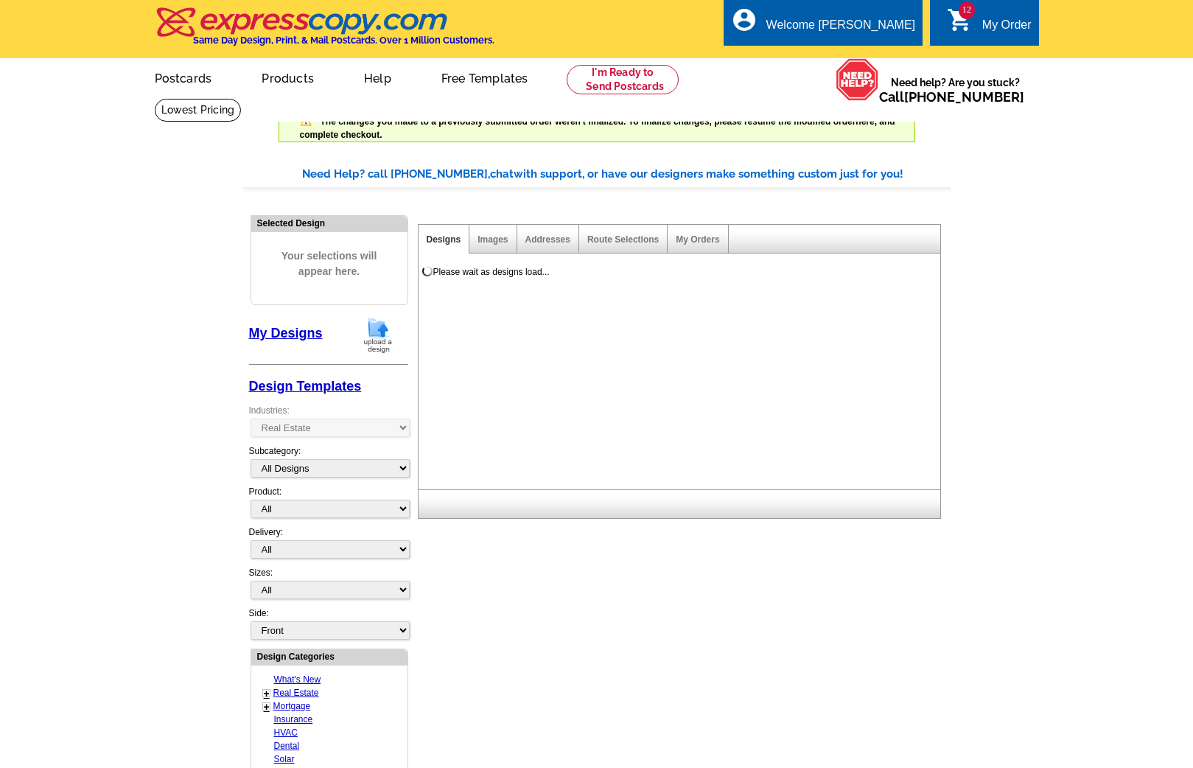
select select "785"
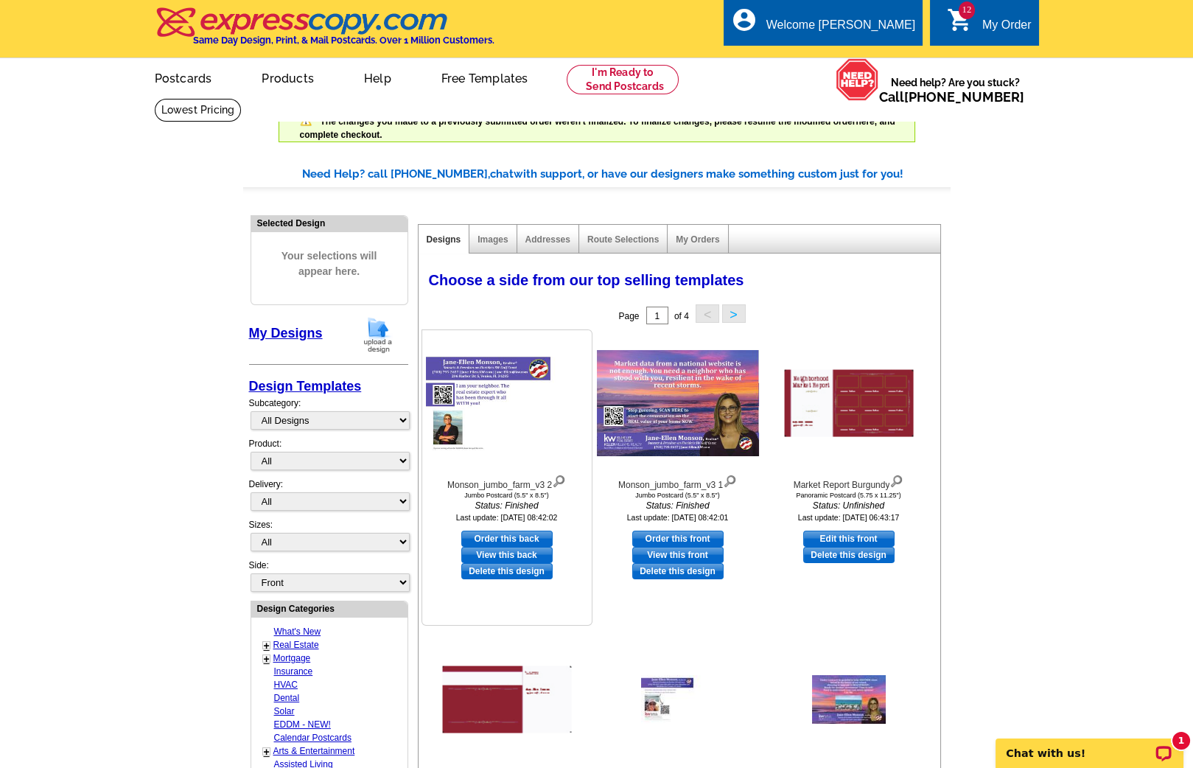
click at [501, 532] on link "Order this back" at bounding box center [506, 539] width 91 height 16
select select "2"
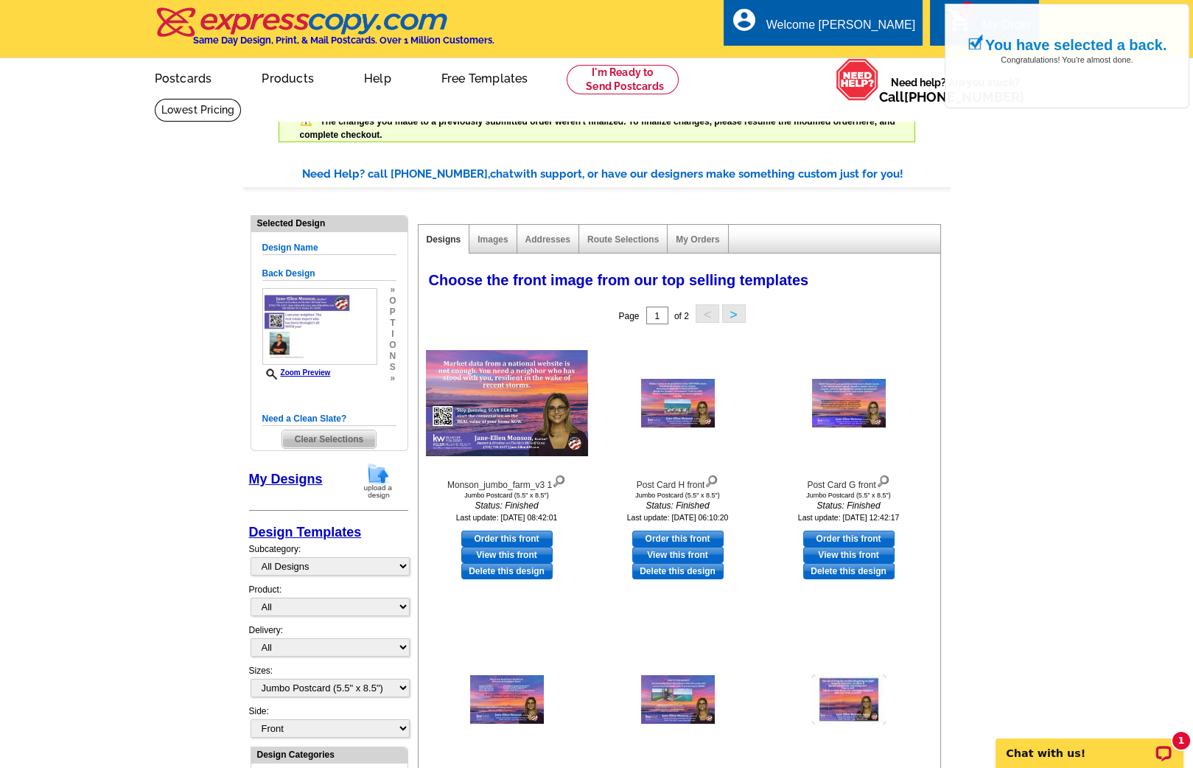
click at [501, 532] on link "Order this front" at bounding box center [506, 539] width 91 height 16
select select "back"
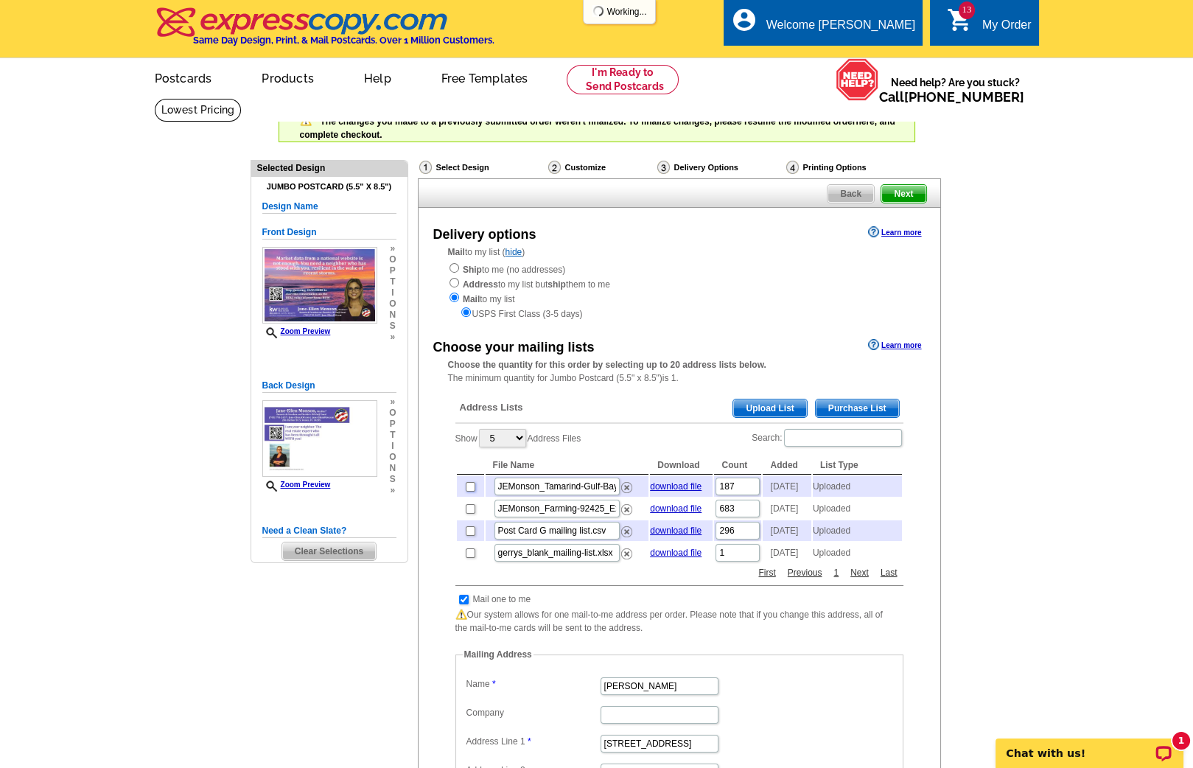
click at [470, 486] on input "checkbox" at bounding box center [471, 487] width 10 height 10
checkbox input "true"
click at [470, 512] on input "checkbox" at bounding box center [471, 509] width 10 height 10
checkbox input "true"
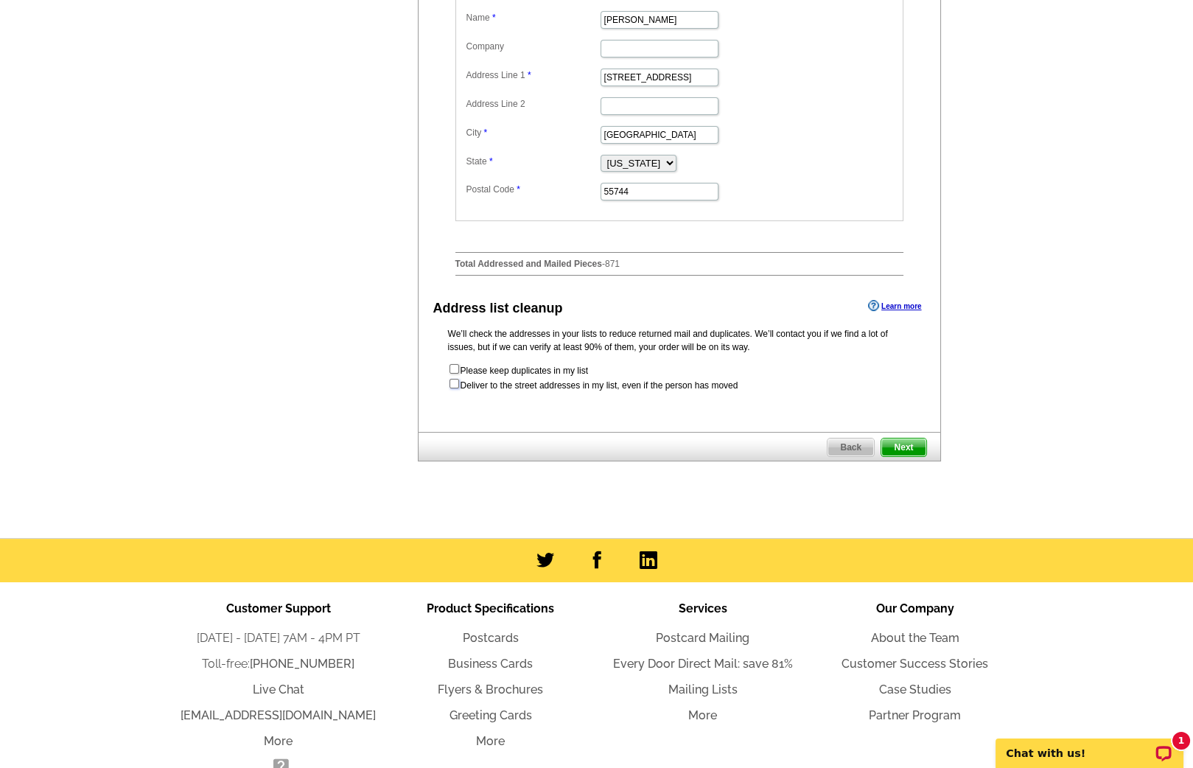
click at [452, 388] on input "checkbox" at bounding box center [455, 384] width 10 height 10
checkbox input "true"
radio input "true"
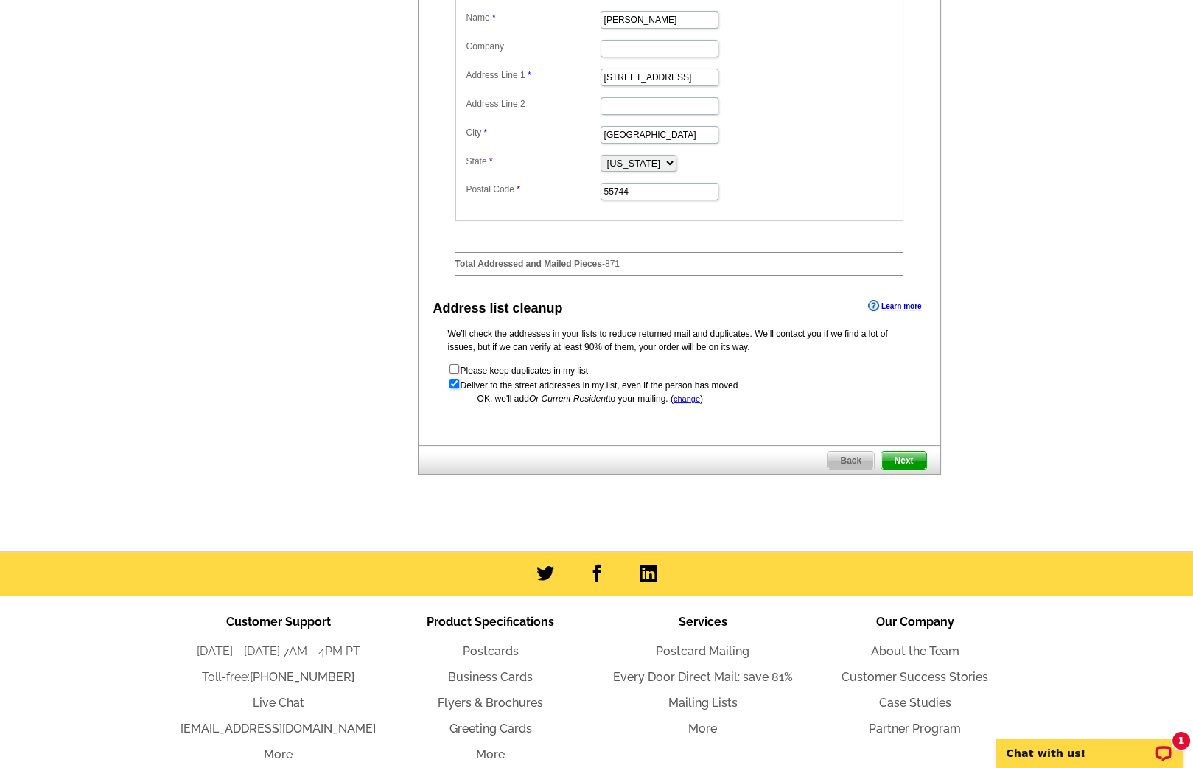
scroll to position [0, 0]
click at [899, 468] on span "Next" at bounding box center [904, 461] width 44 height 18
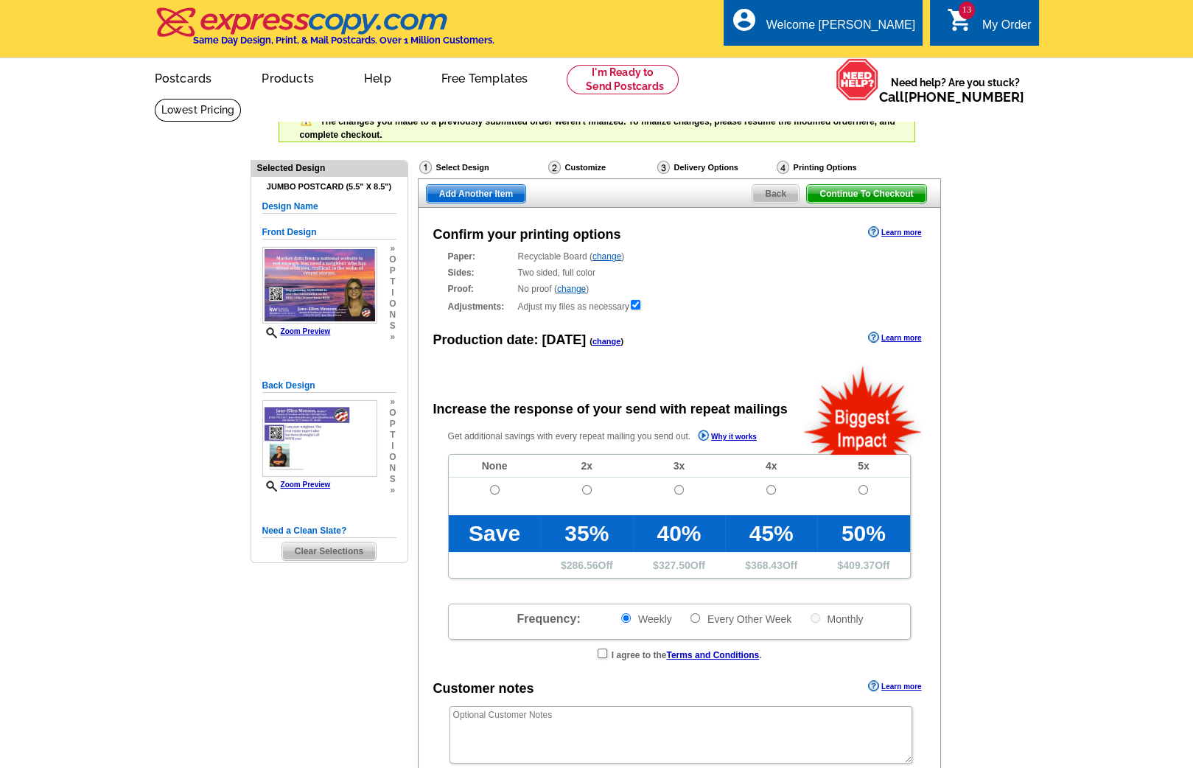
radio input "false"
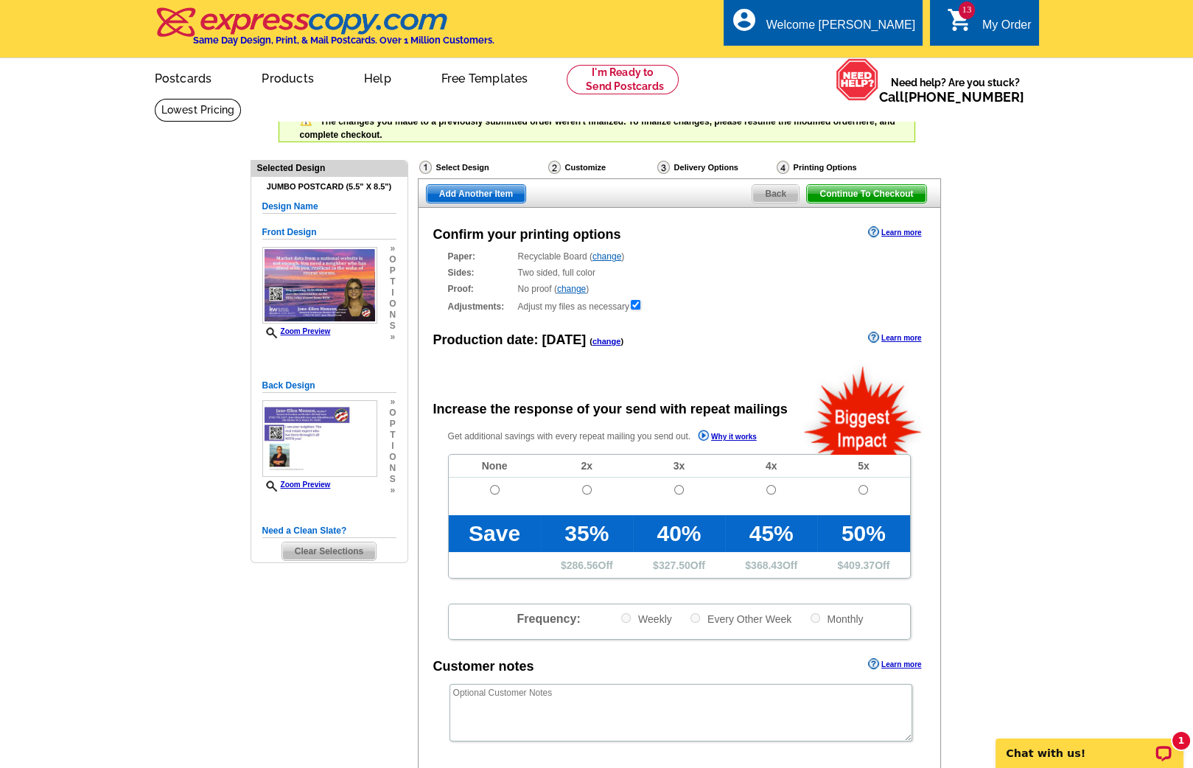
click at [593, 342] on link "change" at bounding box center [607, 341] width 29 height 9
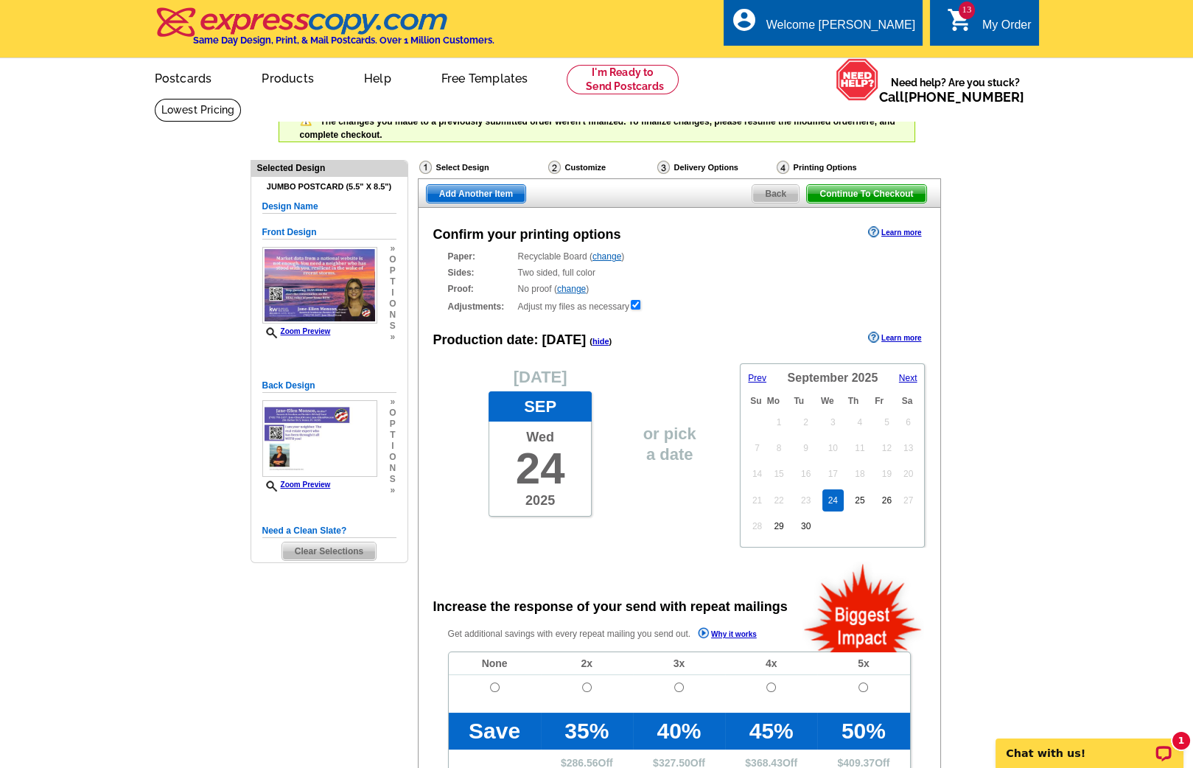
click at [904, 375] on span "Next" at bounding box center [908, 378] width 18 height 10
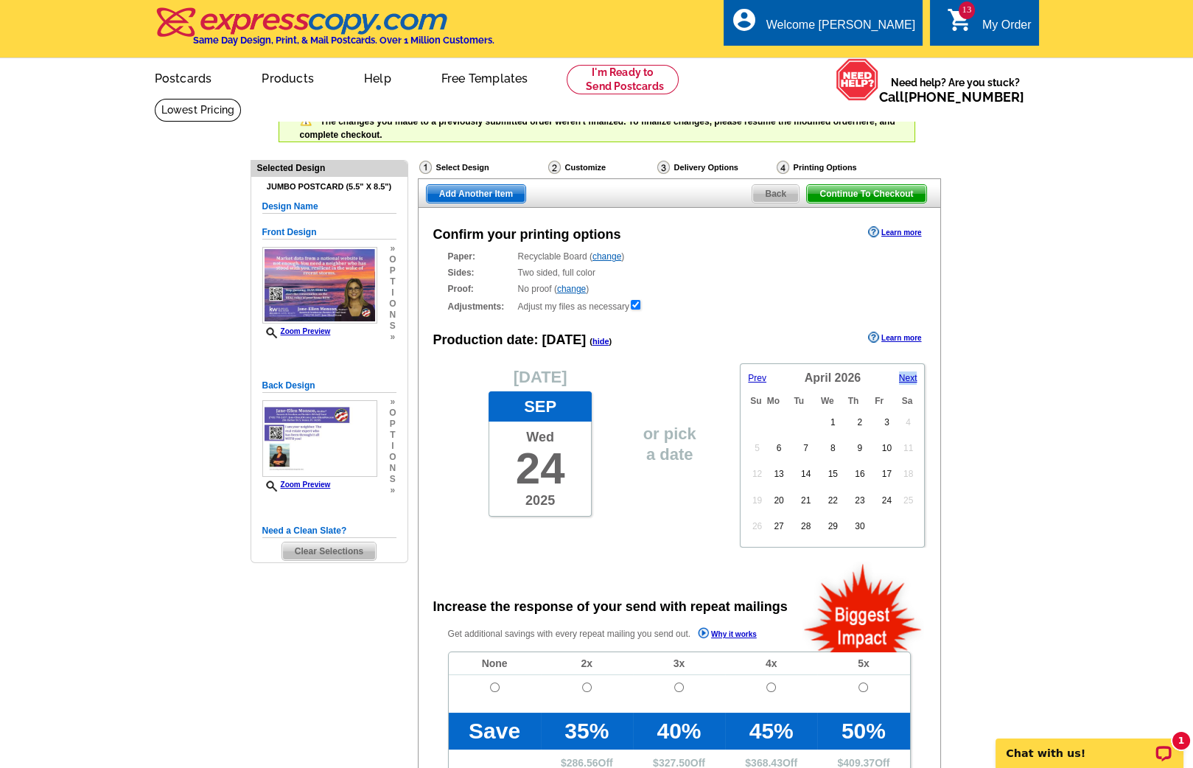
click at [904, 375] on span "Next" at bounding box center [908, 378] width 18 height 10
click at [831, 470] on link "15" at bounding box center [833, 474] width 21 height 22
click at [461, 189] on span "Add Another Item" at bounding box center [476, 194] width 99 height 18
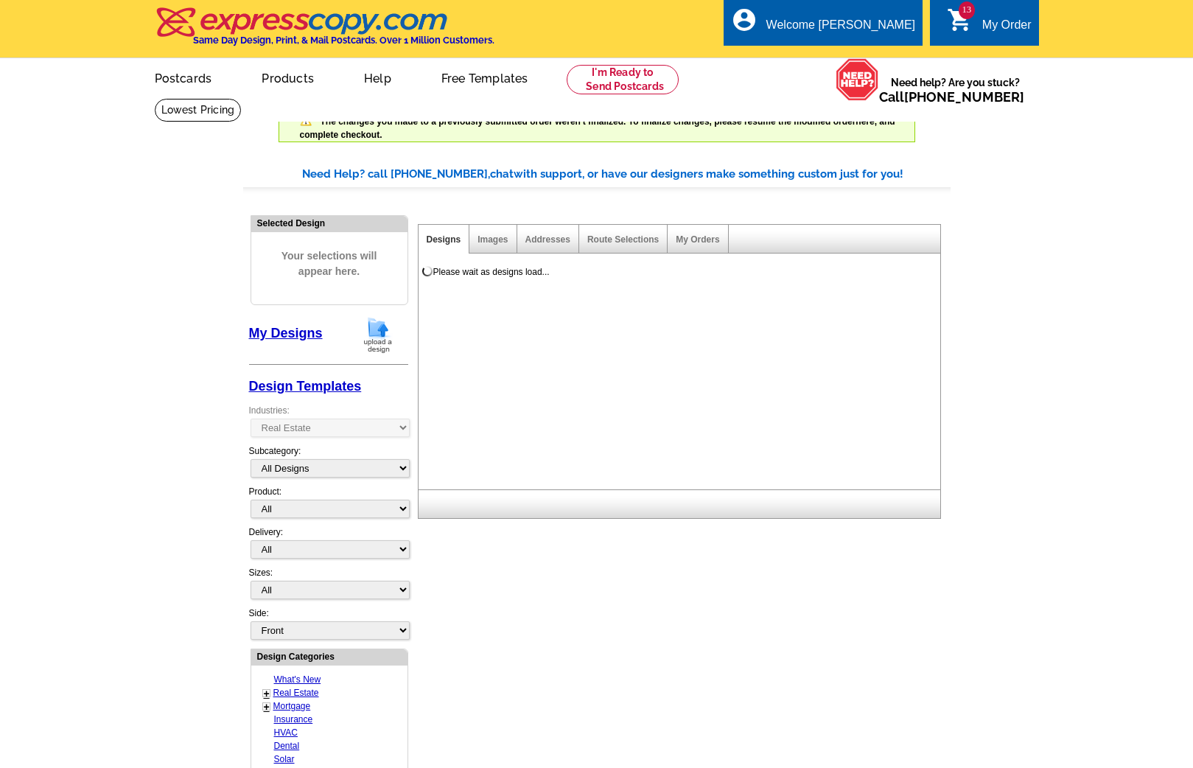
select select "785"
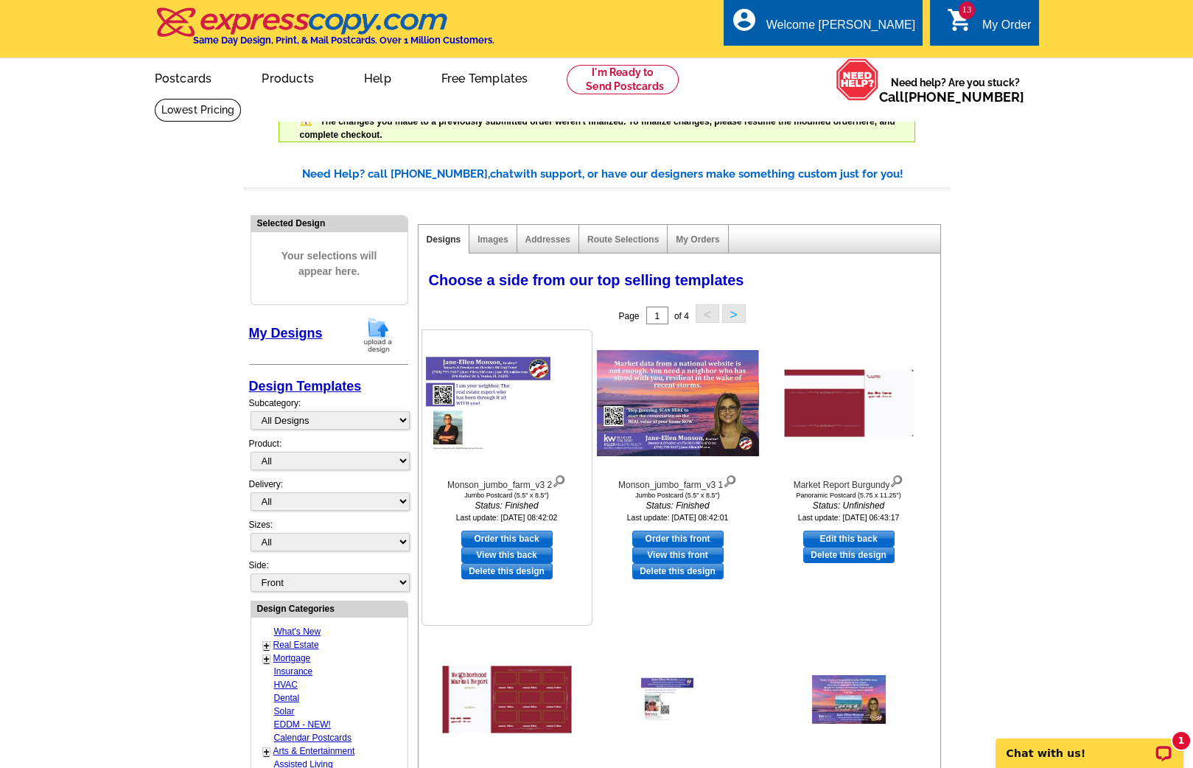
click at [500, 535] on link "Order this back" at bounding box center [506, 539] width 91 height 16
select select "2"
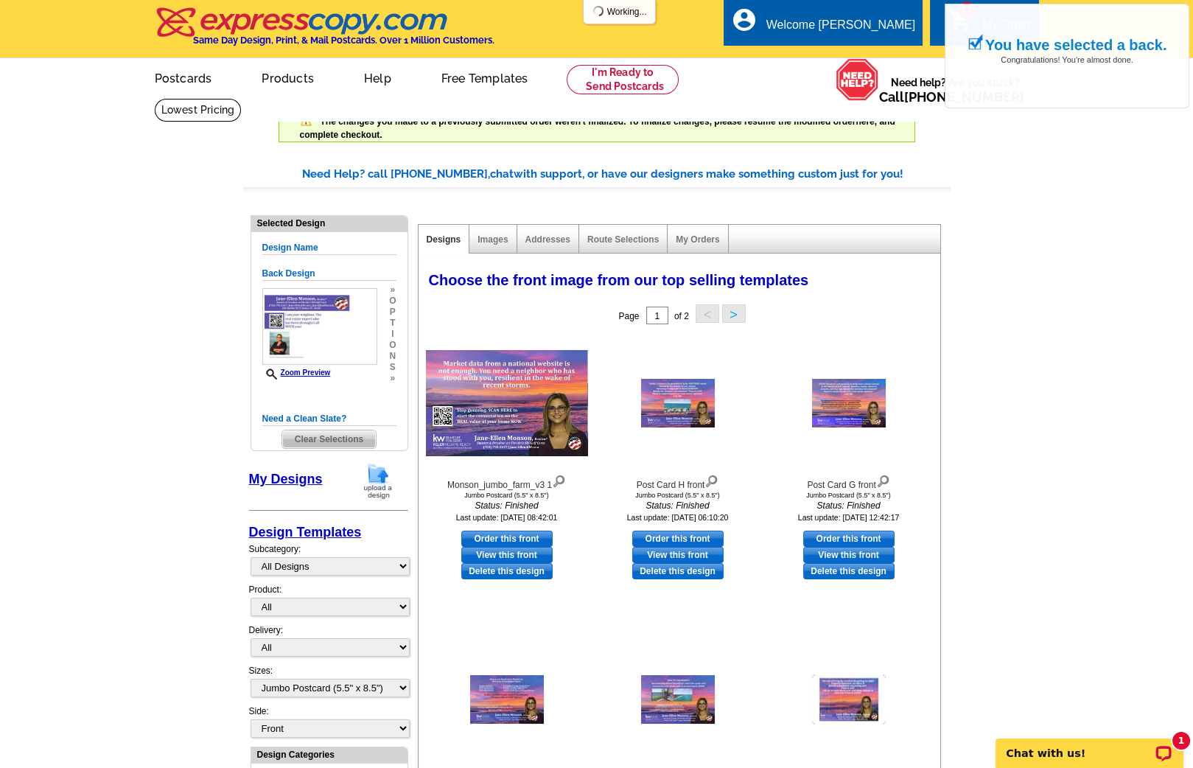
click at [500, 535] on link "Order this front" at bounding box center [506, 539] width 91 height 16
select select "back"
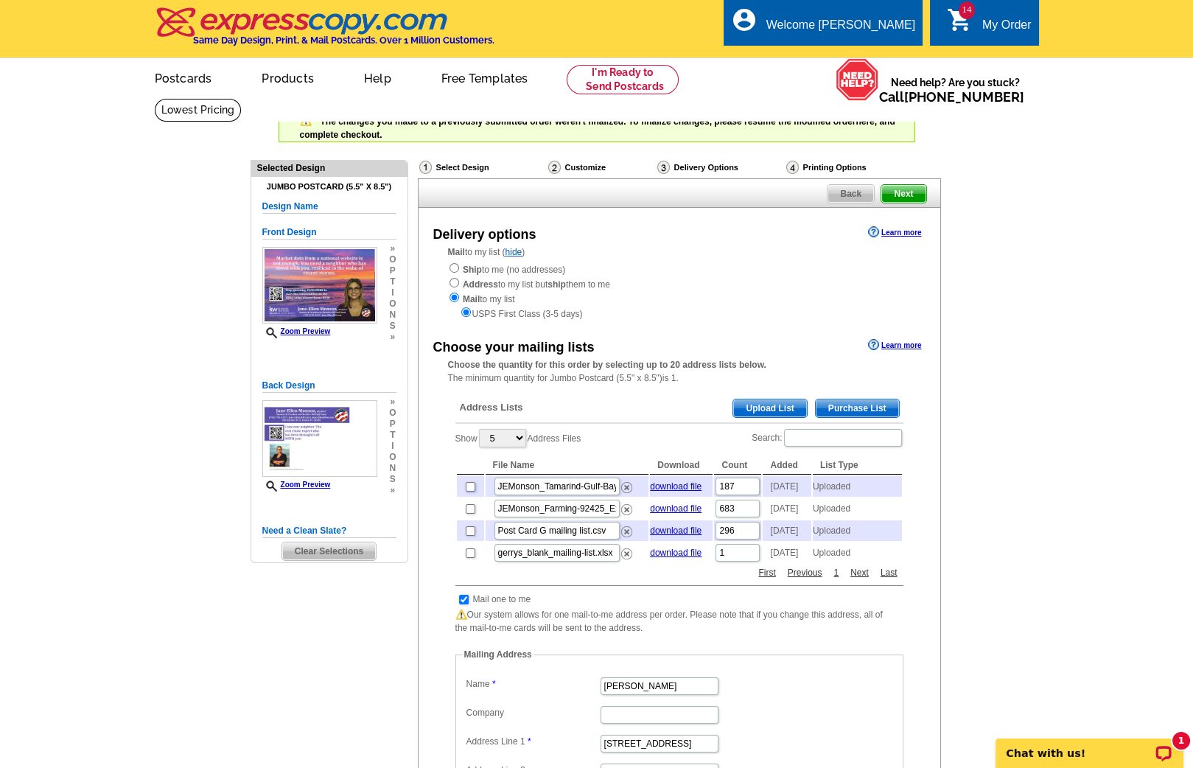
click at [472, 487] on input "checkbox" at bounding box center [471, 487] width 10 height 10
checkbox input "true"
click at [470, 512] on input "checkbox" at bounding box center [471, 509] width 10 height 10
checkbox input "true"
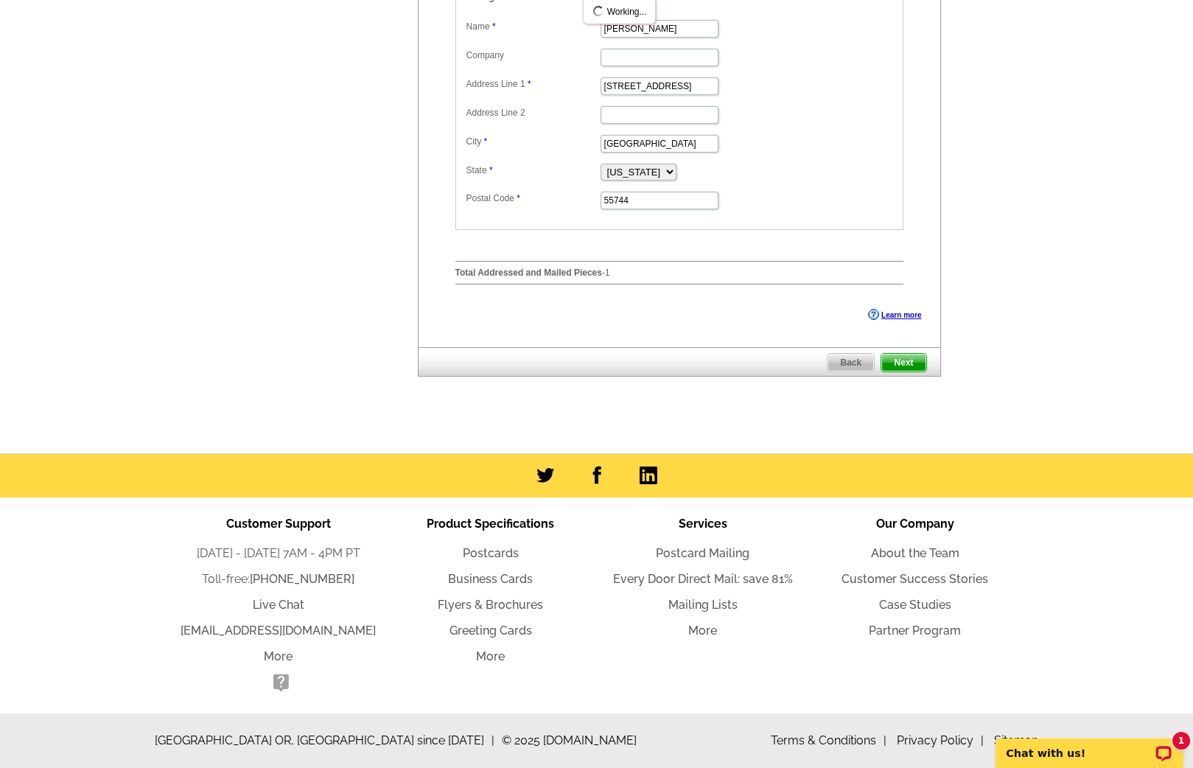
scroll to position [666, 0]
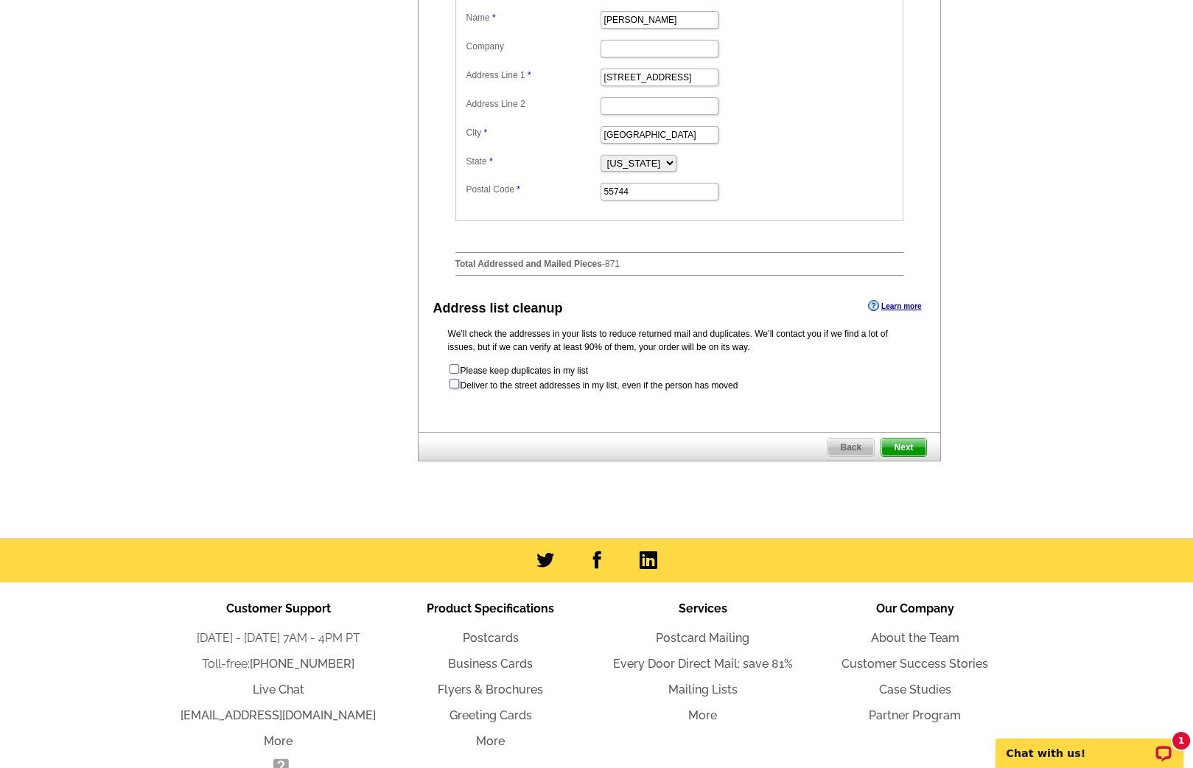
click at [453, 388] on input "checkbox" at bounding box center [455, 384] width 10 height 10
checkbox input "true"
radio input "true"
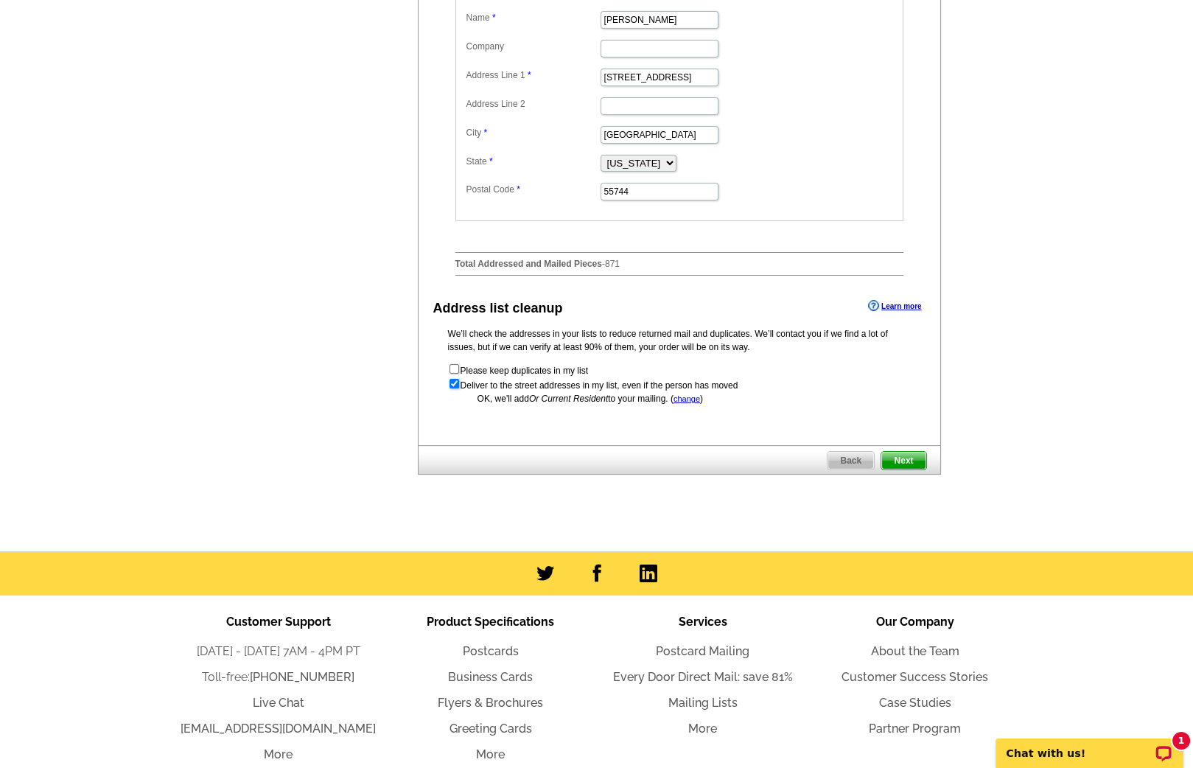
scroll to position [0, 0]
click at [899, 468] on span "Next" at bounding box center [904, 461] width 44 height 18
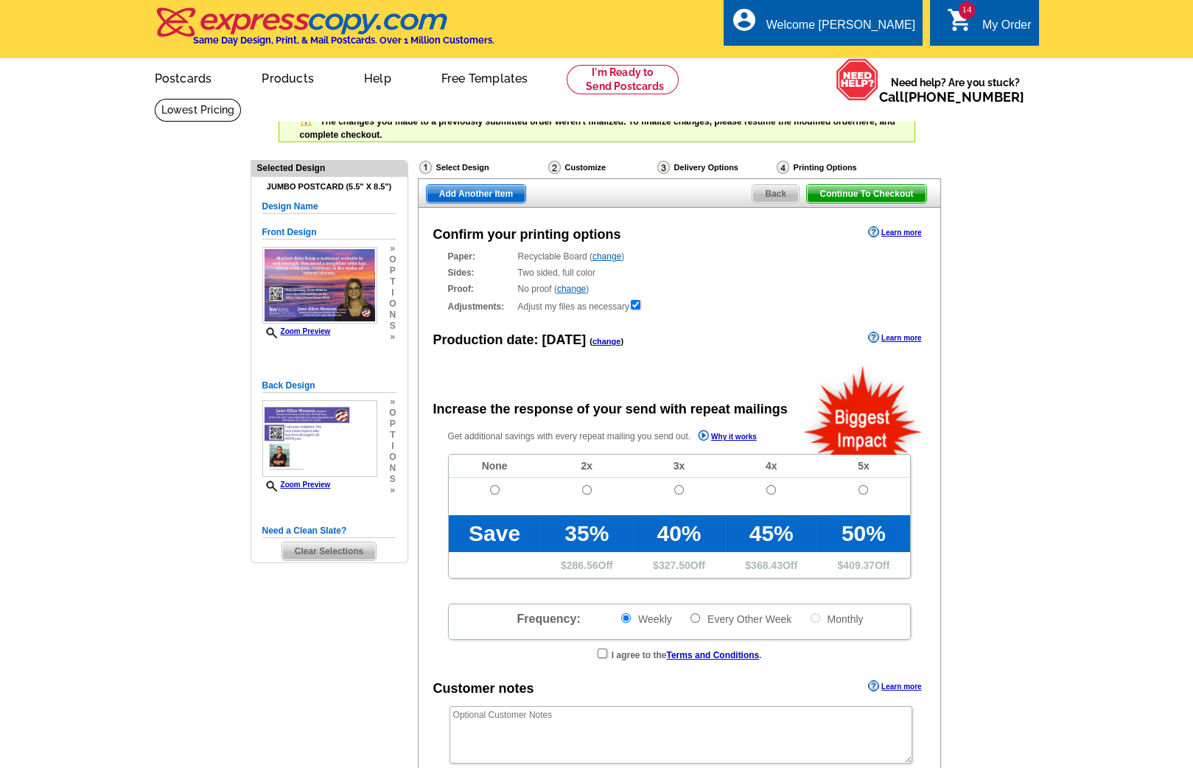
radio input "false"
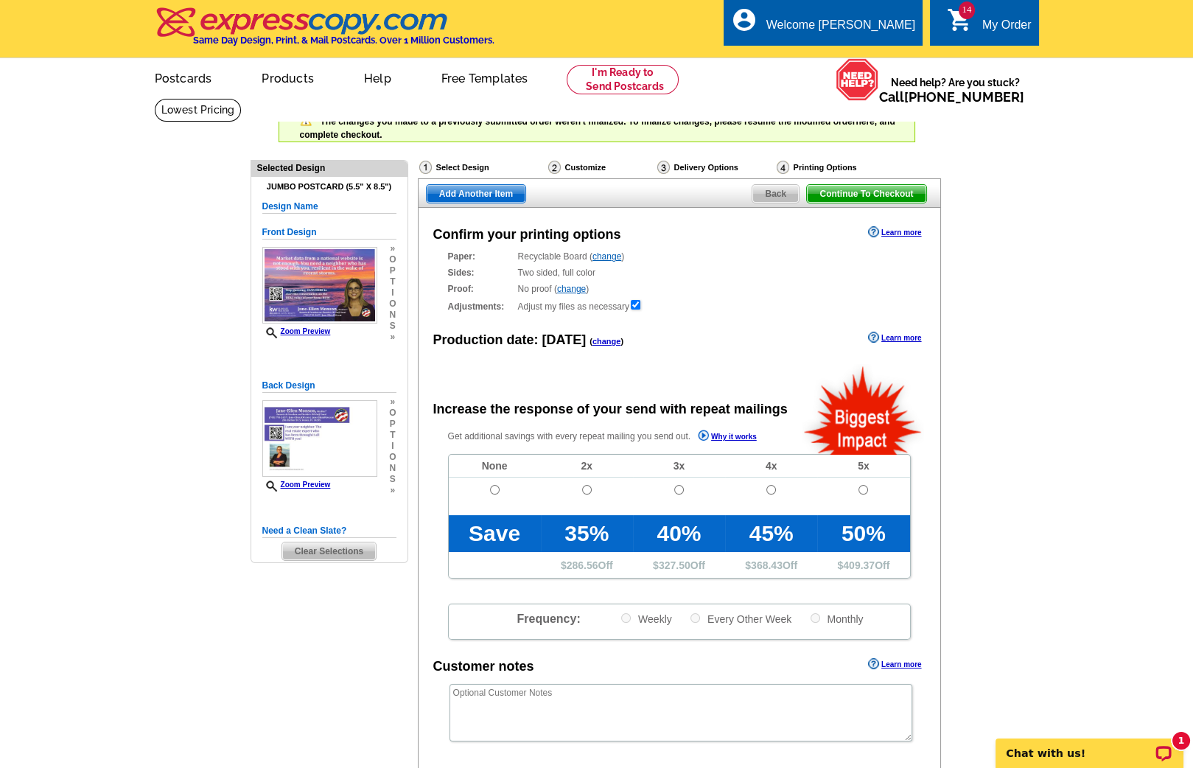
click at [597, 339] on link "change" at bounding box center [607, 341] width 29 height 9
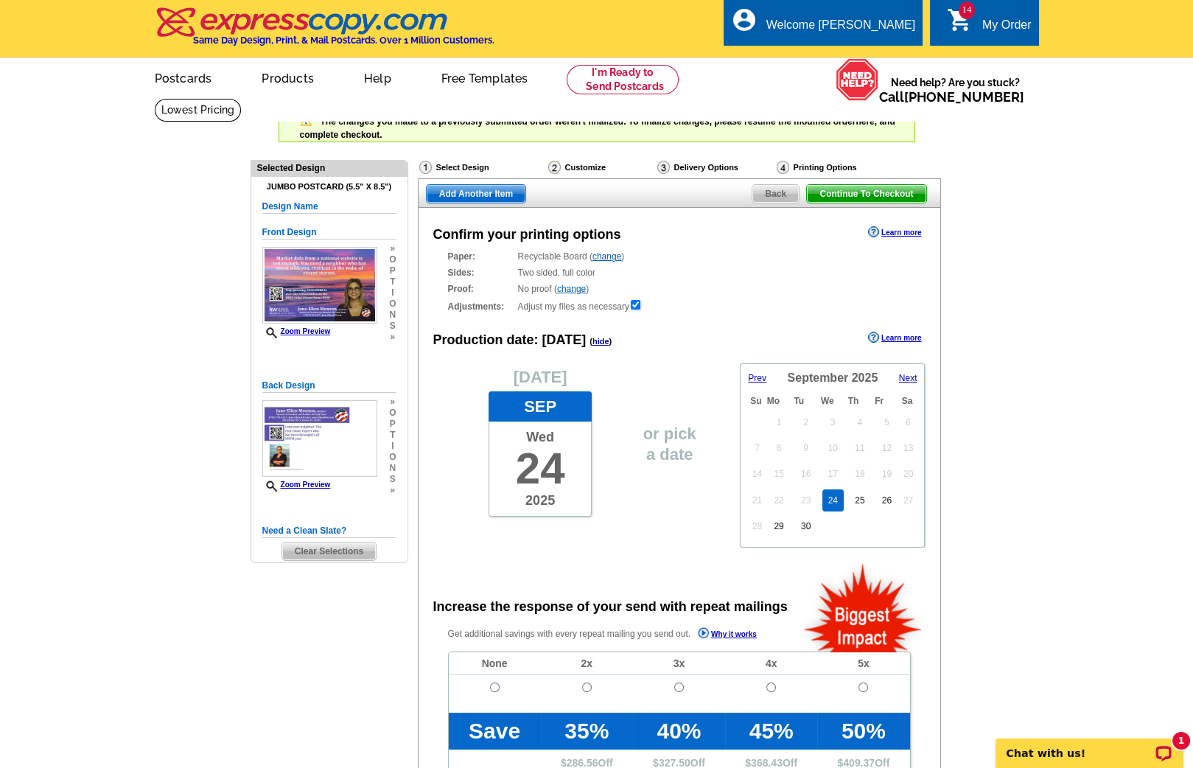
click at [904, 374] on span "Next" at bounding box center [908, 378] width 18 height 10
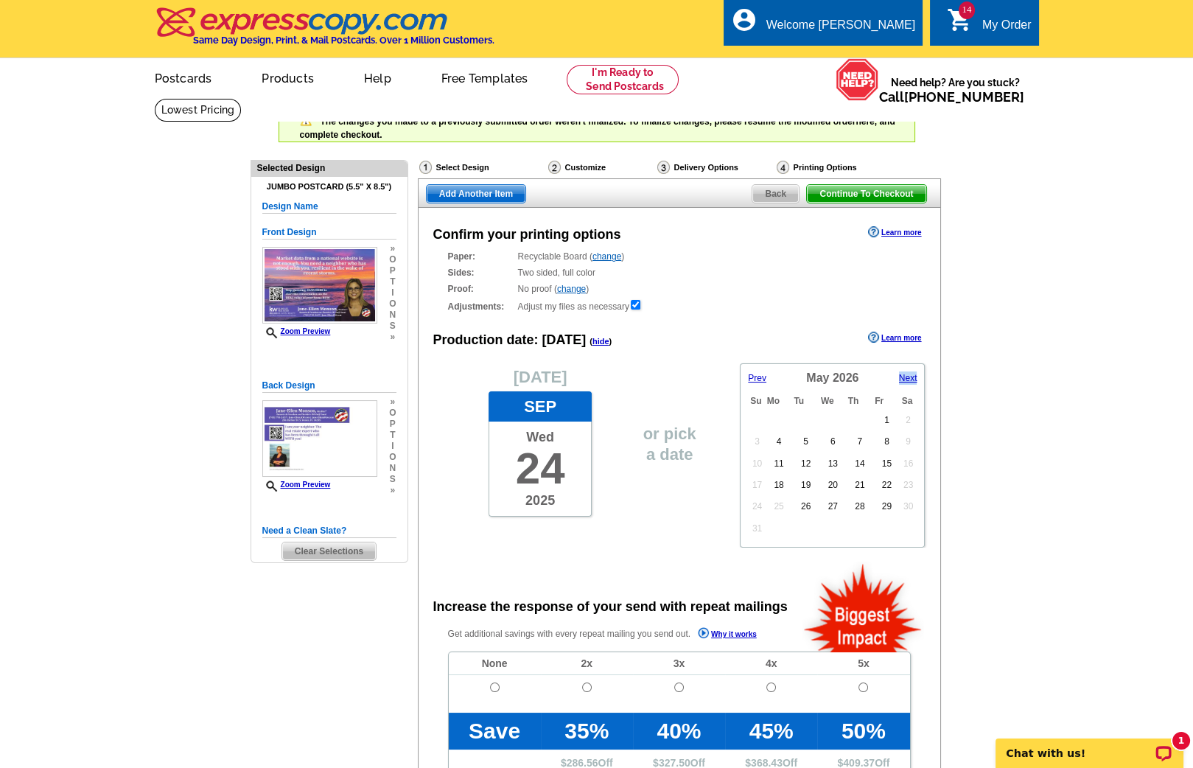
click at [904, 374] on span "Next" at bounding box center [908, 378] width 18 height 10
click at [908, 377] on span "Next" at bounding box center [908, 378] width 18 height 10
click at [837, 440] on link "5" at bounding box center [833, 441] width 17 height 22
click at [478, 191] on span "Add Another Item" at bounding box center [476, 194] width 99 height 18
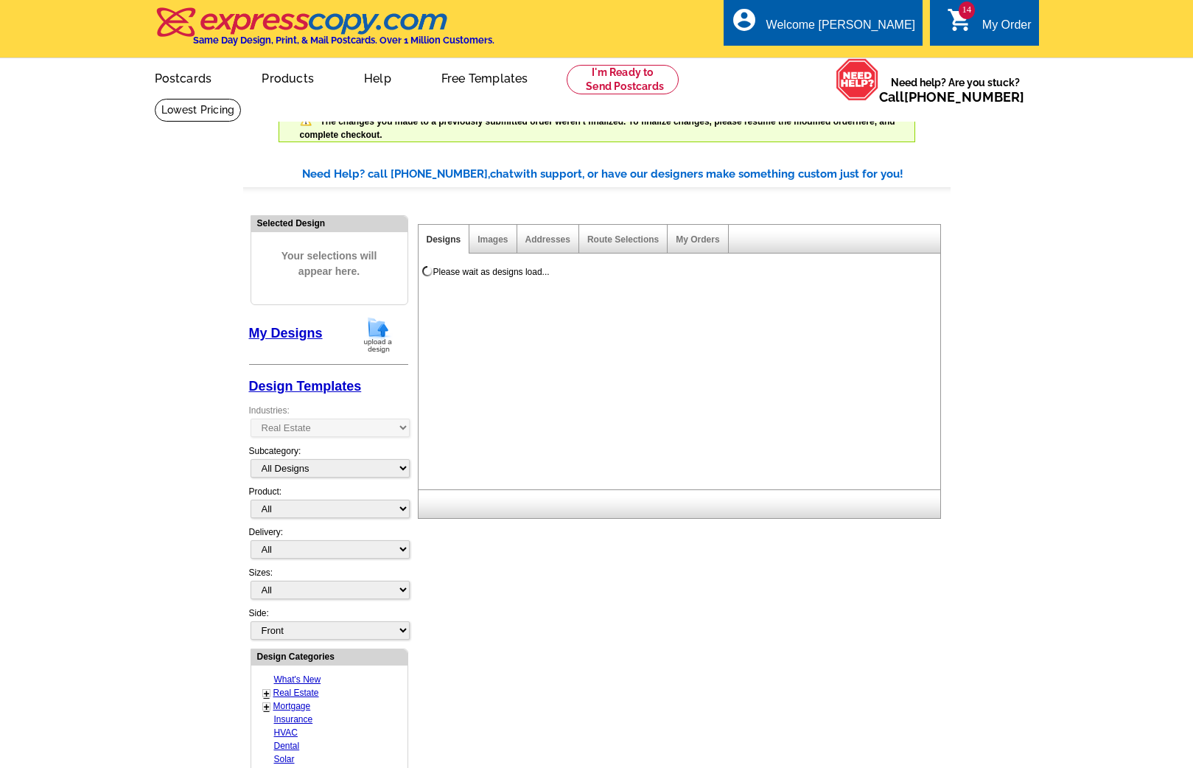
select select "785"
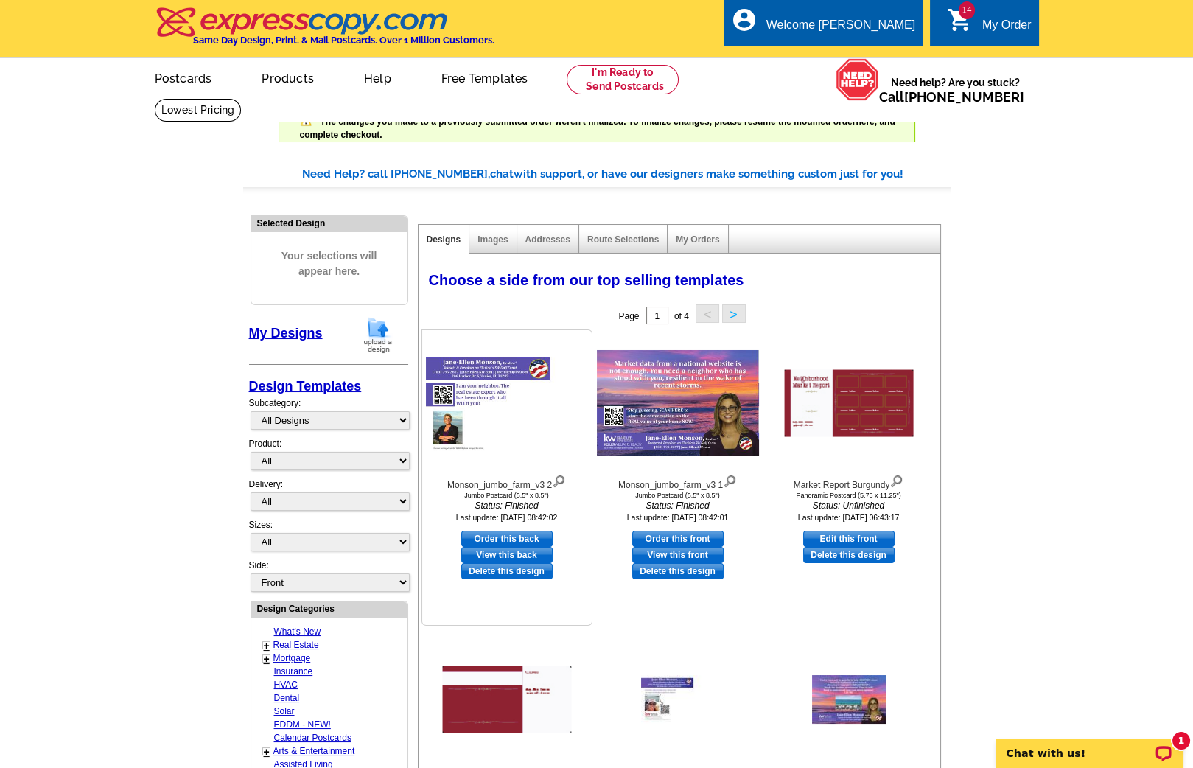
click at [511, 534] on link "Order this back" at bounding box center [506, 539] width 91 height 16
select select "2"
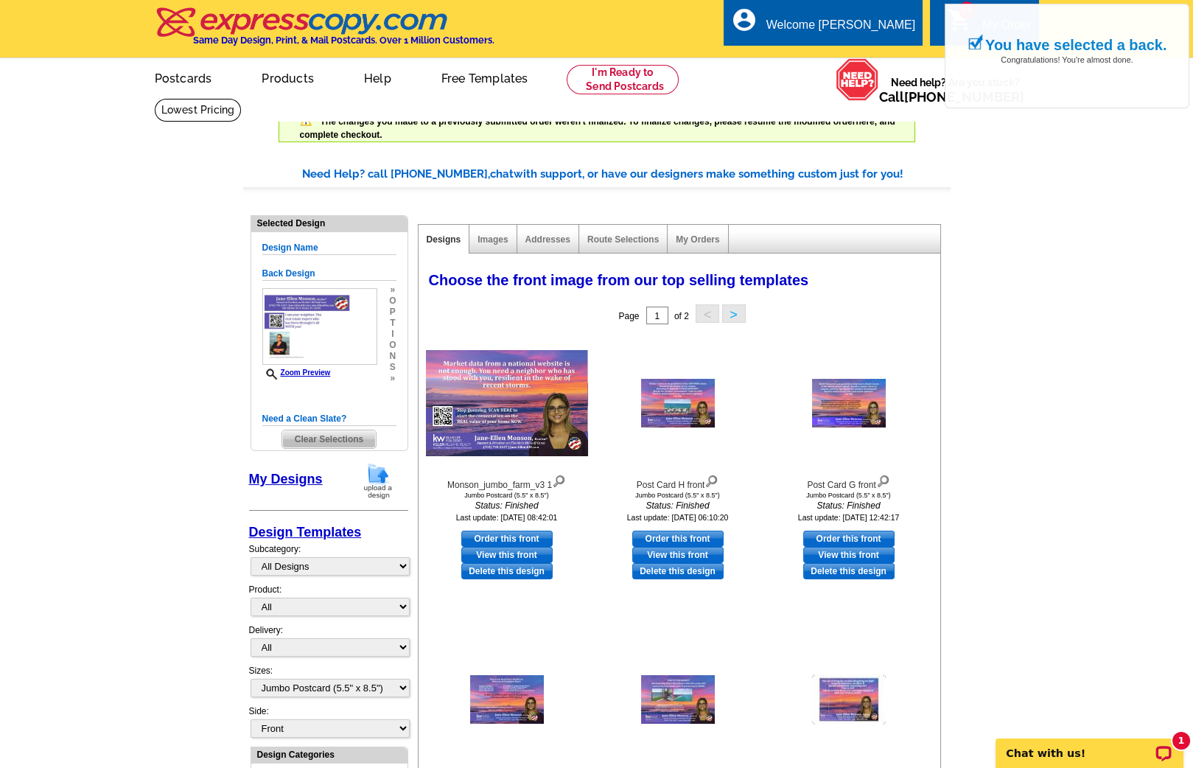
click at [511, 534] on link "Order this front" at bounding box center [506, 539] width 91 height 16
select select "back"
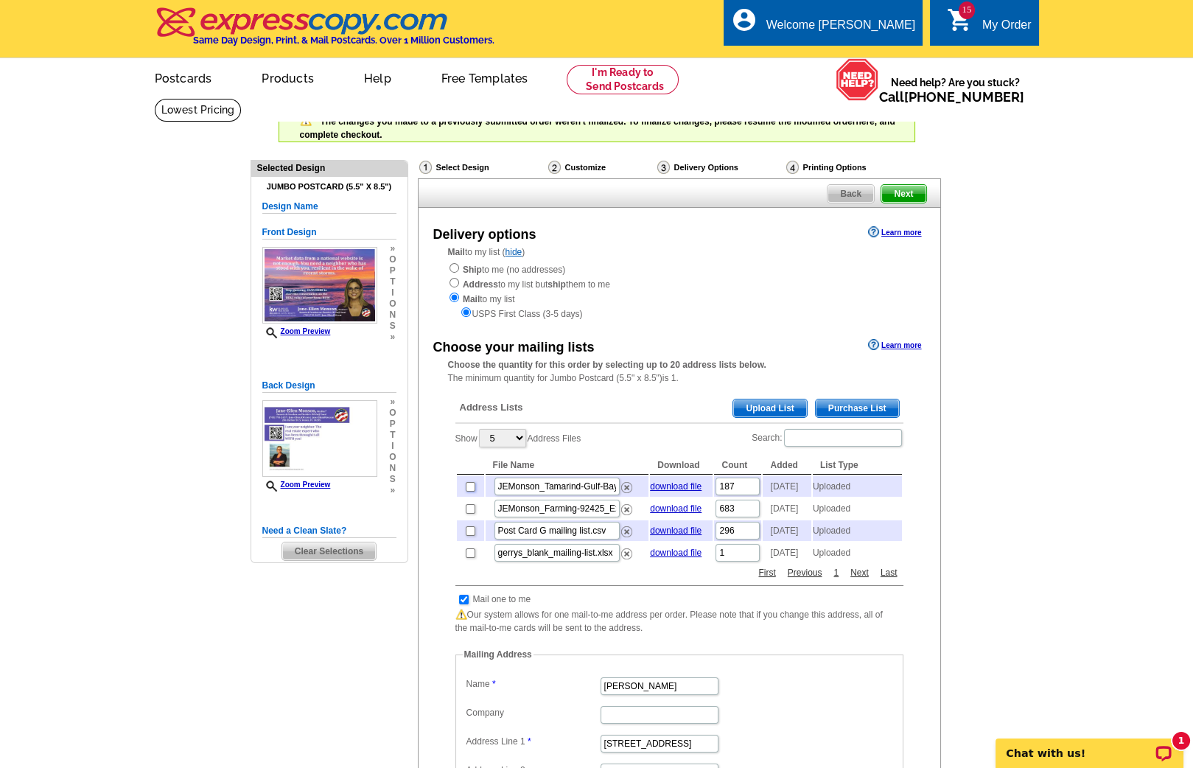
click at [469, 488] on input "checkbox" at bounding box center [471, 487] width 10 height 10
checkbox input "true"
click at [469, 514] on input "checkbox" at bounding box center [471, 509] width 10 height 10
checkbox input "true"
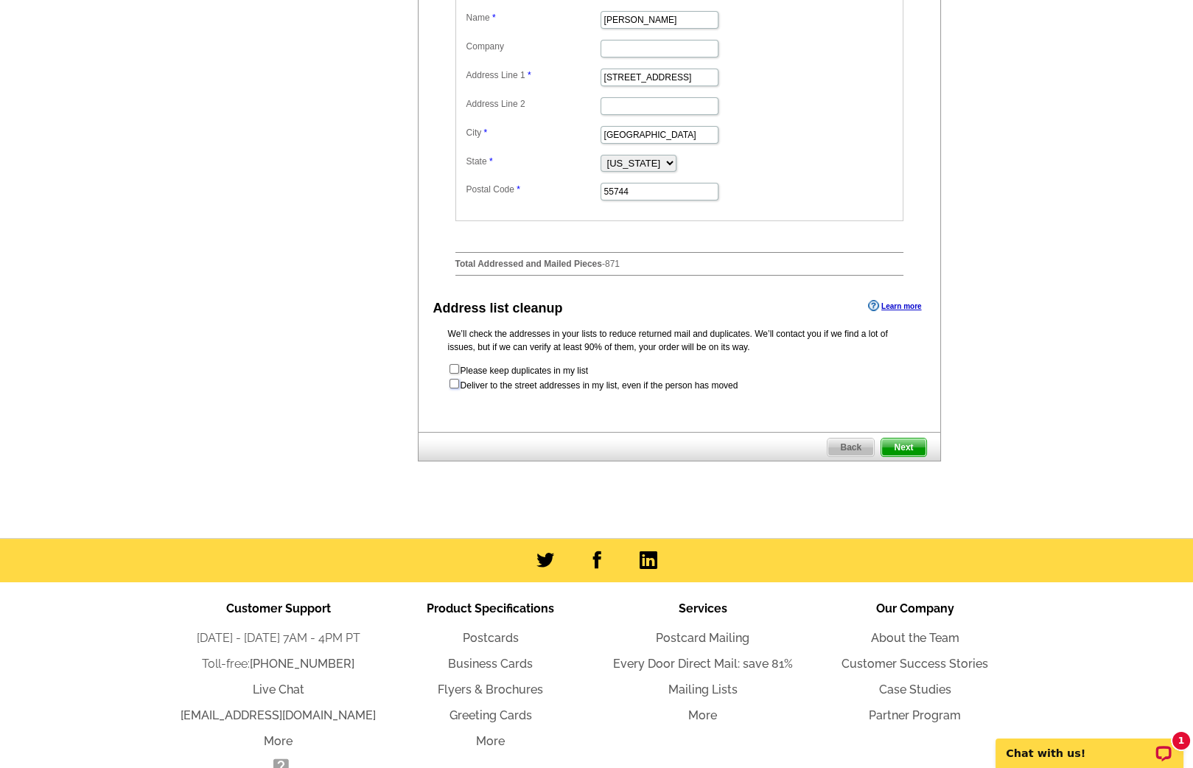
click at [452, 388] on input "checkbox" at bounding box center [455, 384] width 10 height 10
checkbox input "true"
radio input "true"
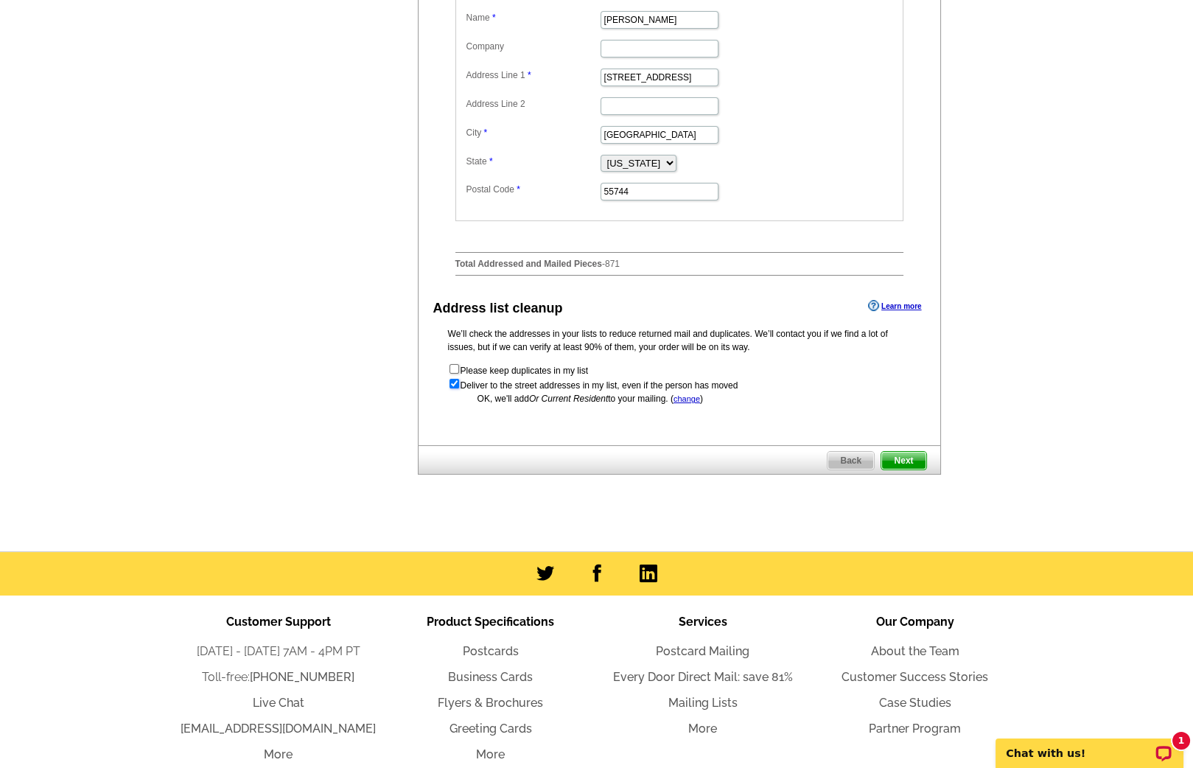
scroll to position [0, 0]
click at [907, 463] on span "Next" at bounding box center [904, 461] width 44 height 18
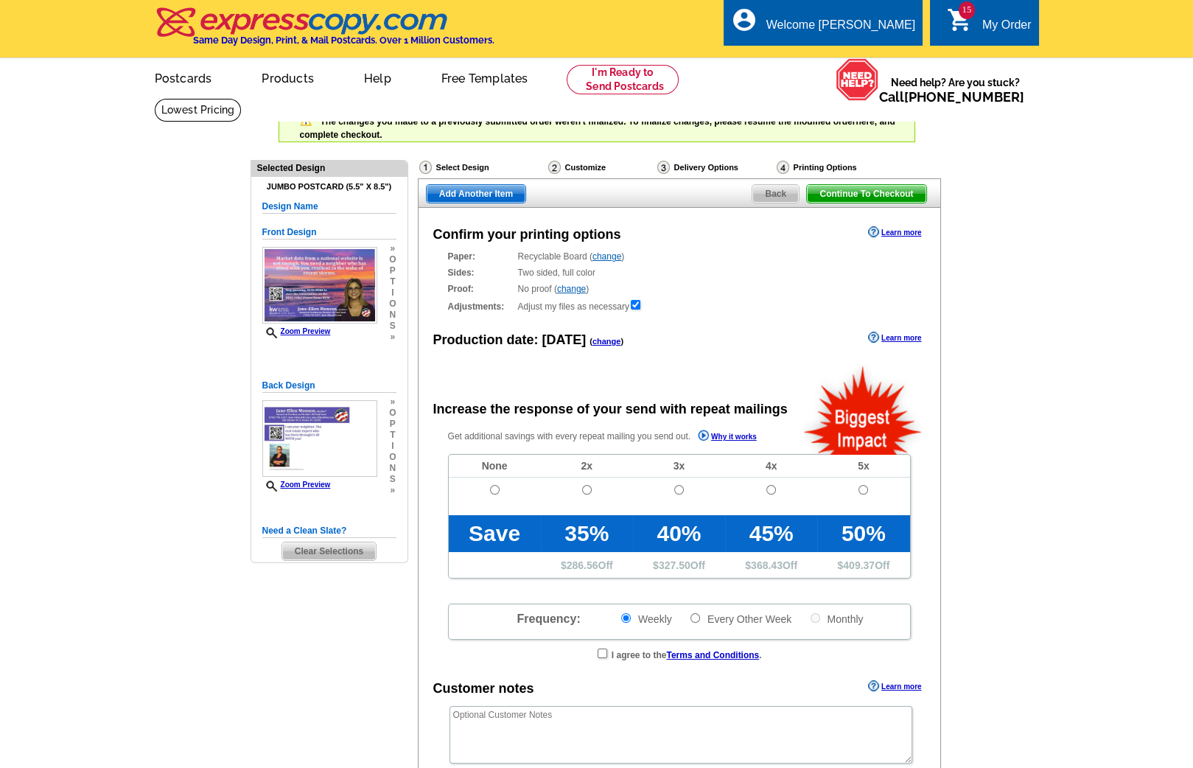
radio input "false"
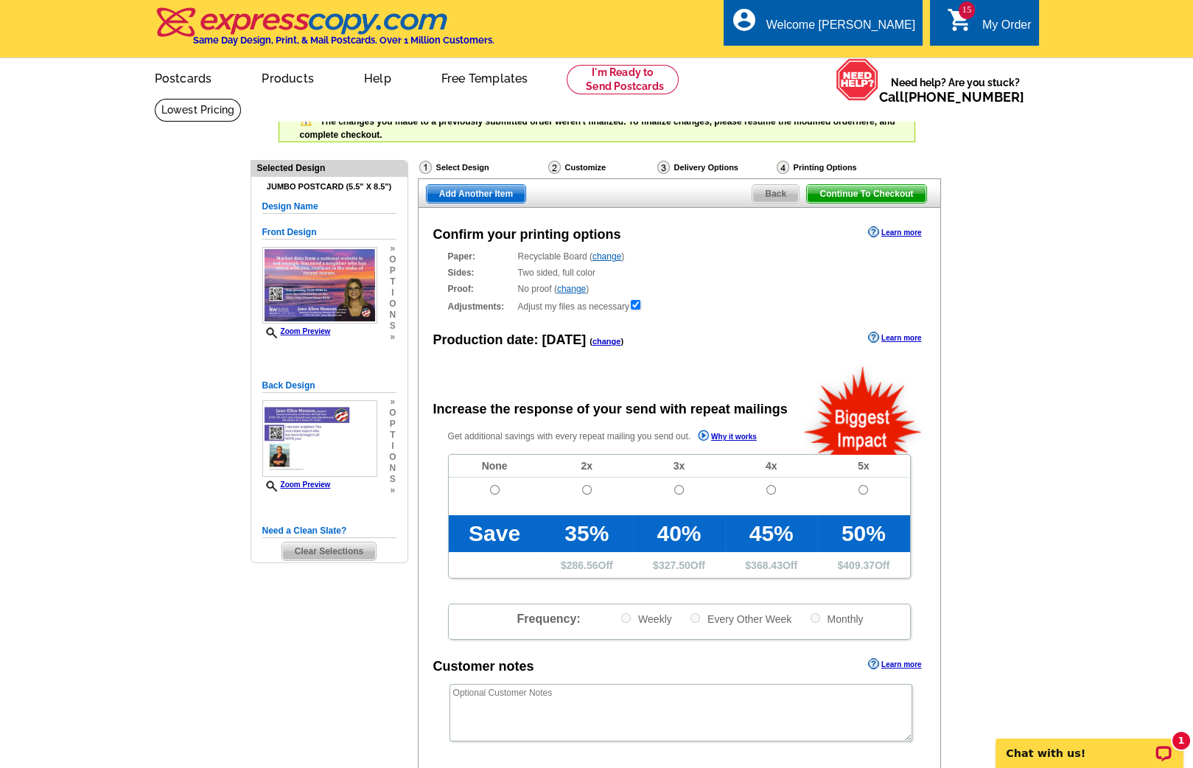
click at [595, 342] on link "change" at bounding box center [607, 341] width 29 height 9
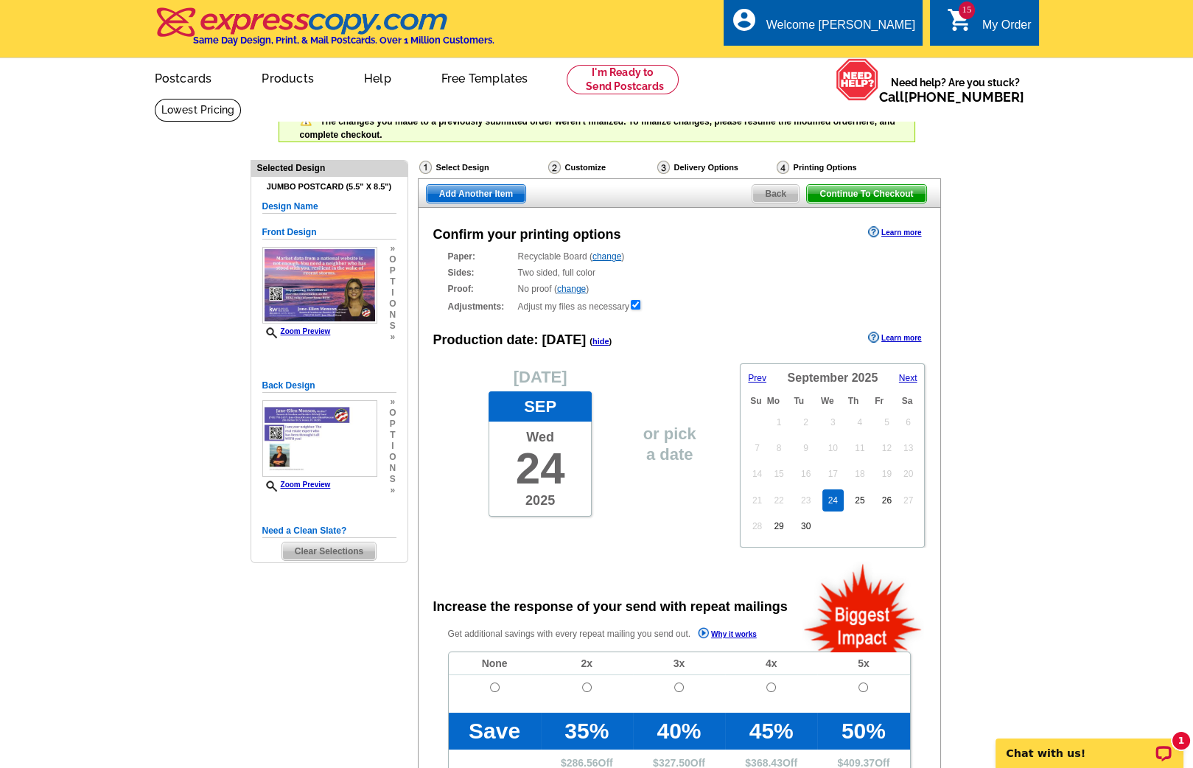
click at [910, 376] on span "Next" at bounding box center [908, 378] width 18 height 10
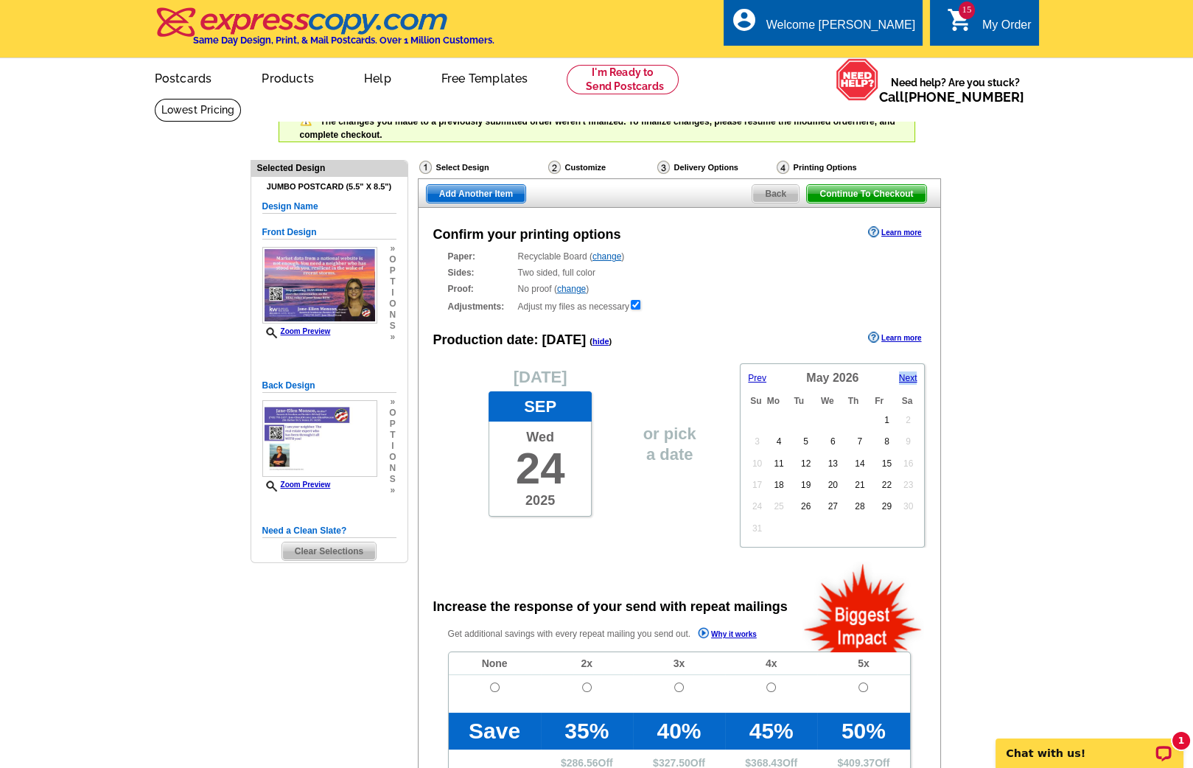
click at [910, 376] on span "Next" at bounding box center [908, 378] width 18 height 10
click at [755, 375] on span "Prev" at bounding box center [757, 378] width 18 height 10
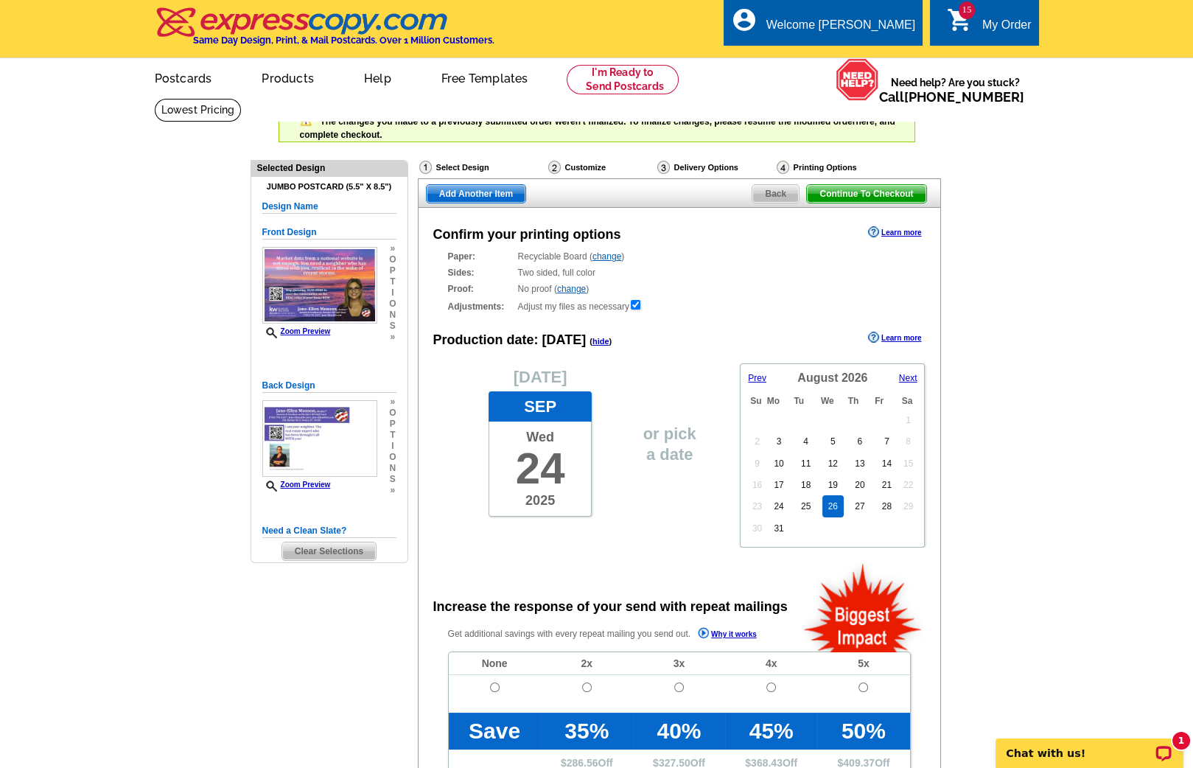
click at [831, 504] on link "26" at bounding box center [833, 506] width 21 height 22
click at [467, 190] on span "Add Another Item" at bounding box center [476, 194] width 99 height 18
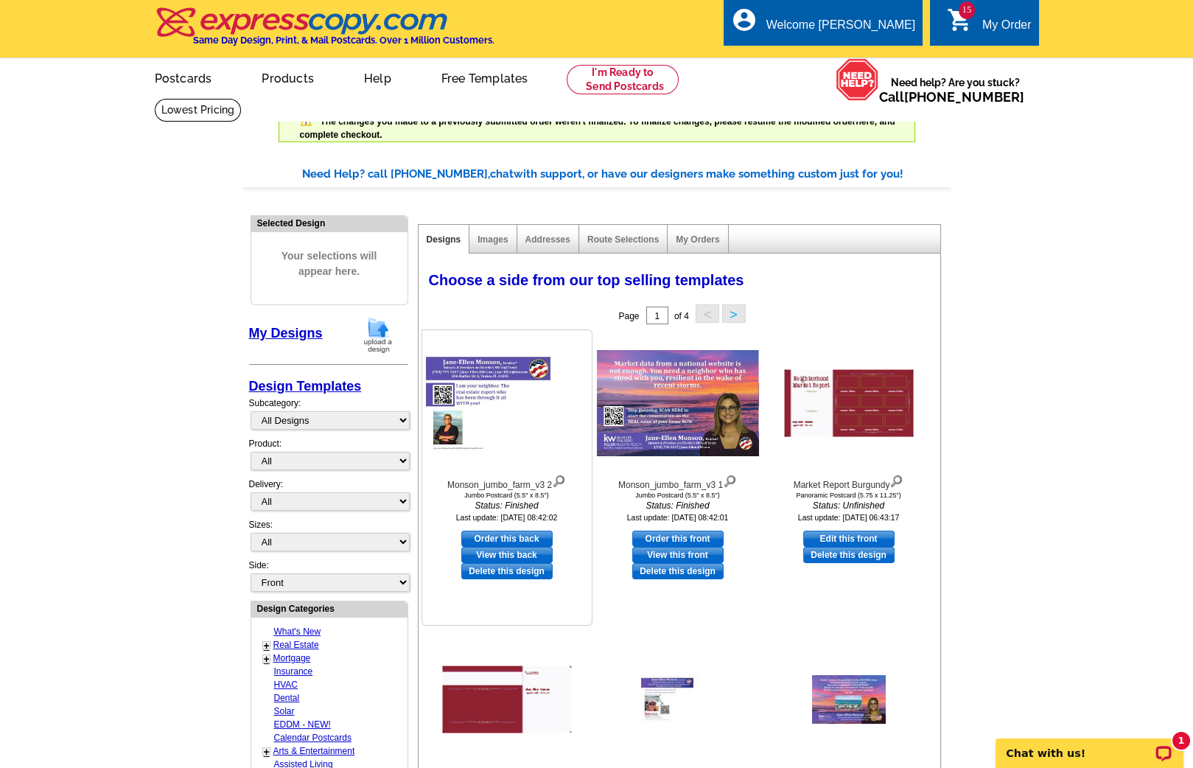
click at [530, 534] on link "Order this back" at bounding box center [506, 539] width 91 height 16
select select "2"
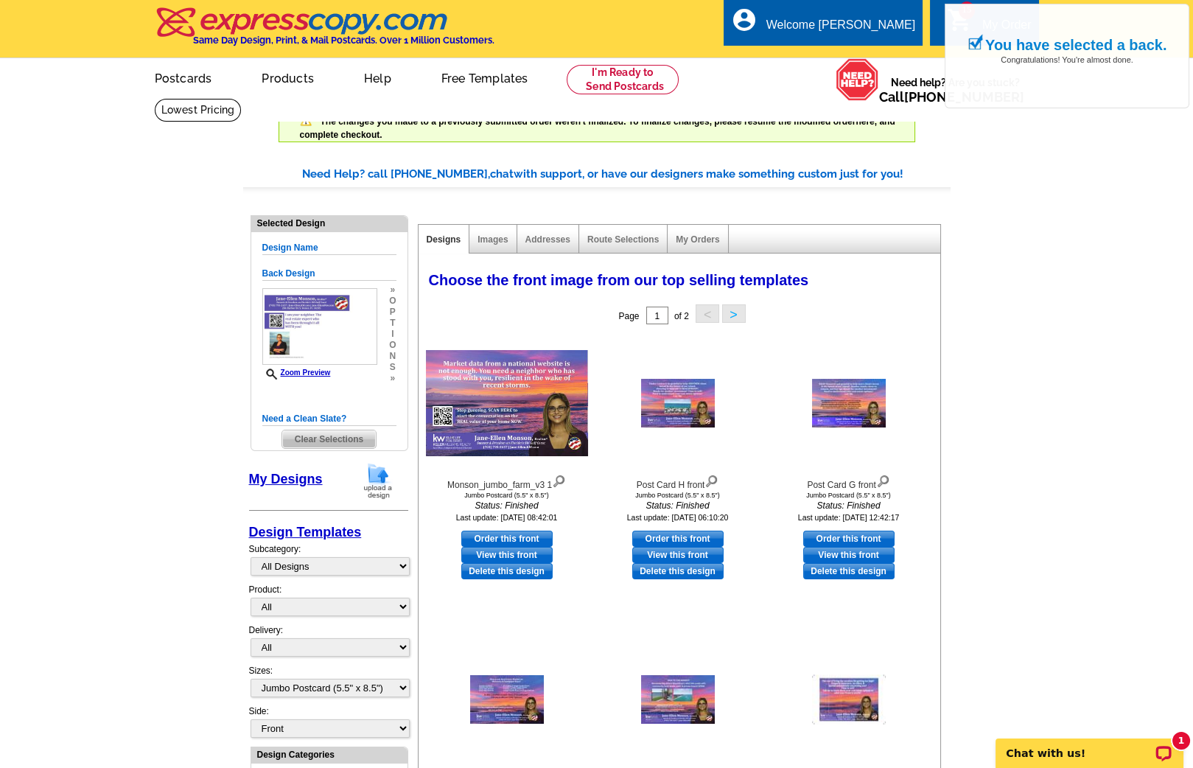
click at [530, 534] on link "Order this front" at bounding box center [506, 539] width 91 height 16
select select "back"
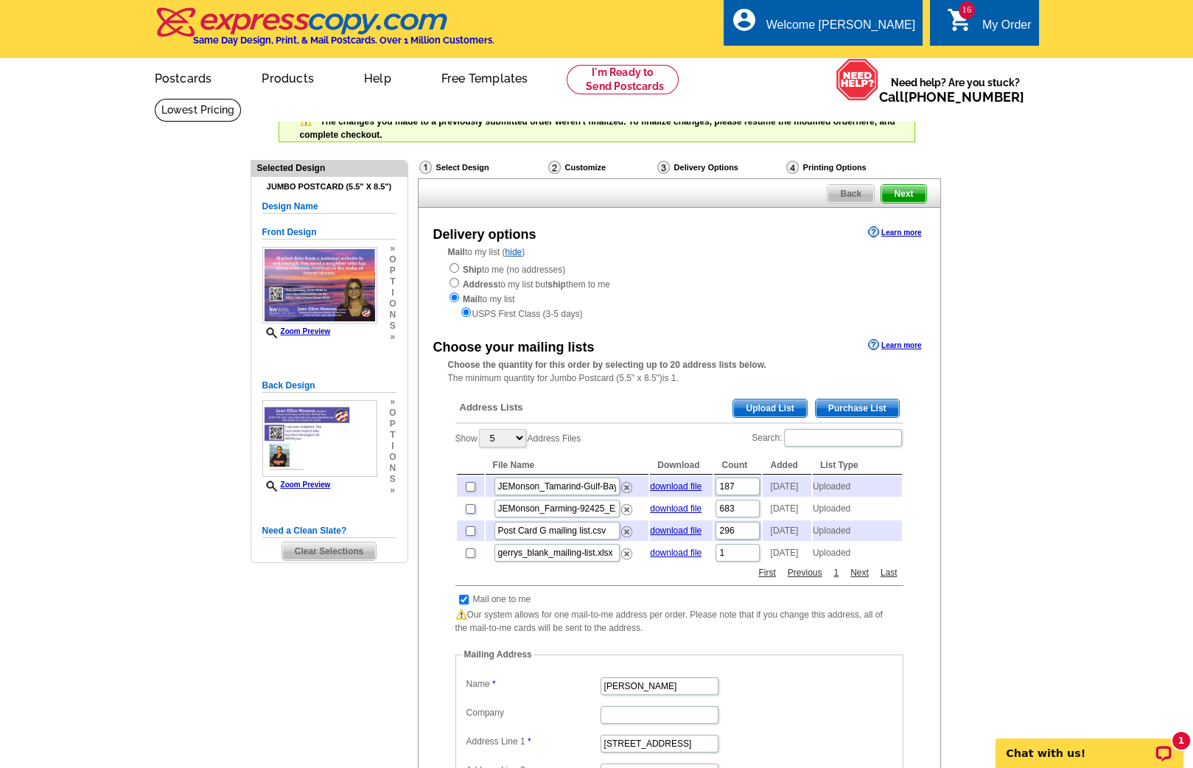
click at [467, 509] on input "checkbox" at bounding box center [471, 509] width 10 height 10
checkbox input "true"
click at [470, 488] on input "checkbox" at bounding box center [471, 487] width 10 height 10
checkbox input "true"
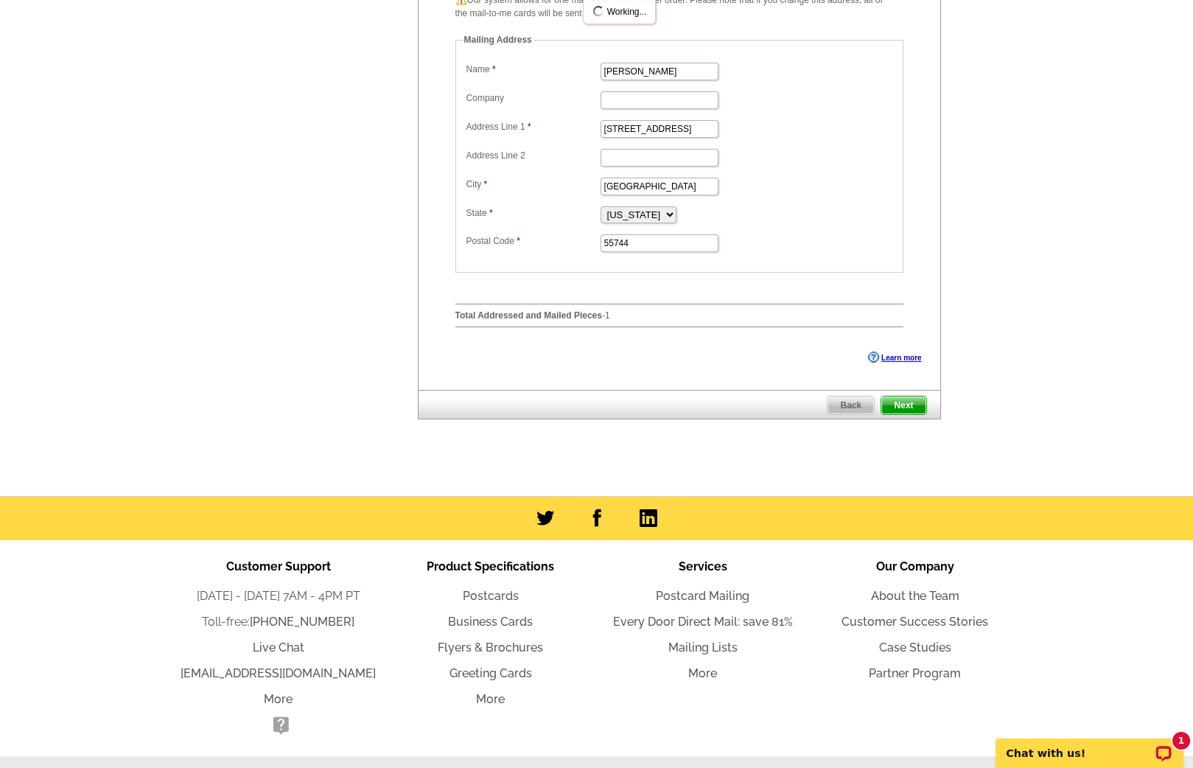
scroll to position [666, 0]
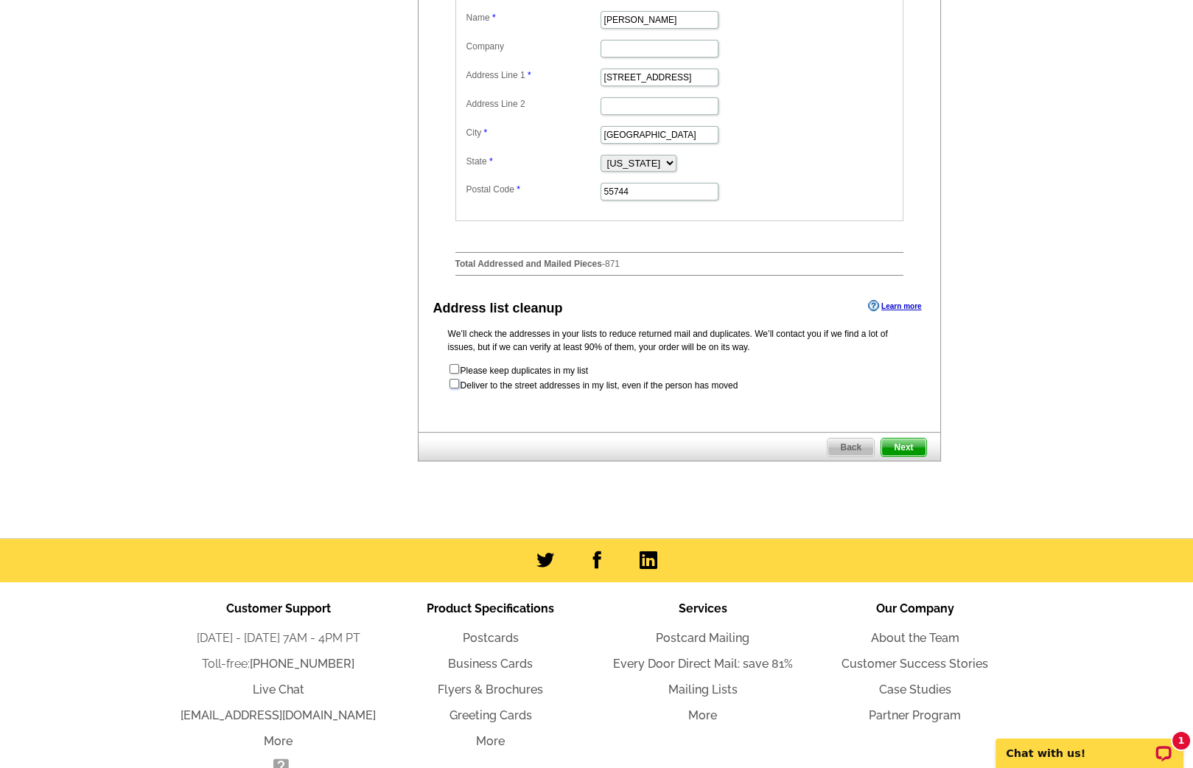
click at [454, 388] on input "checkbox" at bounding box center [455, 384] width 10 height 10
checkbox input "true"
radio input "true"
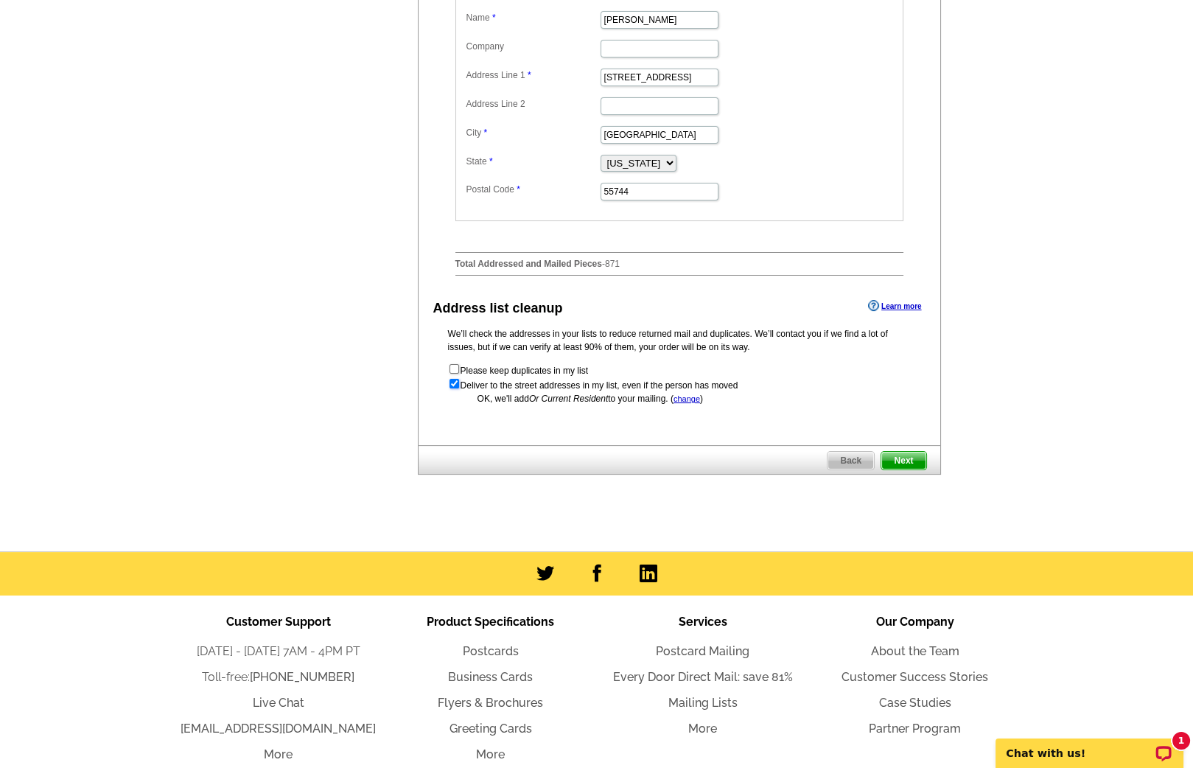
scroll to position [0, 0]
click at [911, 469] on span "Next" at bounding box center [904, 461] width 44 height 18
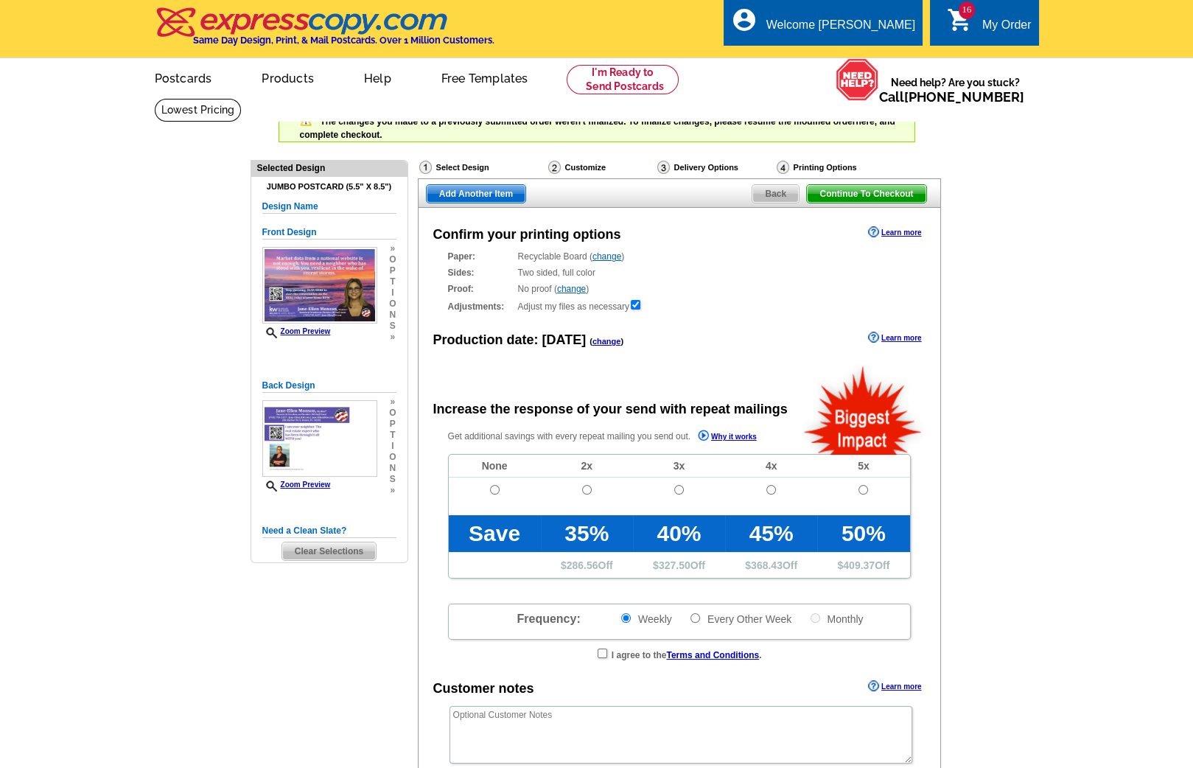
radio input "false"
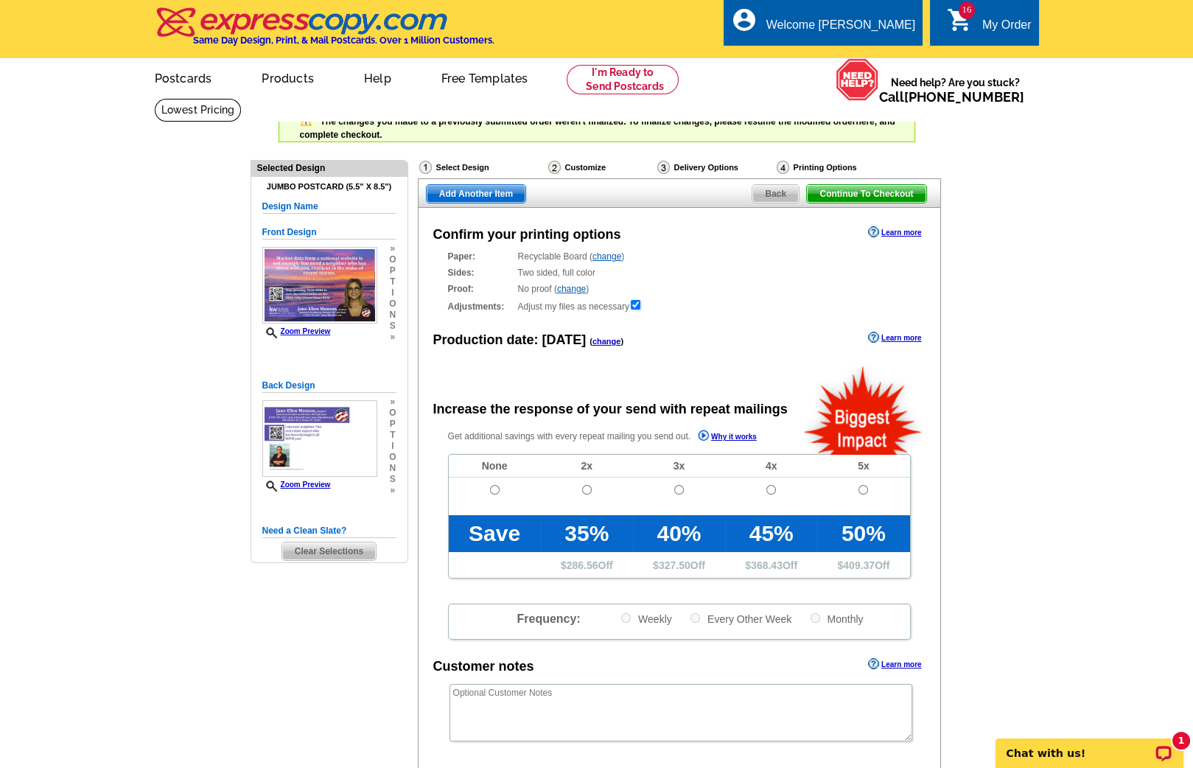
click at [593, 342] on link "change" at bounding box center [607, 341] width 29 height 9
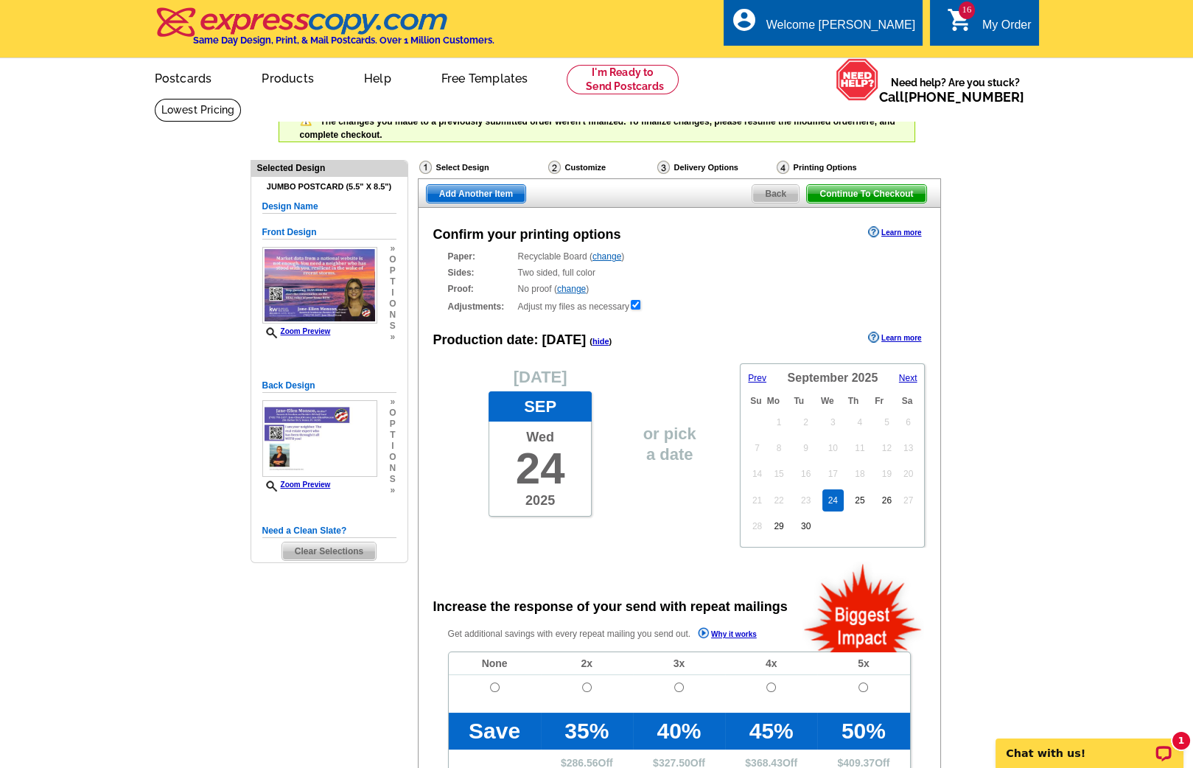
click at [909, 382] on link "Next" at bounding box center [901, 378] width 34 height 13
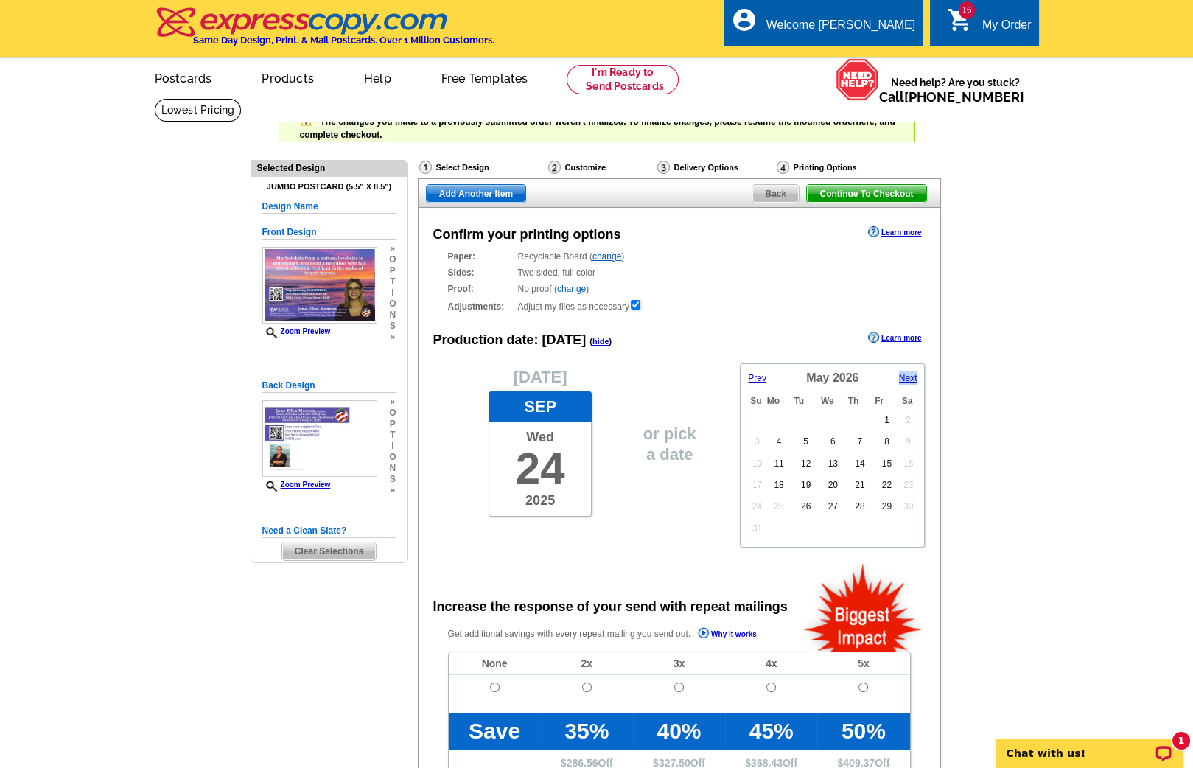
click at [909, 382] on link "Next" at bounding box center [901, 378] width 34 height 13
click at [827, 467] on link "16" at bounding box center [833, 474] width 21 height 22
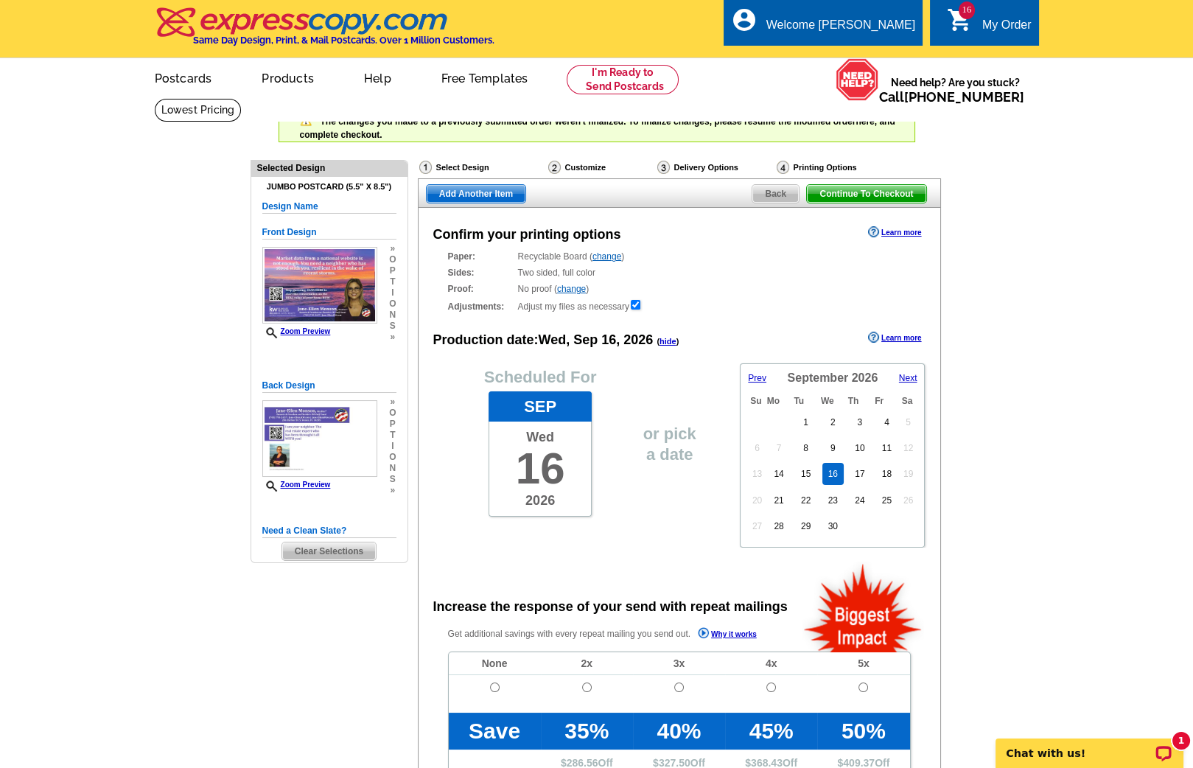
click at [507, 197] on span "Add Another Item" at bounding box center [476, 194] width 99 height 18
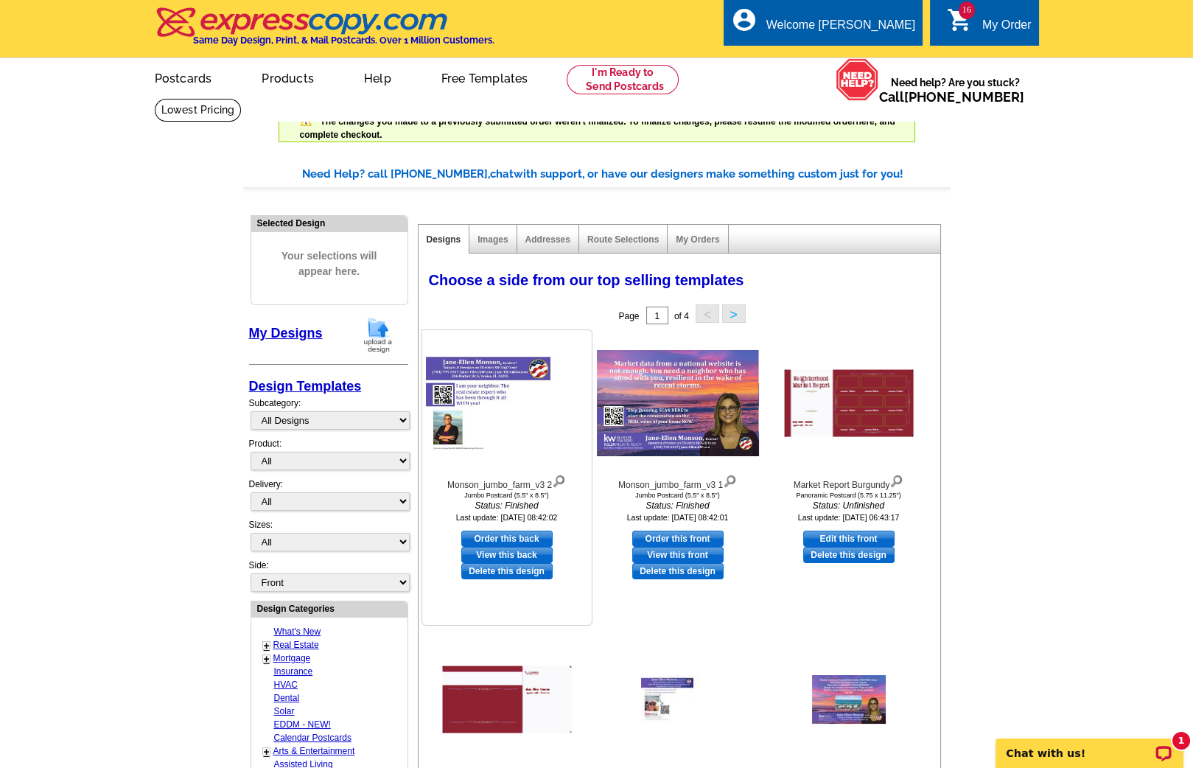
click at [493, 536] on link "Order this back" at bounding box center [506, 539] width 91 height 16
select select "2"
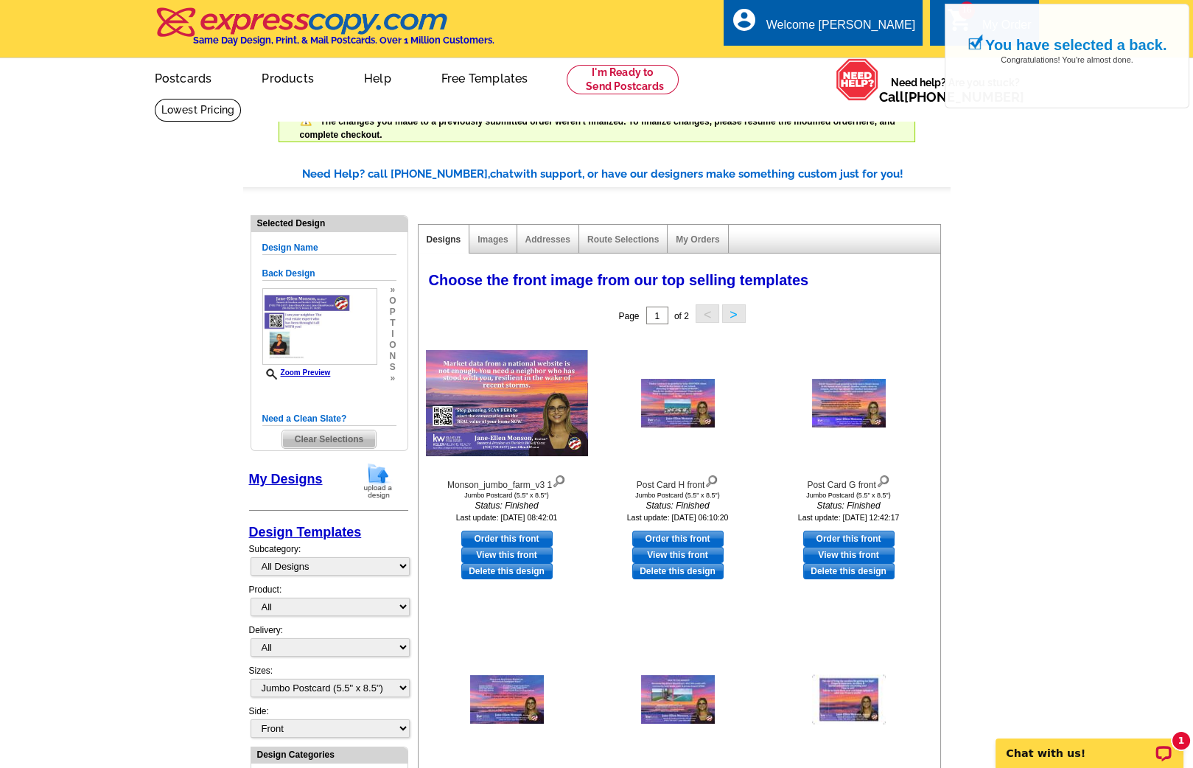
click at [493, 536] on link "Order this front" at bounding box center [506, 539] width 91 height 16
select select "back"
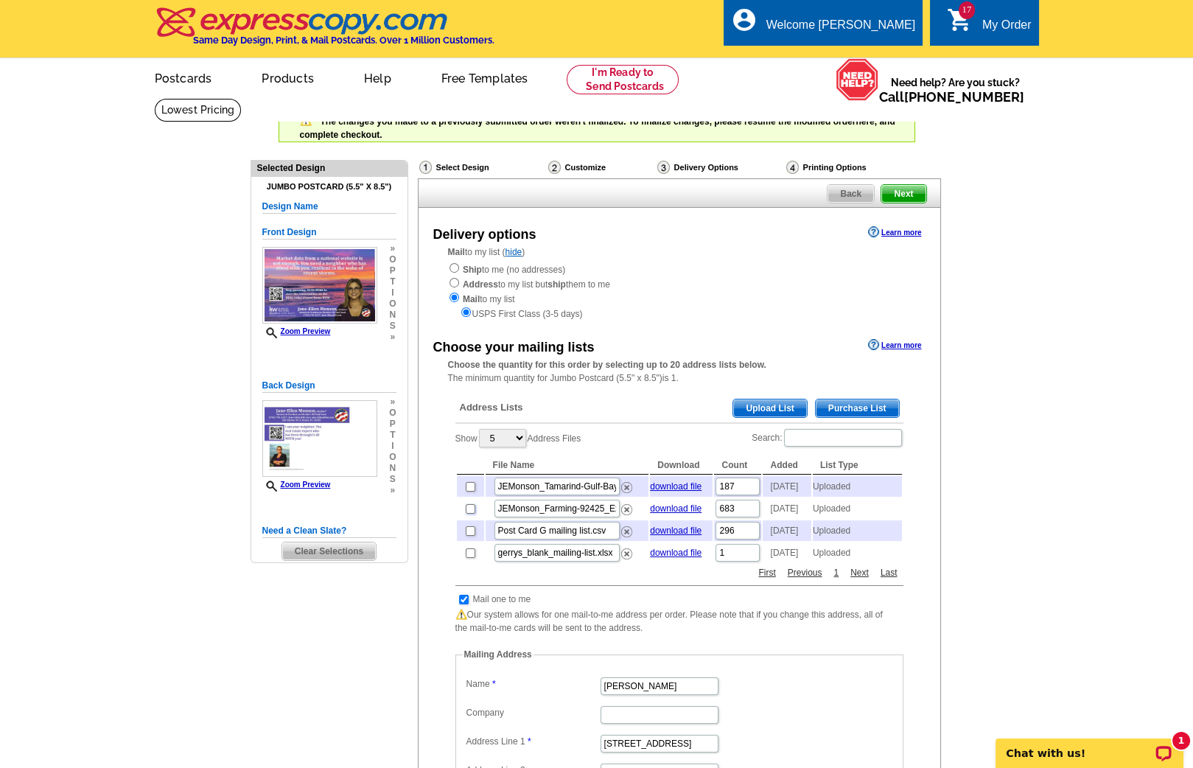
click at [468, 512] on input "checkbox" at bounding box center [471, 509] width 10 height 10
checkbox input "true"
click at [466, 486] on input "checkbox" at bounding box center [471, 487] width 10 height 10
checkbox input "true"
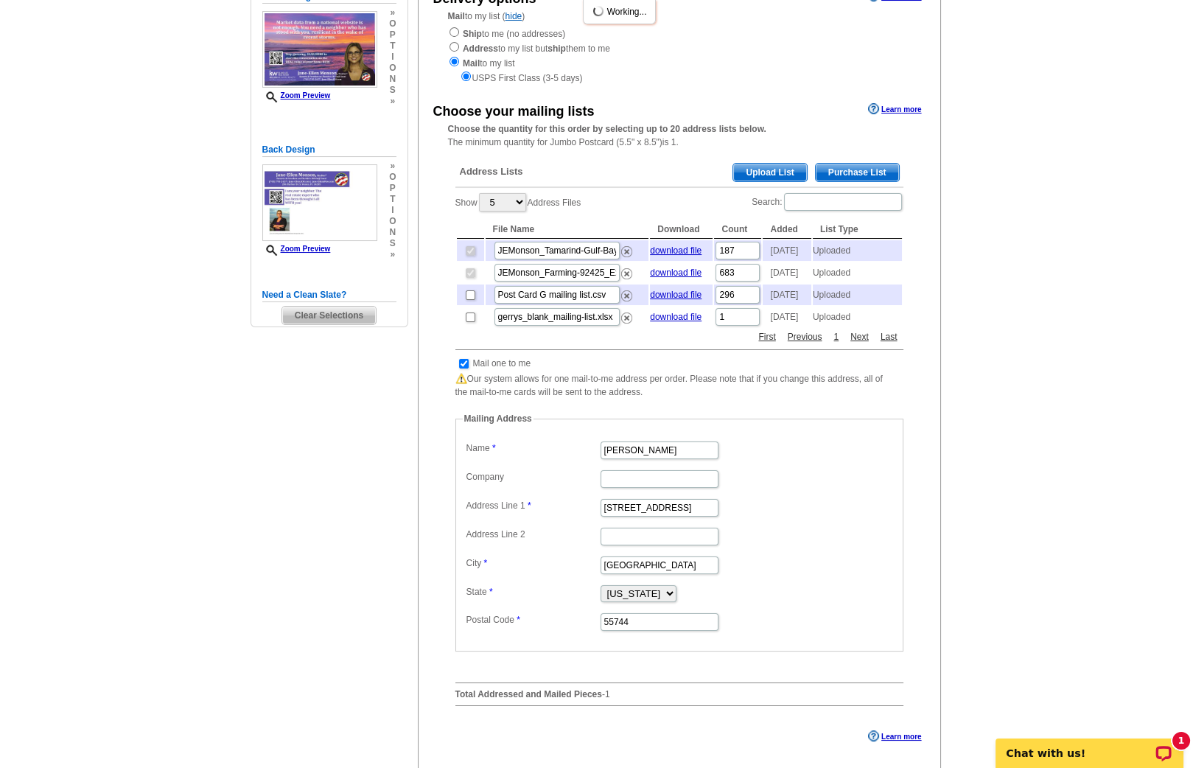
scroll to position [666, 0]
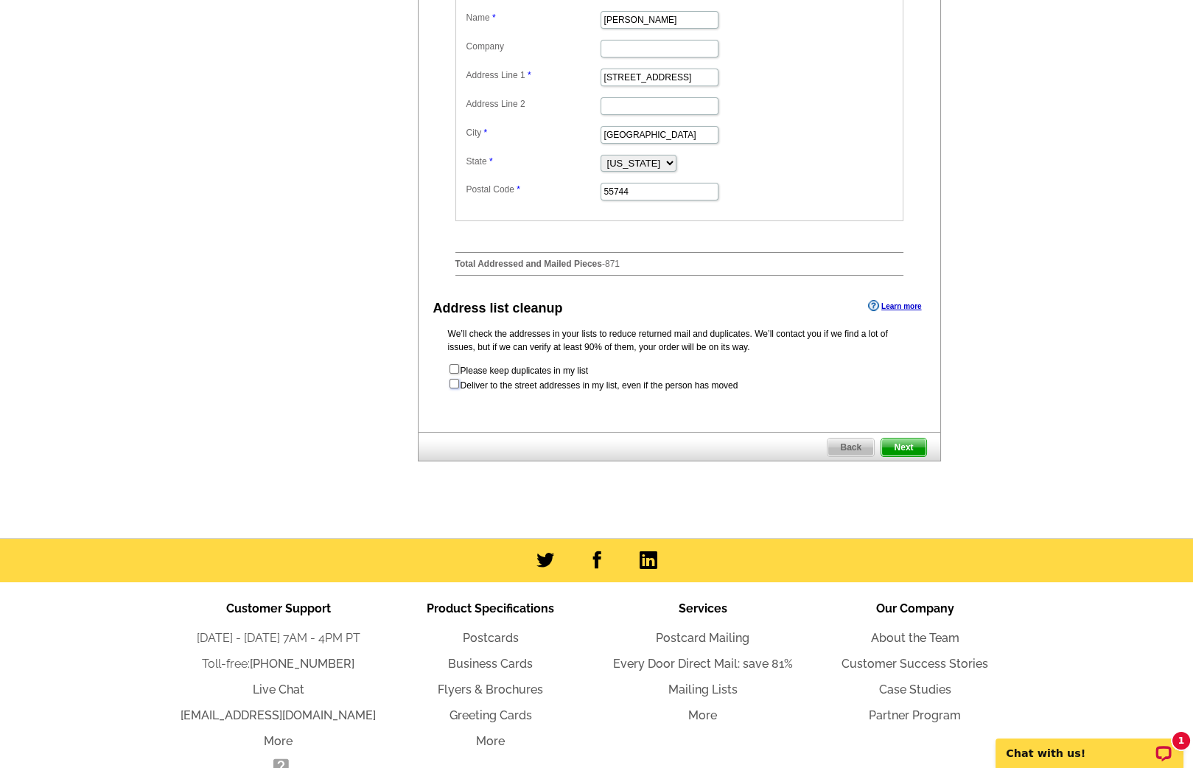
click at [455, 388] on input "checkbox" at bounding box center [455, 384] width 10 height 10
checkbox input "true"
radio input "true"
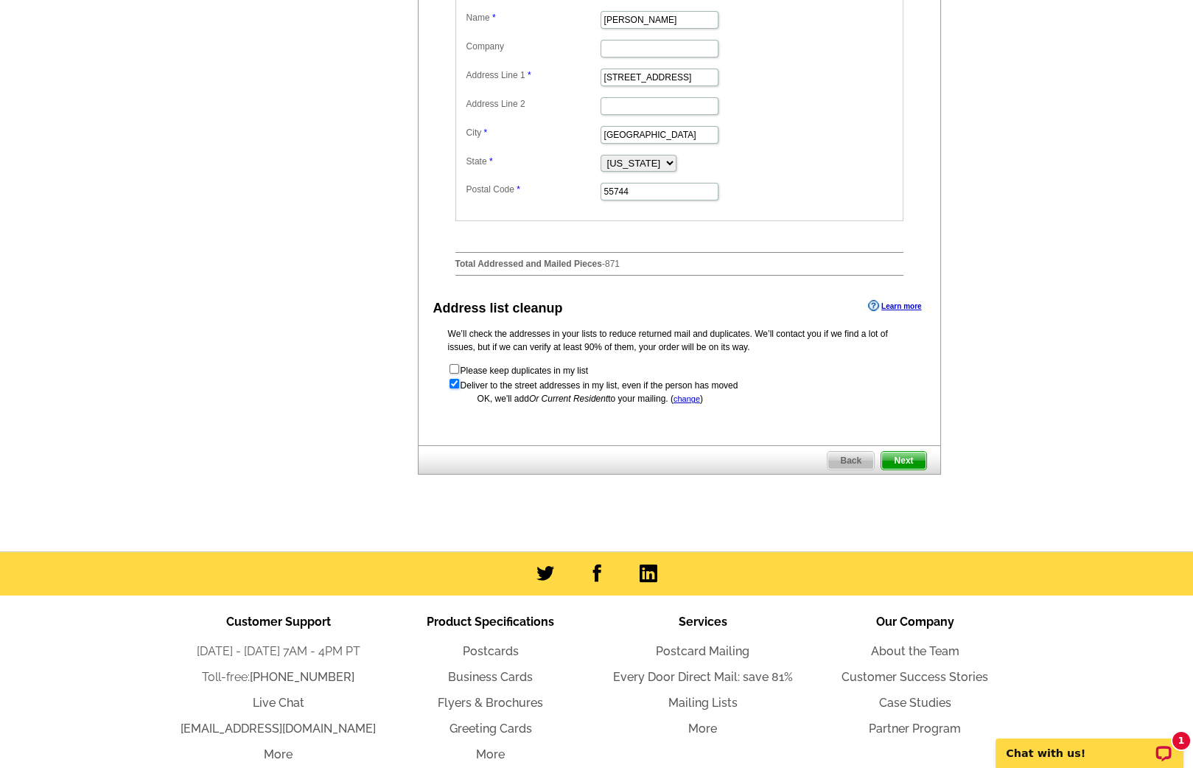
scroll to position [0, 0]
click at [907, 462] on link "Next" at bounding box center [904, 460] width 46 height 19
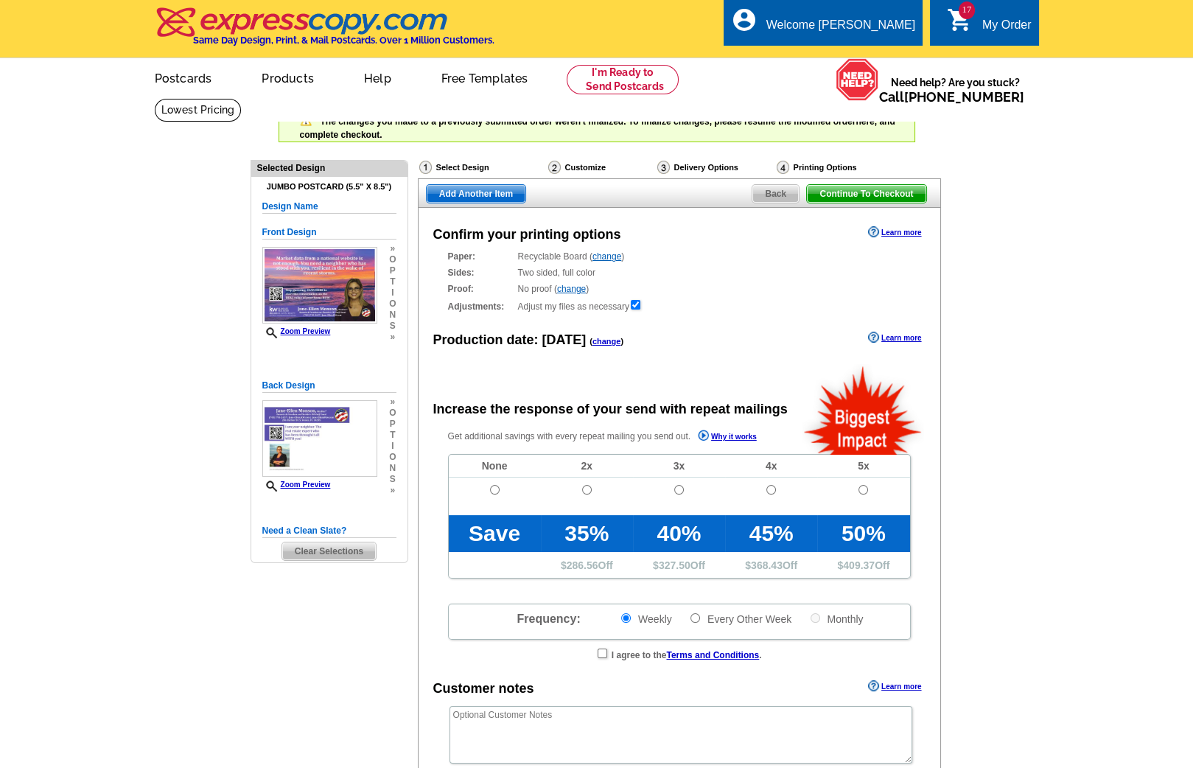
radio input "false"
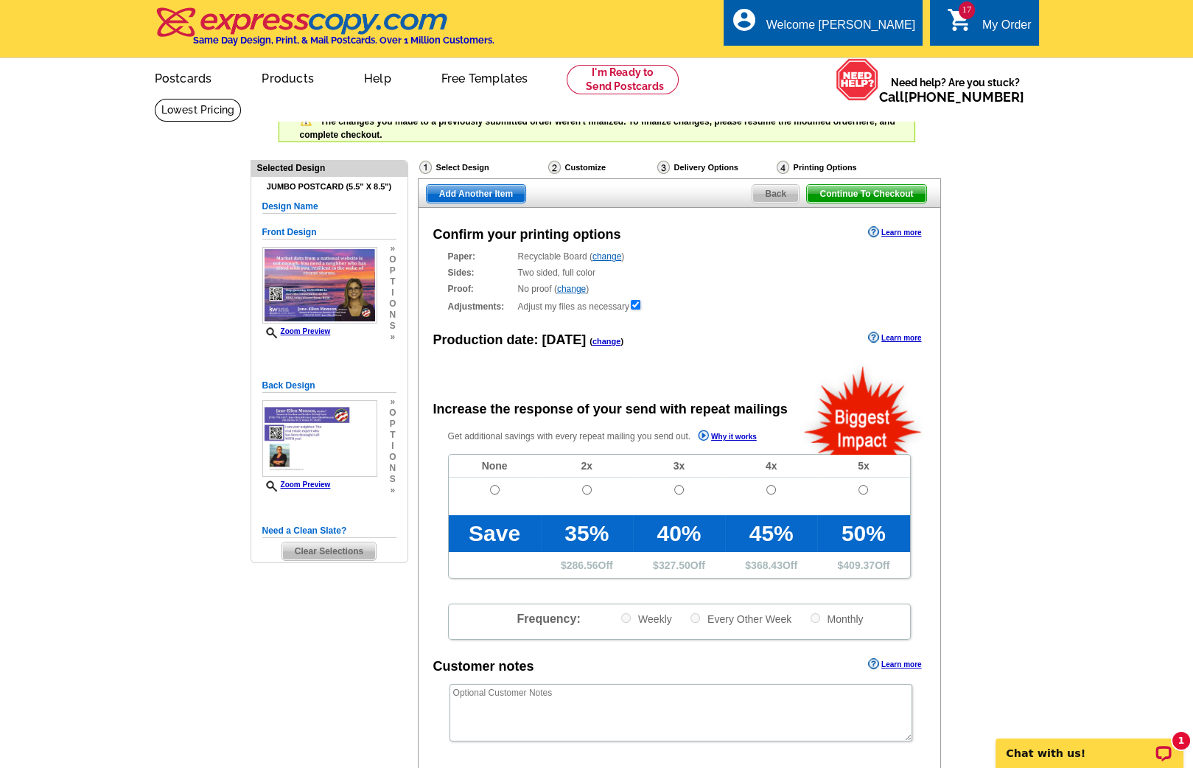
click at [604, 341] on link "change" at bounding box center [607, 341] width 29 height 9
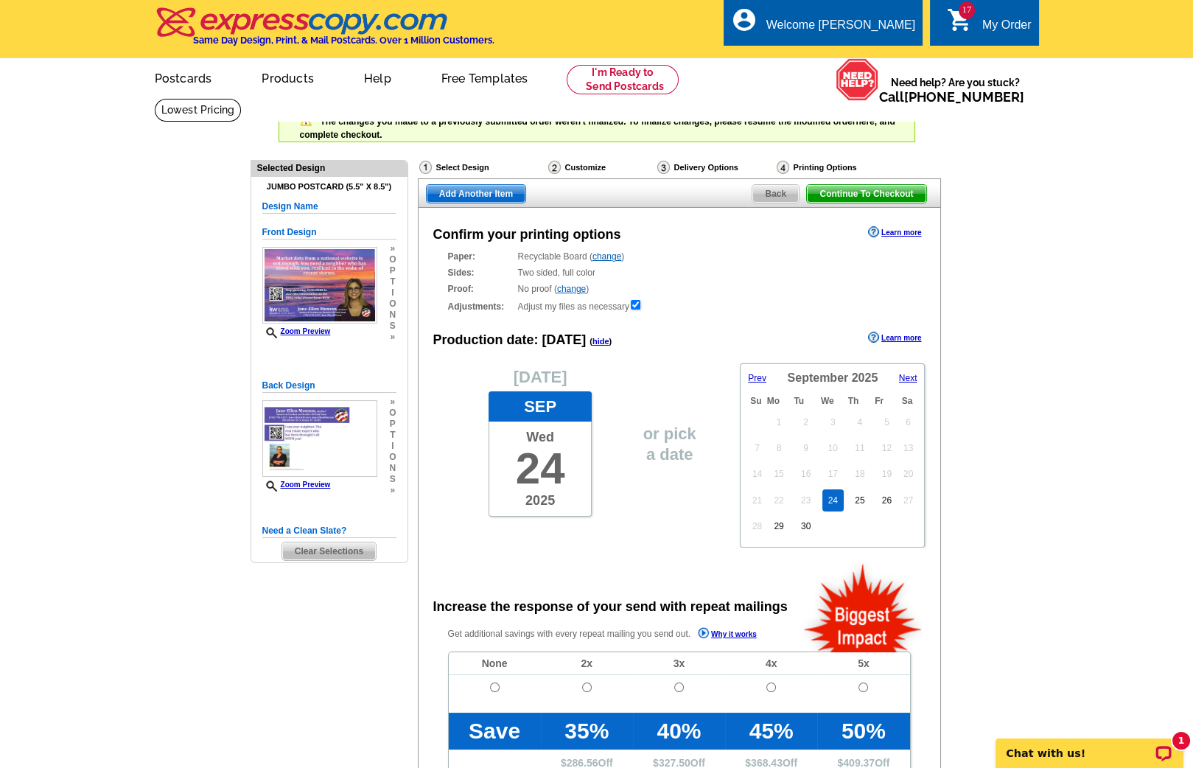
click at [907, 377] on span "Next" at bounding box center [908, 378] width 18 height 10
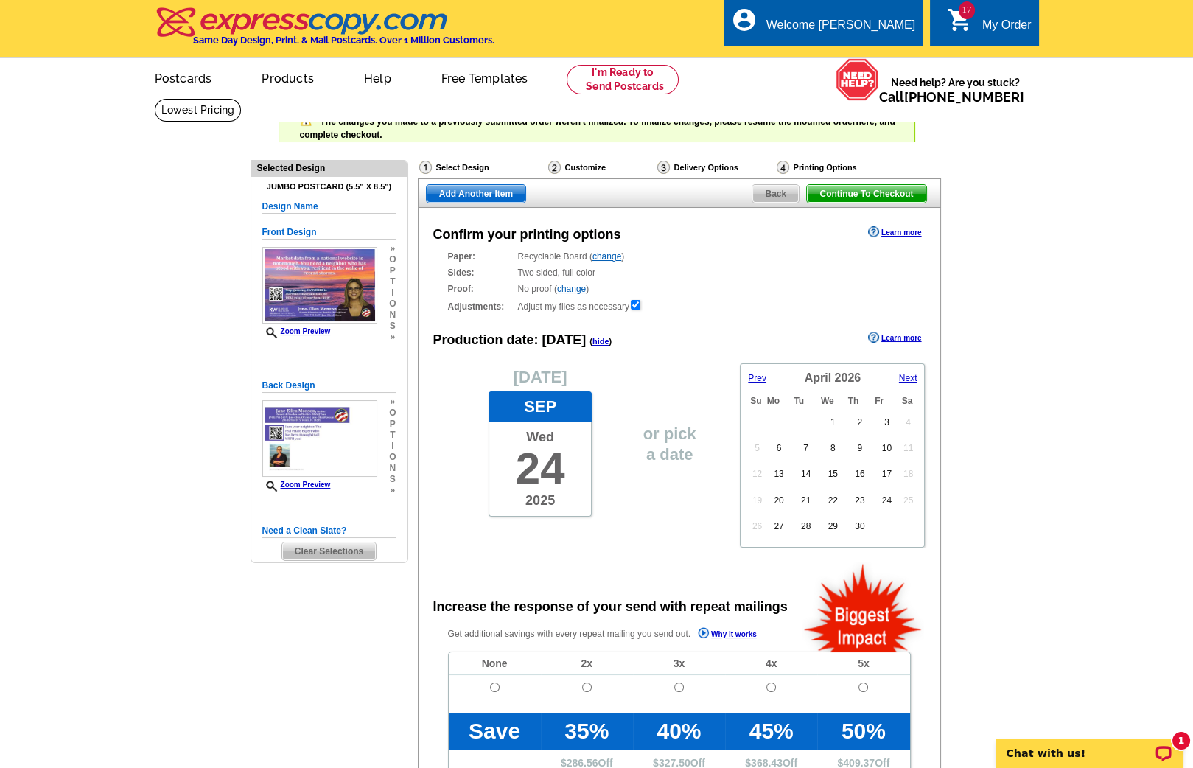
click at [907, 377] on span "Next" at bounding box center [908, 378] width 18 height 10
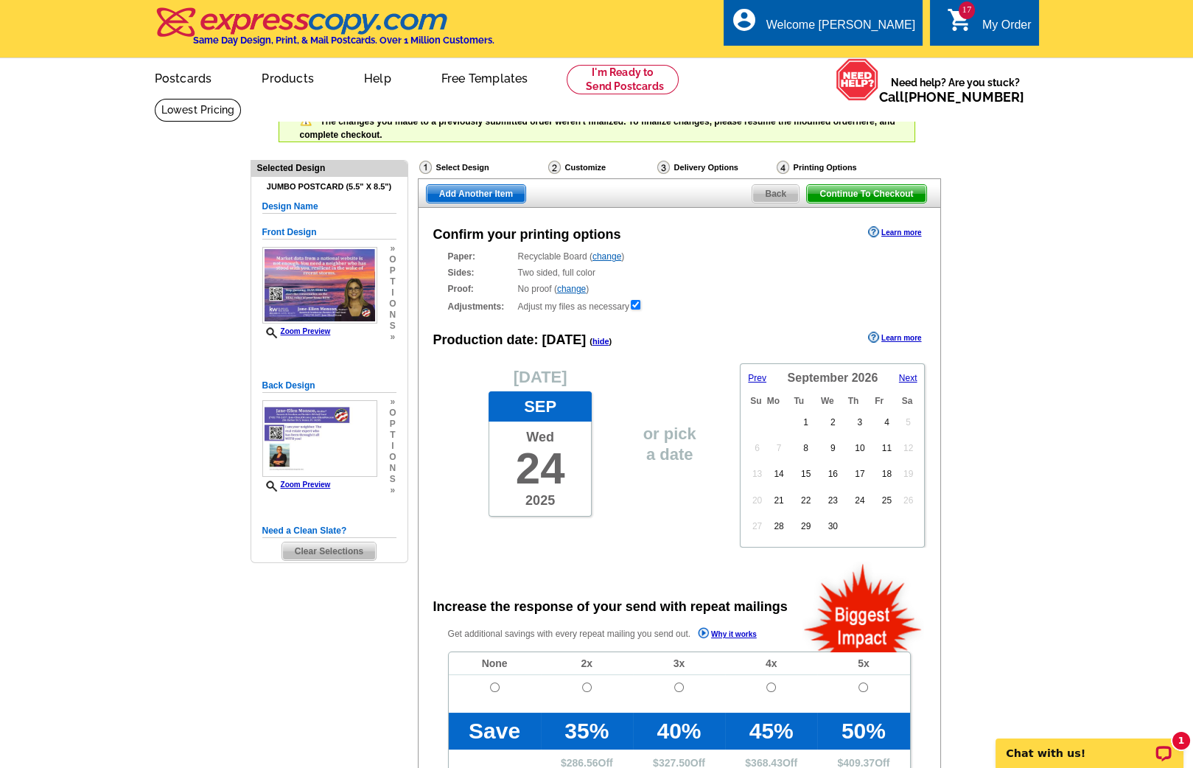
click at [901, 373] on span "Next" at bounding box center [908, 378] width 18 height 10
click at [830, 437] on link "7" at bounding box center [833, 448] width 17 height 22
click at [839, 192] on span "Continue To Checkout" at bounding box center [866, 194] width 119 height 18
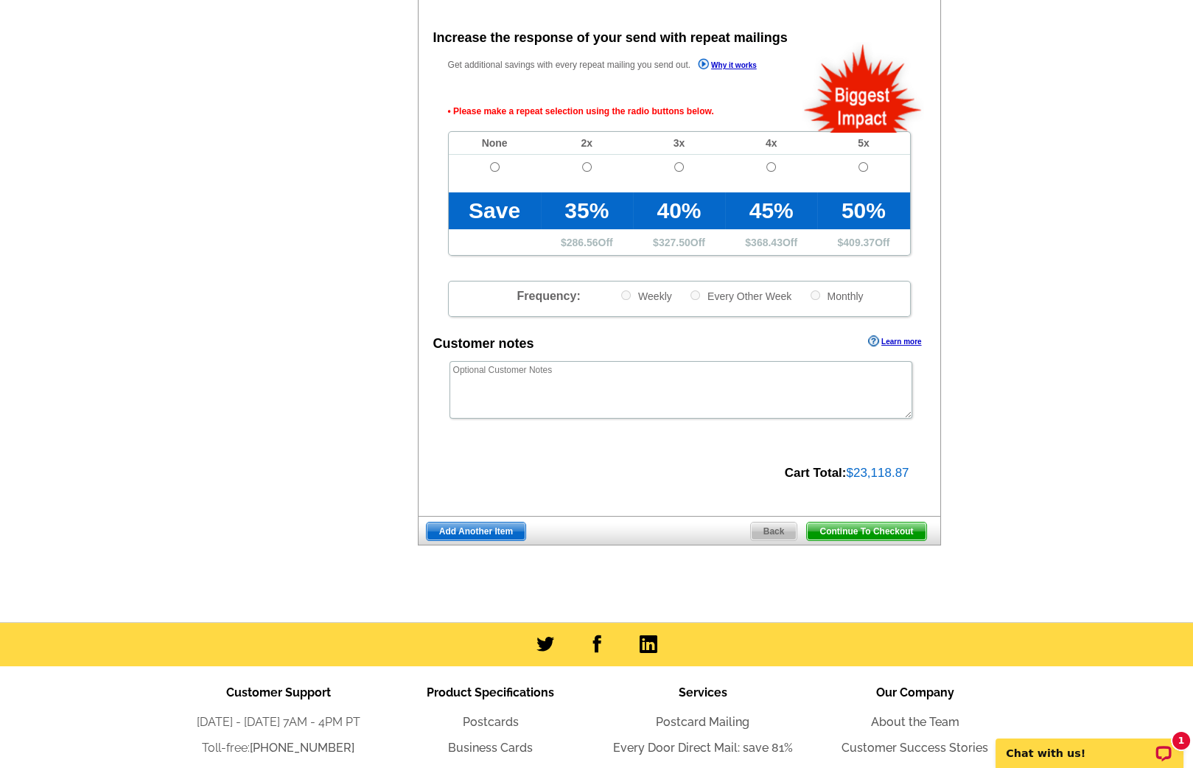
scroll to position [571, 0]
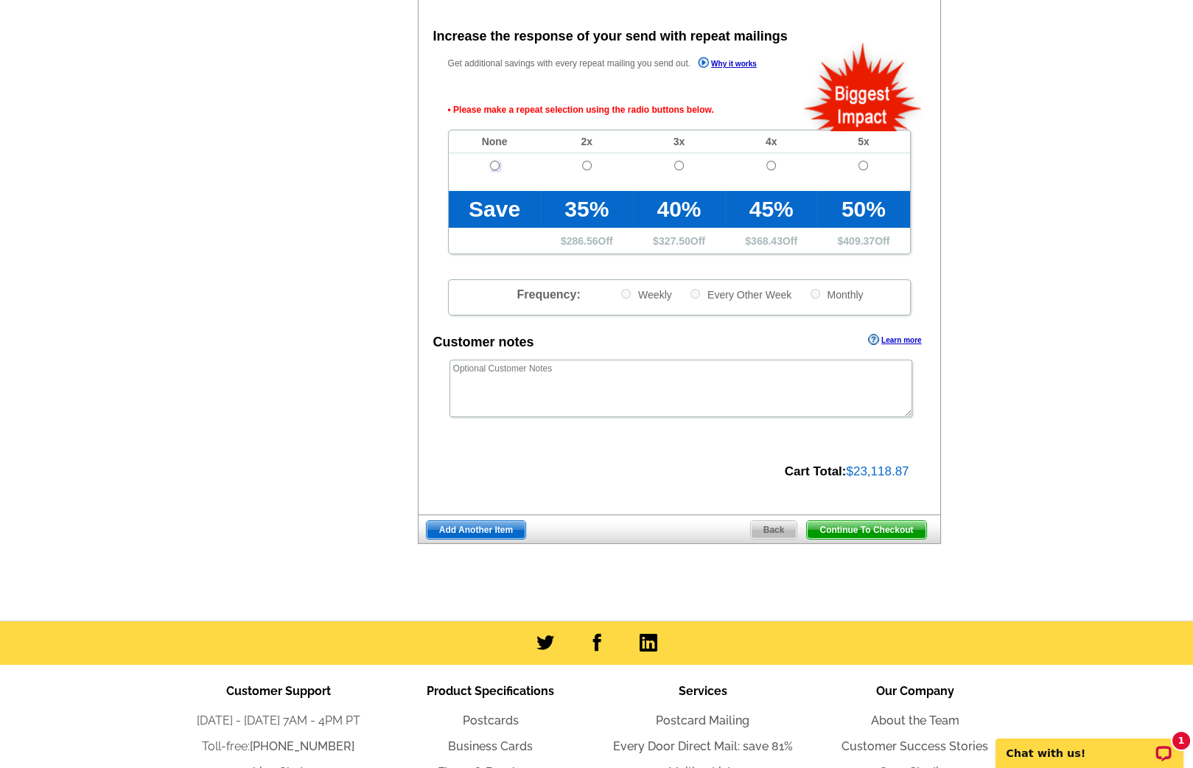
click at [495, 163] on input "radio" at bounding box center [495, 166] width 10 height 10
radio input "true"
click at [895, 529] on span "Continue To Checkout" at bounding box center [866, 530] width 119 height 18
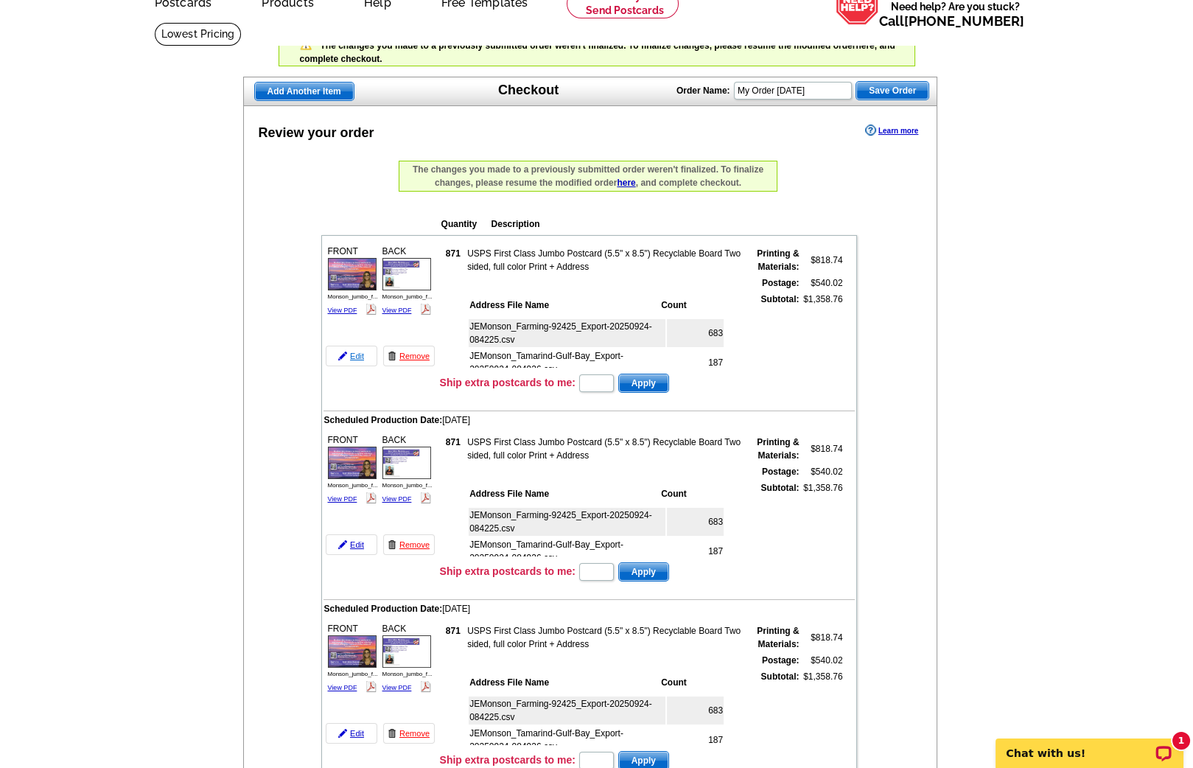
click at [358, 350] on link "Edit" at bounding box center [352, 356] width 52 height 21
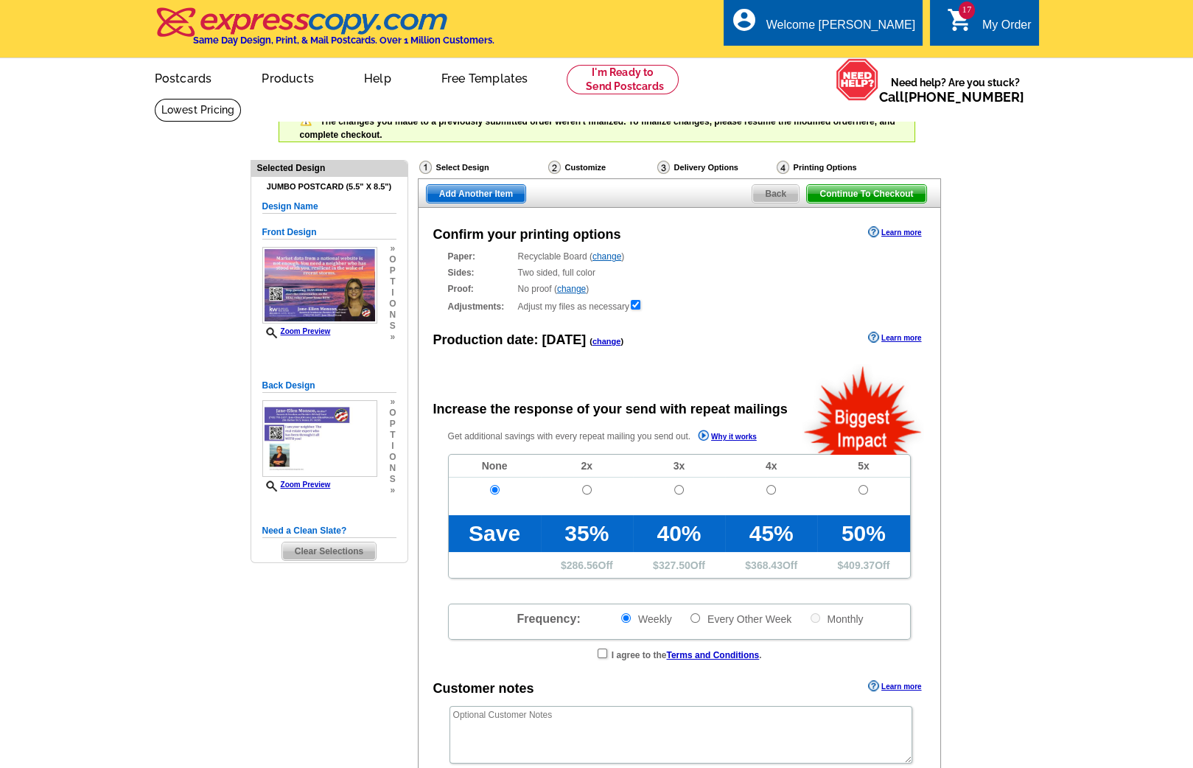
radio input "false"
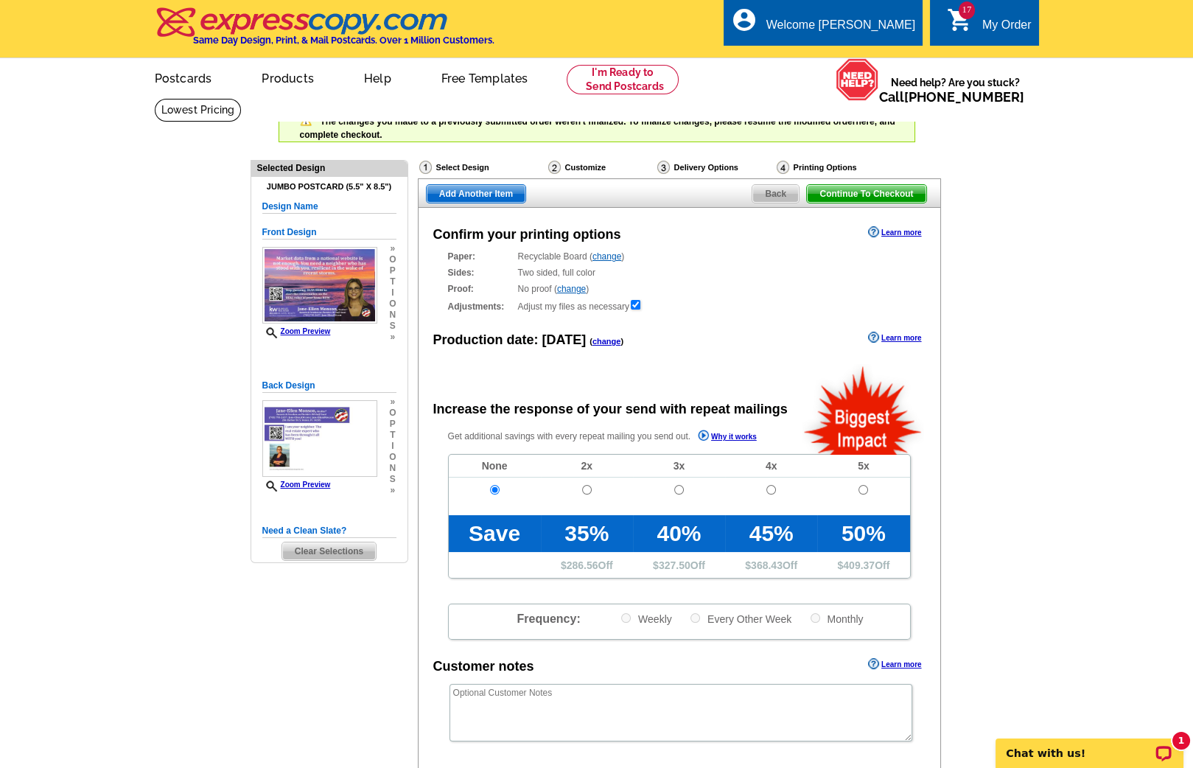
click at [775, 191] on span "Back" at bounding box center [776, 194] width 46 height 18
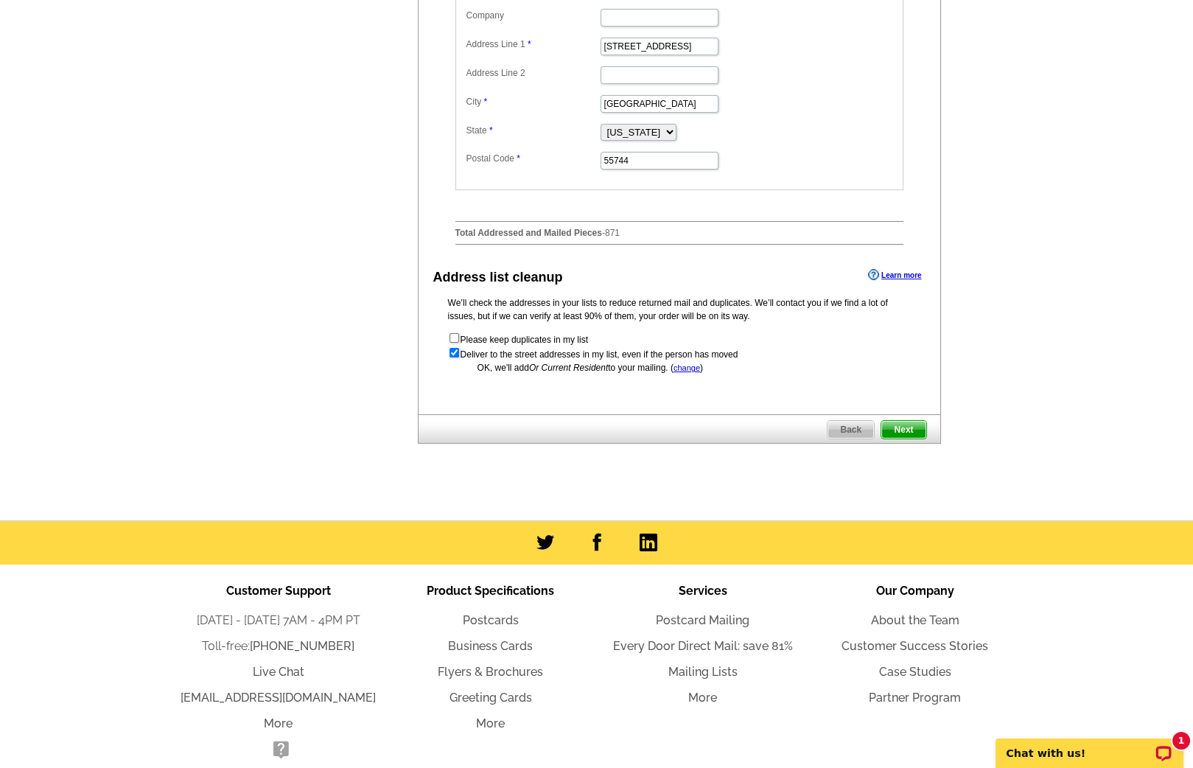
scroll to position [773, 0]
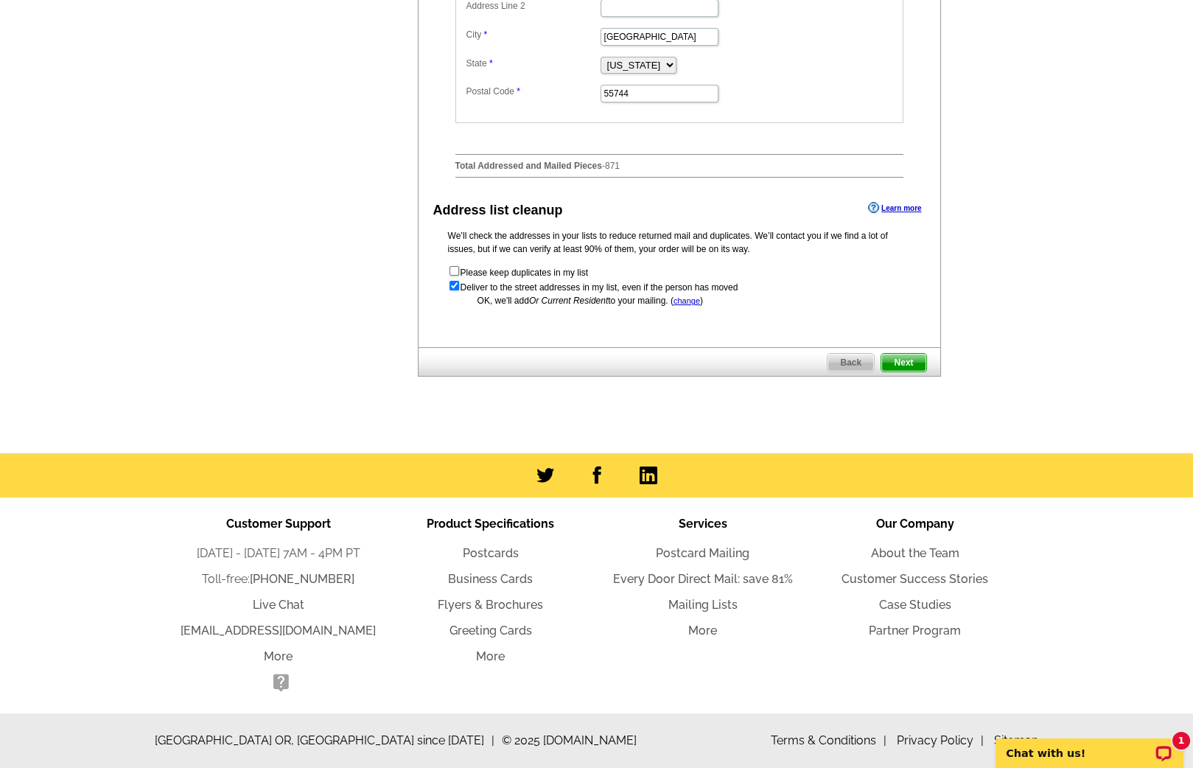
click at [916, 366] on span "Next" at bounding box center [904, 363] width 44 height 18
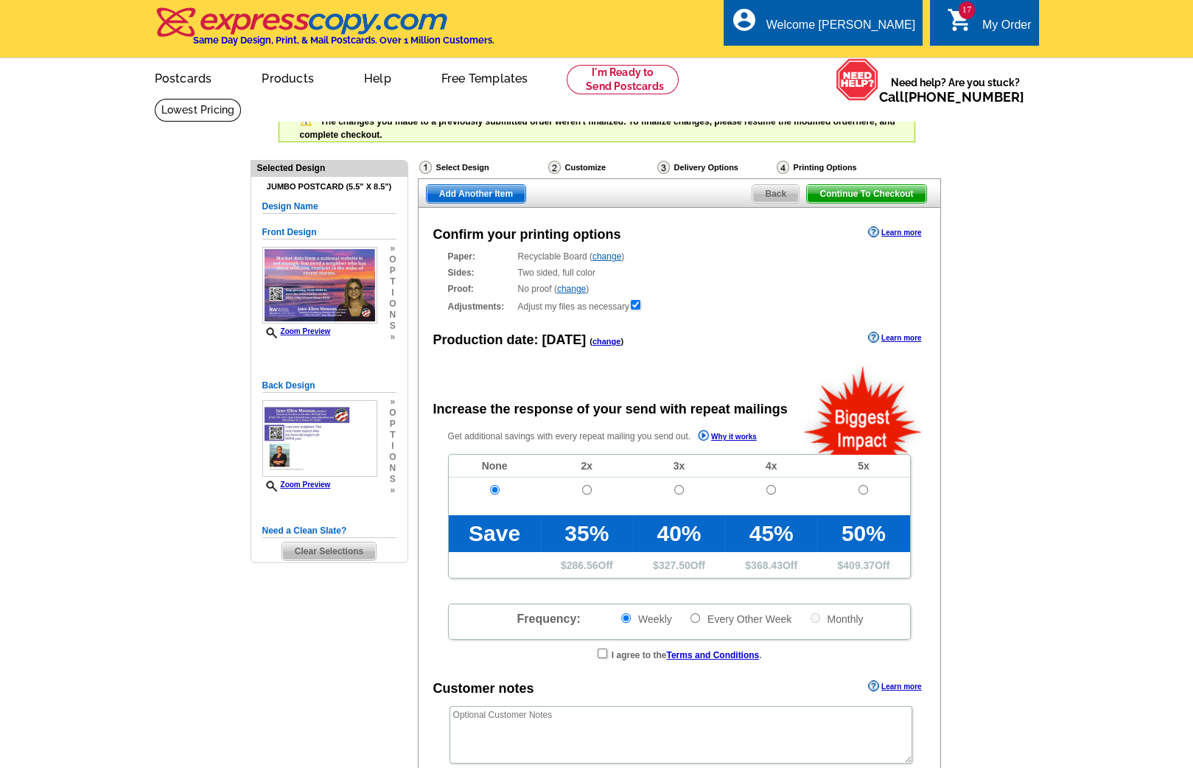
radio input "false"
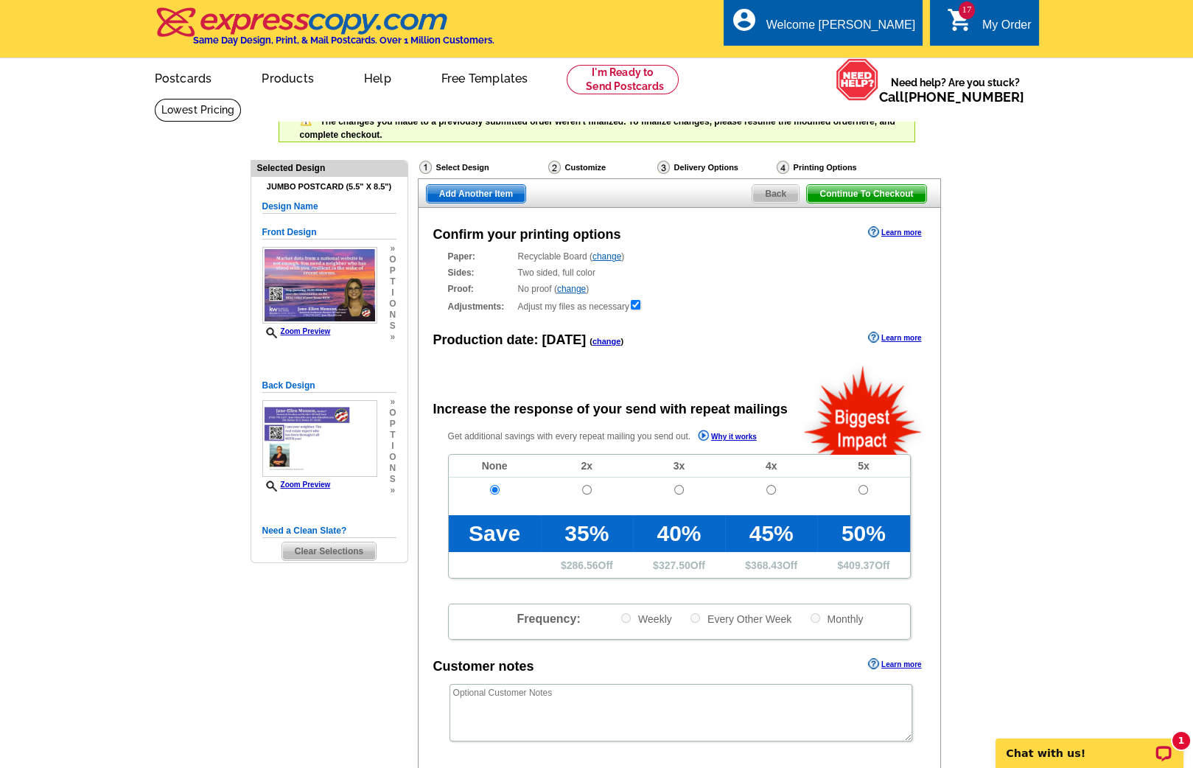
click at [835, 192] on span "Continue To Checkout" at bounding box center [866, 194] width 119 height 18
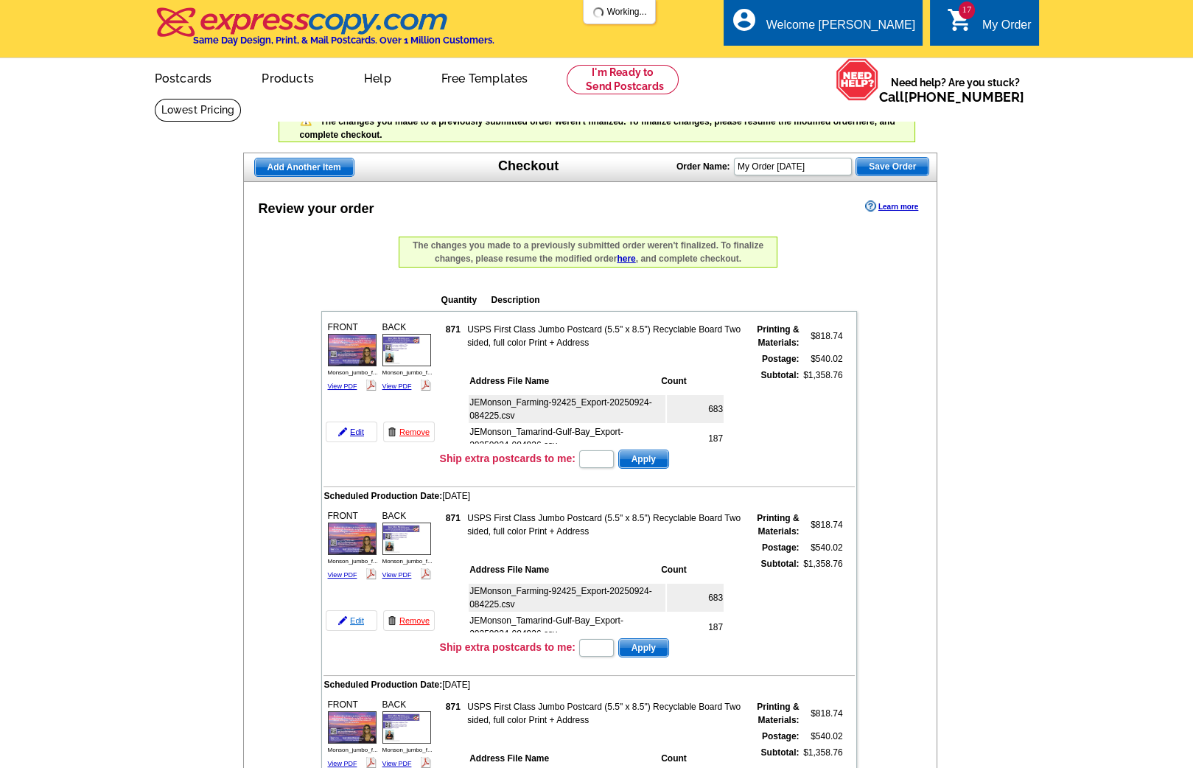
click at [355, 612] on link "Edit" at bounding box center [352, 620] width 52 height 21
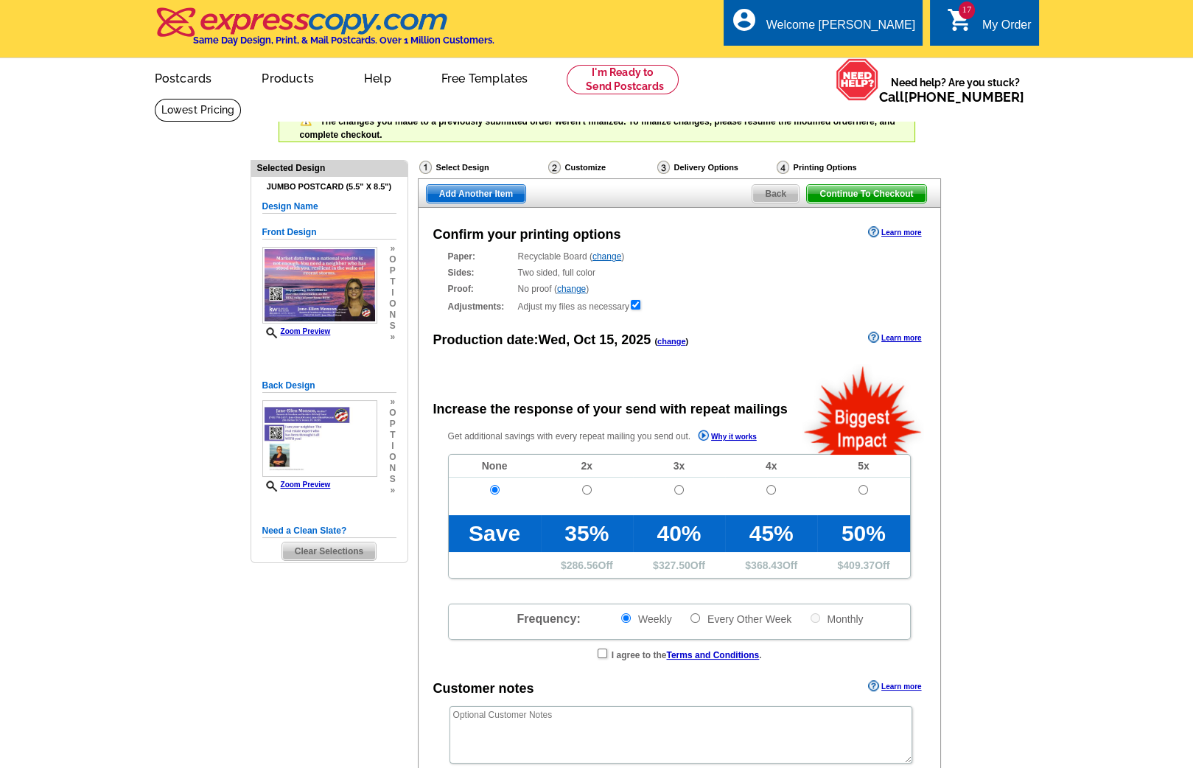
radio input "false"
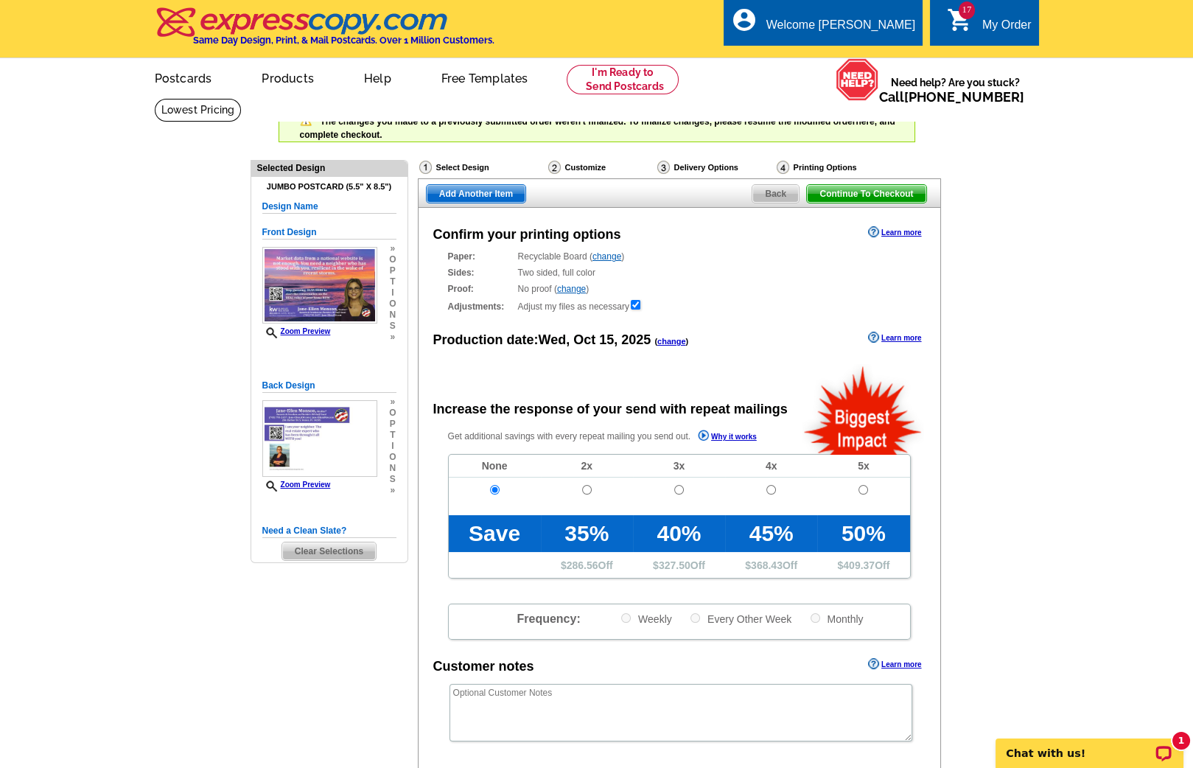
click at [774, 189] on span "Back" at bounding box center [776, 194] width 46 height 18
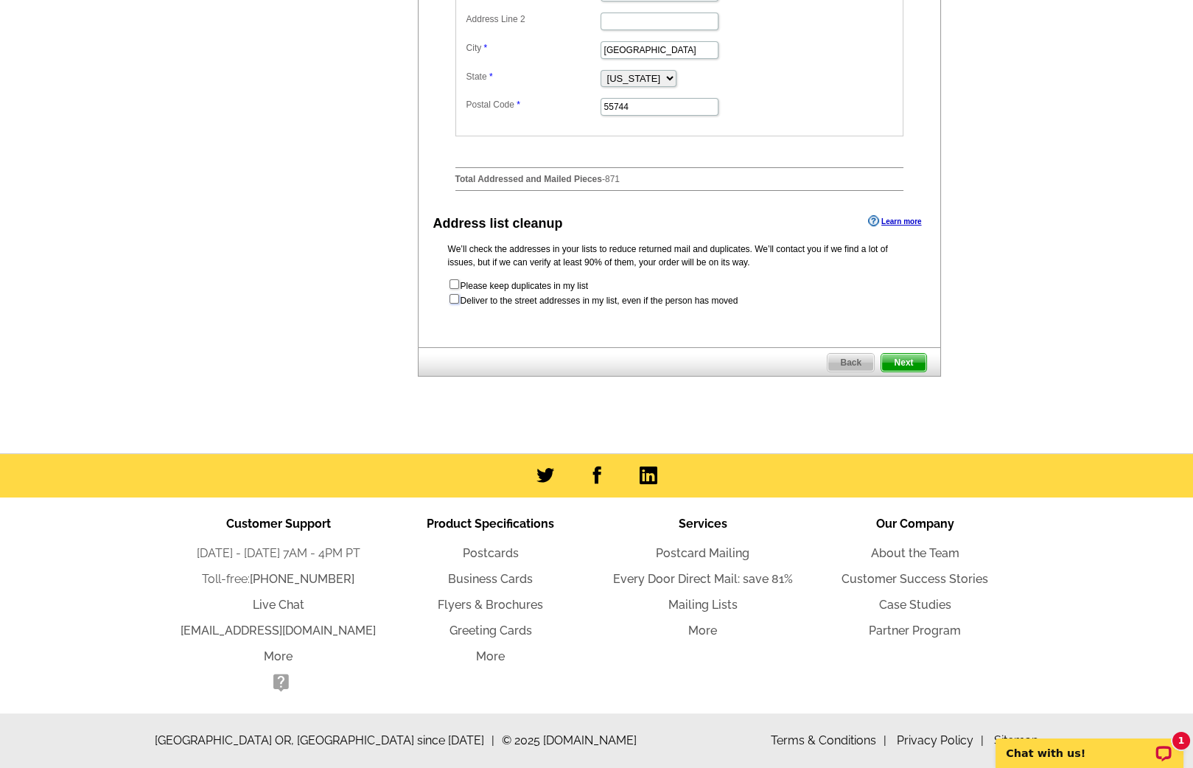
click at [453, 304] on input "checkbox" at bounding box center [455, 299] width 10 height 10
checkbox input "true"
radio input "true"
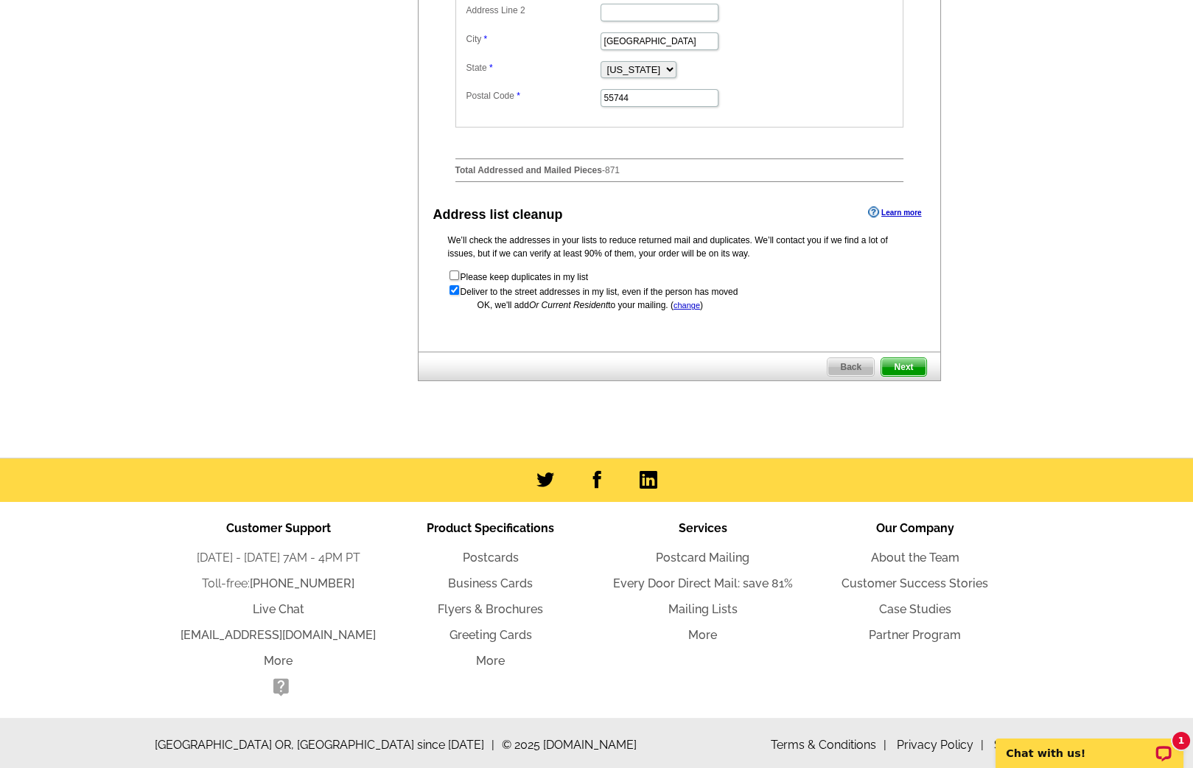
click at [897, 376] on span "Next" at bounding box center [904, 367] width 44 height 18
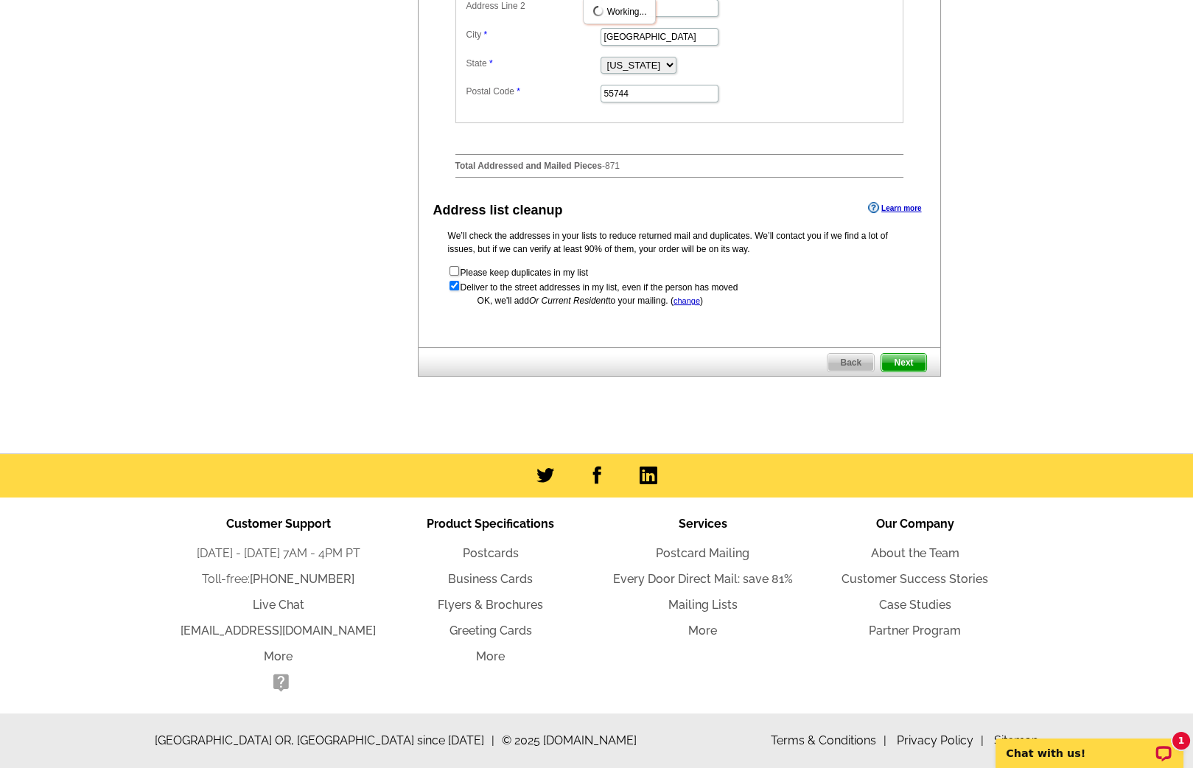
scroll to position [747, 0]
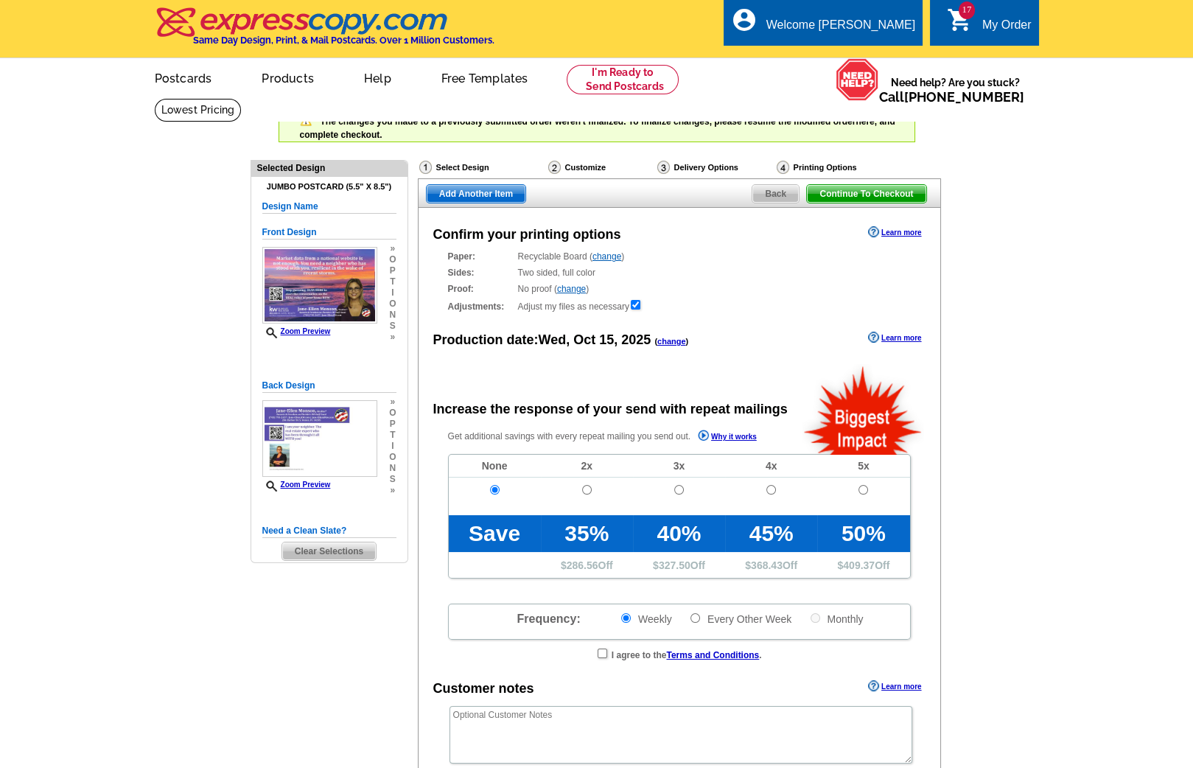
radio input "false"
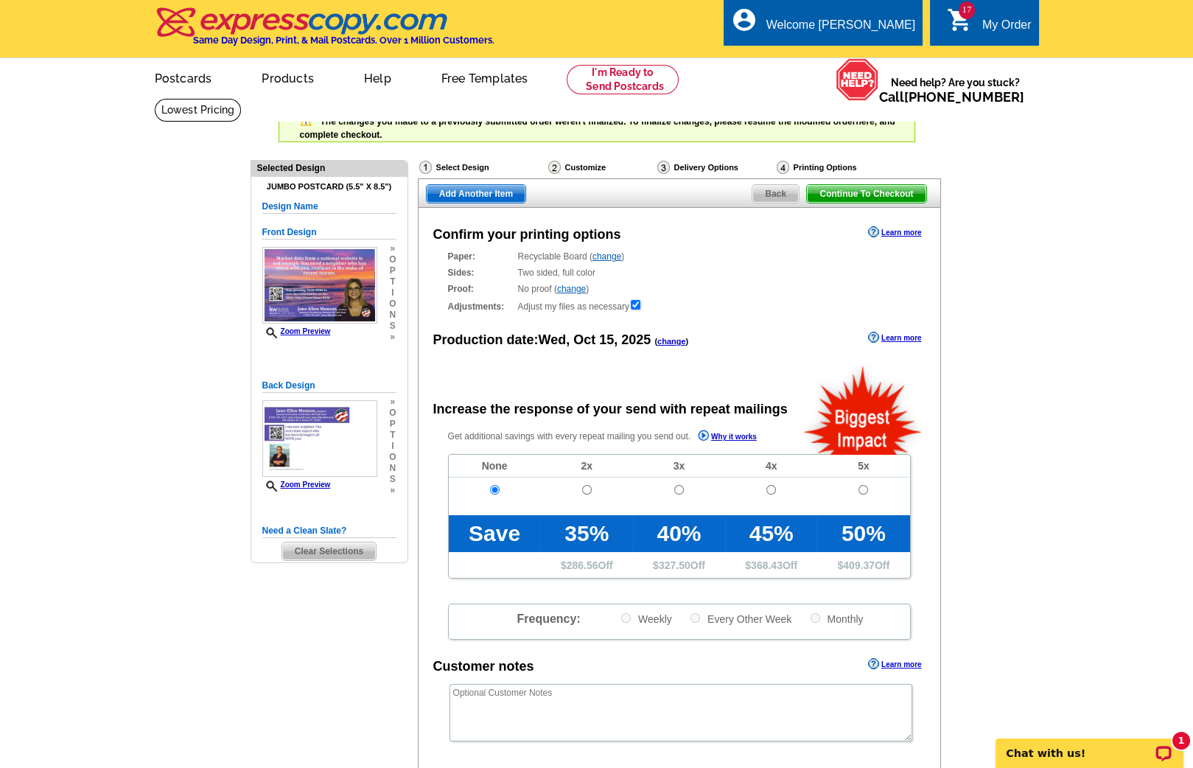
click at [863, 189] on span "Continue To Checkout" at bounding box center [866, 194] width 119 height 18
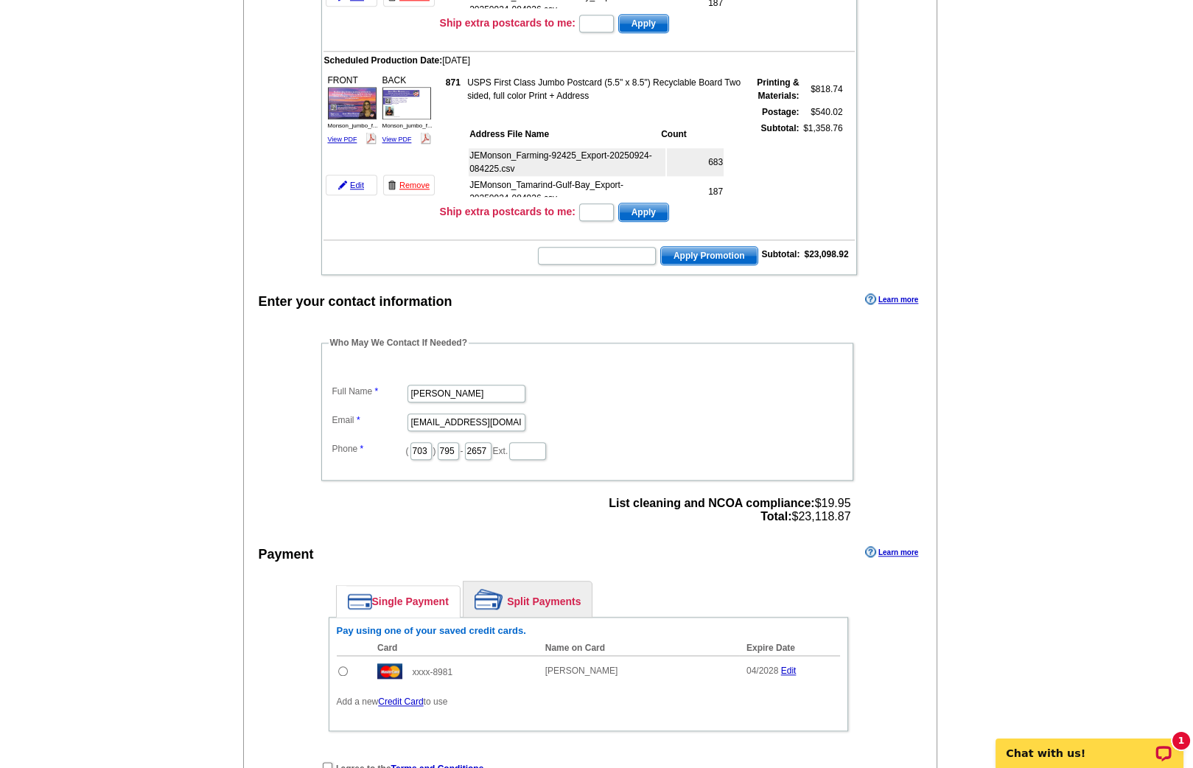
scroll to position [3263, 0]
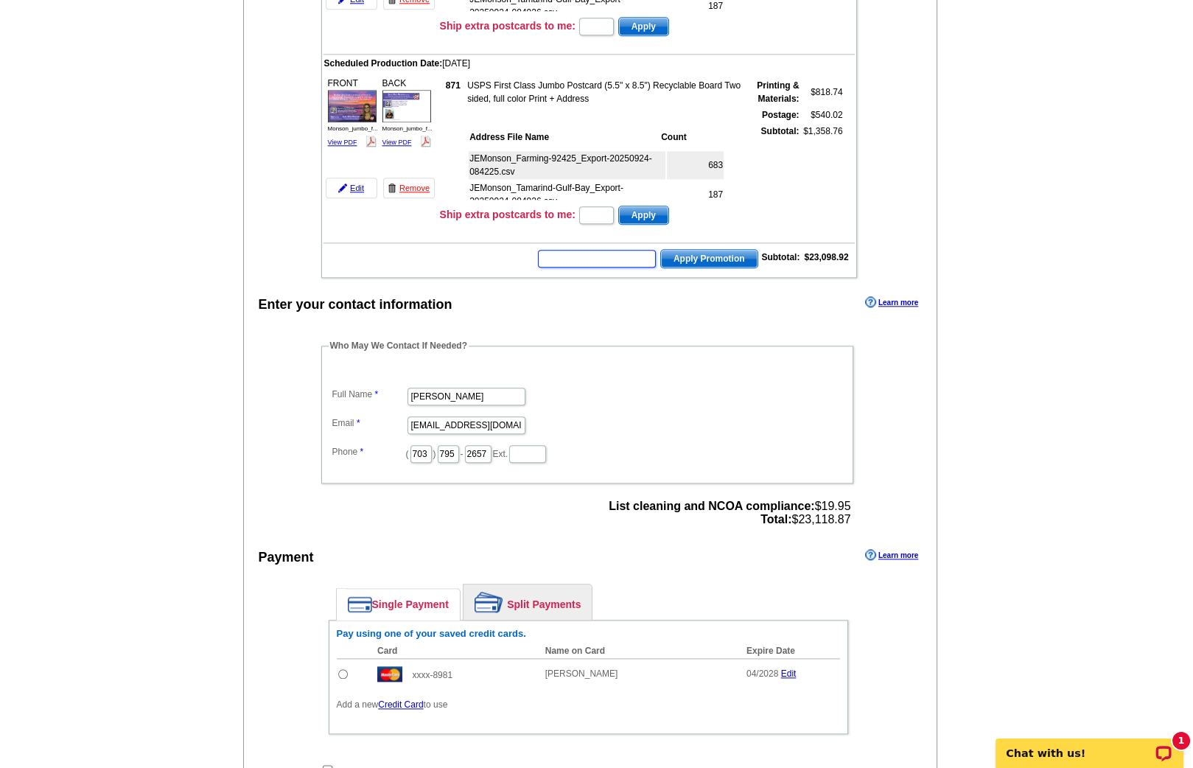
click at [634, 250] on input "text" at bounding box center [597, 259] width 118 height 18
paste input "[PERSON_NAME]-campaign"
type input "monson-campaign"
click at [690, 250] on span "Apply Promotion" at bounding box center [709, 259] width 97 height 18
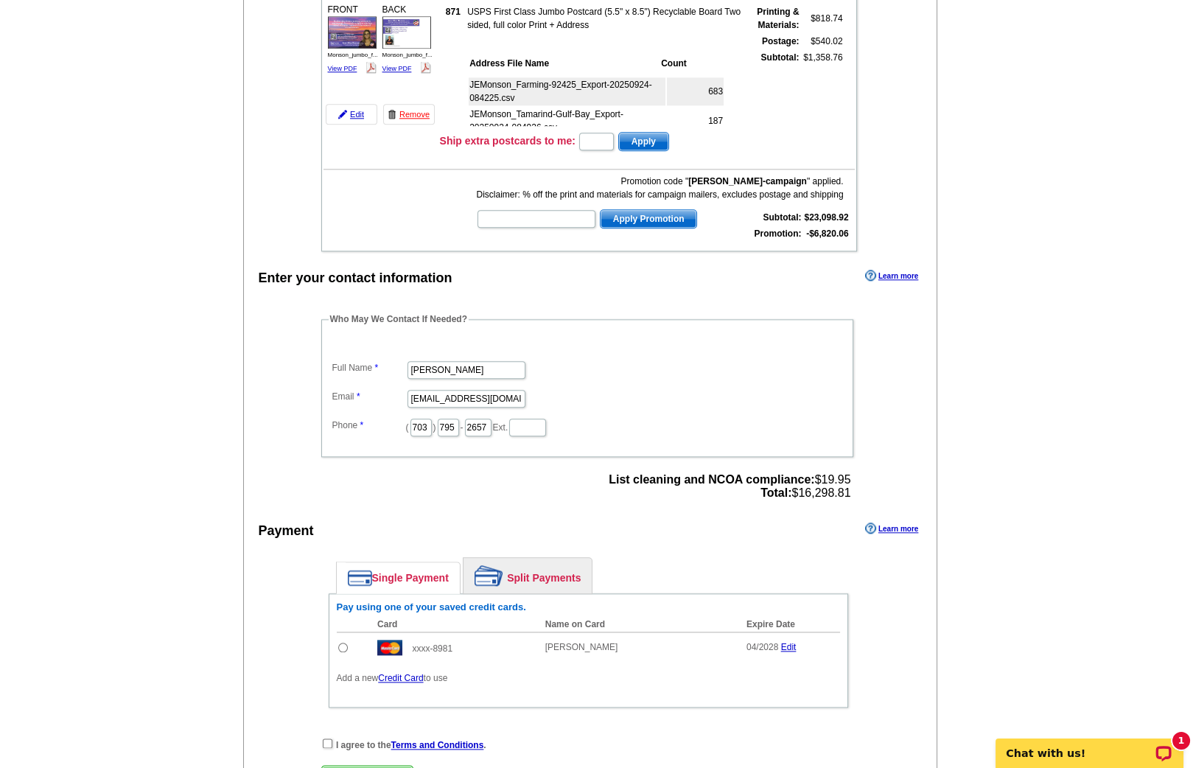
scroll to position [3338, 0]
drag, startPoint x: 868, startPoint y: 420, endPoint x: 800, endPoint y: 431, distance: 68.7
click at [800, 431] on div "Who May We Contact If Needed? Full Name Jane-Ellen Monson Email m_jmonson@yahoo…" at bounding box center [588, 408] width 593 height 192
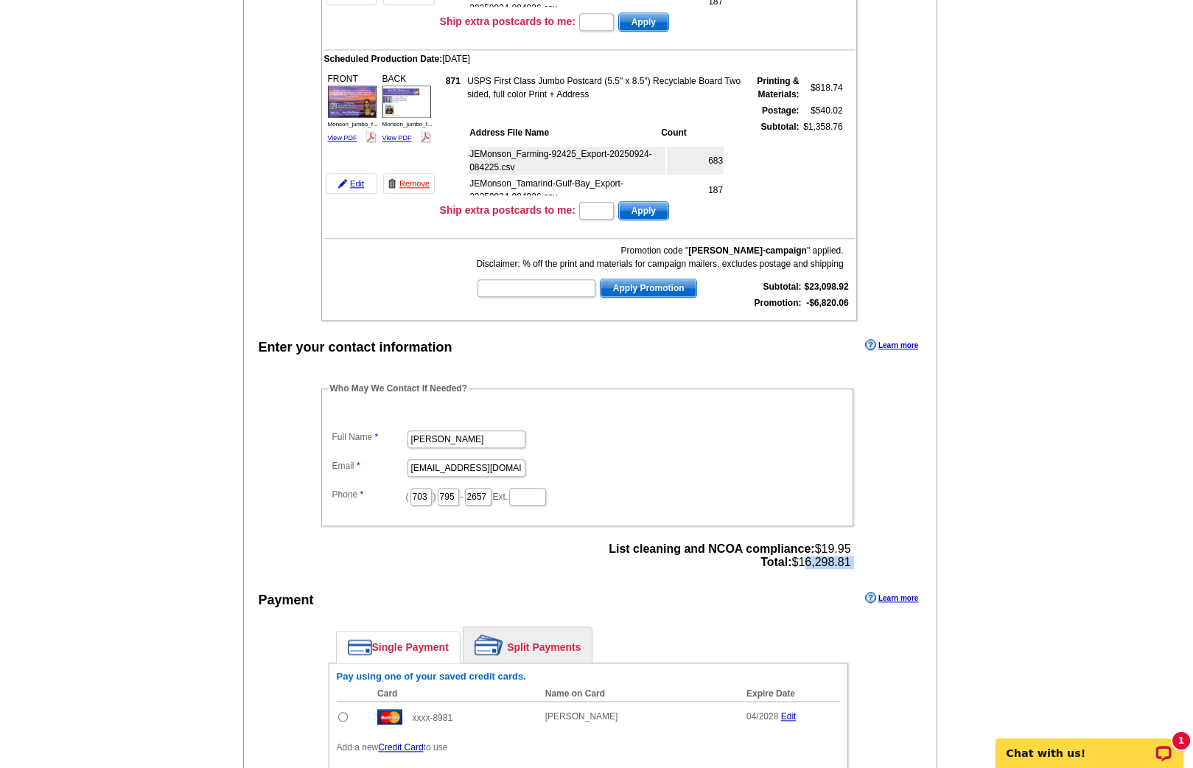
scroll to position [3267, 0]
click at [520, 280] on input "text" at bounding box center [537, 289] width 118 height 18
type input "clearing"
click at [600, 279] on button "Apply Promotion" at bounding box center [649, 288] width 98 height 19
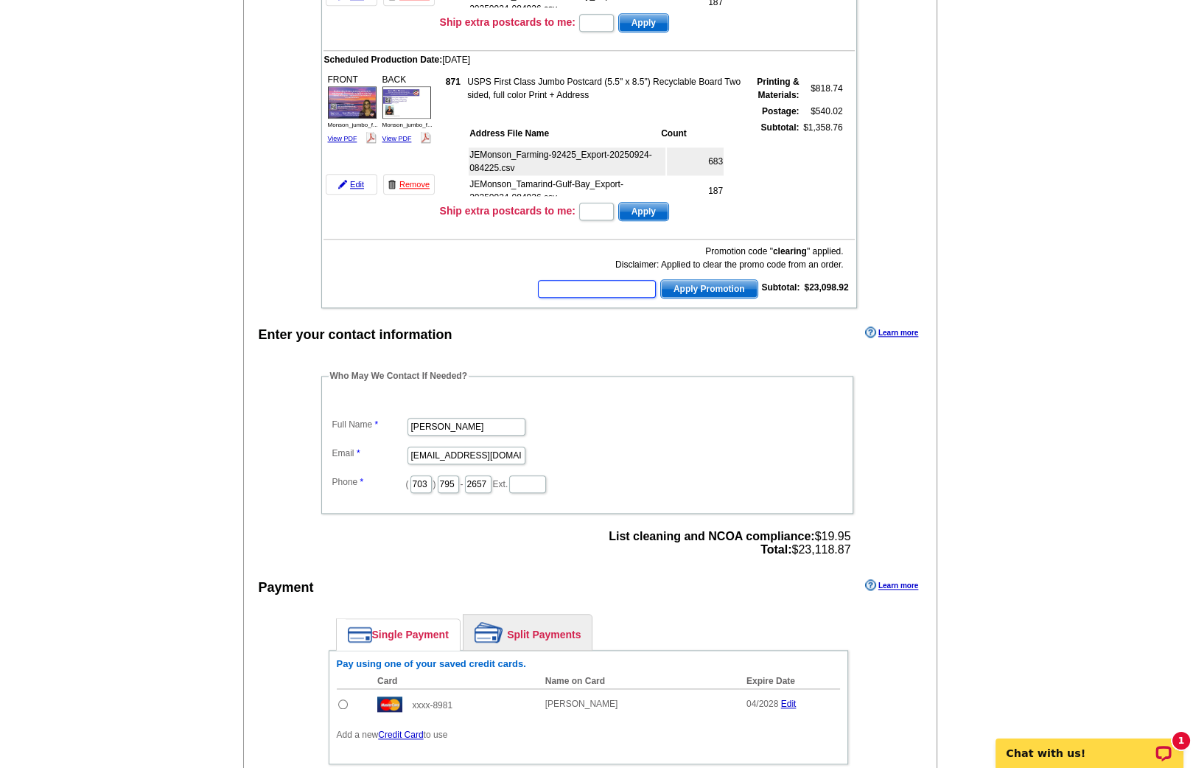
click at [616, 280] on input "text" at bounding box center [597, 289] width 118 height 18
paste input "-campaign"
type input "monson-campaign"
click at [660, 279] on button "Apply Promotion" at bounding box center [709, 288] width 98 height 19
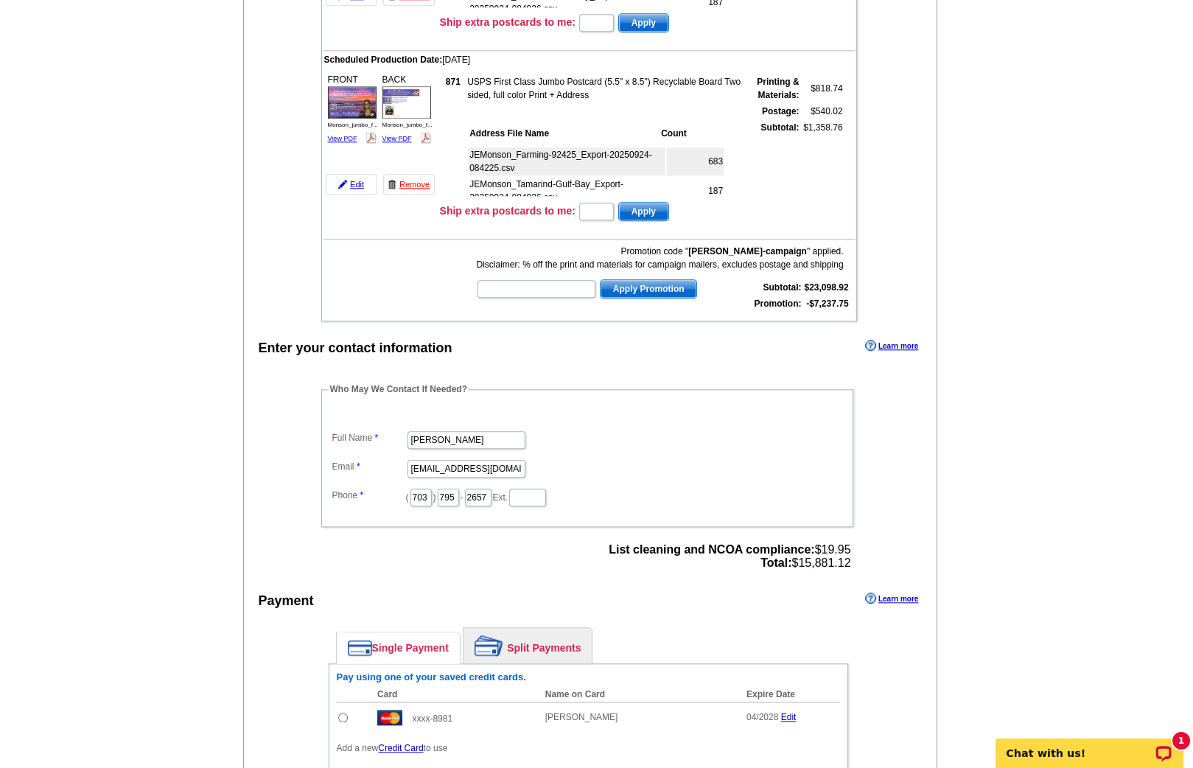
drag, startPoint x: 795, startPoint y: 498, endPoint x: 848, endPoint y: 495, distance: 52.4
click at [848, 543] on span "List cleaning and NCOA compliance: $19.95 Total: $15,881.12" at bounding box center [730, 556] width 242 height 27
click at [550, 280] on input "text" at bounding box center [537, 289] width 118 height 18
type input "clearing"
click at [600, 279] on button "Apply Promotion" at bounding box center [649, 288] width 98 height 19
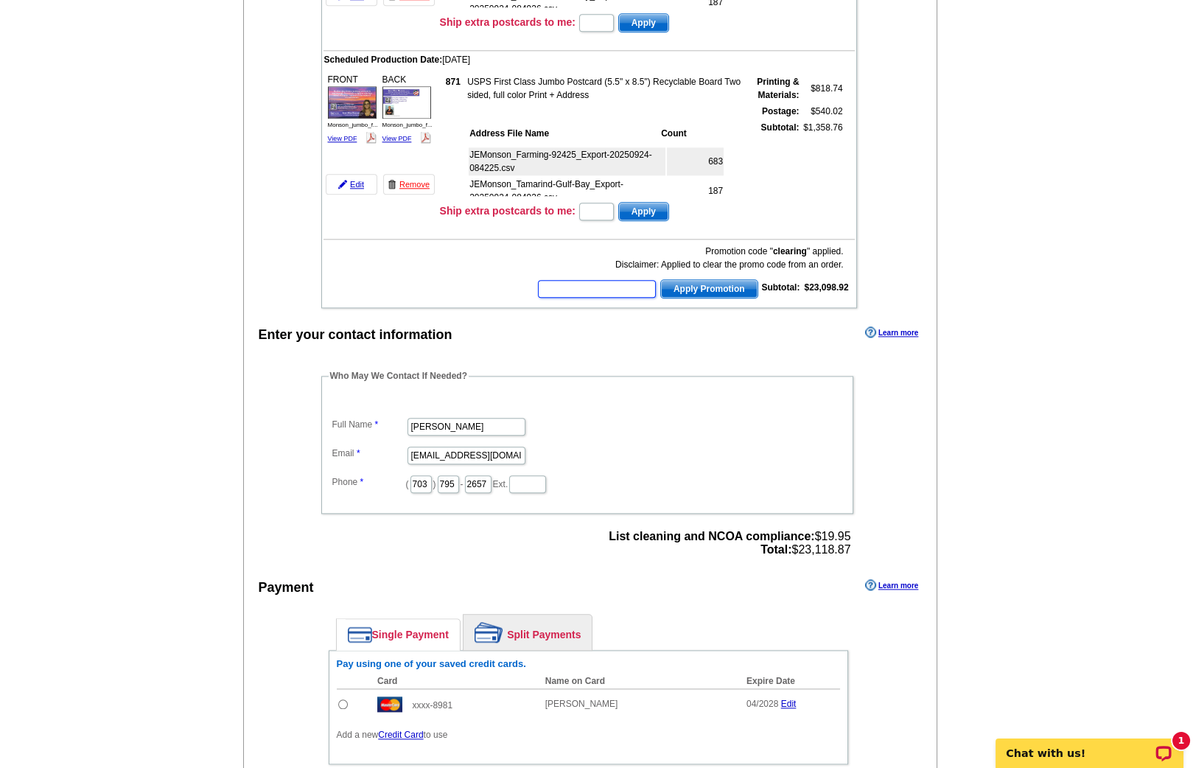
click at [618, 280] on input "text" at bounding box center [597, 289] width 118 height 18
paste input "monson-campaign"
type input "monson-campaign"
click at [697, 280] on span "Apply Promotion" at bounding box center [709, 289] width 97 height 18
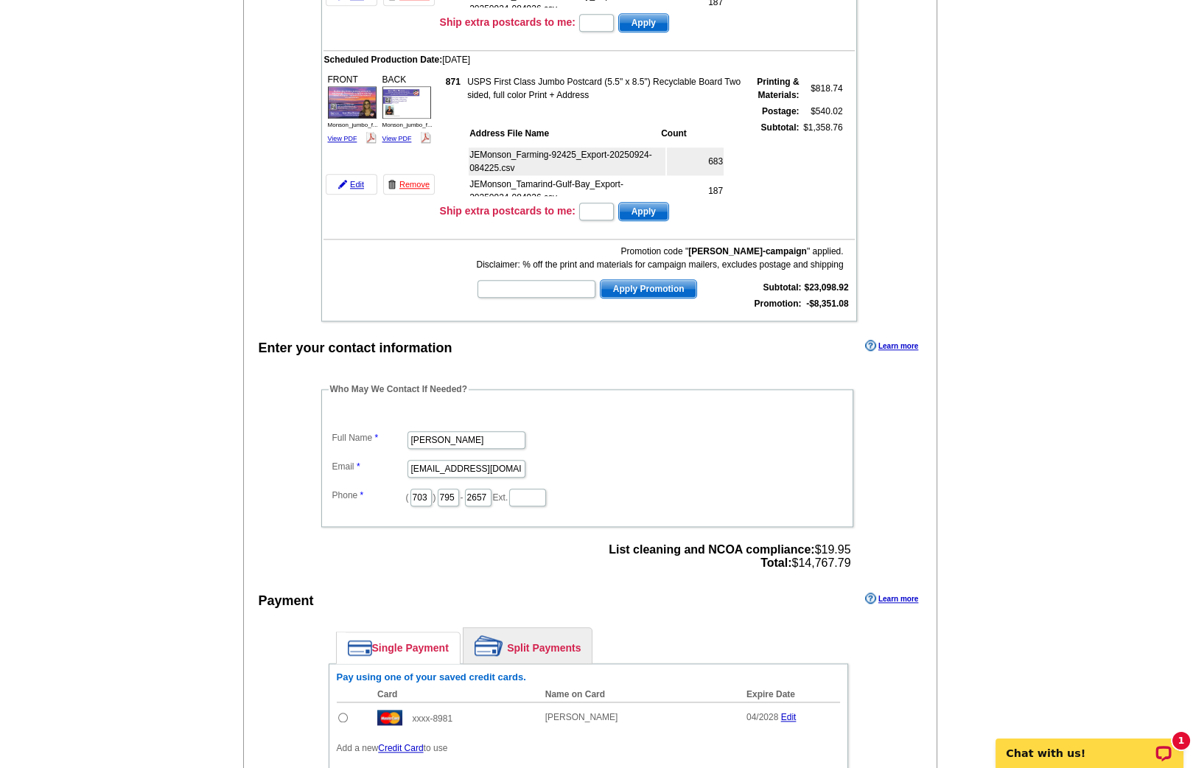
drag, startPoint x: 801, startPoint y: 500, endPoint x: 849, endPoint y: 498, distance: 48.7
click at [849, 543] on span "List cleaning and NCOA compliance: $19.95 Total: $14,767.79" at bounding box center [730, 556] width 242 height 27
click at [543, 280] on input "text" at bounding box center [537, 289] width 118 height 18
type input "clearing"
click at [600, 279] on button "Apply Promotion" at bounding box center [649, 288] width 98 height 19
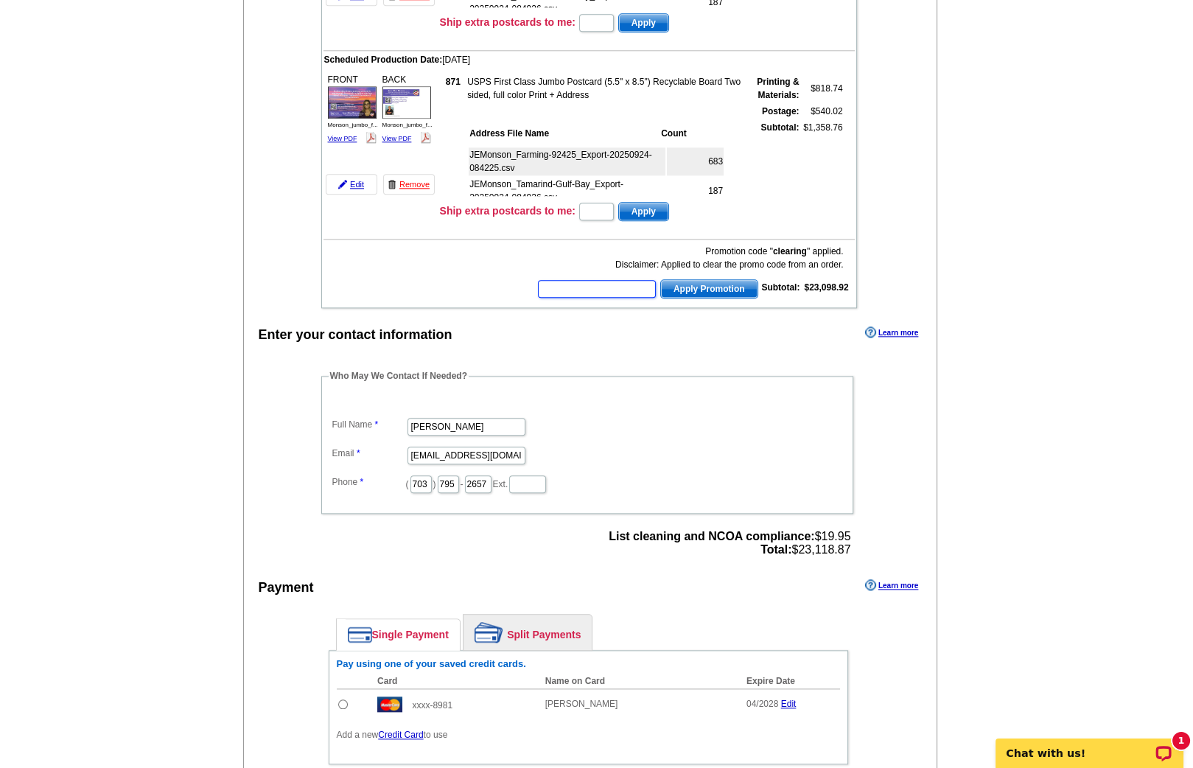
click at [622, 280] on input "text" at bounding box center [597, 289] width 118 height 18
paste input "monson-campaign"
type input "monson-campaign"
click at [660, 279] on button "Apply Promotion" at bounding box center [709, 288] width 98 height 19
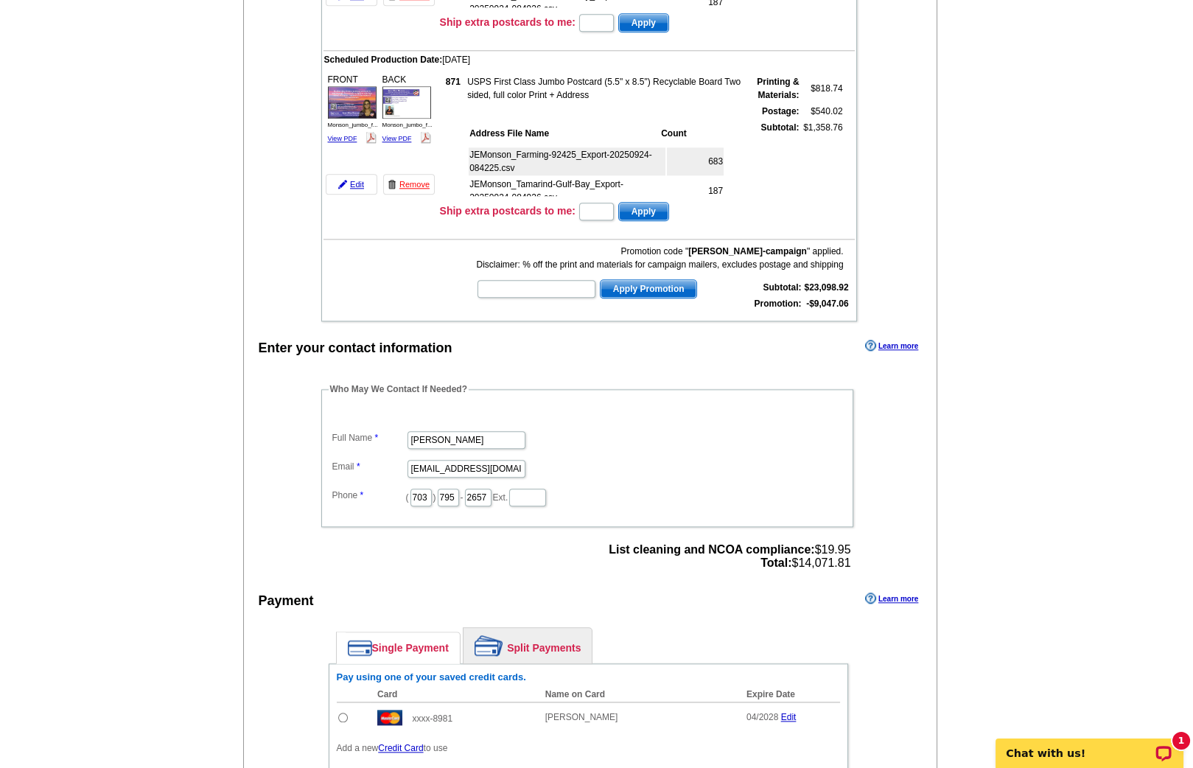
drag, startPoint x: 800, startPoint y: 497, endPoint x: 850, endPoint y: 495, distance: 50.1
click at [850, 543] on span "List cleaning and NCOA compliance: $19.95 Total: $14,071.81" at bounding box center [730, 556] width 242 height 27
click at [531, 280] on input "text" at bounding box center [537, 289] width 118 height 18
type input "clearing"
click at [600, 279] on button "Apply Promotion" at bounding box center [649, 288] width 98 height 19
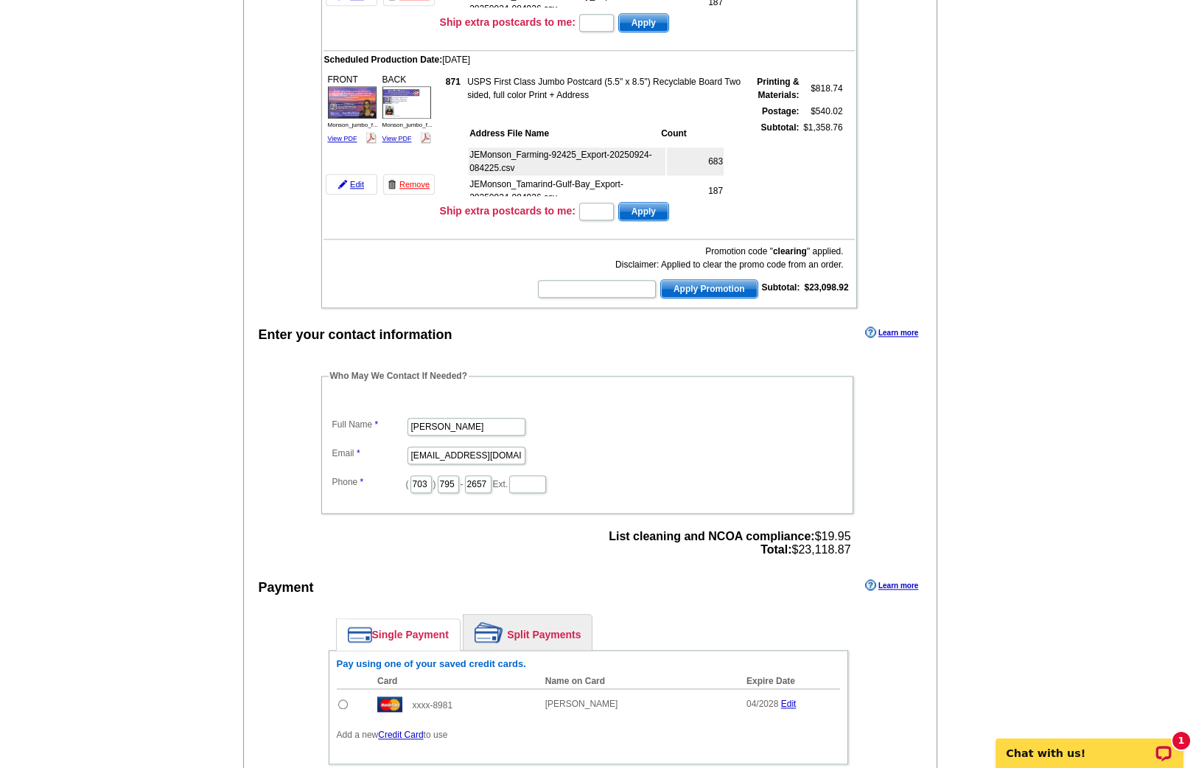
click at [600, 279] on form "Apply Promotion" at bounding box center [647, 289] width 221 height 21
click at [595, 280] on input "text" at bounding box center [597, 289] width 118 height 18
paste input "monson-campaign"
type input "monson-campaign"
click at [660, 279] on button "Apply Promotion" at bounding box center [709, 288] width 98 height 19
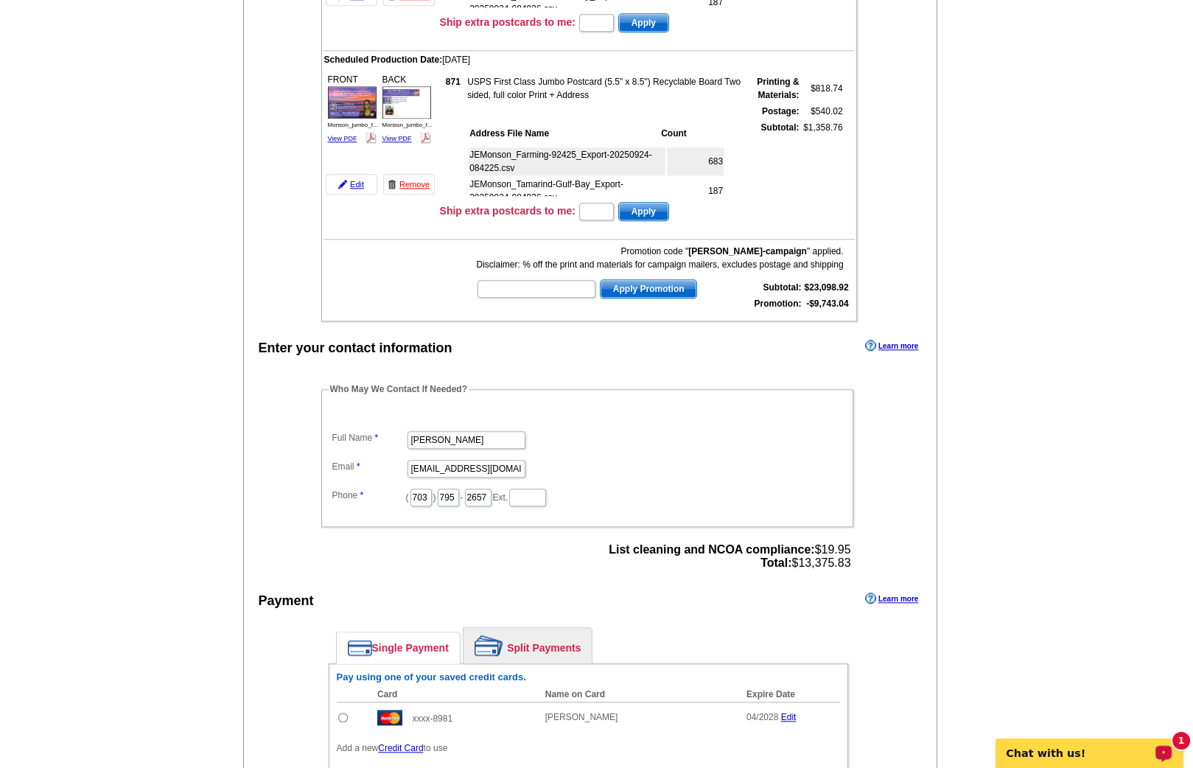
drag, startPoint x: 802, startPoint y: 490, endPoint x: 840, endPoint y: 489, distance: 38.3
click at [840, 543] on span "List cleaning and NCOA compliance: $19.95 Total: $13,375.83" at bounding box center [730, 556] width 242 height 27
click at [851, 539] on div "List cleaning and NCOA compliance: $19.95 Total: $13,375.83" at bounding box center [729, 556] width 251 height 35
drag, startPoint x: 851, startPoint y: 496, endPoint x: 809, endPoint y: 497, distance: 42.8
click at [809, 539] on div "List cleaning and NCOA compliance: $19.95 Total: $13,375.83" at bounding box center [729, 556] width 251 height 35
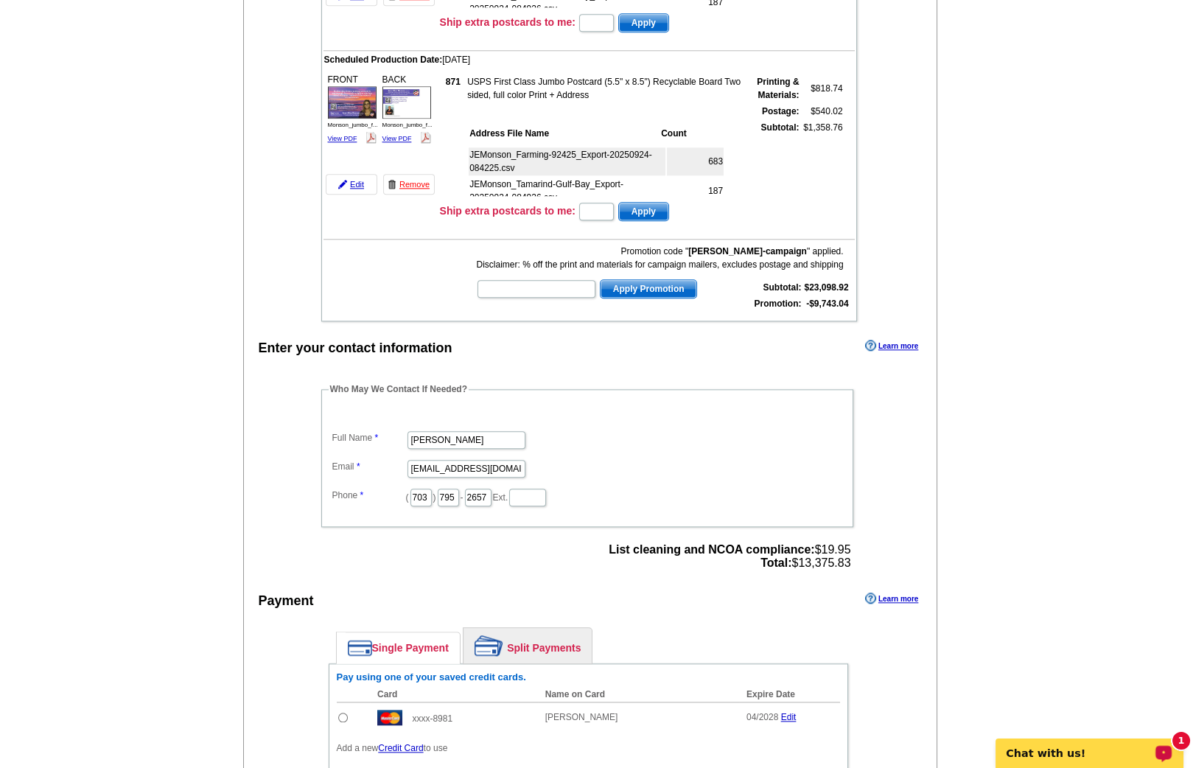
click at [801, 543] on span "List cleaning and NCOA compliance: $19.95 Total: $13,375.83" at bounding box center [730, 556] width 242 height 27
drag, startPoint x: 798, startPoint y: 496, endPoint x: 849, endPoint y: 497, distance: 50.9
click at [849, 543] on span "List cleaning and NCOA compliance: $19.95 Total: $13,375.83" at bounding box center [730, 556] width 242 height 27
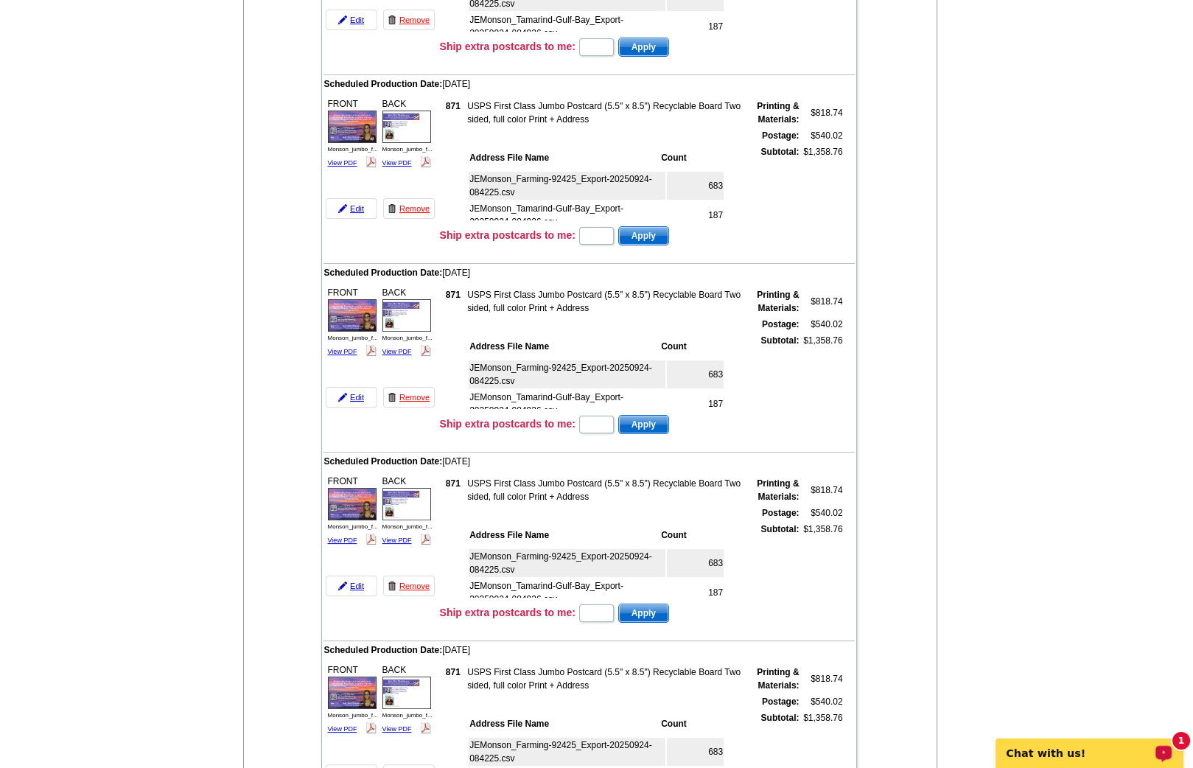
scroll to position [0, 0]
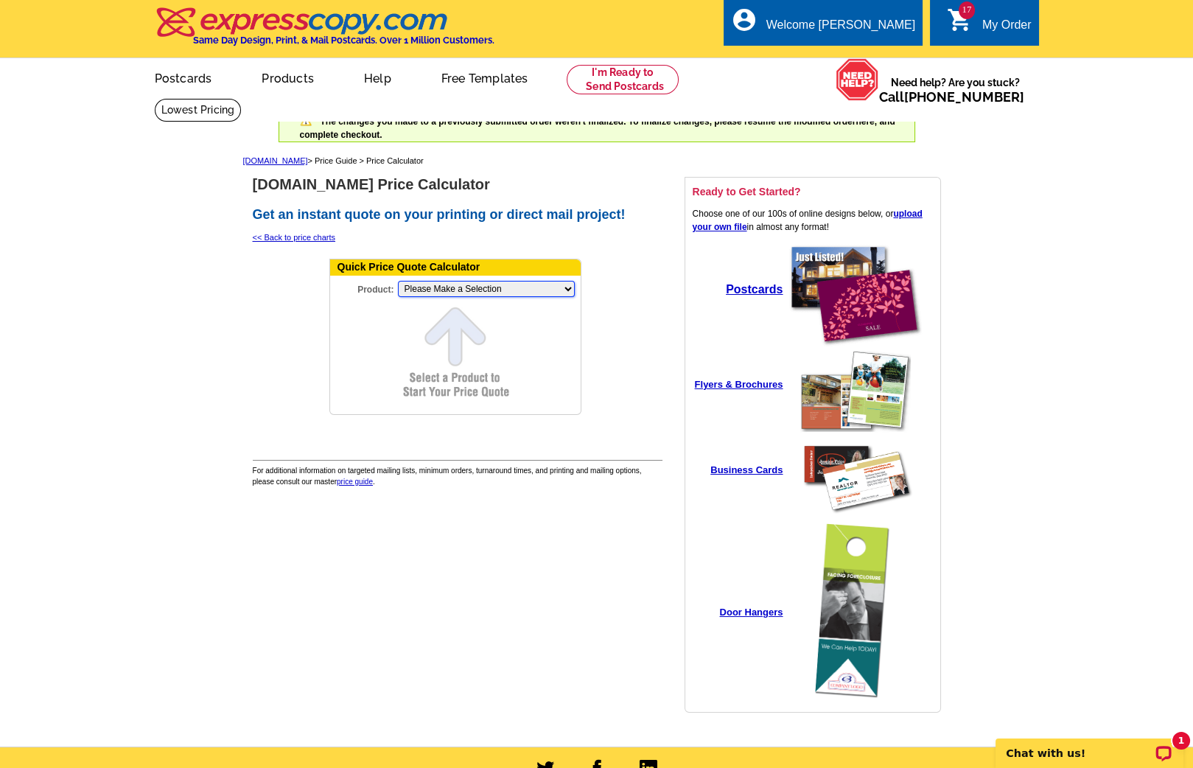
click at [442, 289] on select "Please Make a Selection Jumbo Postcard (5.5" x 8.5") Regular Postcard (4.25" x …" at bounding box center [486, 289] width 177 height 16
select select "2"
click at [398, 281] on select "Please Make a Selection Jumbo Postcard (5.5" x 8.5") Regular Postcard (4.25" x …" at bounding box center [486, 289] width 177 height 16
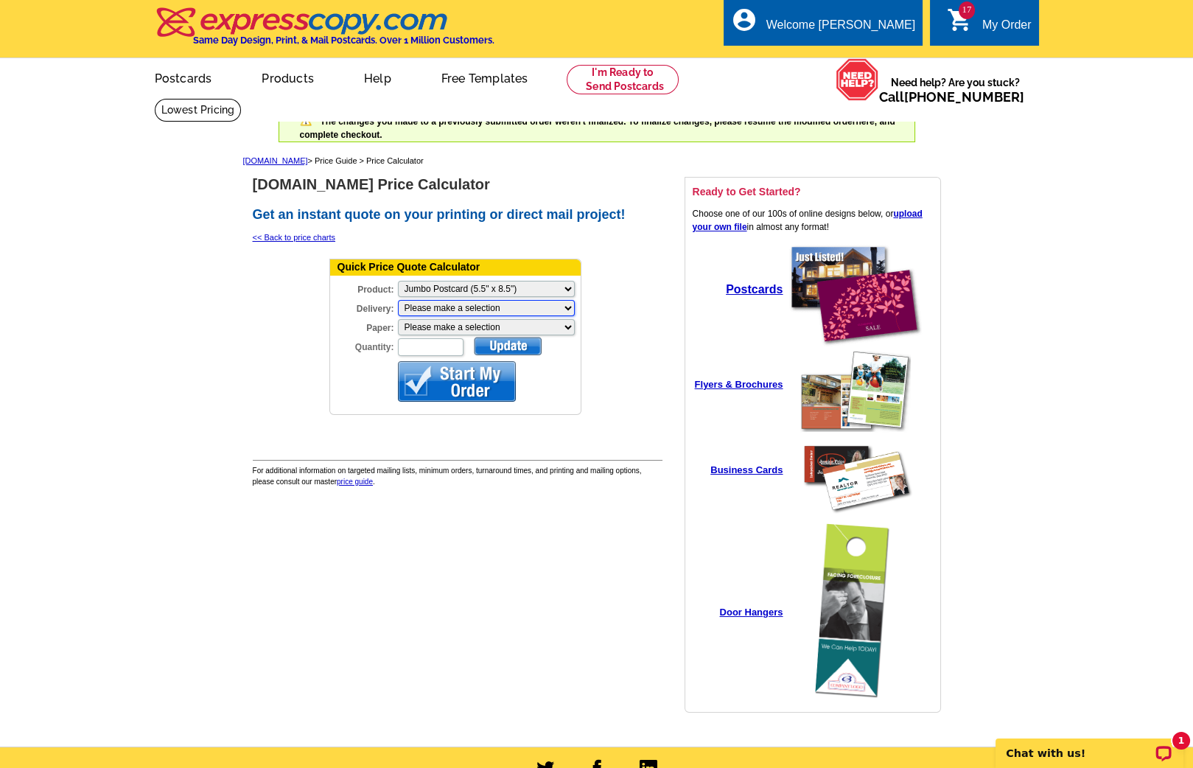
click at [475, 305] on select "Please make a selection Print + Address+USPS First Class Print-Only+Shipped To …" at bounding box center [486, 308] width 177 height 16
click at [444, 322] on select "Please make a selection Recyclable Board Magnetic Stock" at bounding box center [486, 327] width 177 height 16
select select "3"
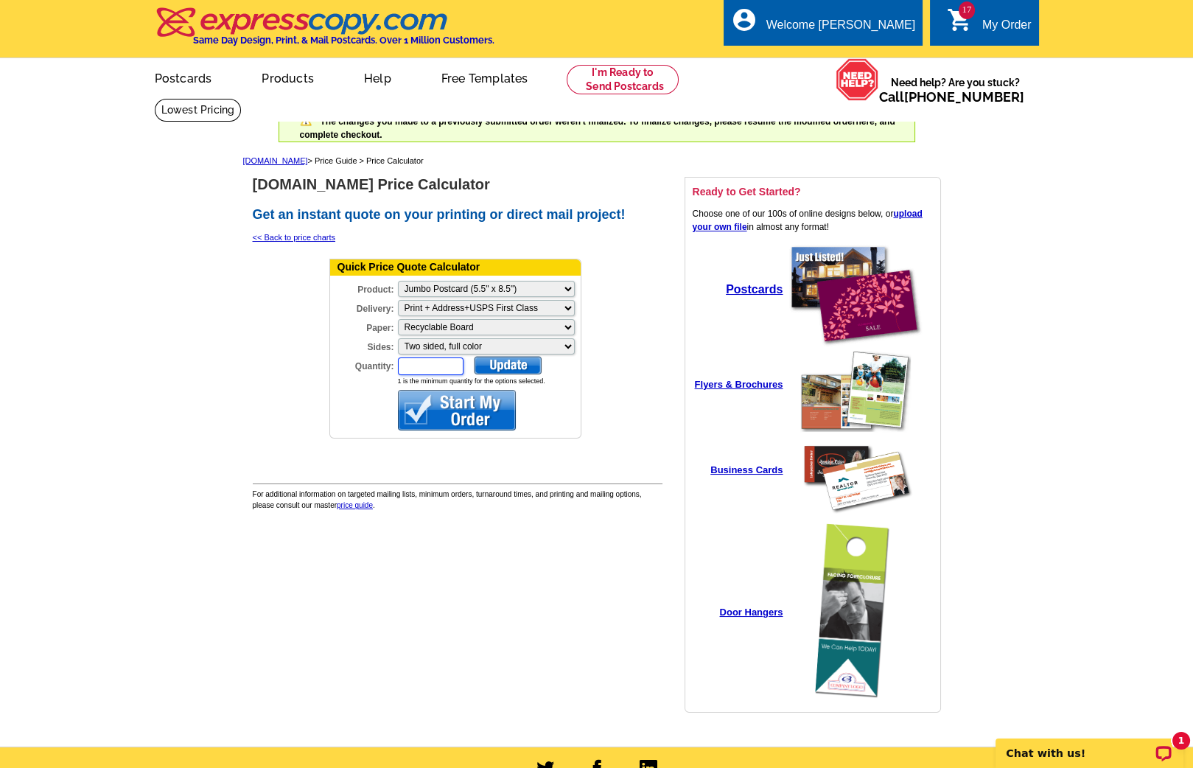
click at [414, 358] on input "Quantity:" at bounding box center [431, 367] width 66 height 18
type input "871"
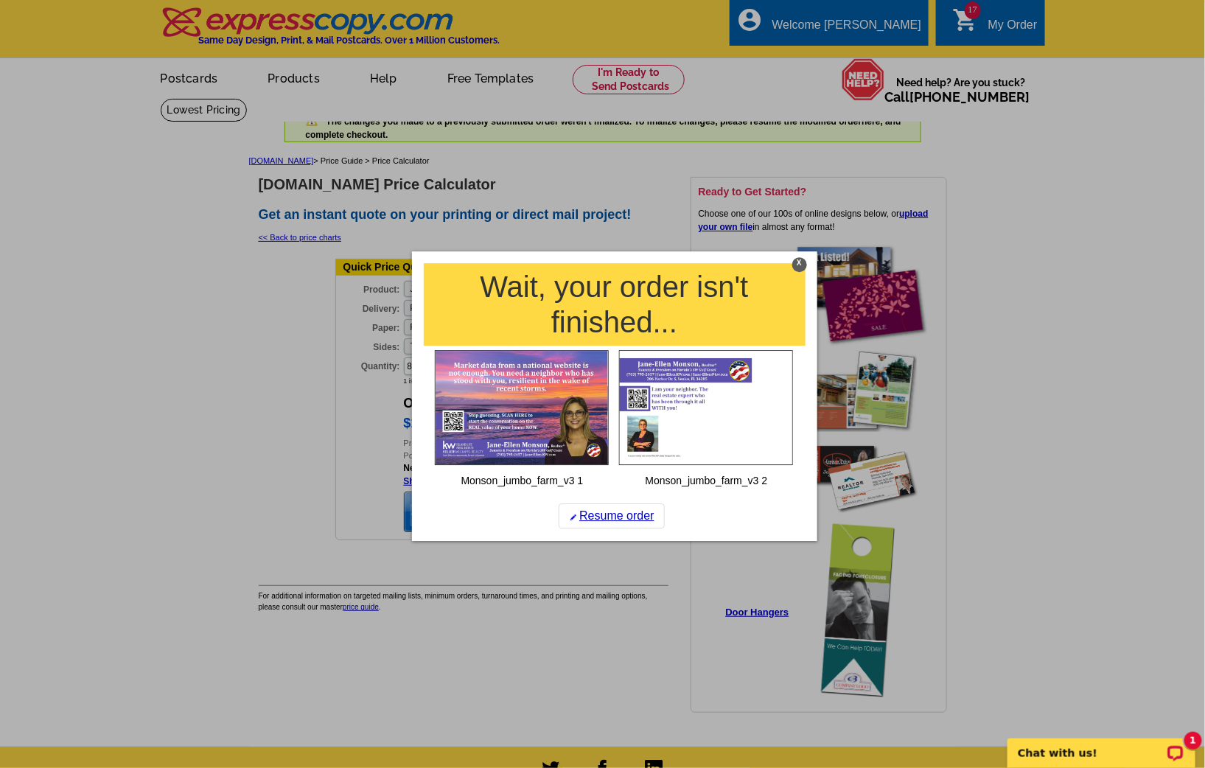
click at [799, 262] on div "X" at bounding box center [799, 264] width 15 height 15
